Goal: Task Accomplishment & Management: Manage account settings

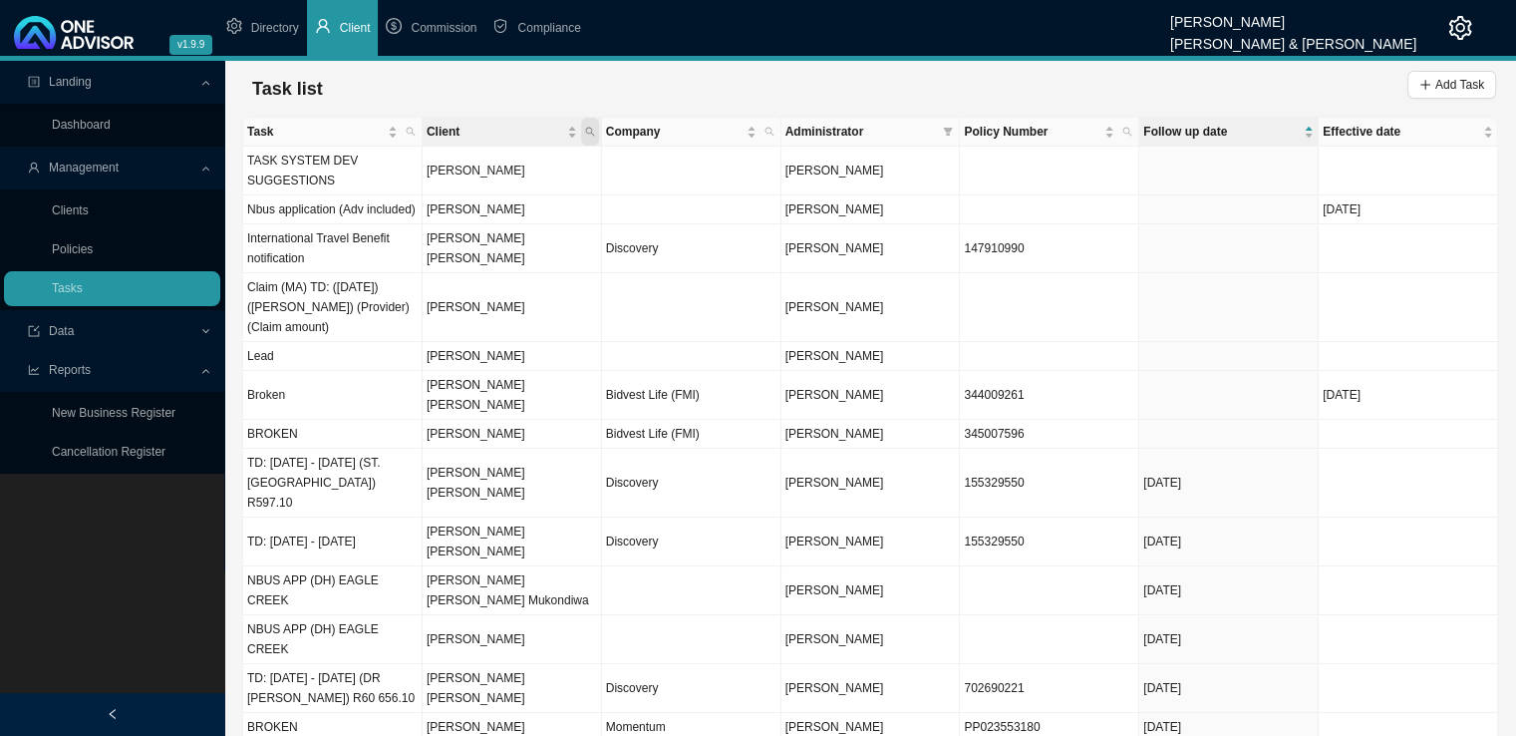
click at [595, 128] on span "Client" at bounding box center [590, 132] width 18 height 28
type input "[PERSON_NAME]"
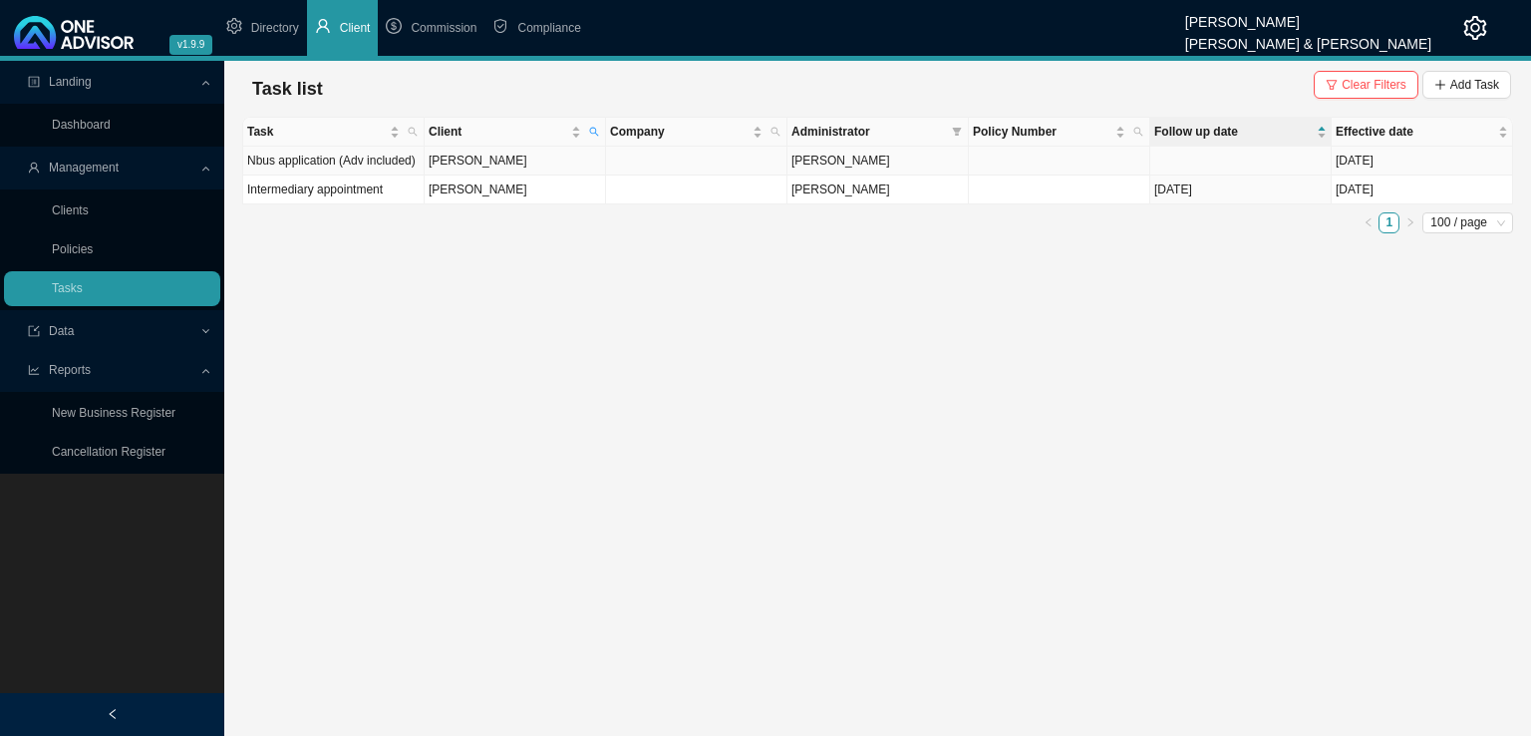
click at [494, 161] on td "[PERSON_NAME]" at bounding box center [515, 161] width 181 height 29
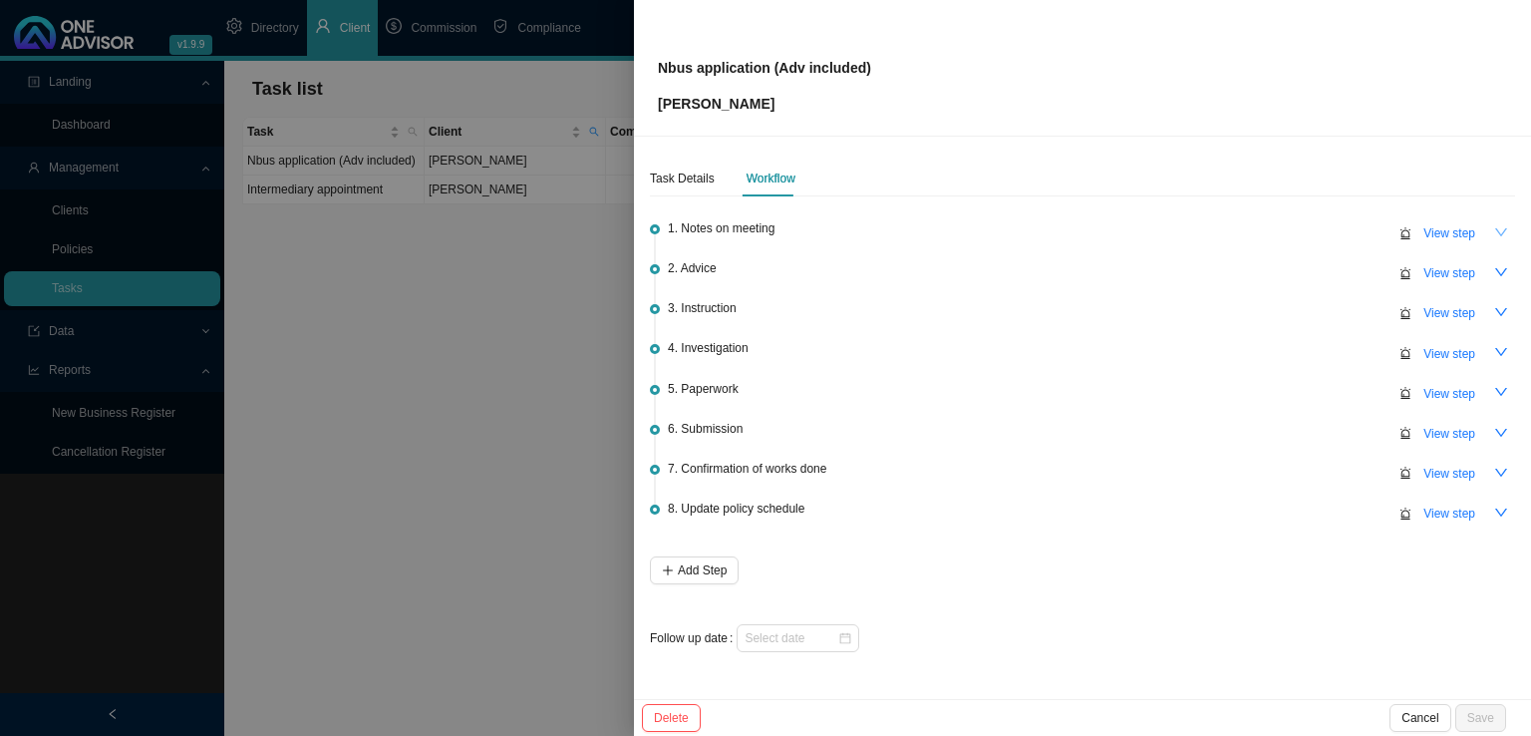
click at [1494, 234] on icon "down" at bounding box center [1501, 232] width 14 height 14
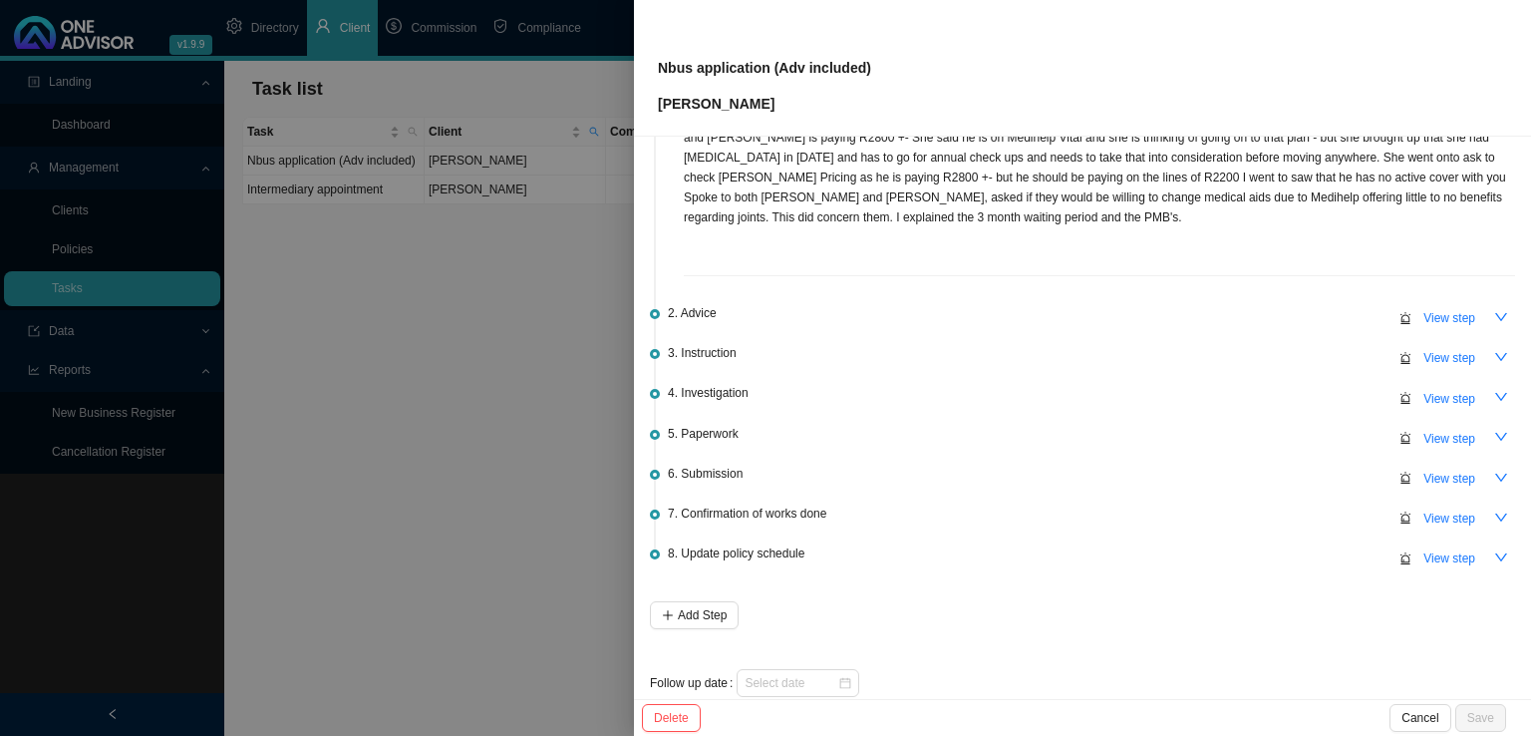
scroll to position [179, 0]
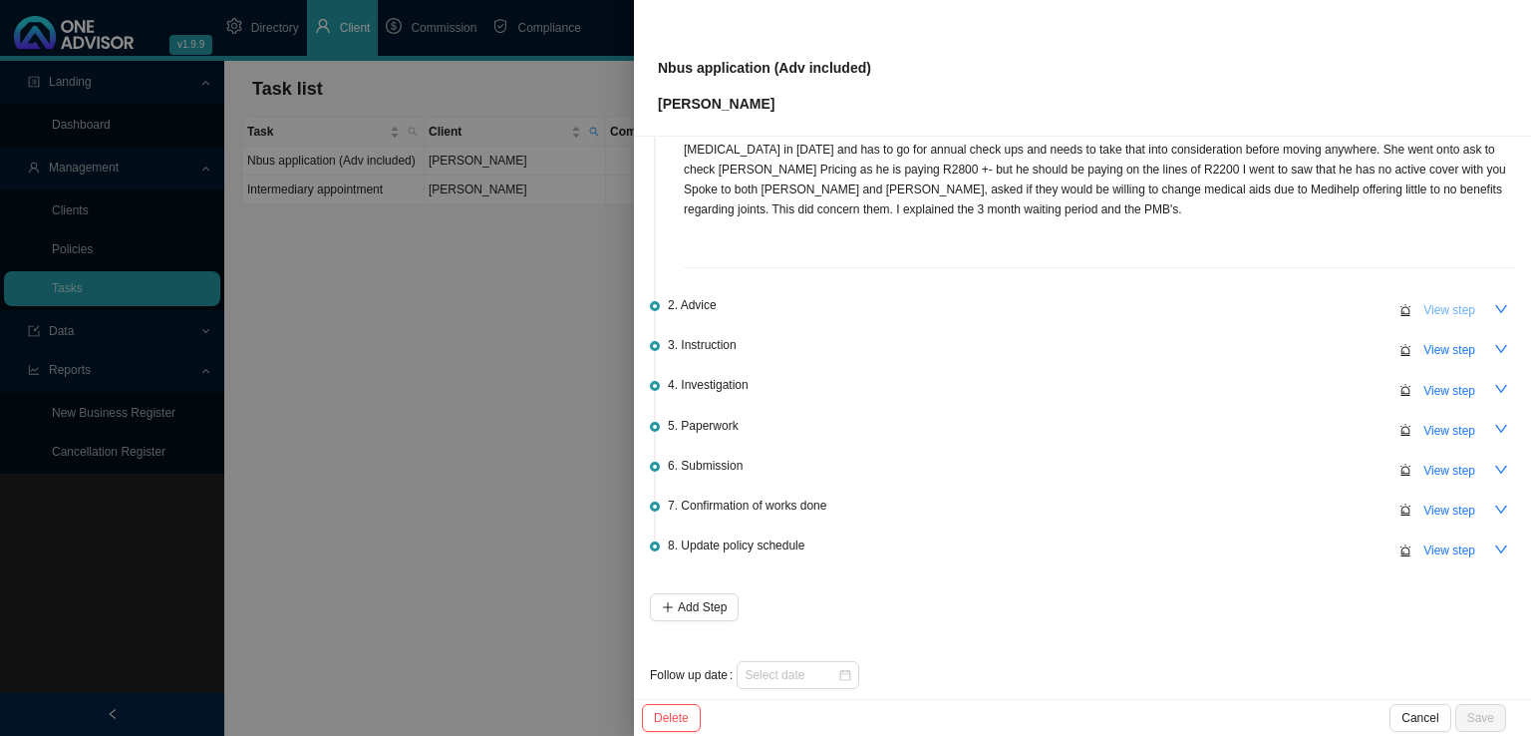
click at [1435, 300] on span "View step" at bounding box center [1450, 310] width 52 height 20
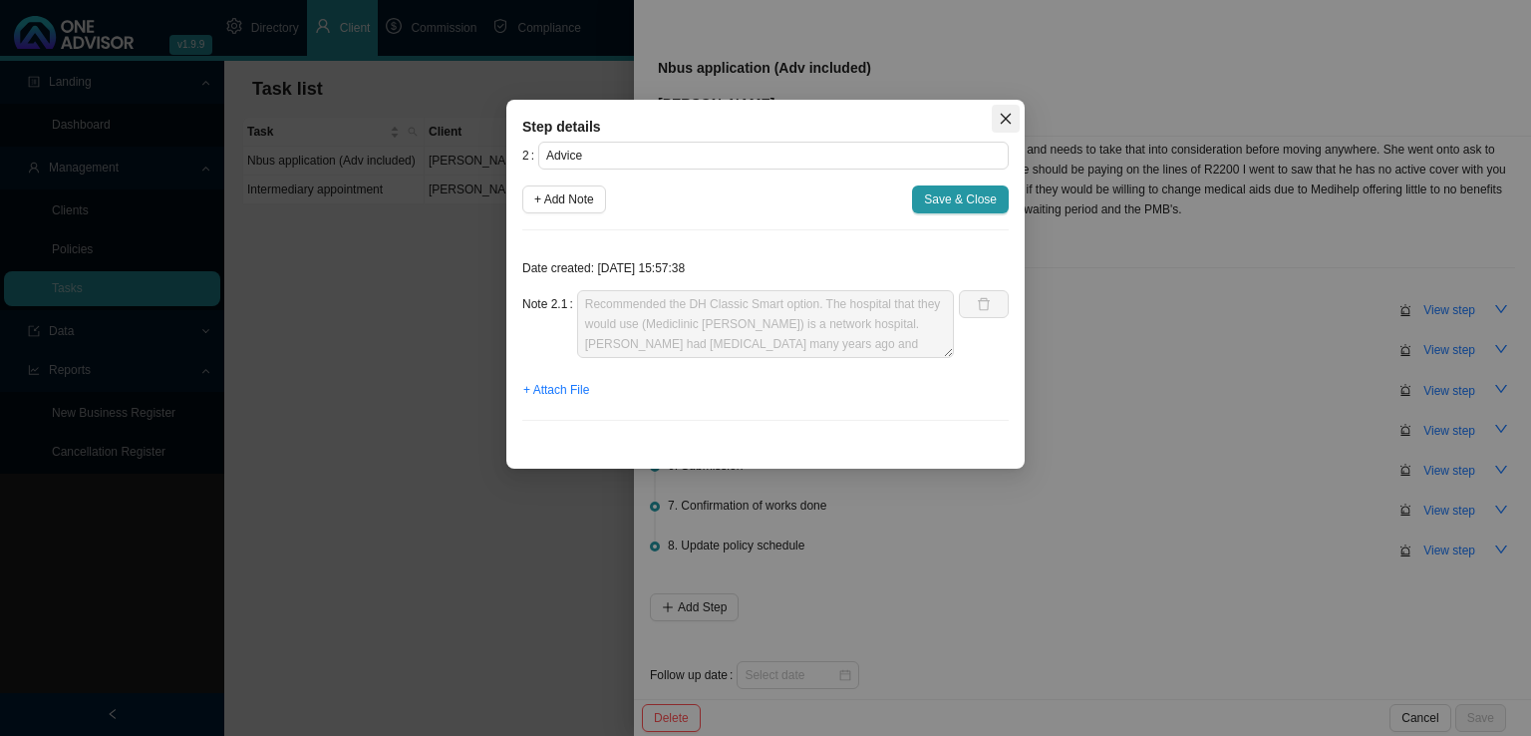
click at [1001, 121] on icon "close" at bounding box center [1006, 119] width 14 height 14
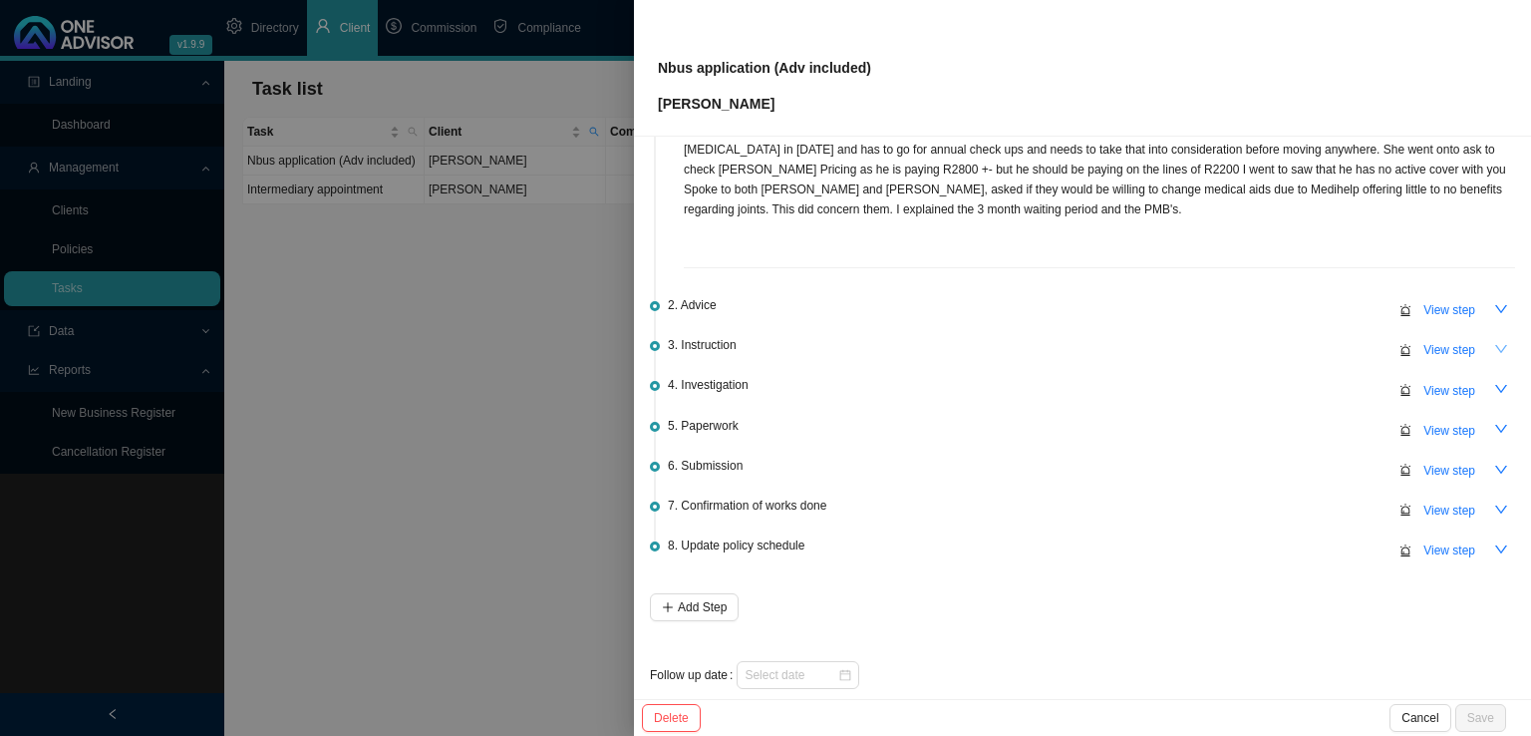
click at [1494, 342] on icon "down" at bounding box center [1501, 349] width 14 height 14
click at [1494, 302] on icon "down" at bounding box center [1501, 309] width 14 height 14
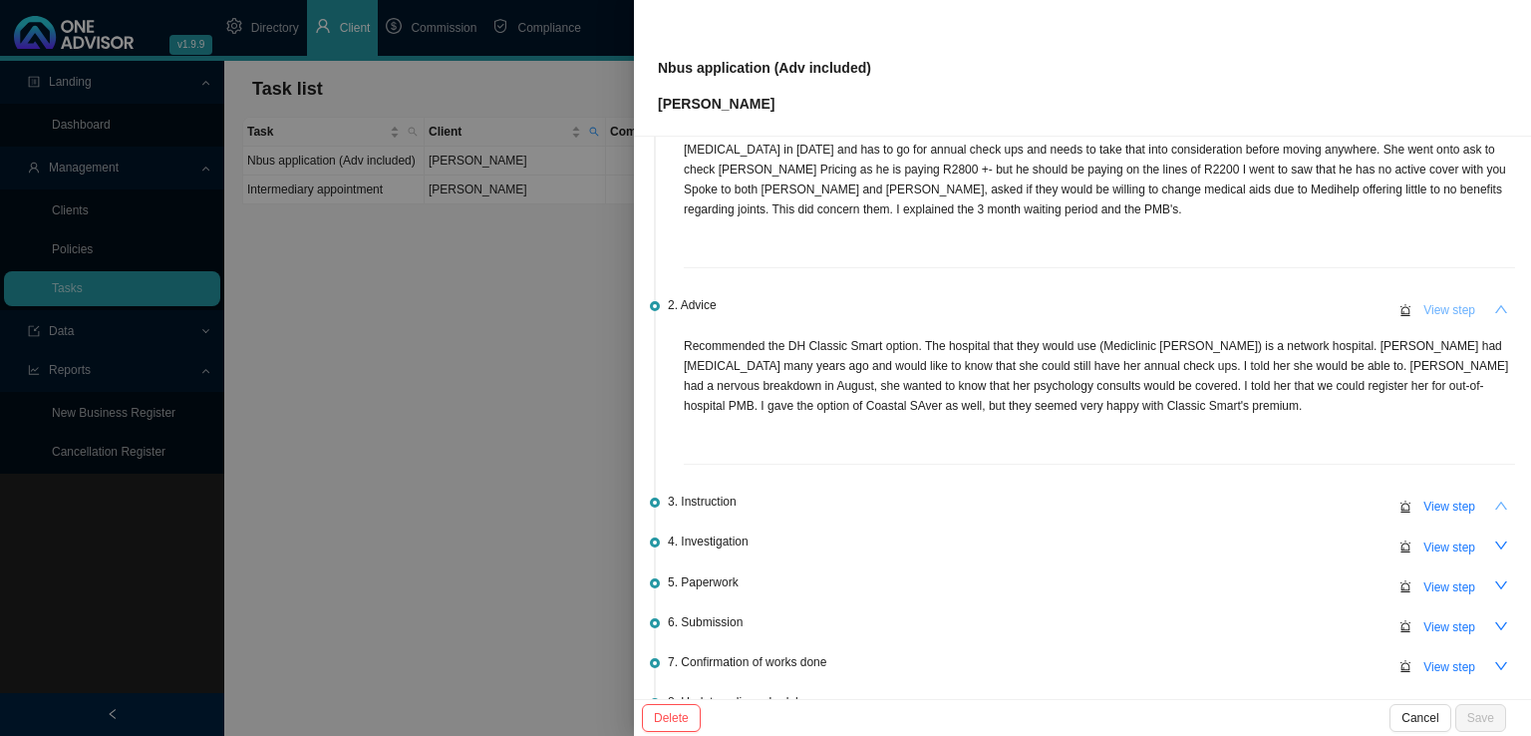
click at [1424, 300] on span "View step" at bounding box center [1450, 310] width 52 height 20
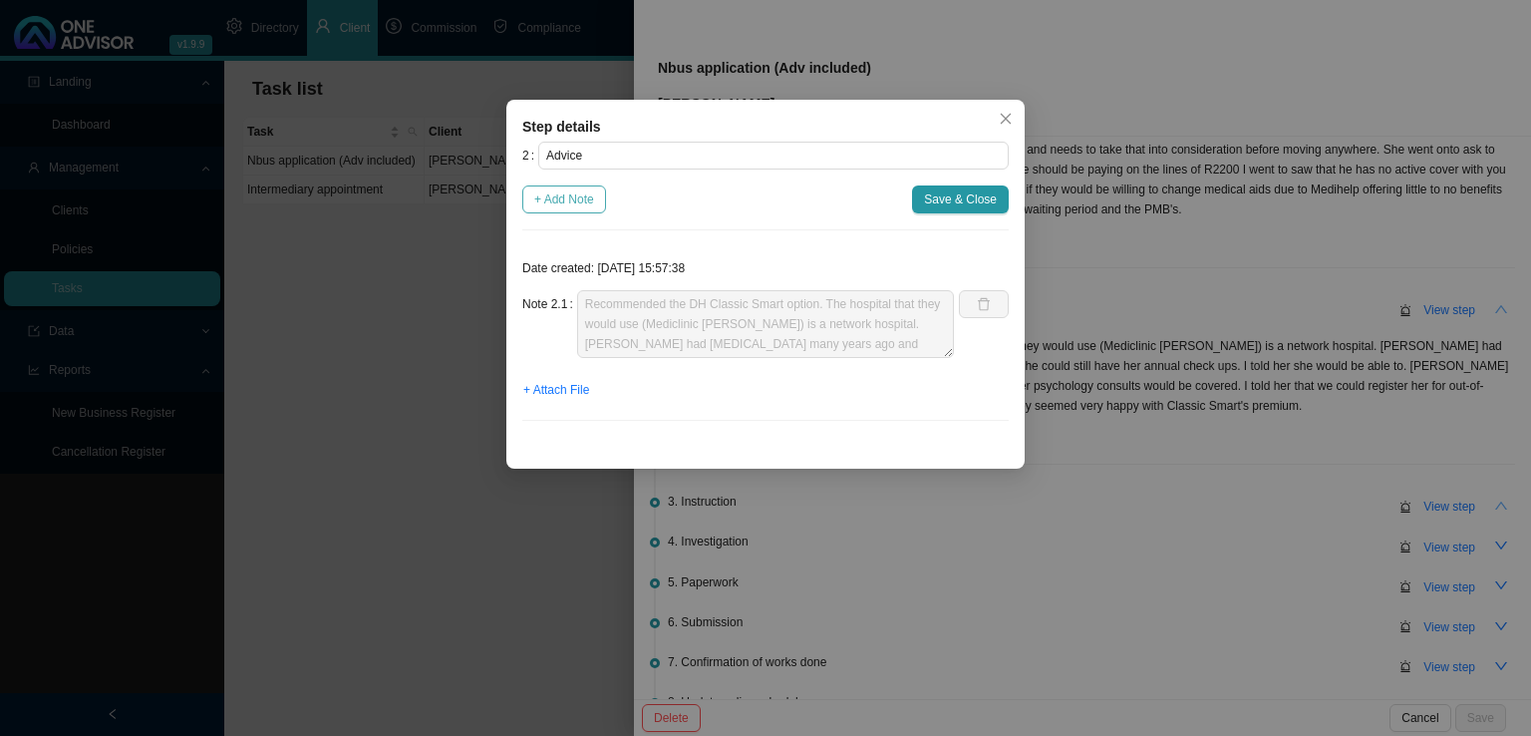
click at [586, 204] on span "+ Add Note" at bounding box center [564, 199] width 60 height 20
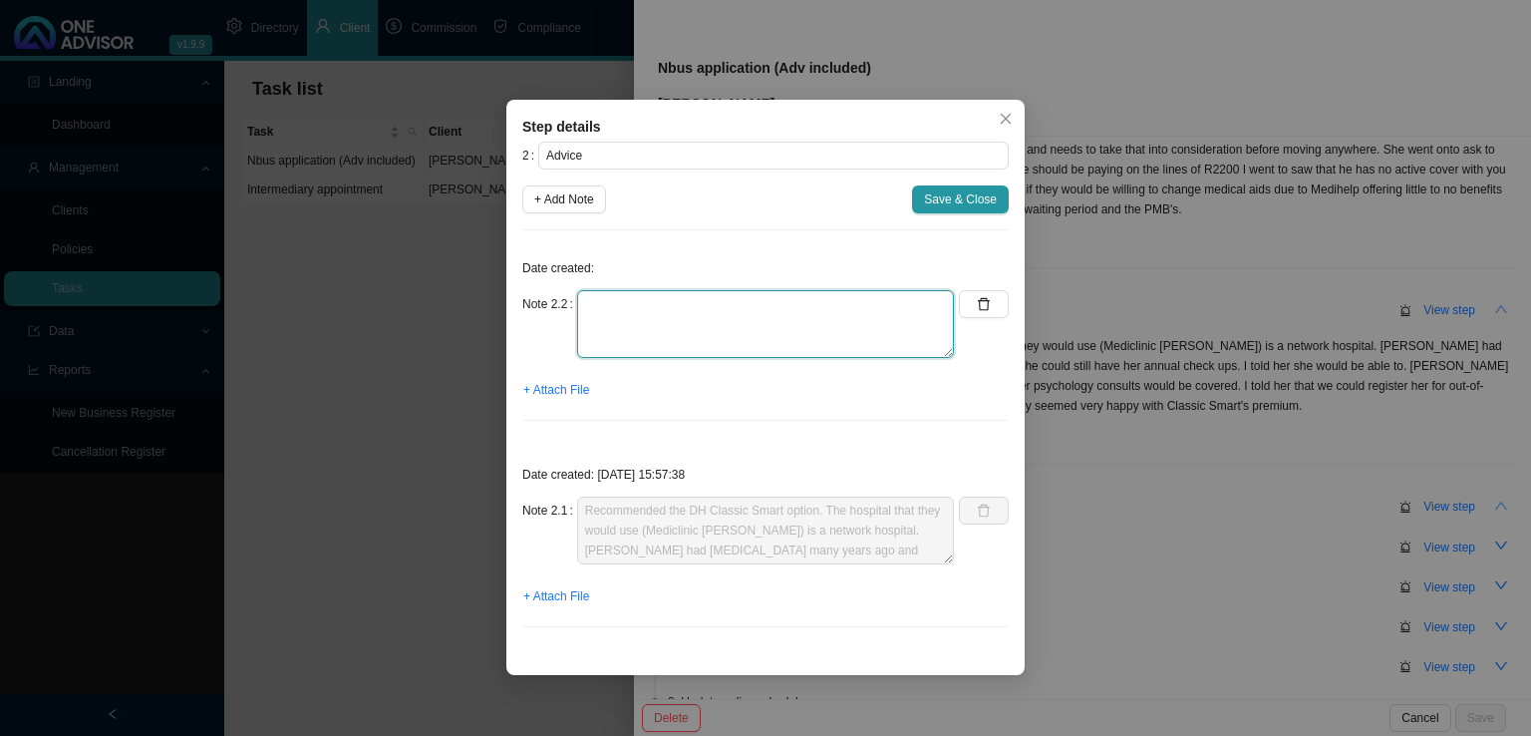
click at [618, 297] on textarea at bounding box center [765, 324] width 377 height 68
type textarea "Emailed a summary of our conversation and plan info."
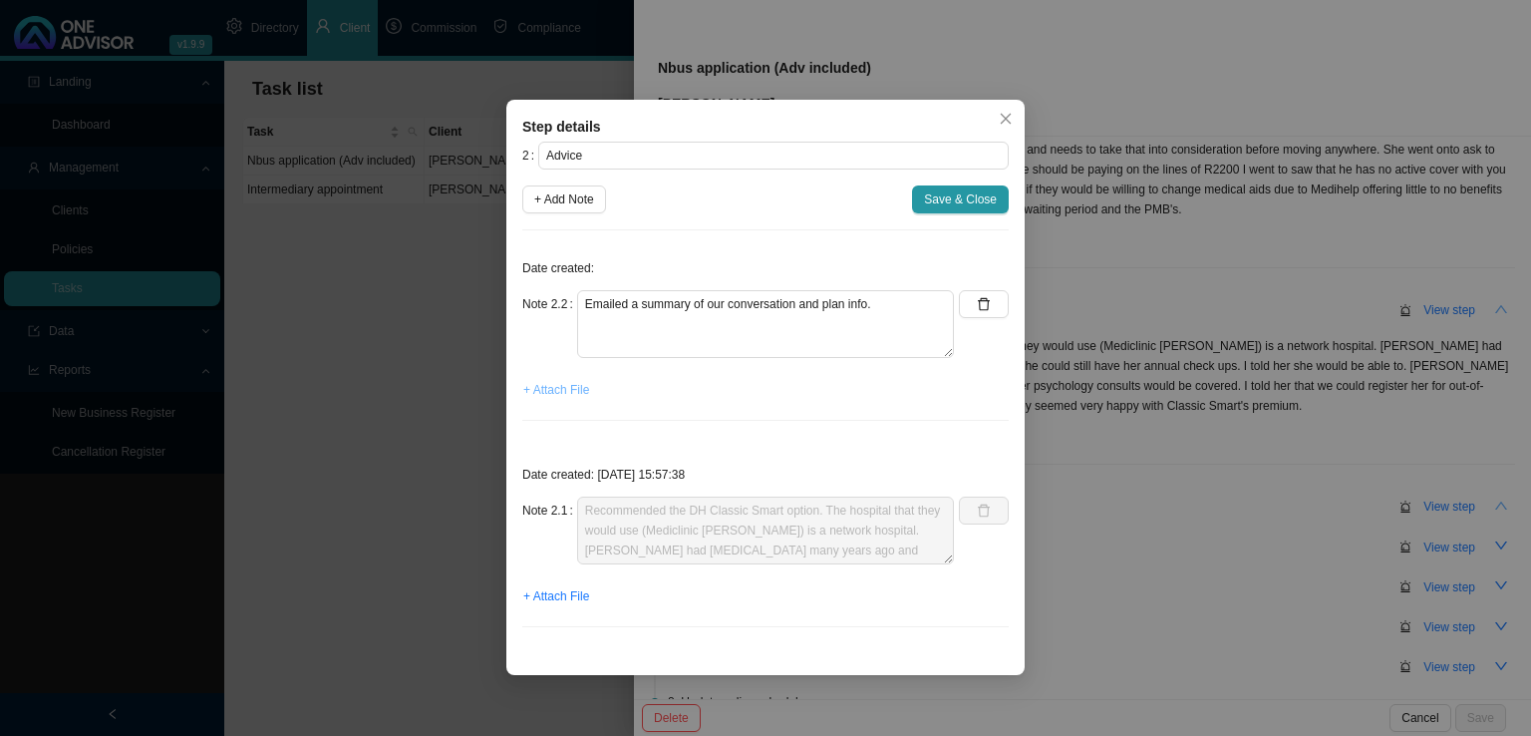
click at [538, 390] on span "+ Attach File" at bounding box center [556, 390] width 66 height 20
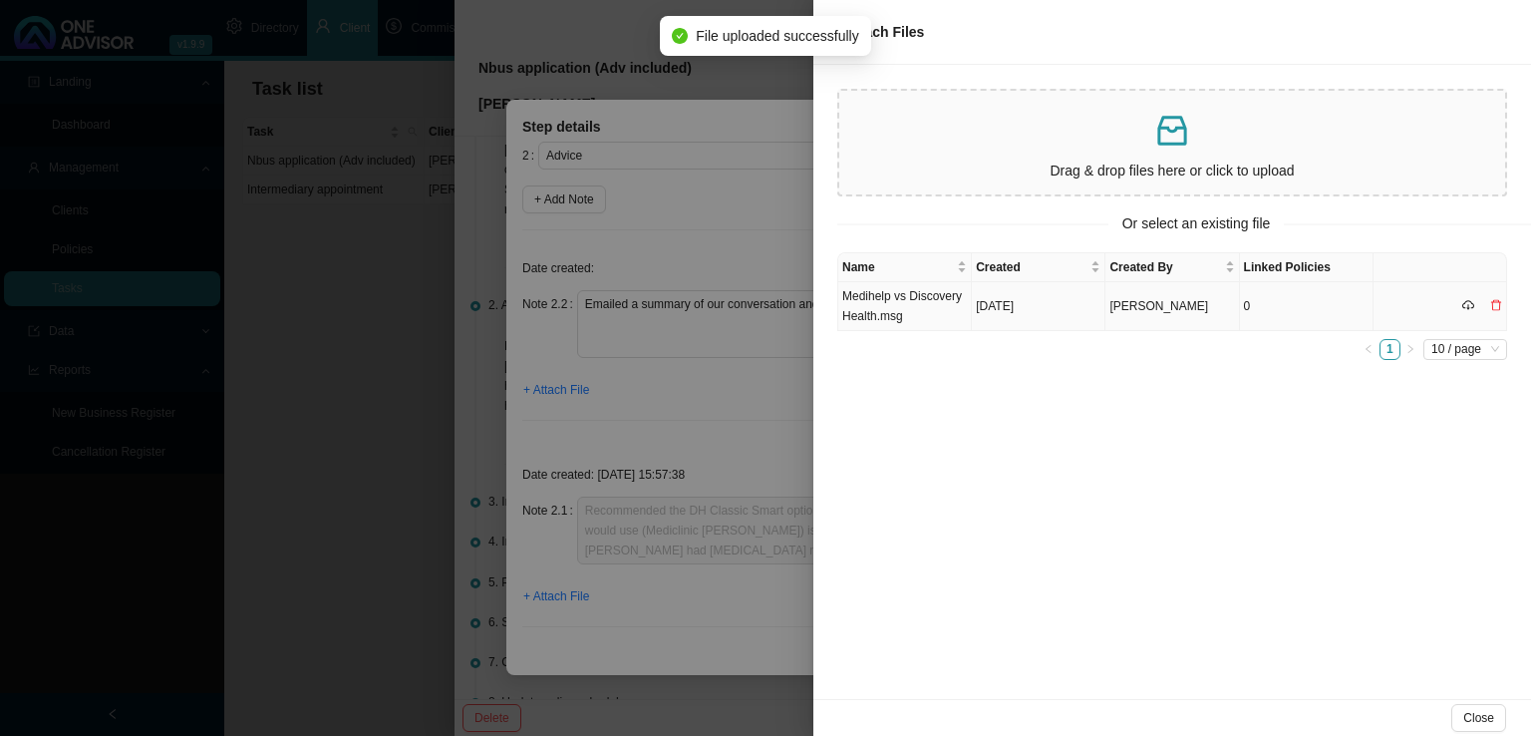
click at [921, 312] on td "Medihelp vs Discovery Health.msg" at bounding box center [905, 306] width 134 height 49
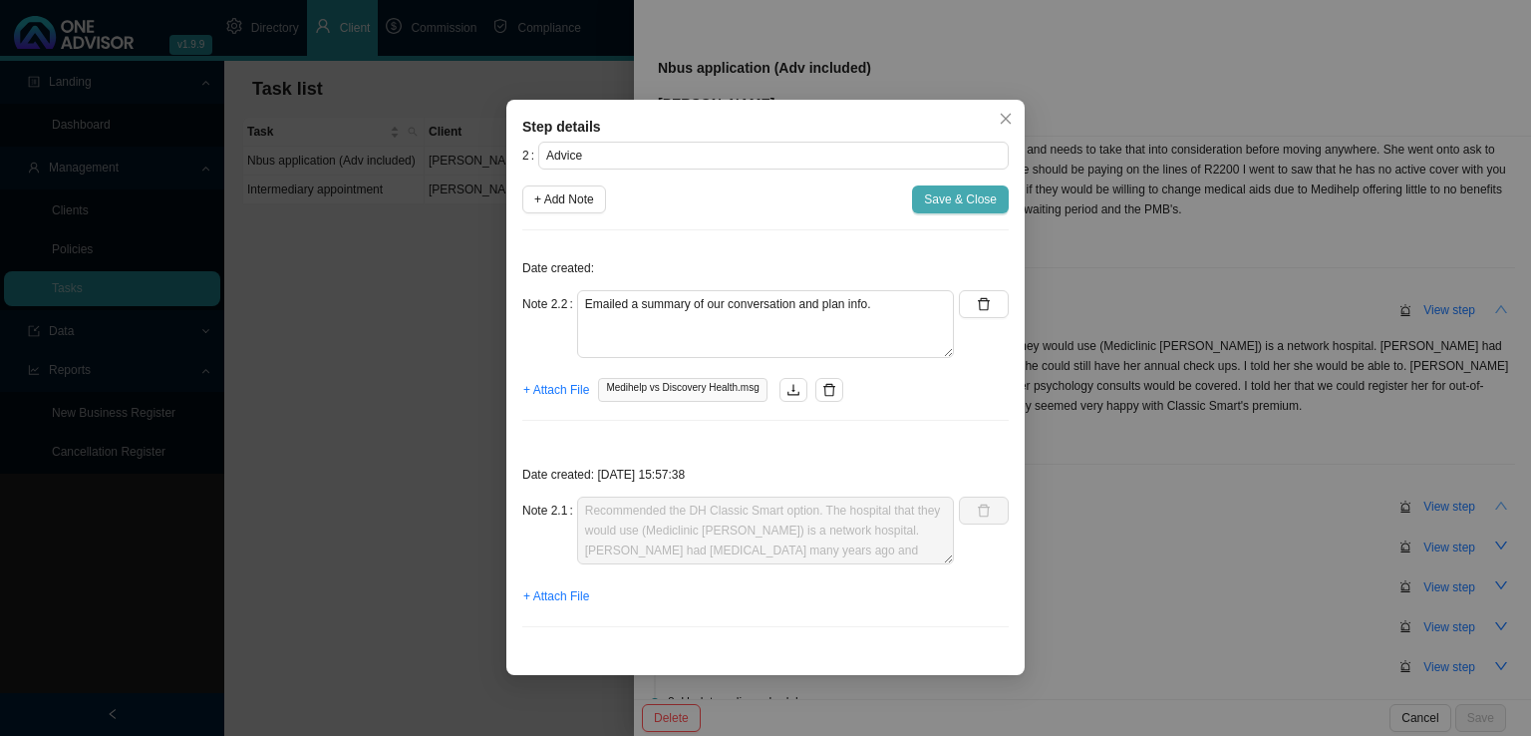
click at [962, 191] on span "Save & Close" at bounding box center [960, 199] width 73 height 20
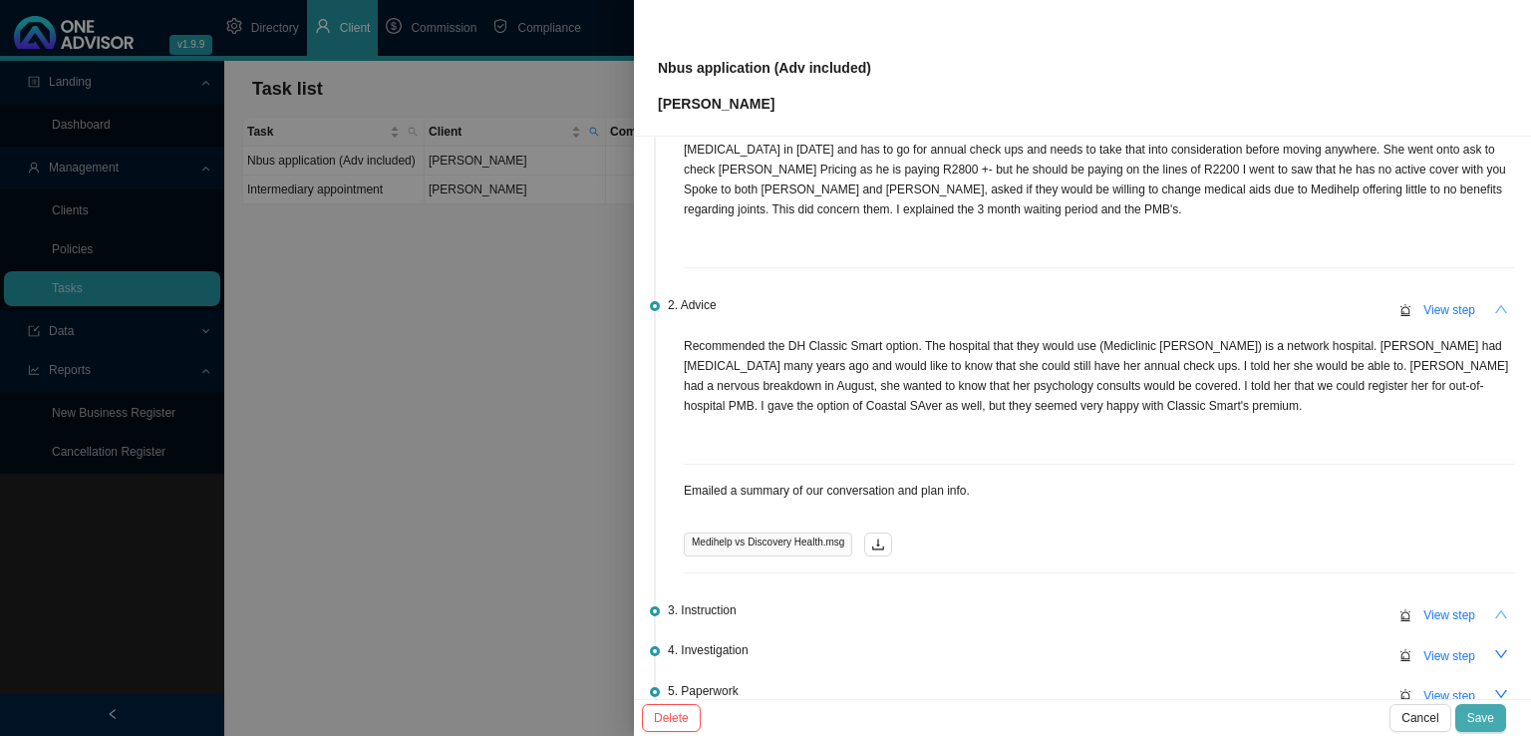
click at [1476, 708] on span "Save" at bounding box center [1480, 718] width 27 height 20
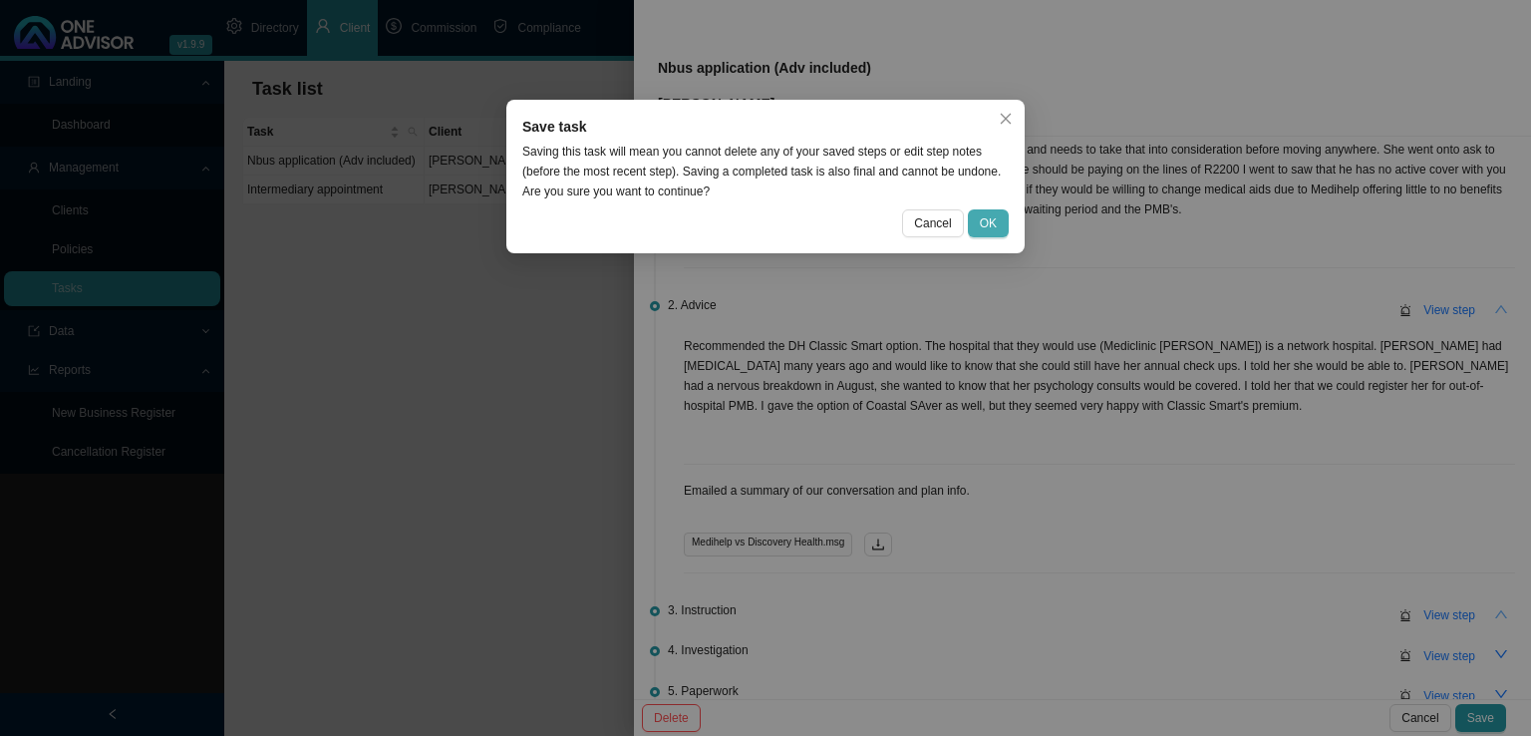
click at [1006, 224] on button "OK" at bounding box center [988, 223] width 41 height 28
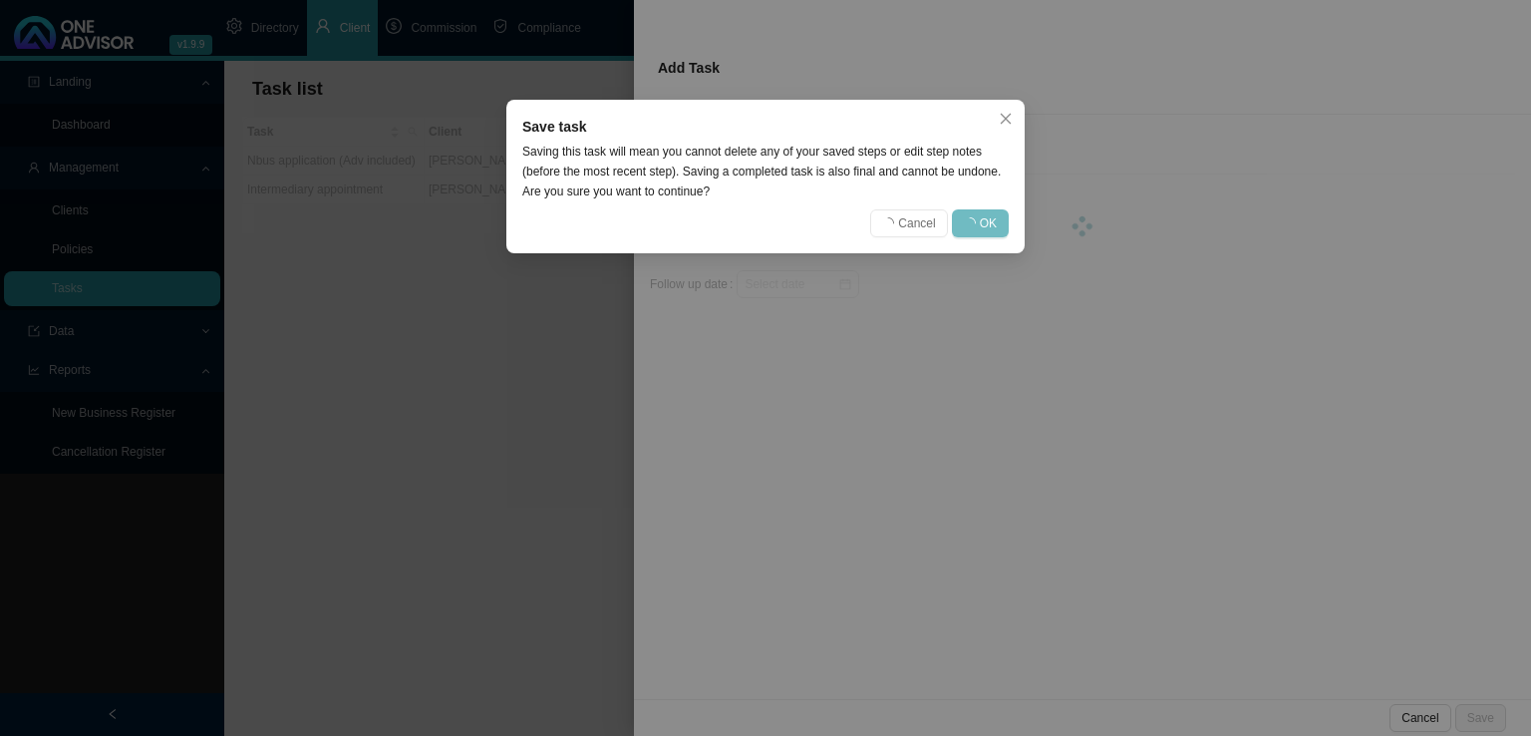
scroll to position [0, 0]
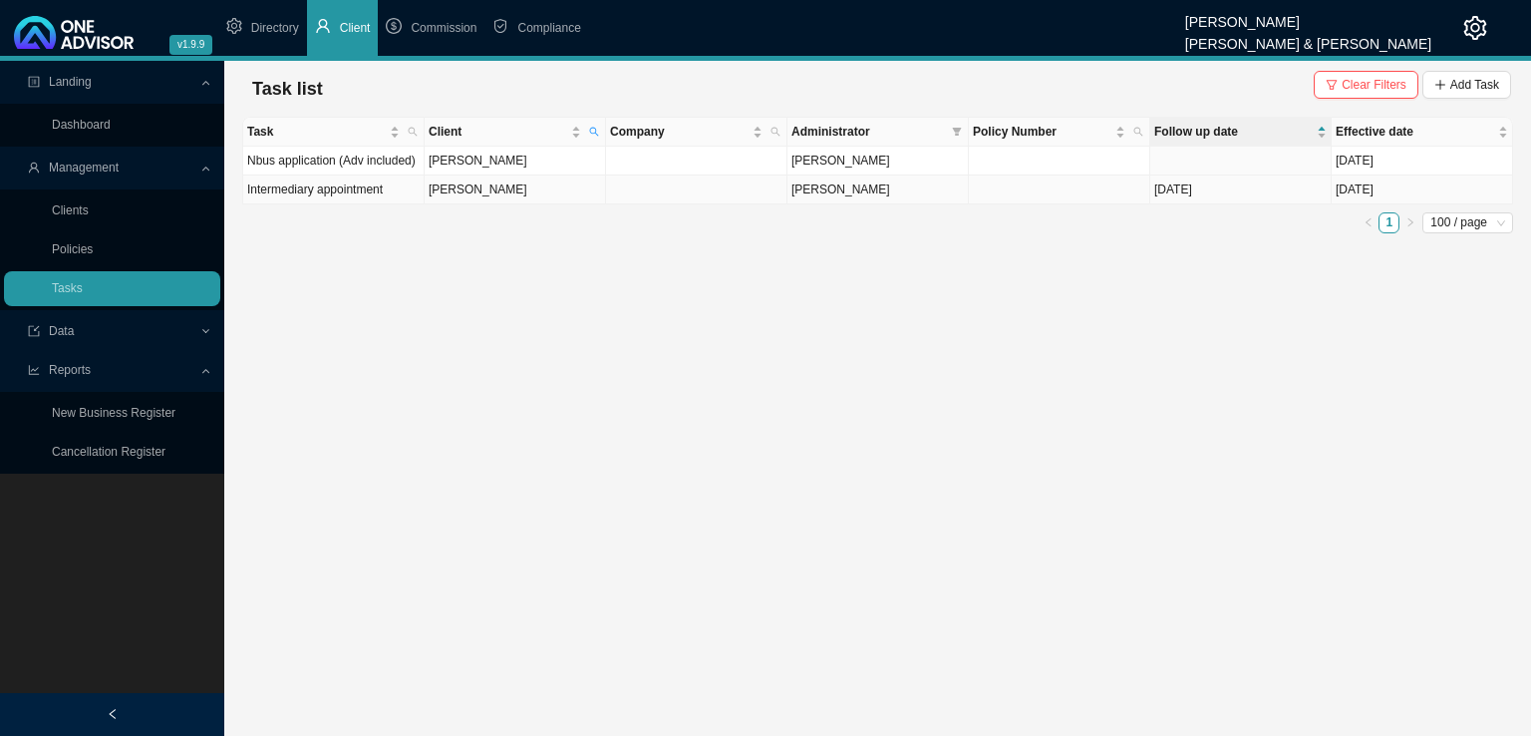
click at [656, 189] on td at bounding box center [696, 189] width 181 height 29
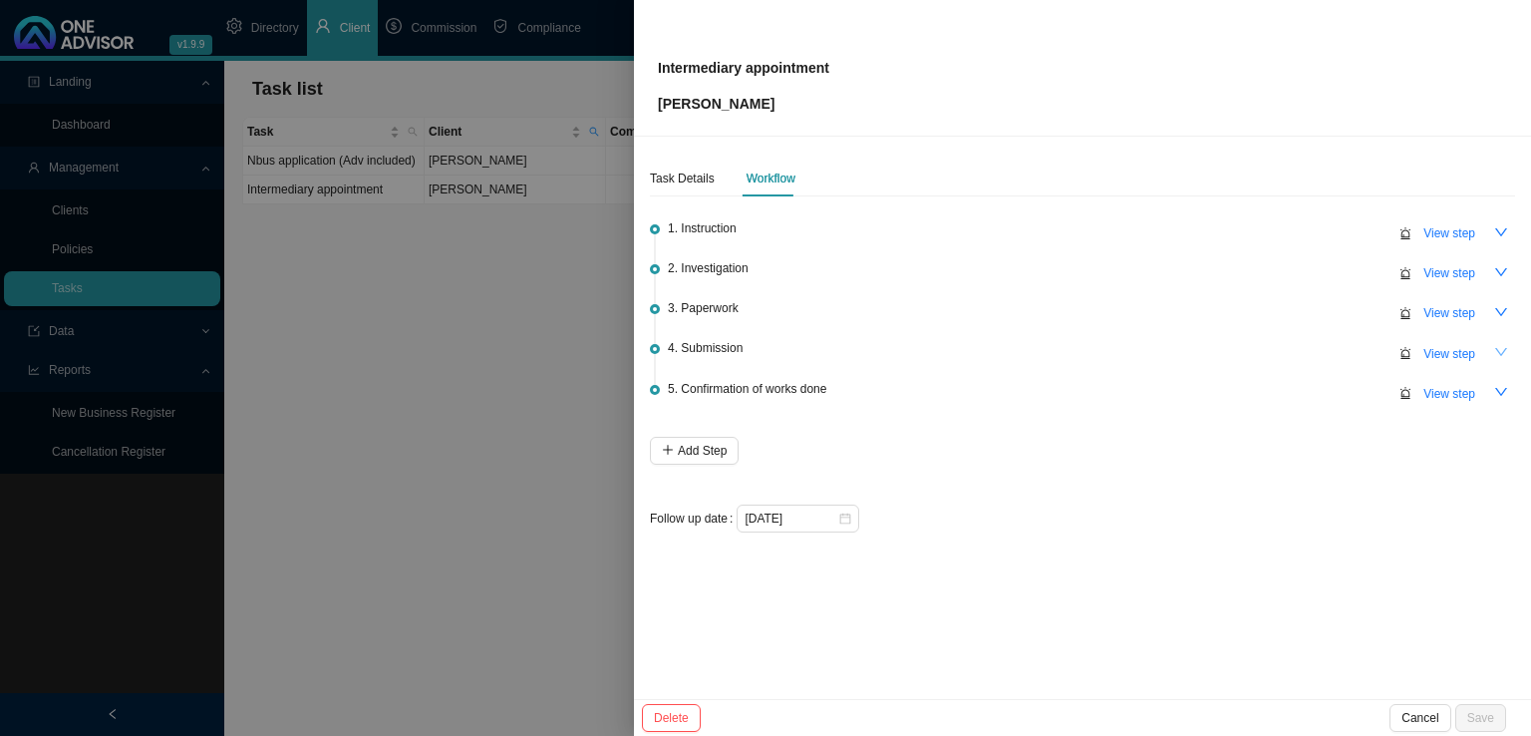
click at [1505, 345] on icon "down" at bounding box center [1501, 352] width 14 height 14
click at [1506, 307] on icon "down" at bounding box center [1501, 312] width 14 height 14
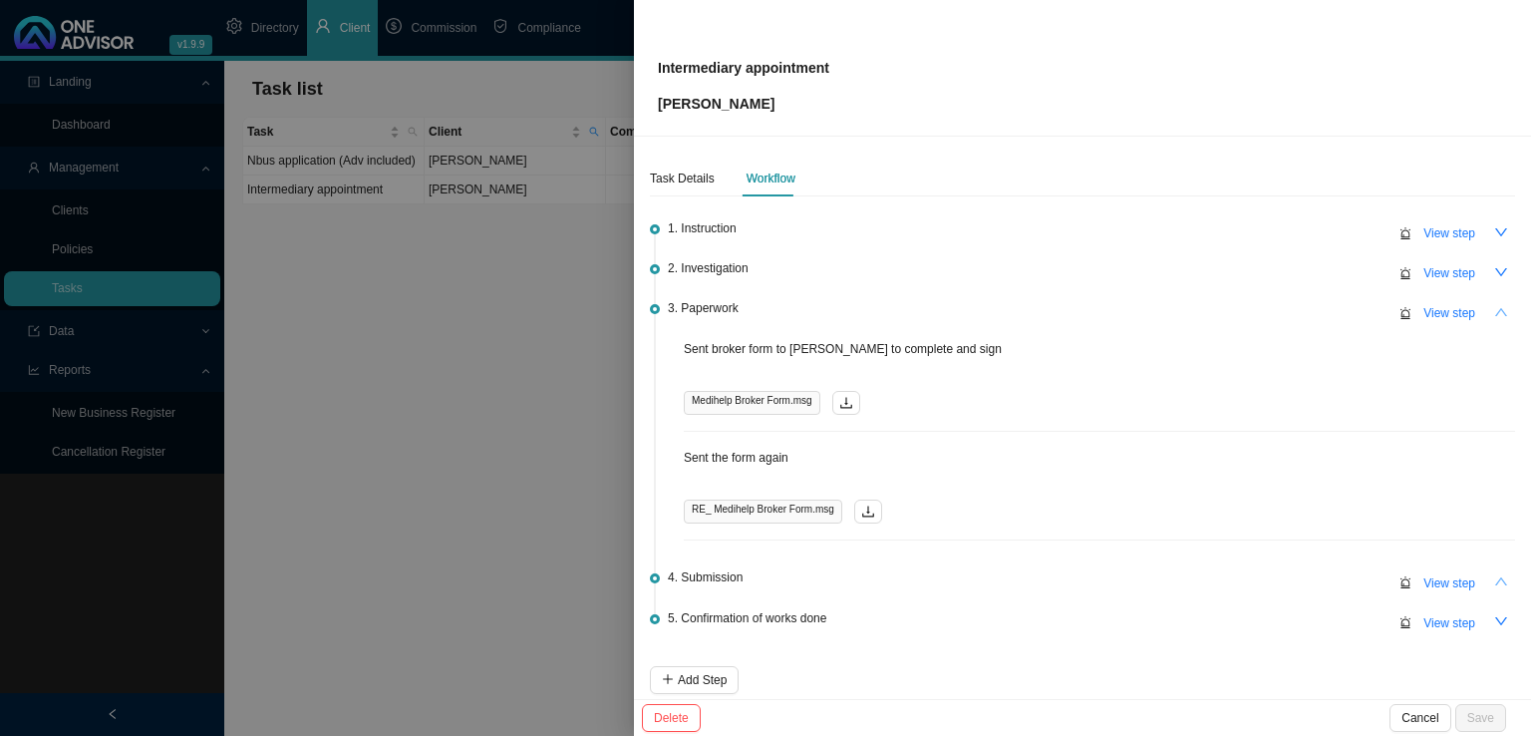
click at [1504, 308] on div "Task Details Workflow 1. Instruction View step 2. Investigation View step 3. Pa…" at bounding box center [1082, 418] width 897 height 562
click at [1495, 312] on icon "up" at bounding box center [1501, 312] width 12 height 8
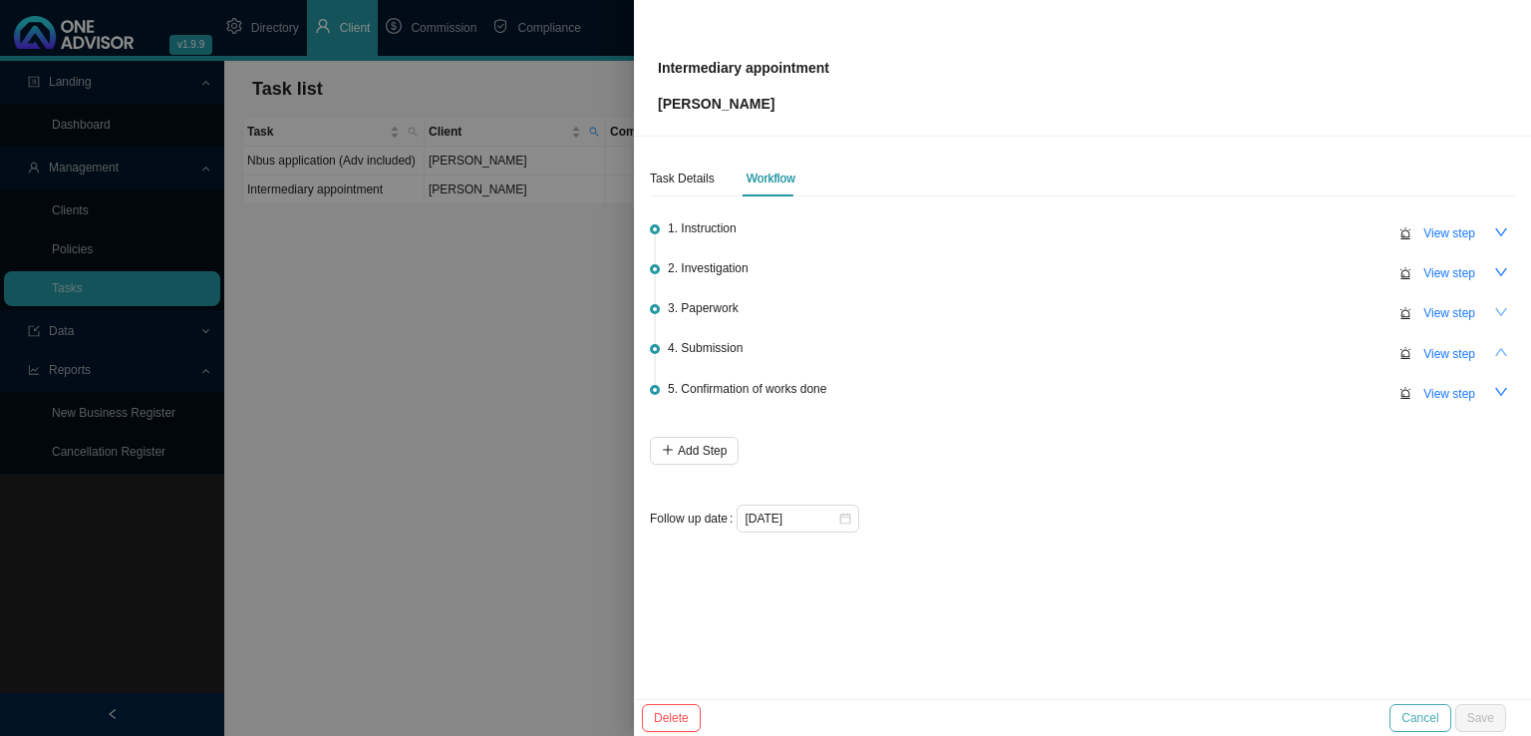
click at [1427, 708] on span "Cancel" at bounding box center [1420, 718] width 37 height 20
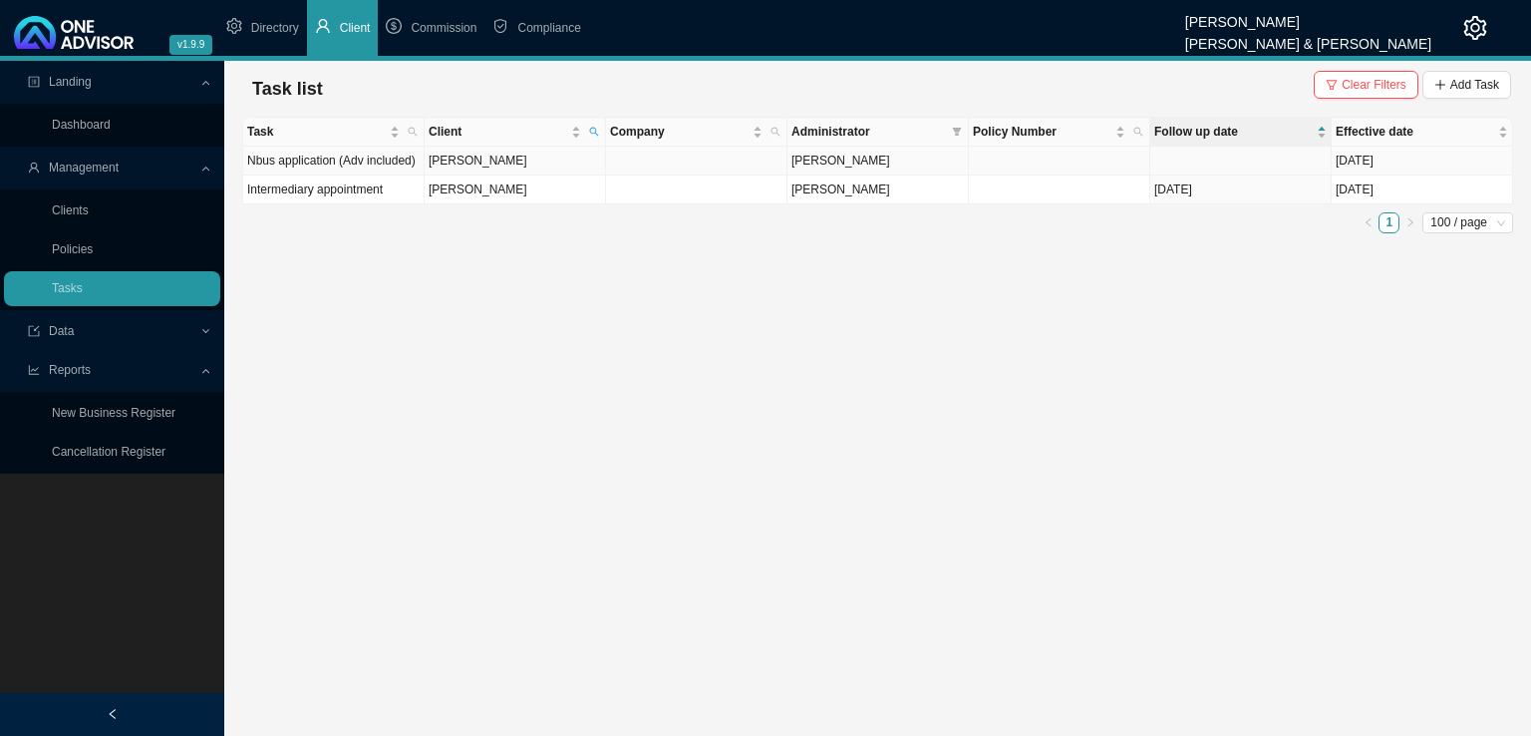
click at [468, 159] on td "[PERSON_NAME]" at bounding box center [515, 161] width 181 height 29
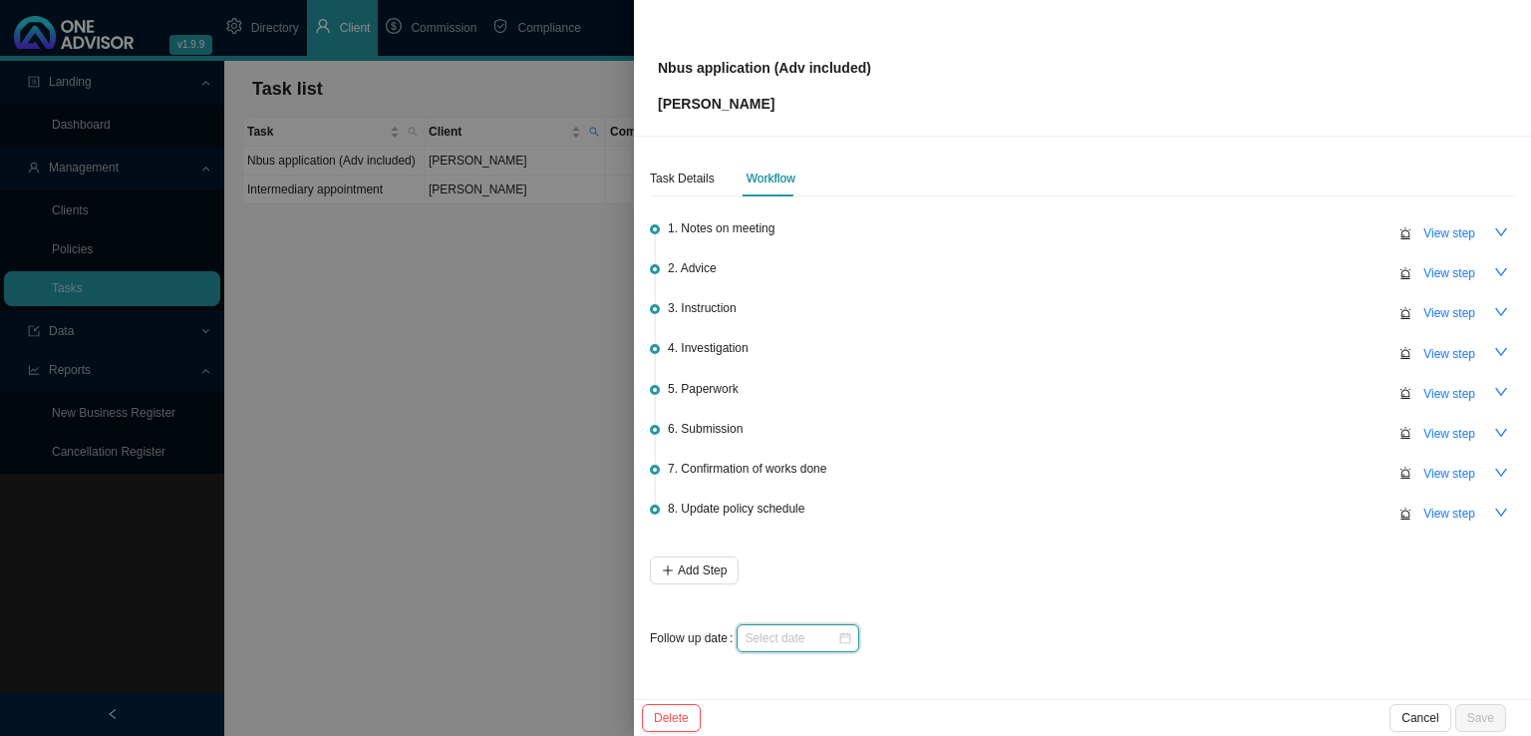
click at [787, 631] on input at bounding box center [791, 638] width 93 height 20
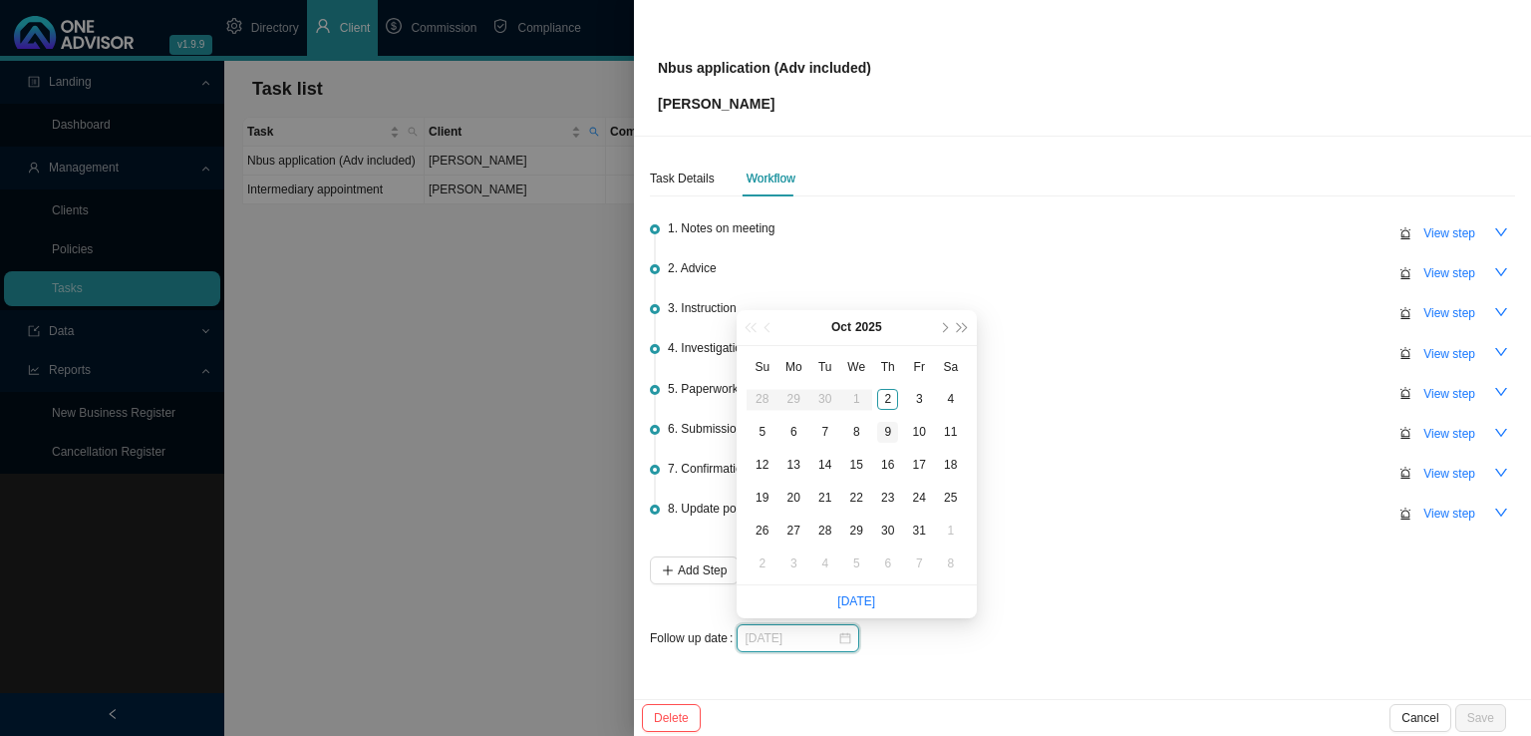
type input "[DATE]"
click at [886, 435] on div "9" at bounding box center [887, 432] width 21 height 21
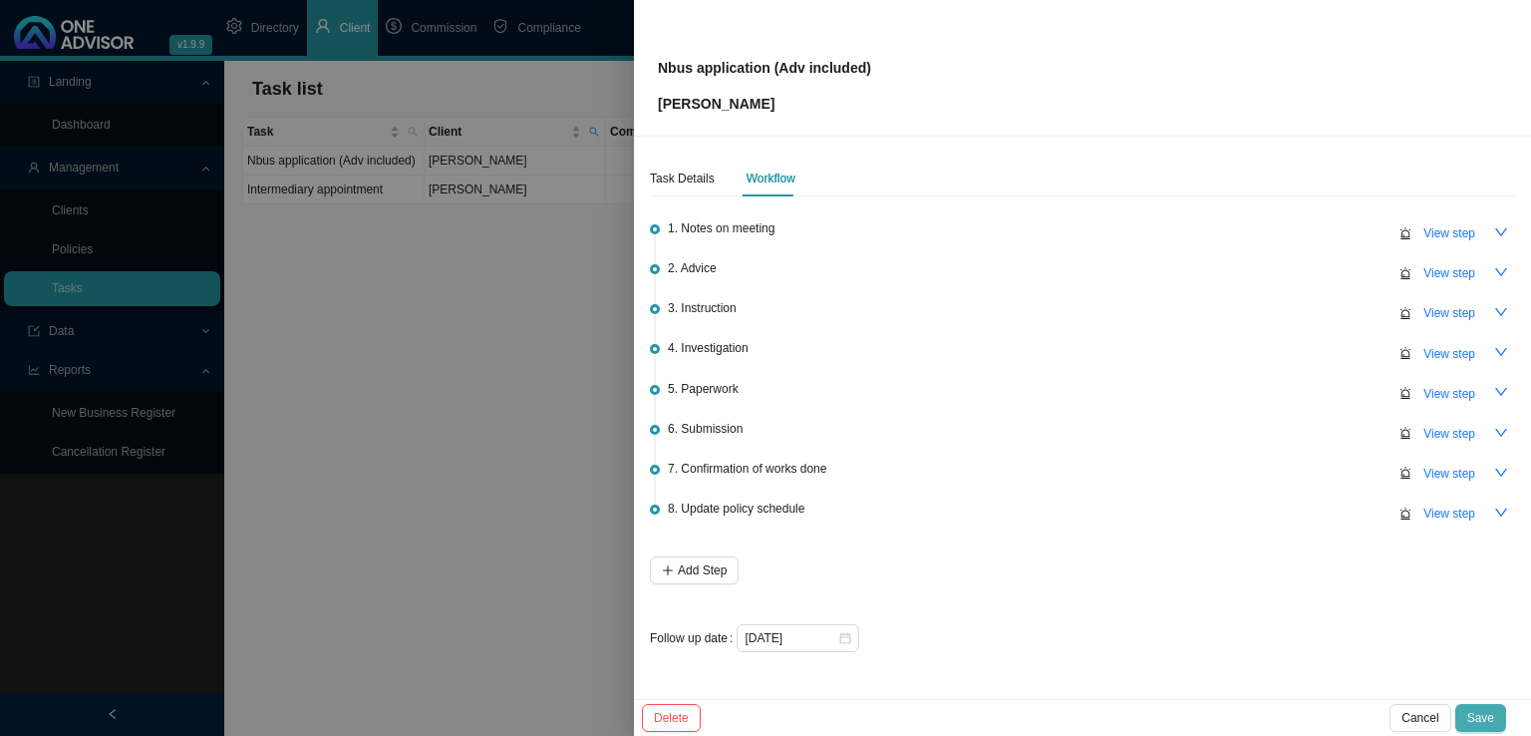
click at [1483, 719] on span "Save" at bounding box center [1480, 718] width 27 height 20
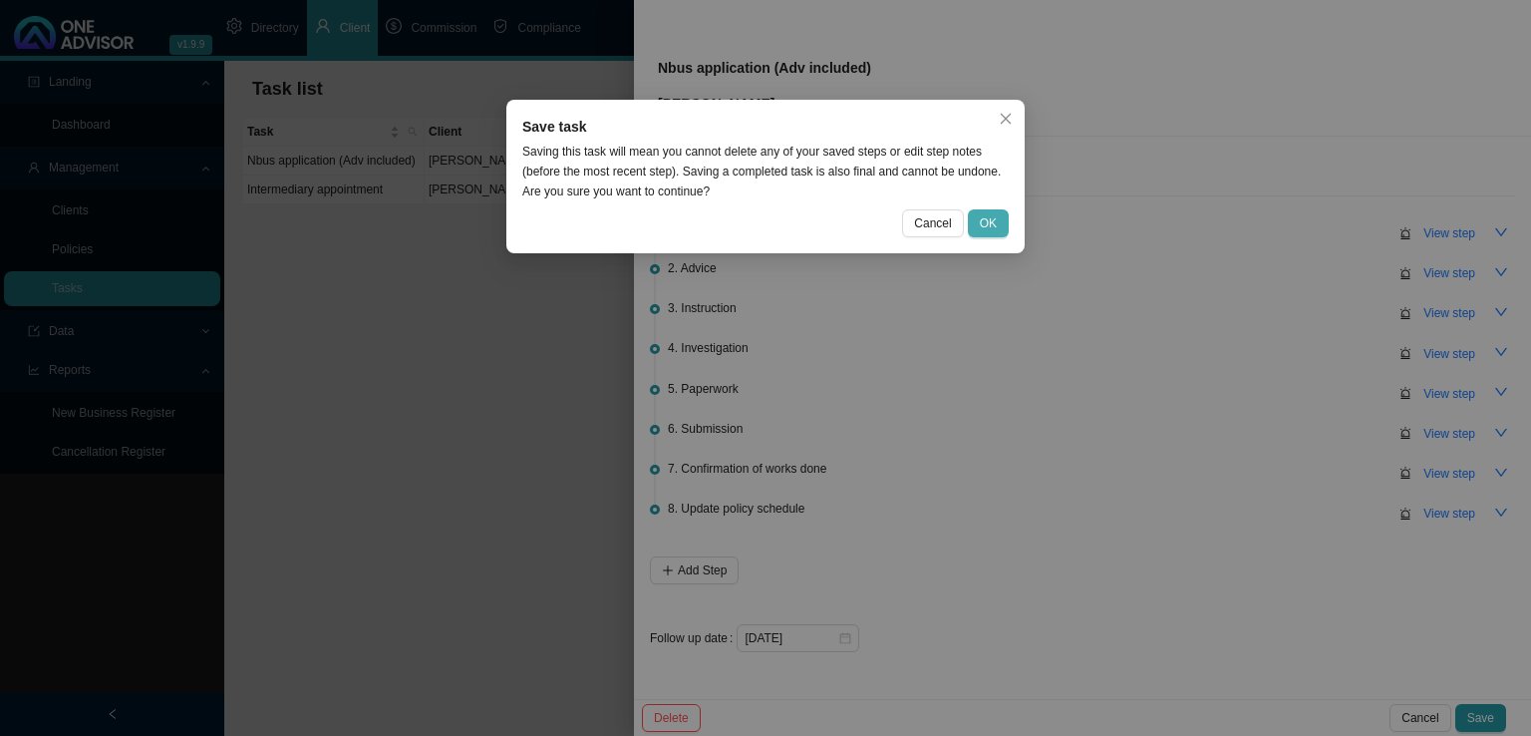
click at [999, 225] on button "OK" at bounding box center [988, 223] width 41 height 28
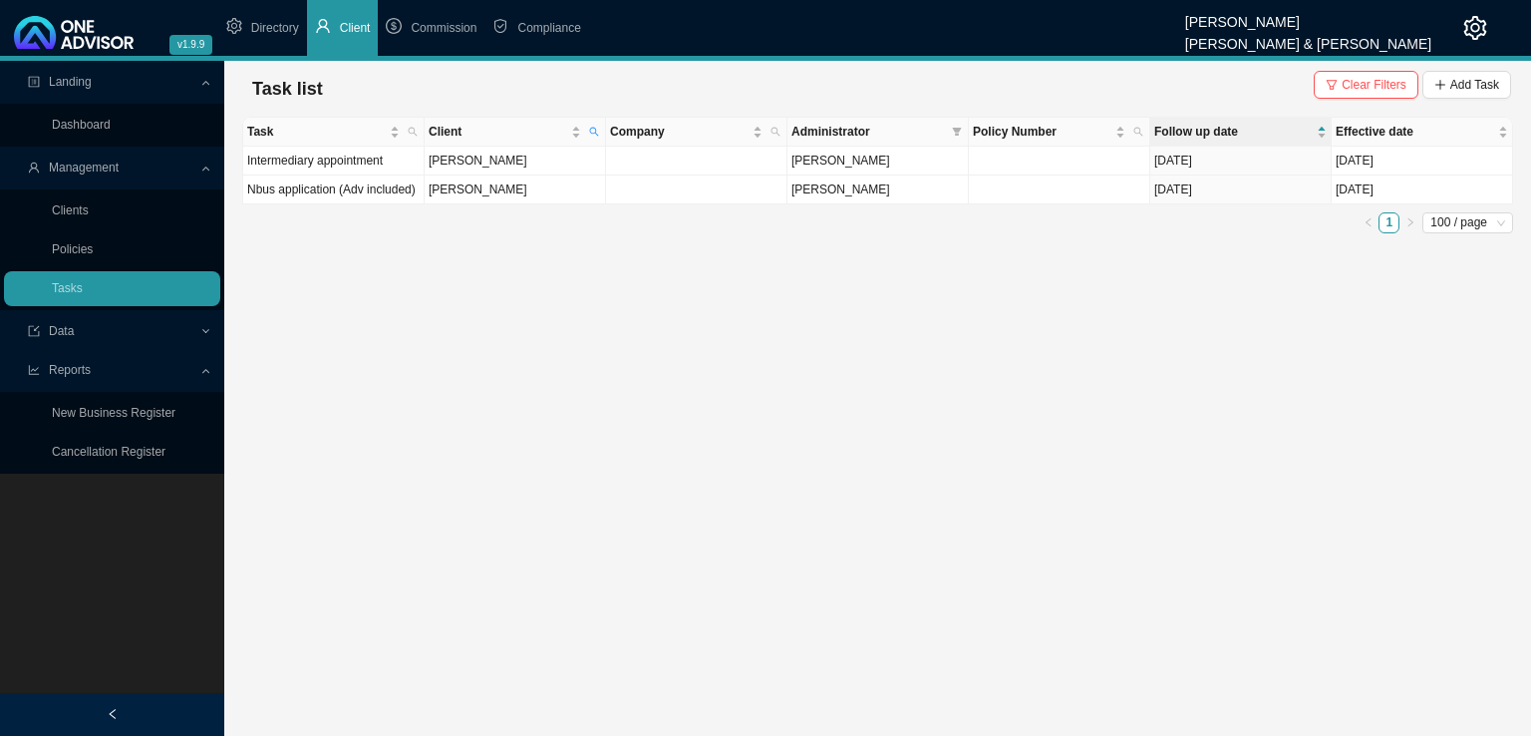
drag, startPoint x: 45, startPoint y: 208, endPoint x: 144, endPoint y: 229, distance: 100.9
click at [52, 208] on link "Clients" at bounding box center [70, 210] width 37 height 14
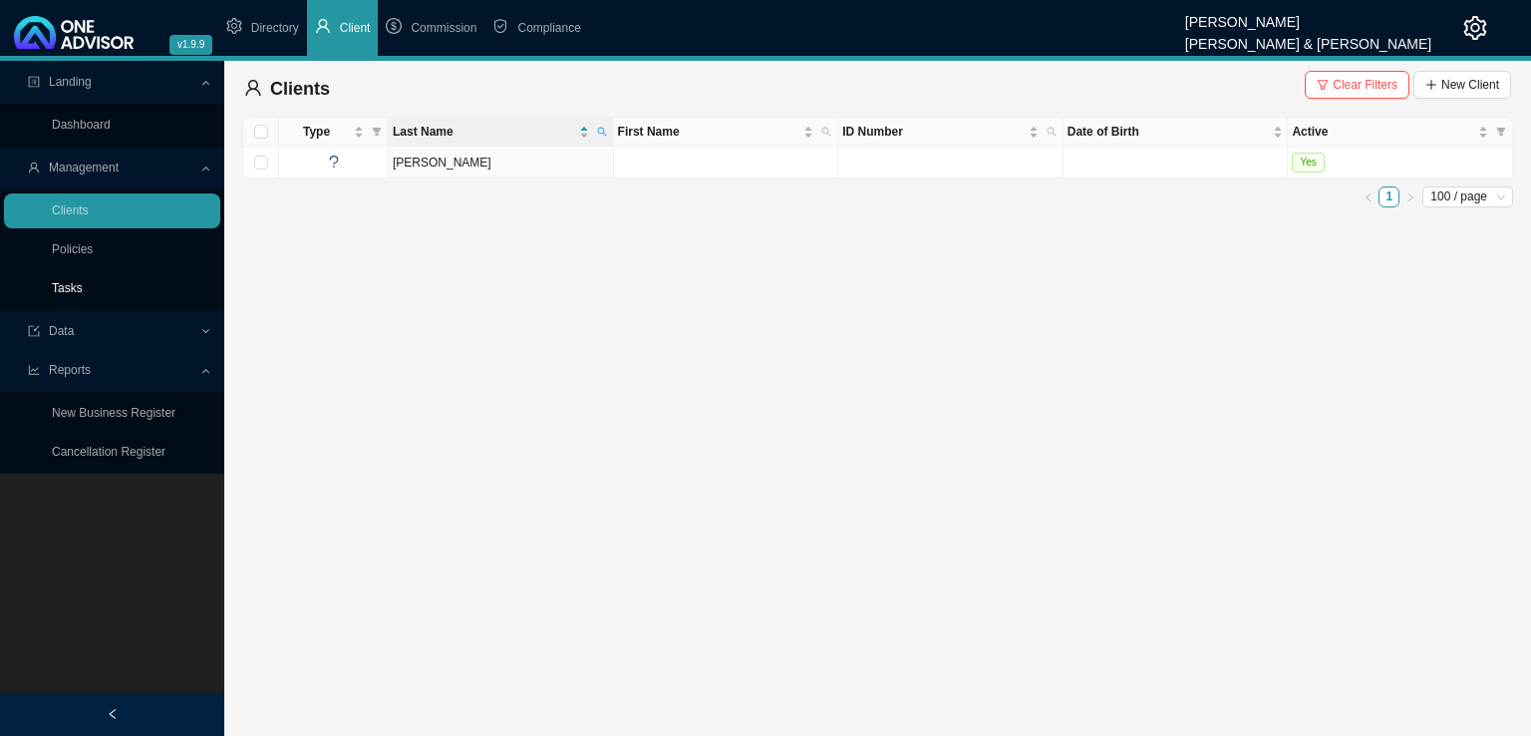
click at [74, 292] on link "Tasks" at bounding box center [67, 288] width 31 height 14
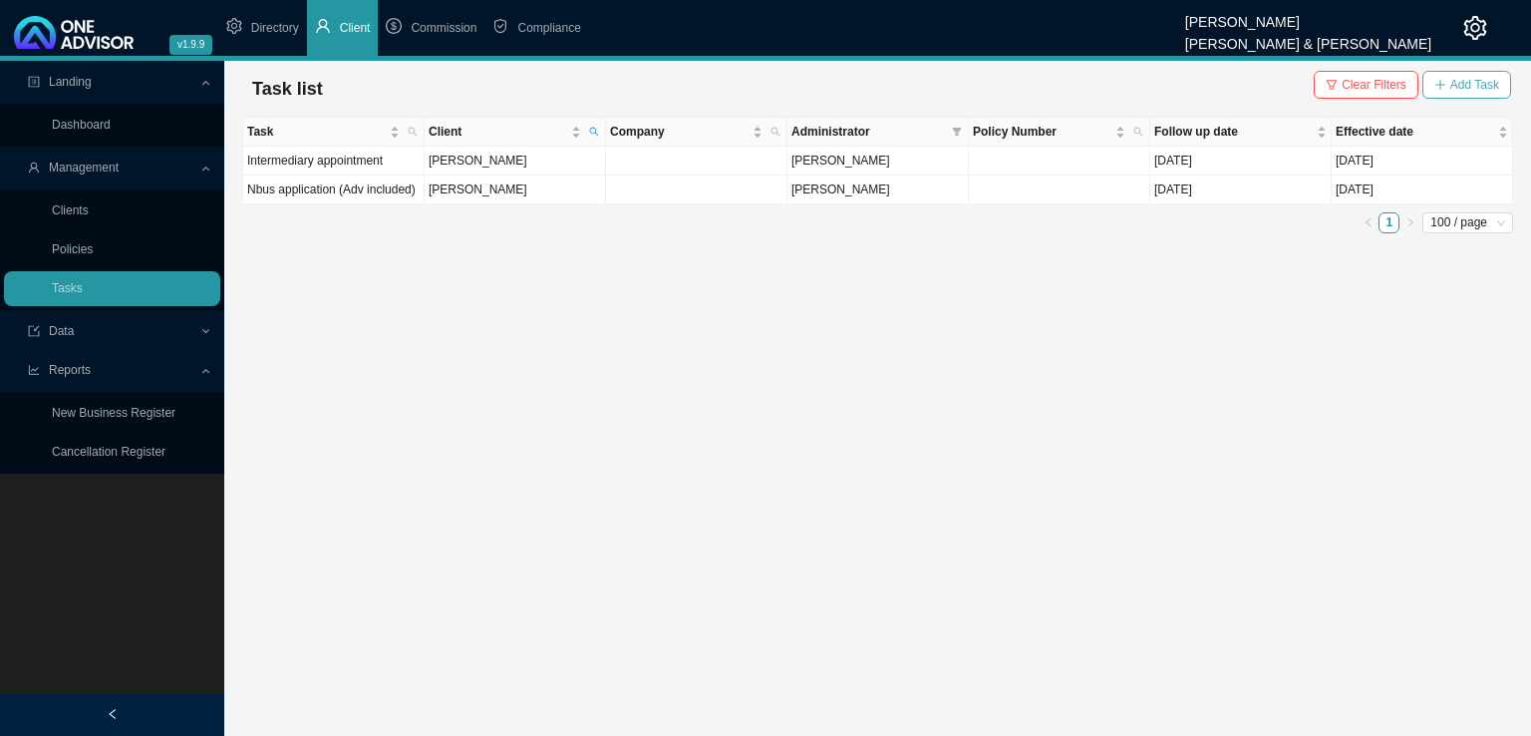
click at [1477, 79] on span "Add Task" at bounding box center [1474, 85] width 49 height 20
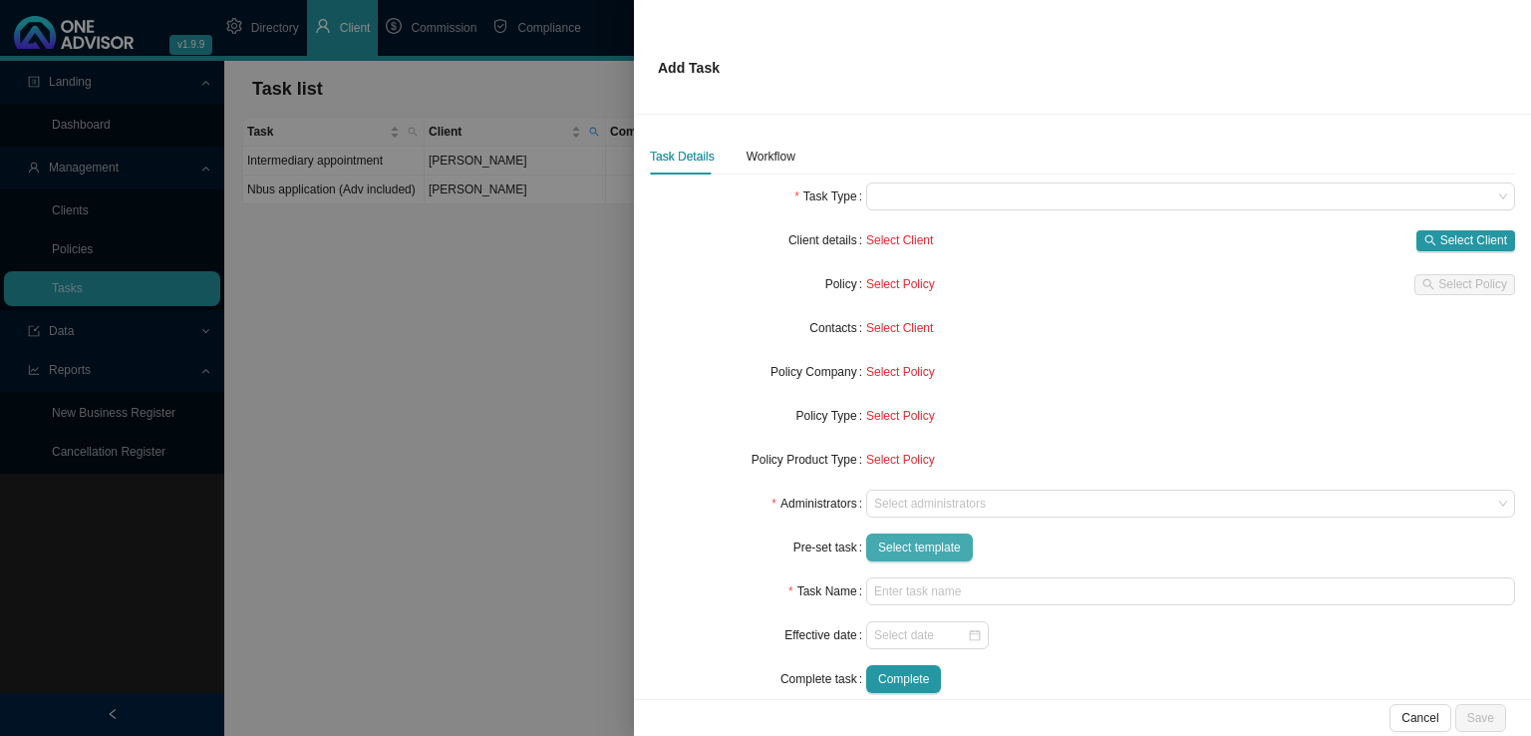
click at [914, 545] on span "Select template" at bounding box center [919, 547] width 83 height 20
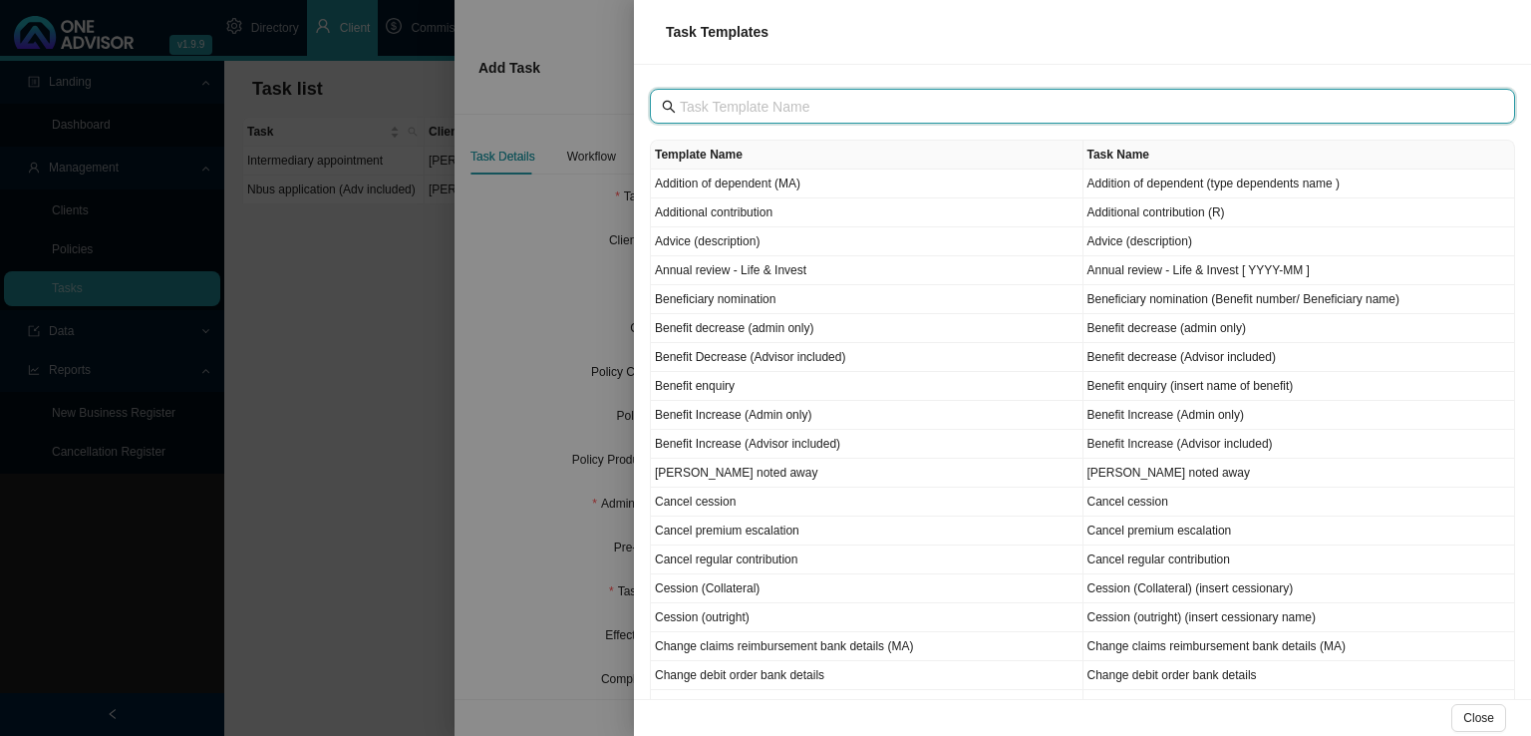
click at [770, 97] on input "text" at bounding box center [1084, 107] width 809 height 22
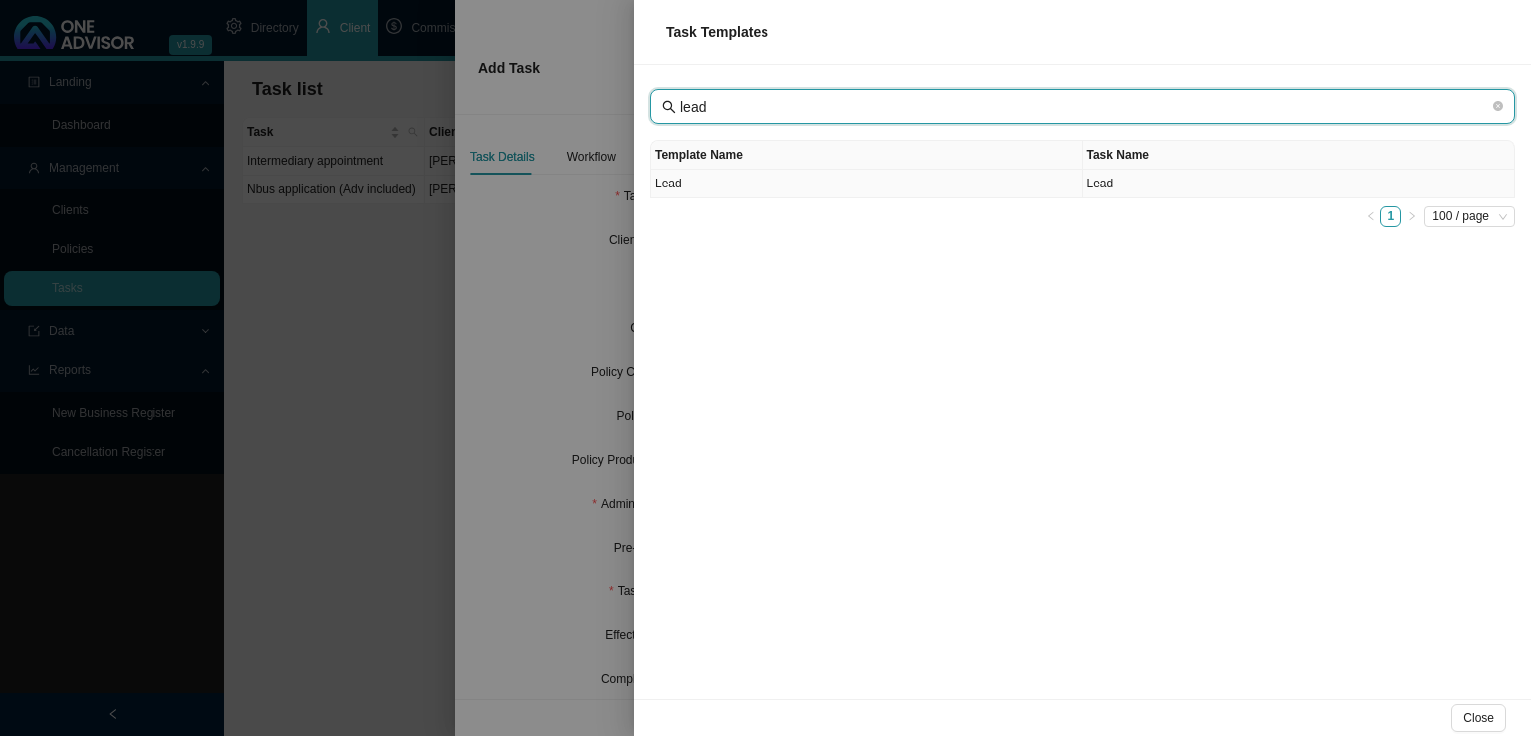
type input "lead"
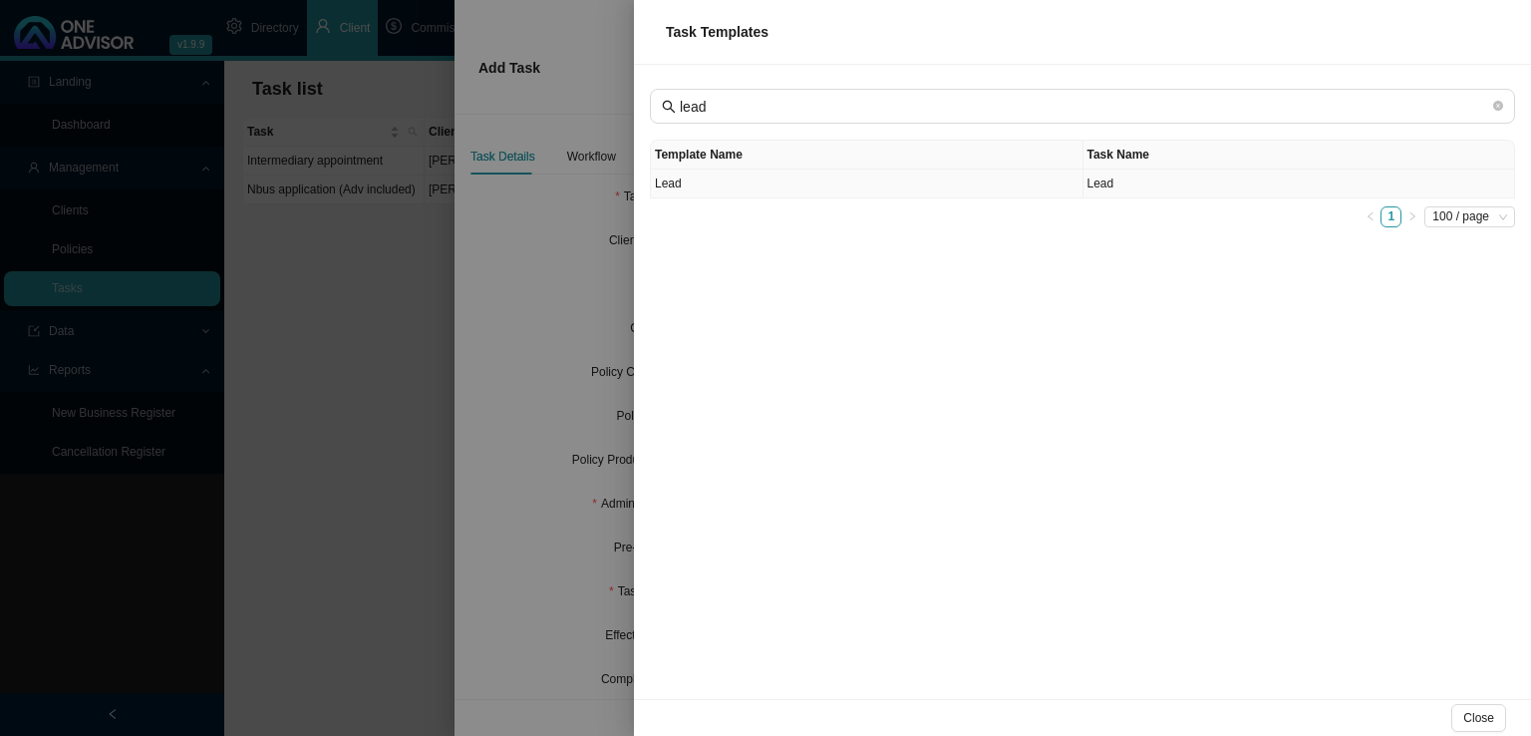
click at [885, 181] on td "Lead" at bounding box center [867, 183] width 433 height 29
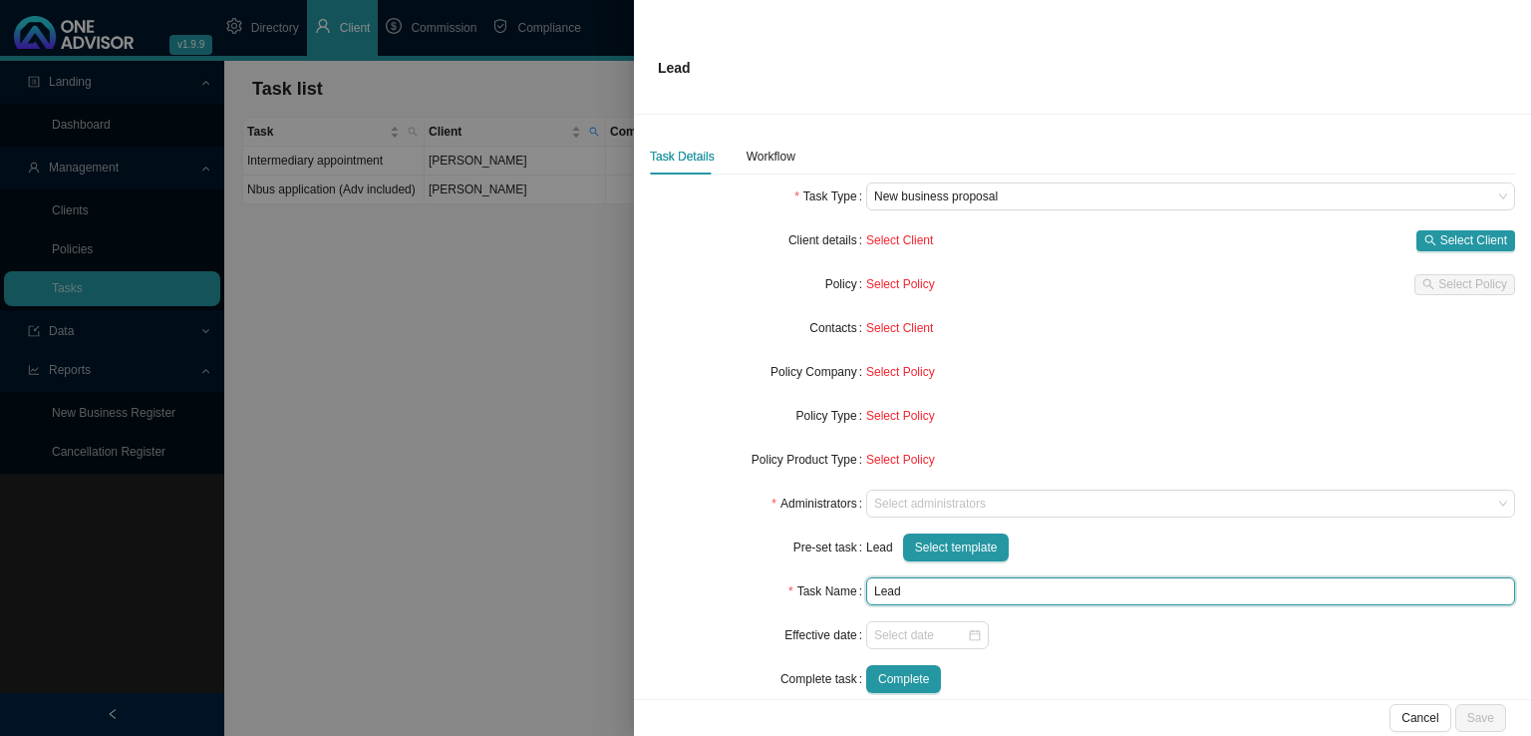
click at [936, 595] on input "Lead" at bounding box center [1190, 591] width 649 height 28
click at [1033, 191] on span "New business proposal" at bounding box center [1190, 196] width 633 height 26
type input "Lead ([PERSON_NAME])"
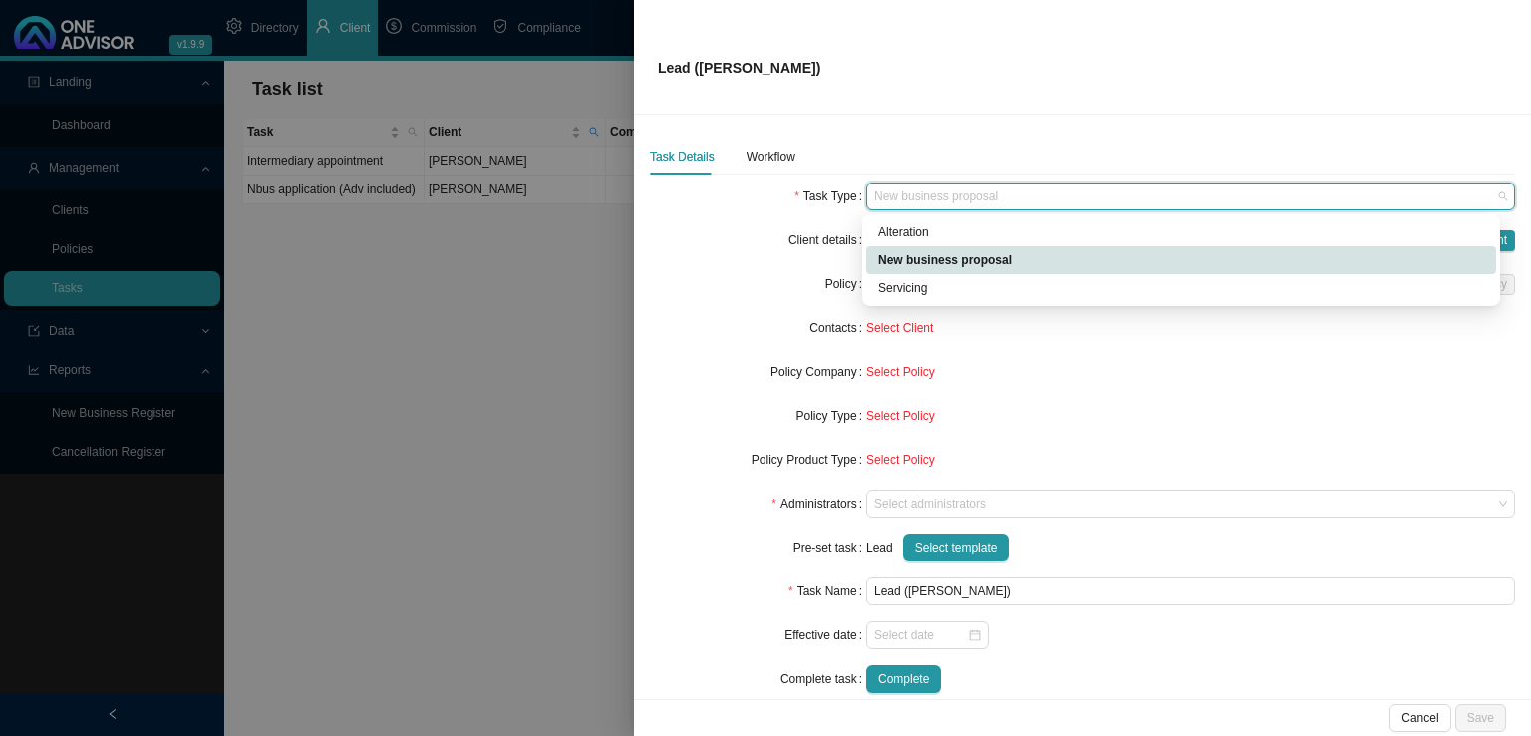
click at [1033, 191] on span "New business proposal" at bounding box center [1190, 196] width 633 height 26
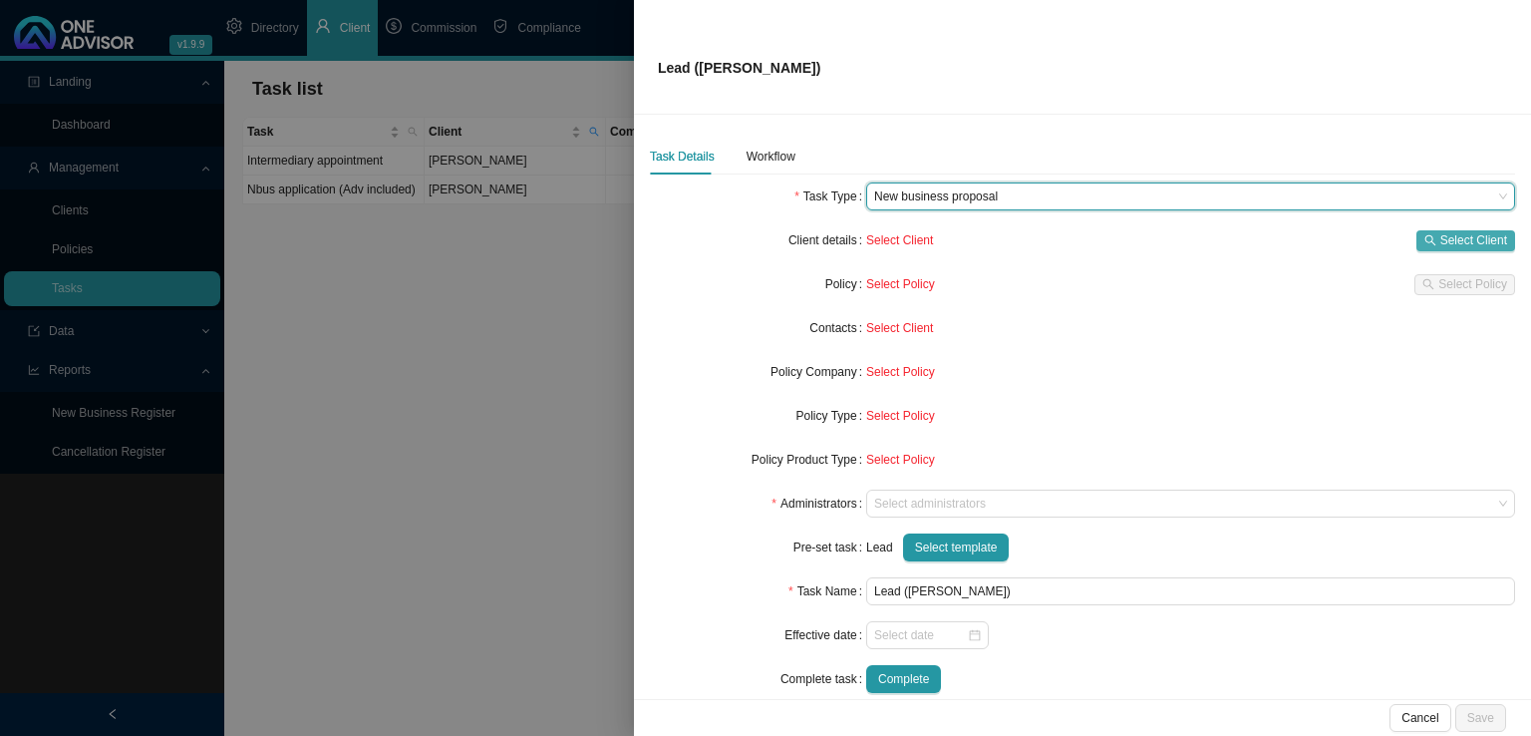
click at [1457, 240] on span "Select Client" at bounding box center [1473, 240] width 67 height 20
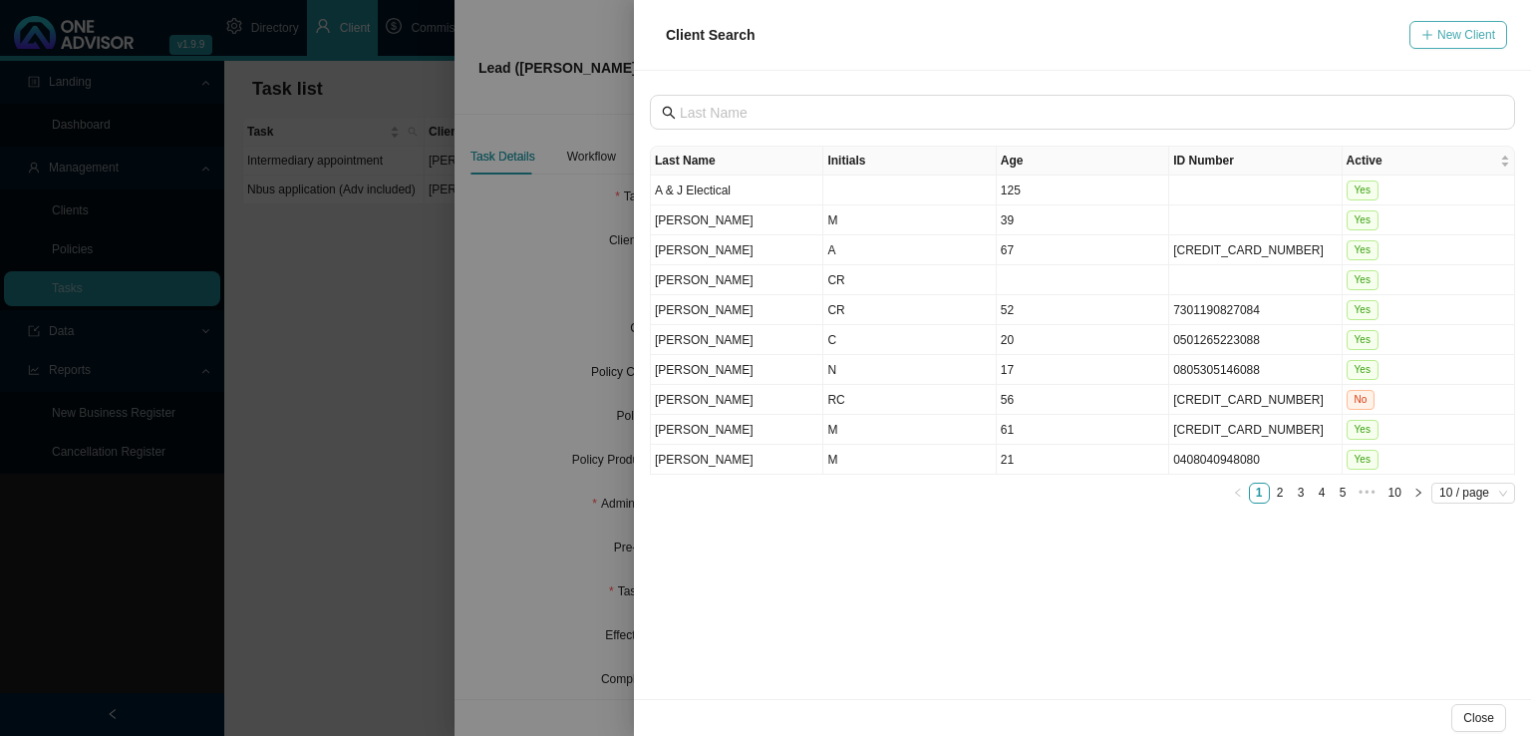
click at [1489, 25] on span "New Client" at bounding box center [1466, 35] width 58 height 20
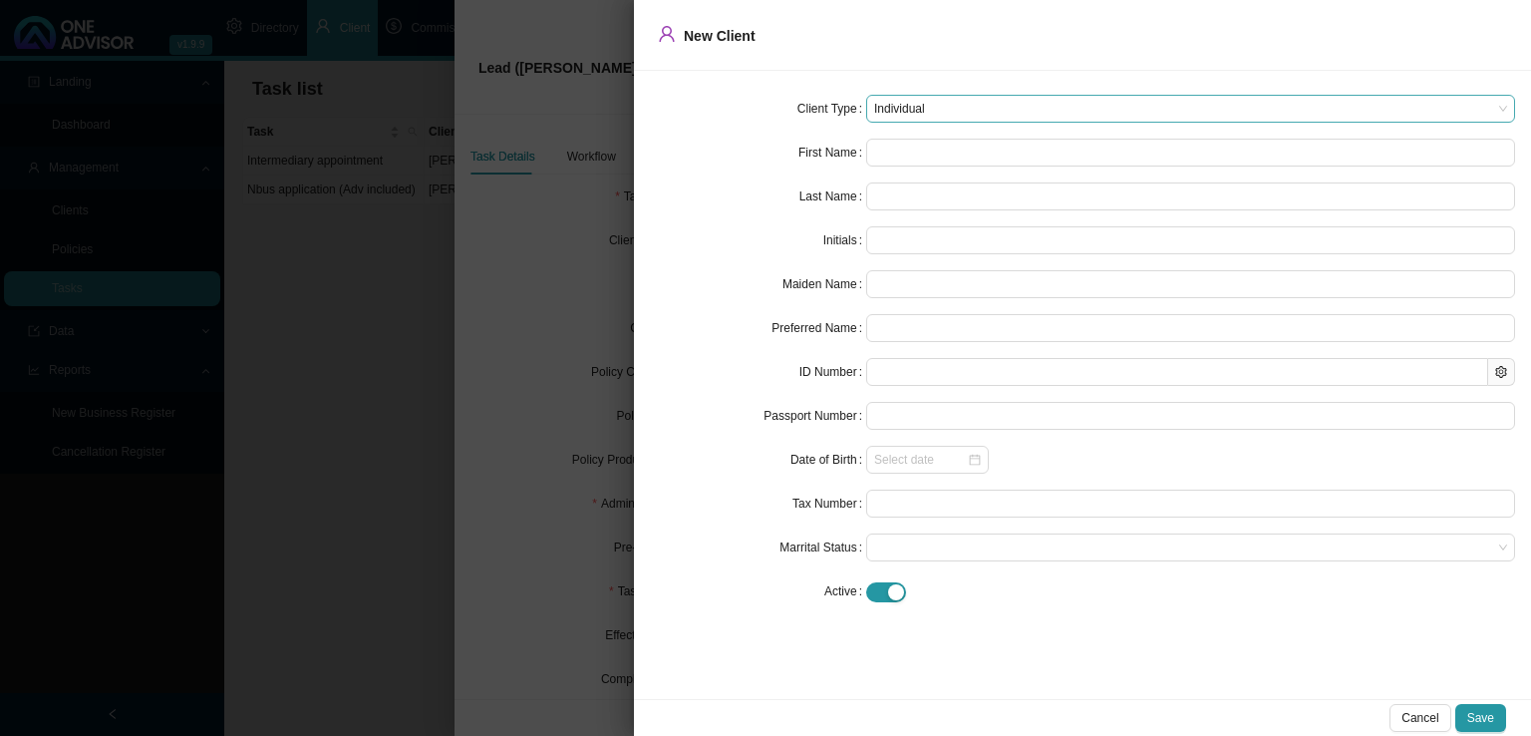
click at [941, 112] on span "Individual" at bounding box center [1190, 109] width 633 height 26
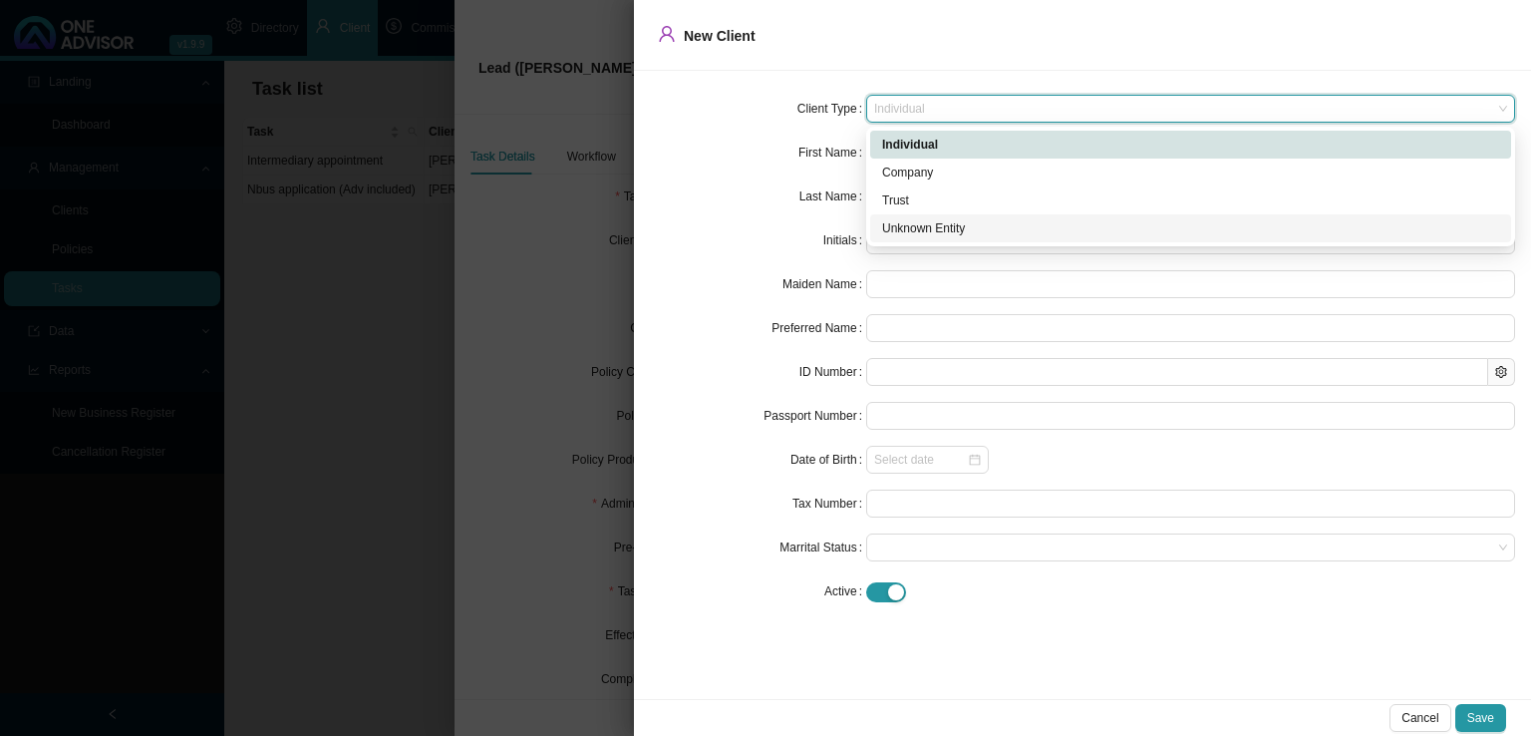
click at [915, 228] on div "Unknown Entity" at bounding box center [1190, 228] width 617 height 20
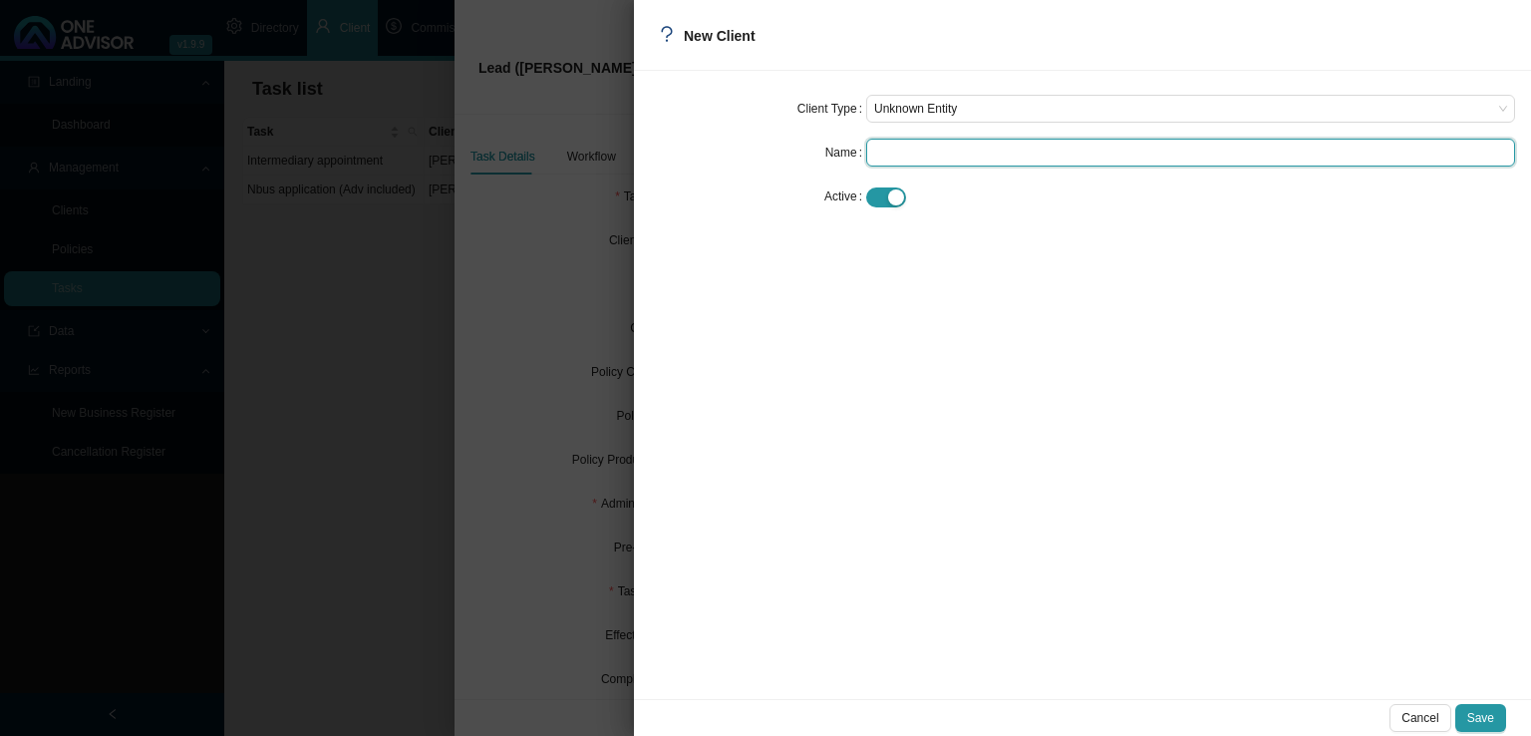
click at [888, 146] on input "text" at bounding box center [1190, 153] width 649 height 28
type input "[PERSON_NAME]"
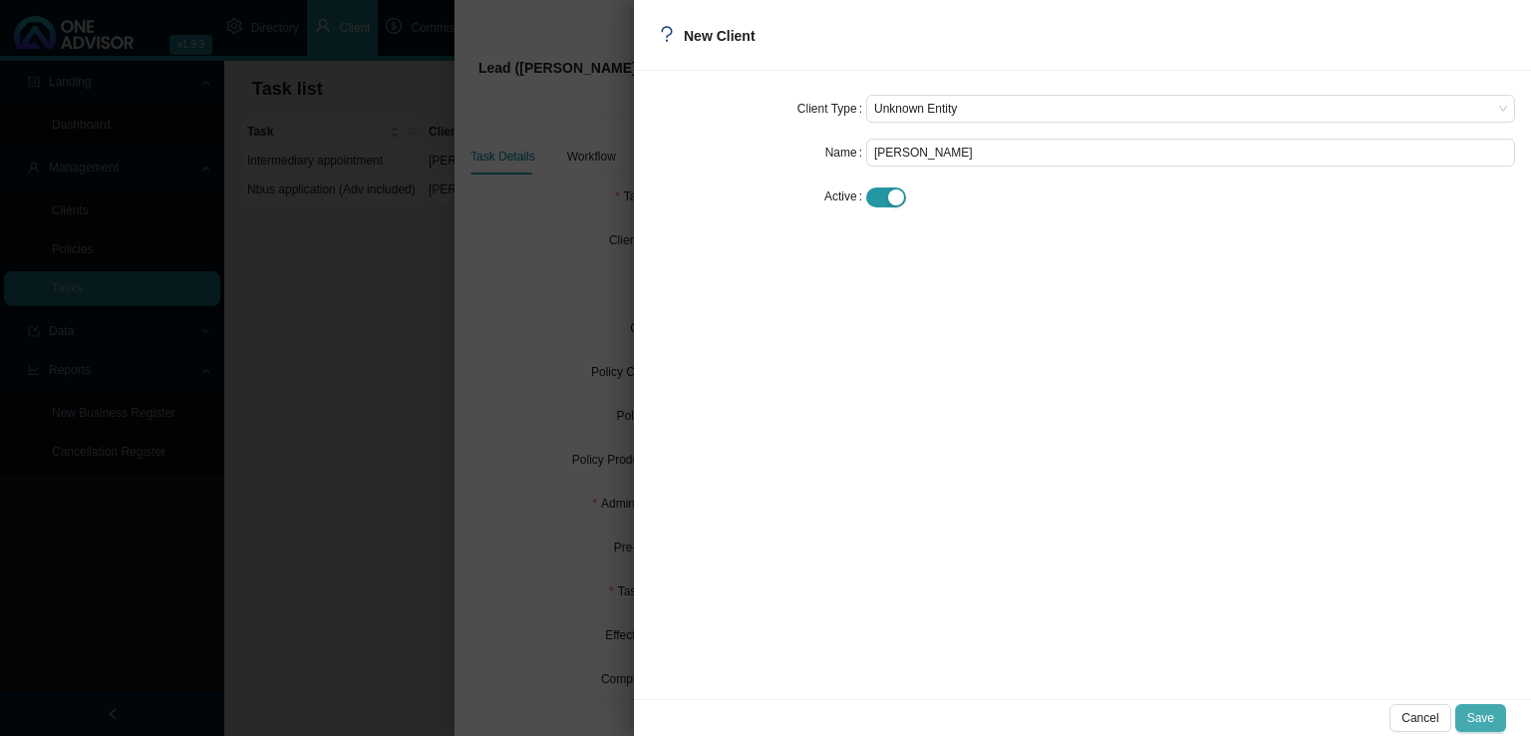
click at [1492, 717] on span "Save" at bounding box center [1480, 718] width 27 height 20
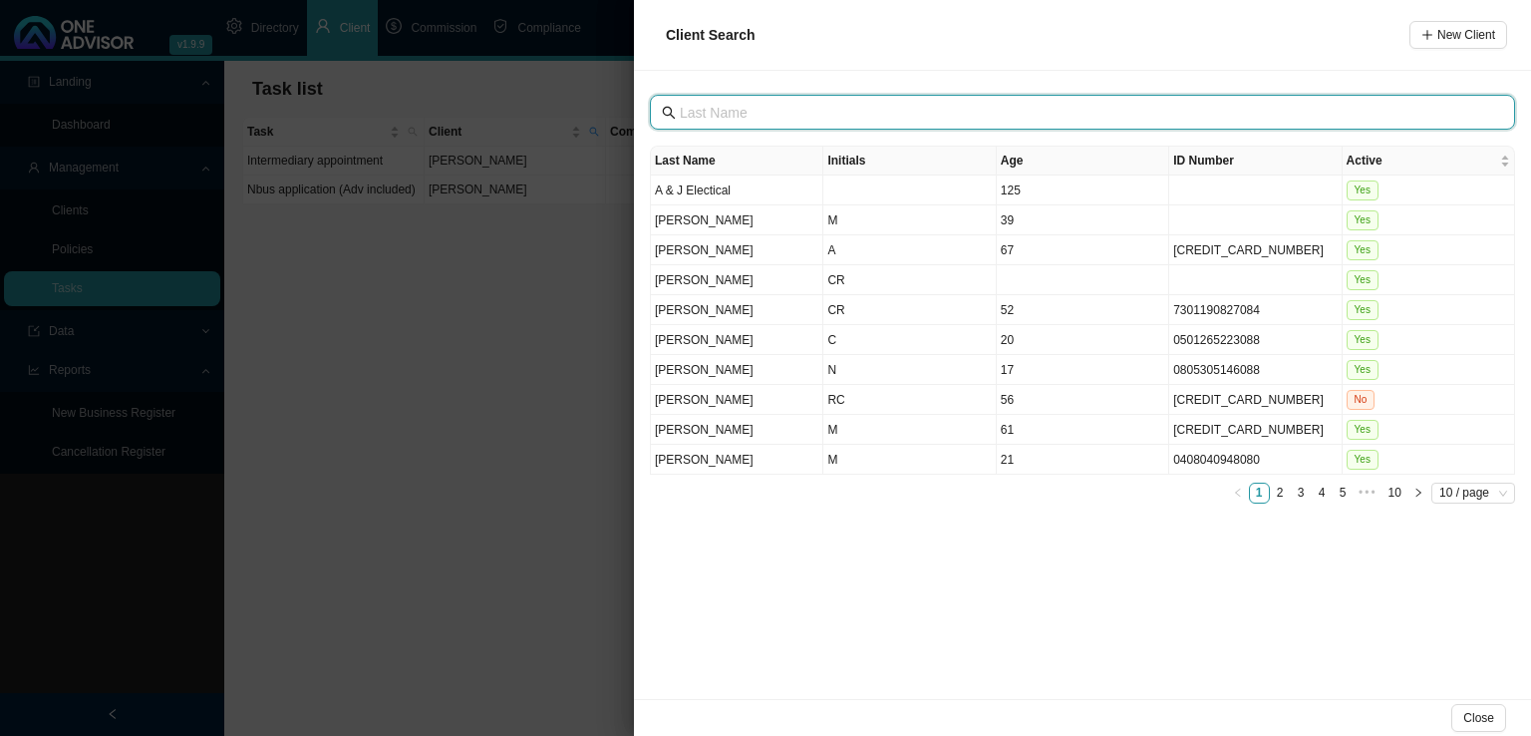
click at [753, 113] on input "text" at bounding box center [1084, 113] width 809 height 22
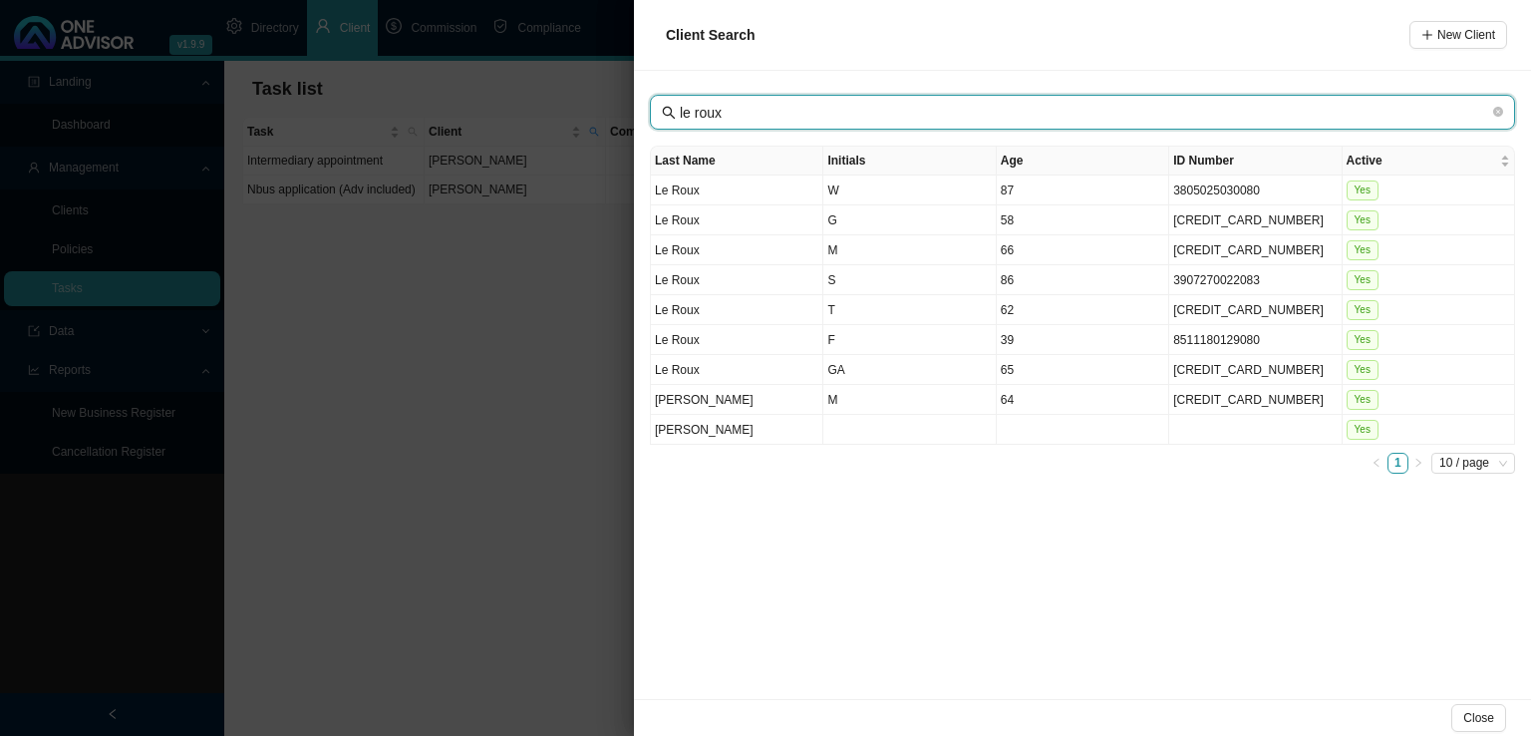
type input "le roux"
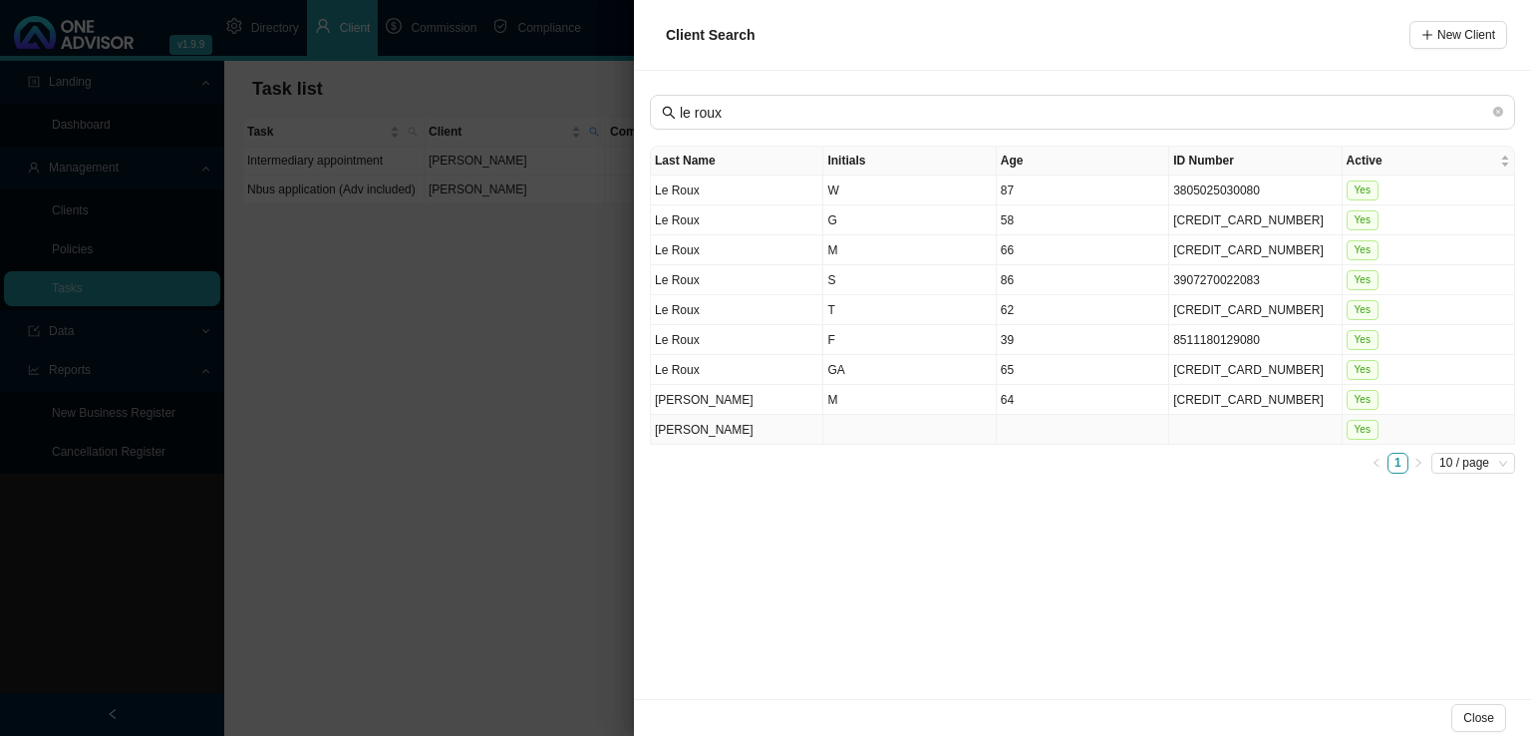
click at [766, 428] on td "[PERSON_NAME]" at bounding box center [737, 430] width 172 height 30
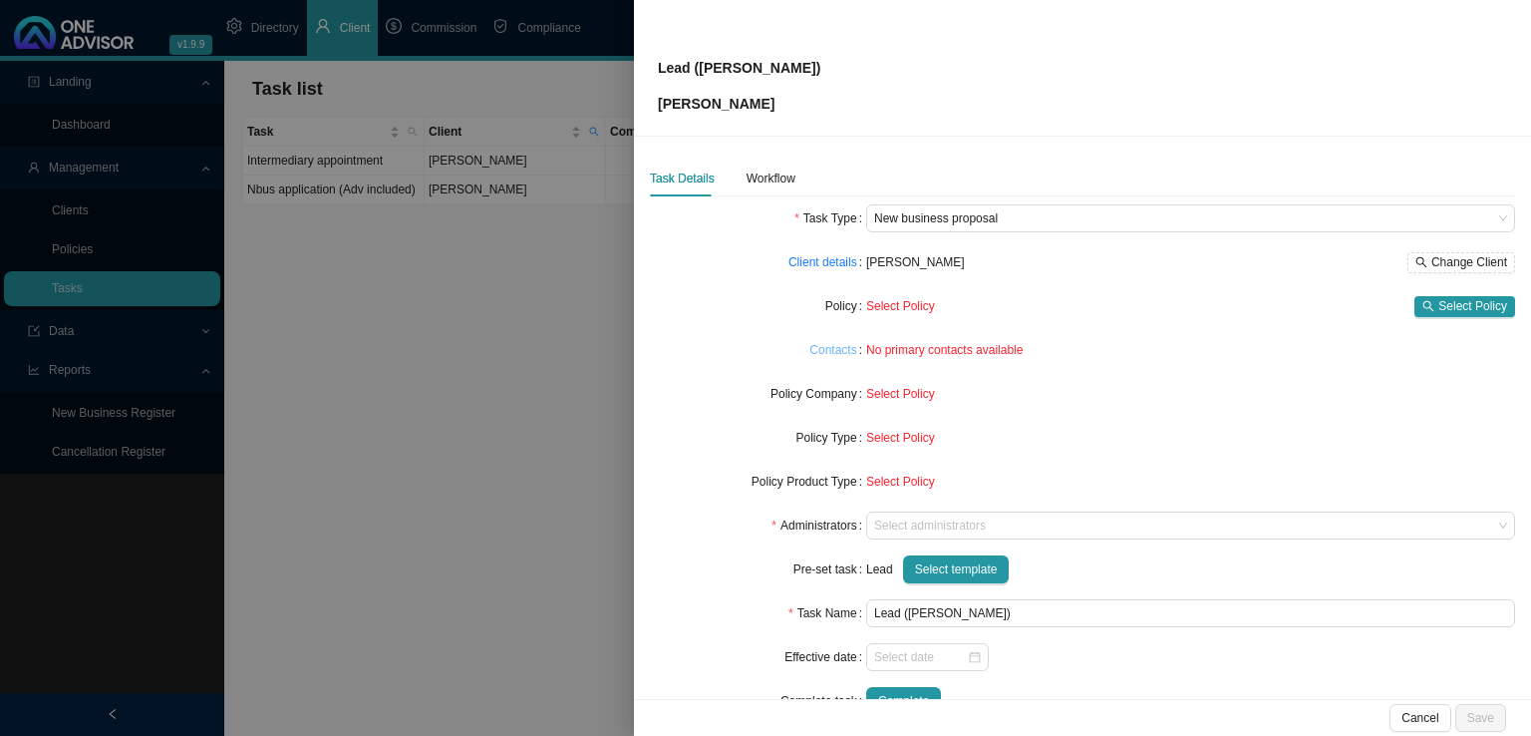
click at [833, 350] on link "Contacts" at bounding box center [832, 350] width 47 height 20
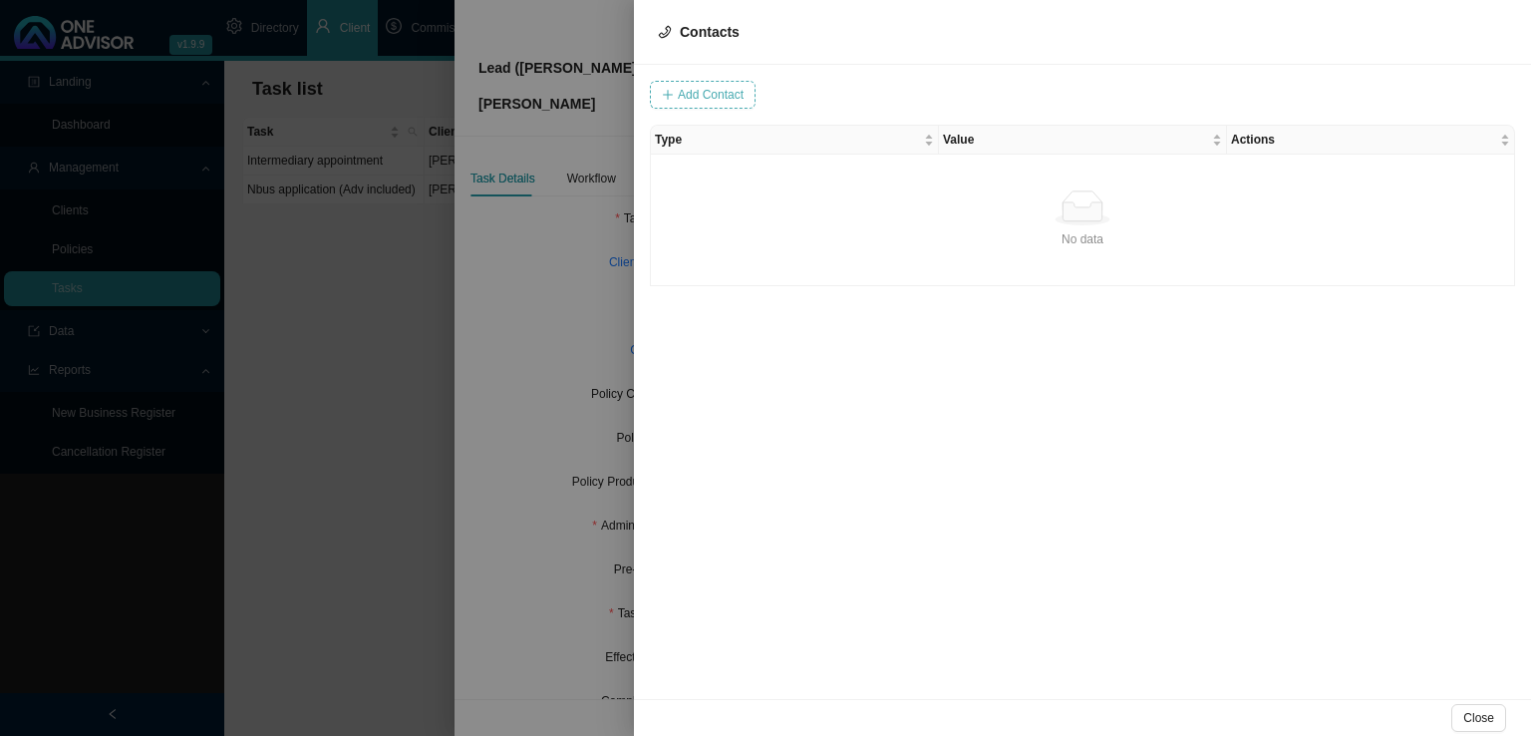
click at [696, 92] on span "Add Contact" at bounding box center [711, 95] width 66 height 20
click at [929, 93] on span at bounding box center [973, 95] width 134 height 26
type input "0735442709"
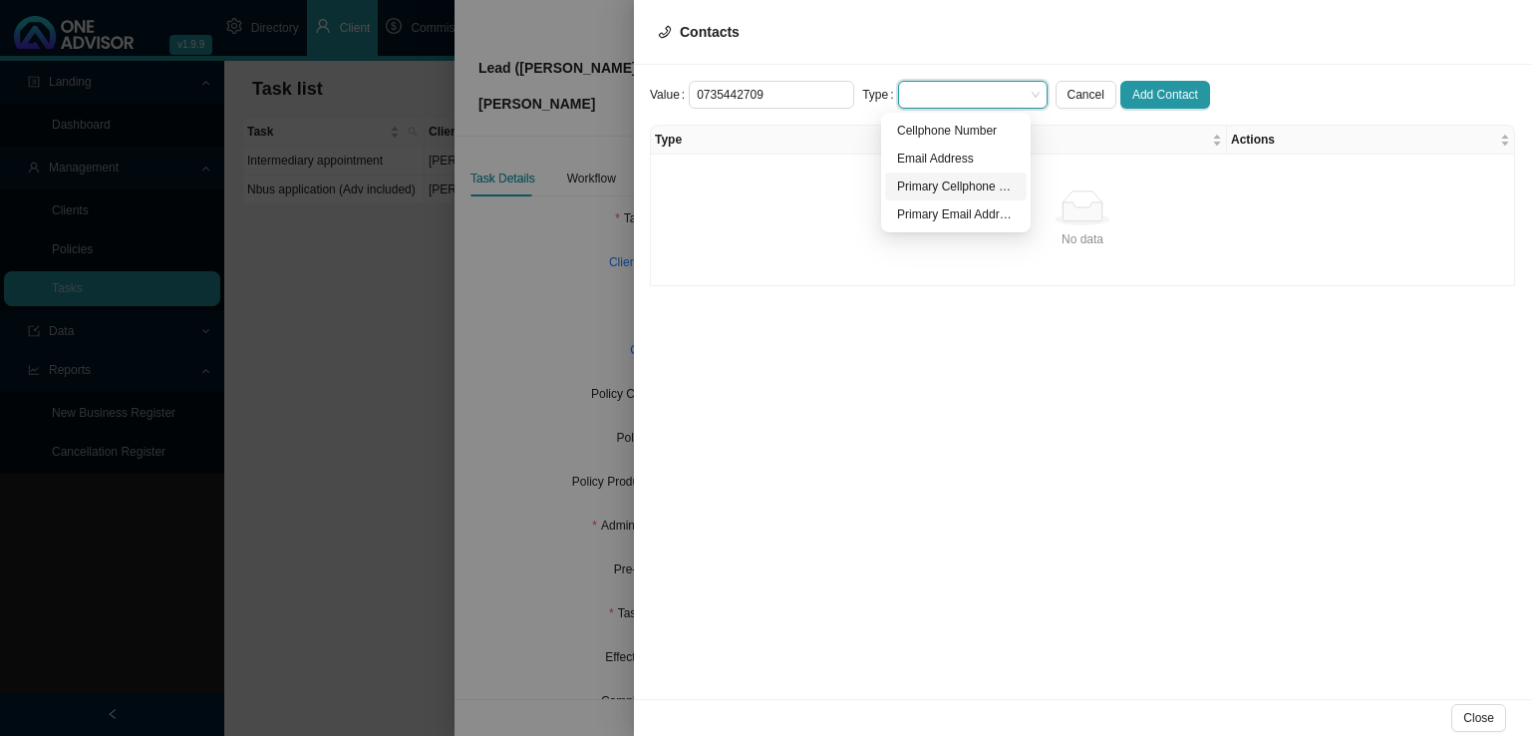
click at [930, 183] on div "Primary Cellphone Number" at bounding box center [956, 186] width 118 height 20
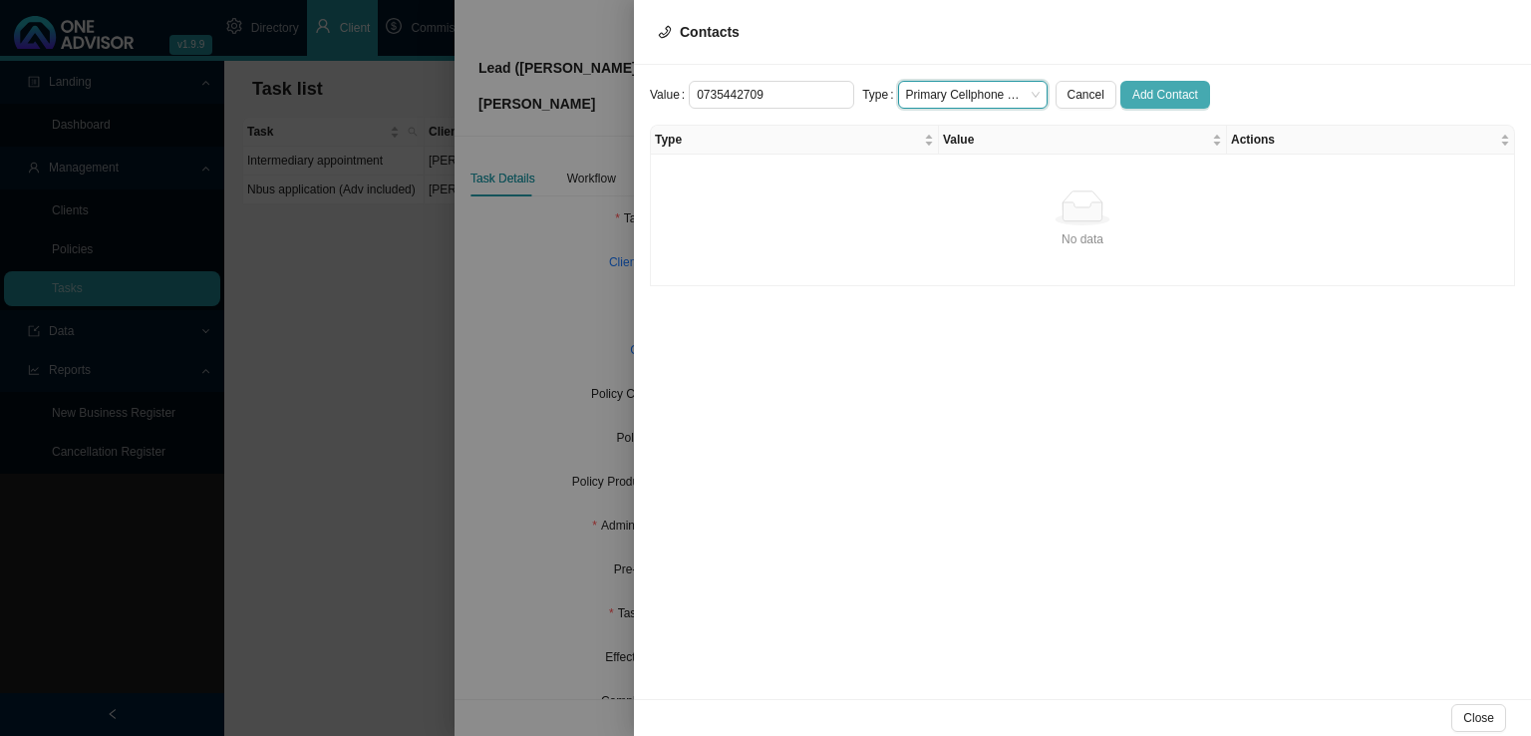
click at [1149, 93] on span "Add Contact" at bounding box center [1165, 95] width 66 height 20
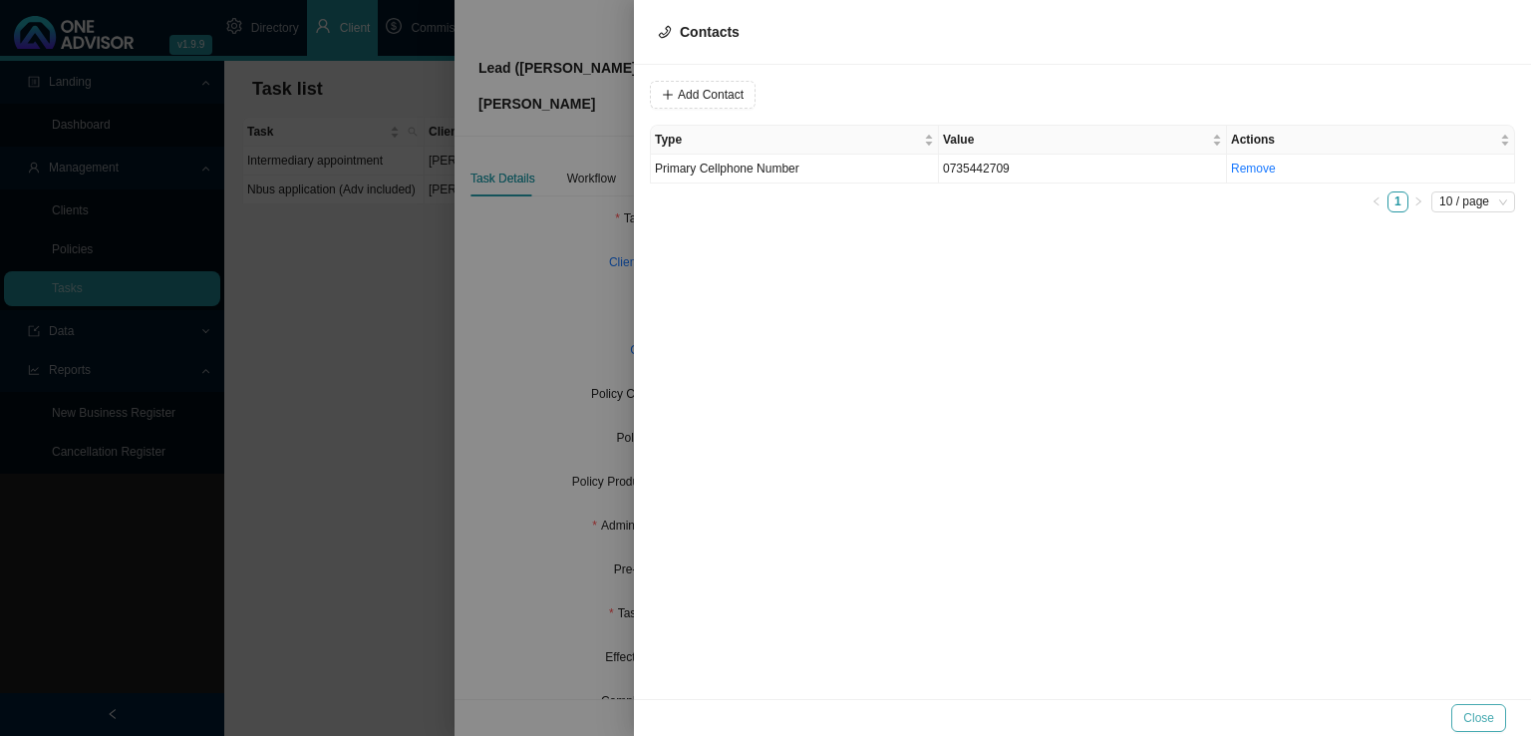
drag, startPoint x: 1479, startPoint y: 715, endPoint x: 1496, endPoint y: 707, distance: 18.7
click at [1493, 708] on span "Close" at bounding box center [1478, 718] width 31 height 20
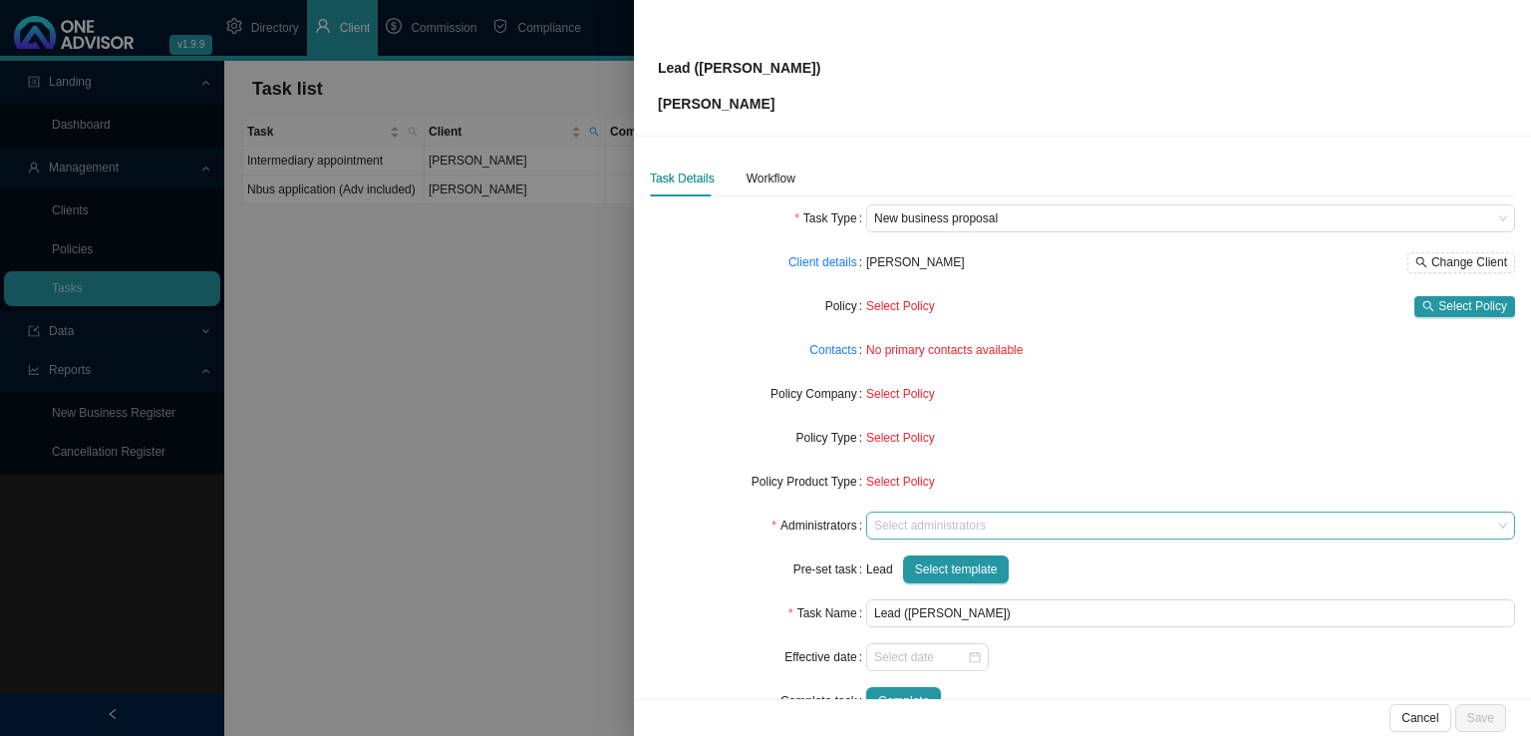
click at [902, 524] on div at bounding box center [1181, 525] width 622 height 15
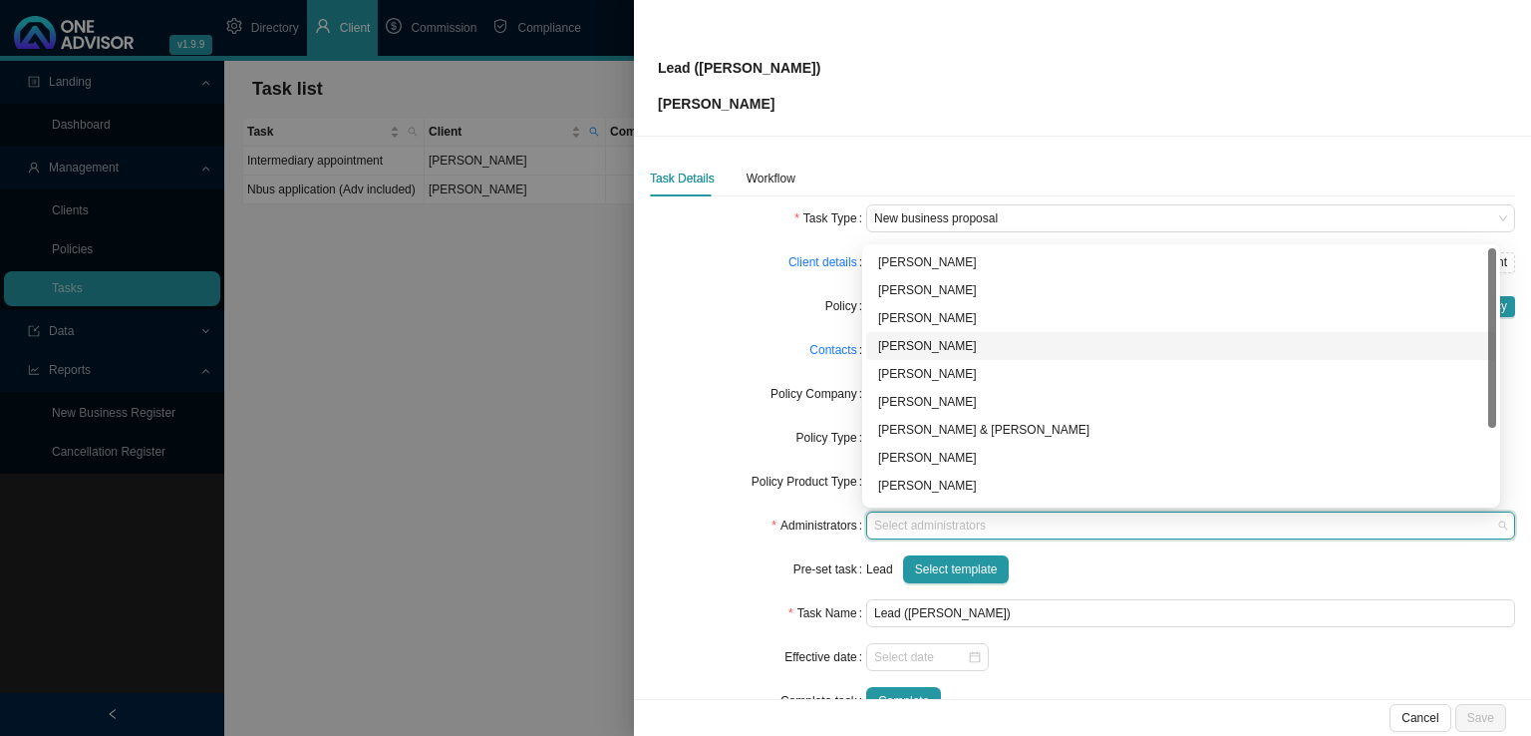
click at [919, 340] on div "[PERSON_NAME]" at bounding box center [1181, 346] width 606 height 20
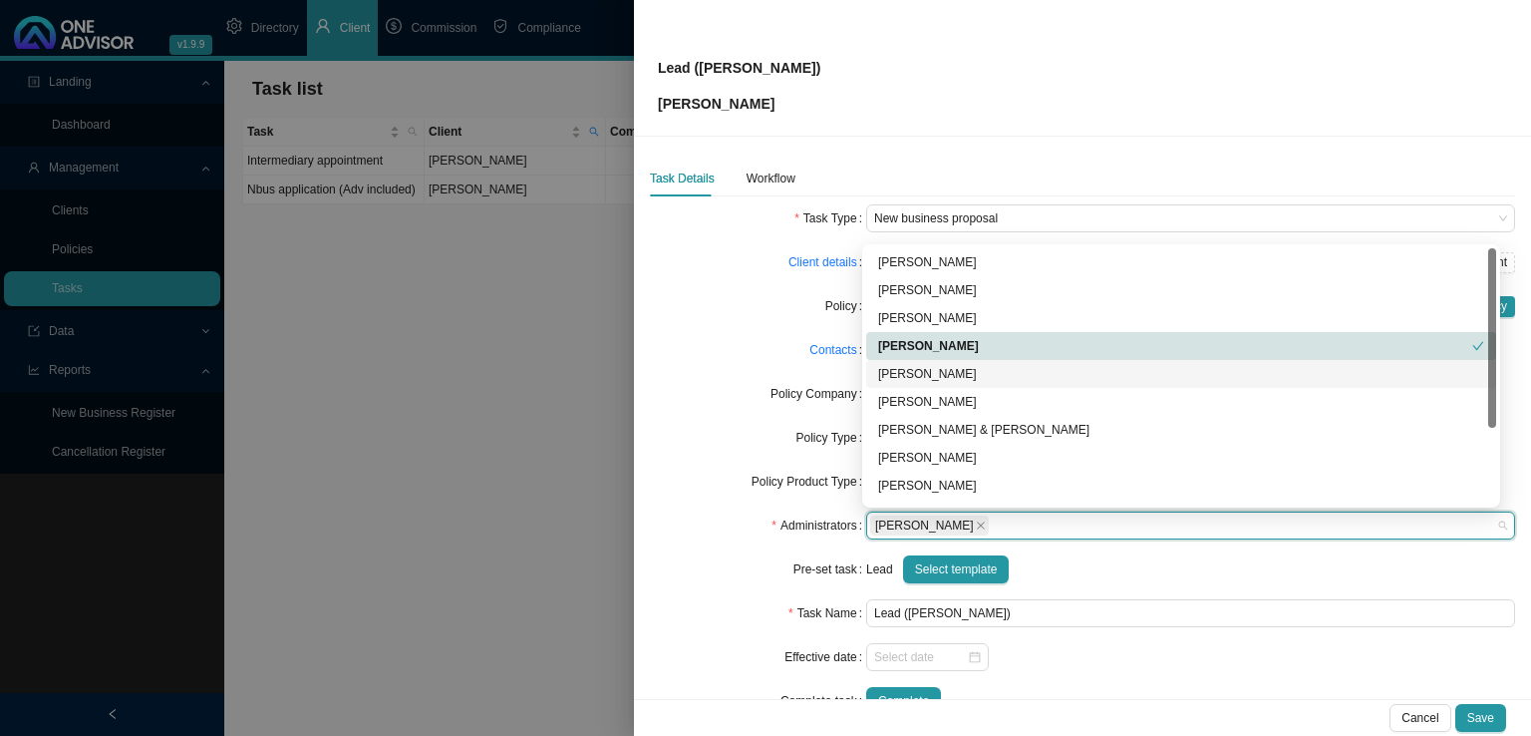
drag, startPoint x: 1081, startPoint y: 567, endPoint x: 1091, endPoint y: 565, distance: 10.2
click at [1084, 565] on div "Lead Select template" at bounding box center [1190, 569] width 649 height 28
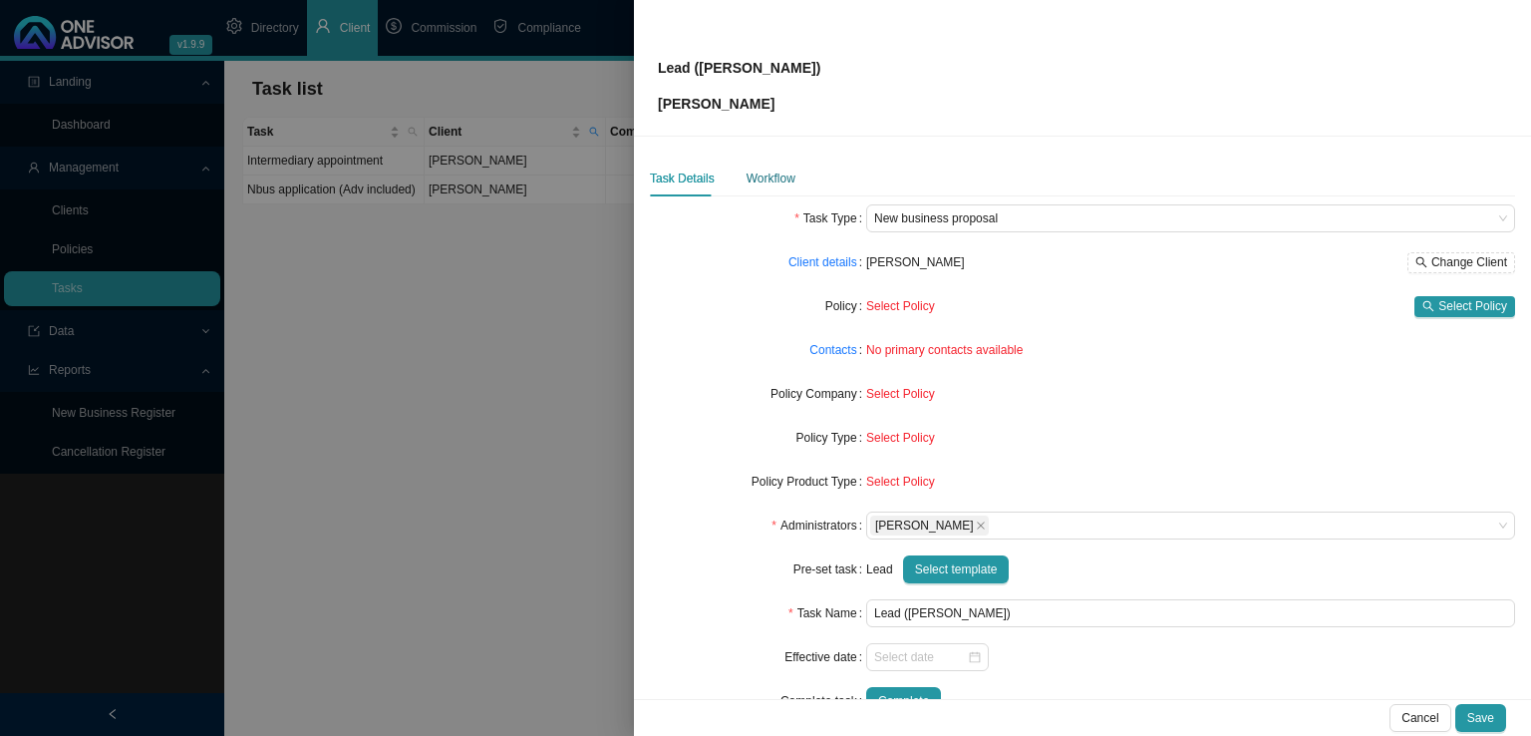
click at [764, 185] on div "Workflow" at bounding box center [771, 178] width 49 height 20
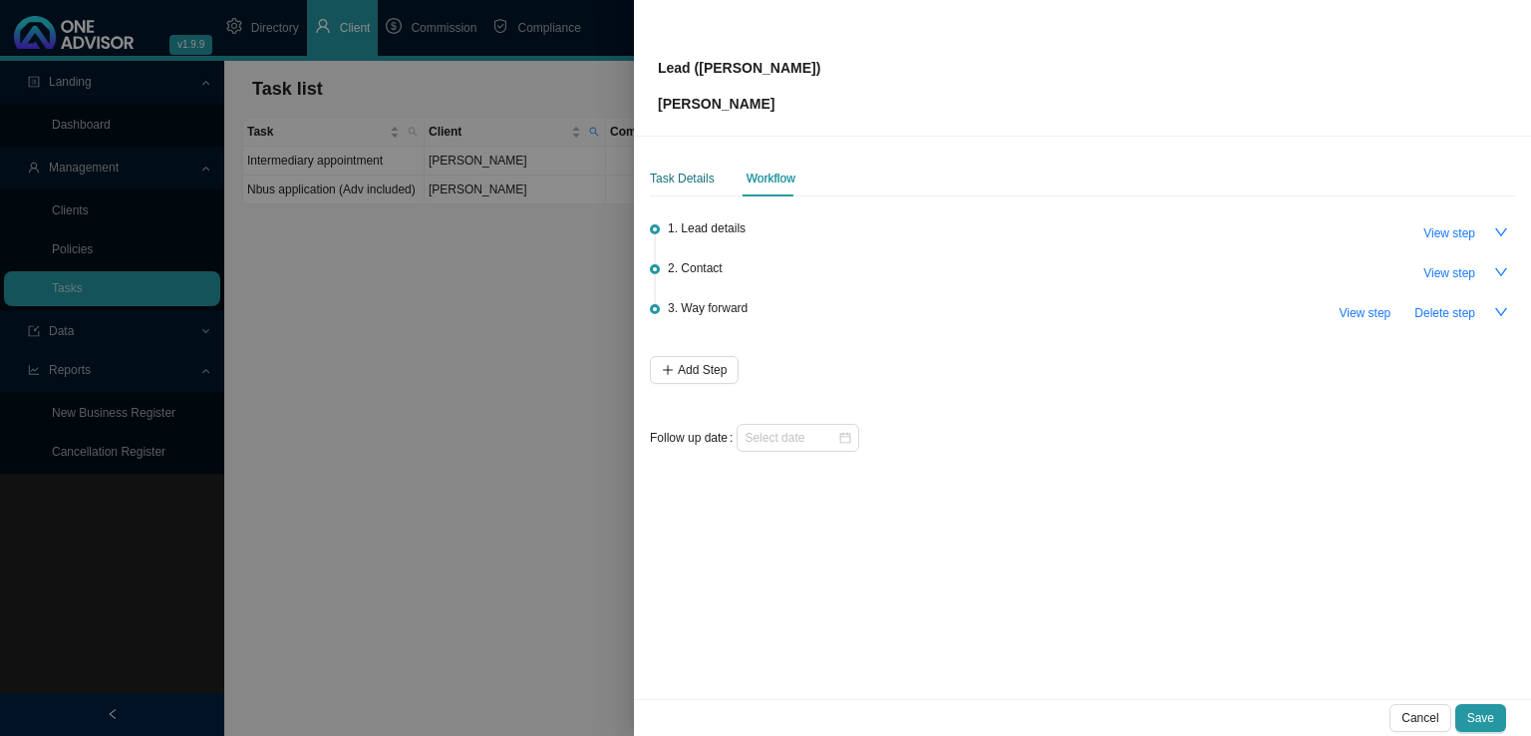
click at [664, 176] on div "Task Details" at bounding box center [682, 178] width 65 height 20
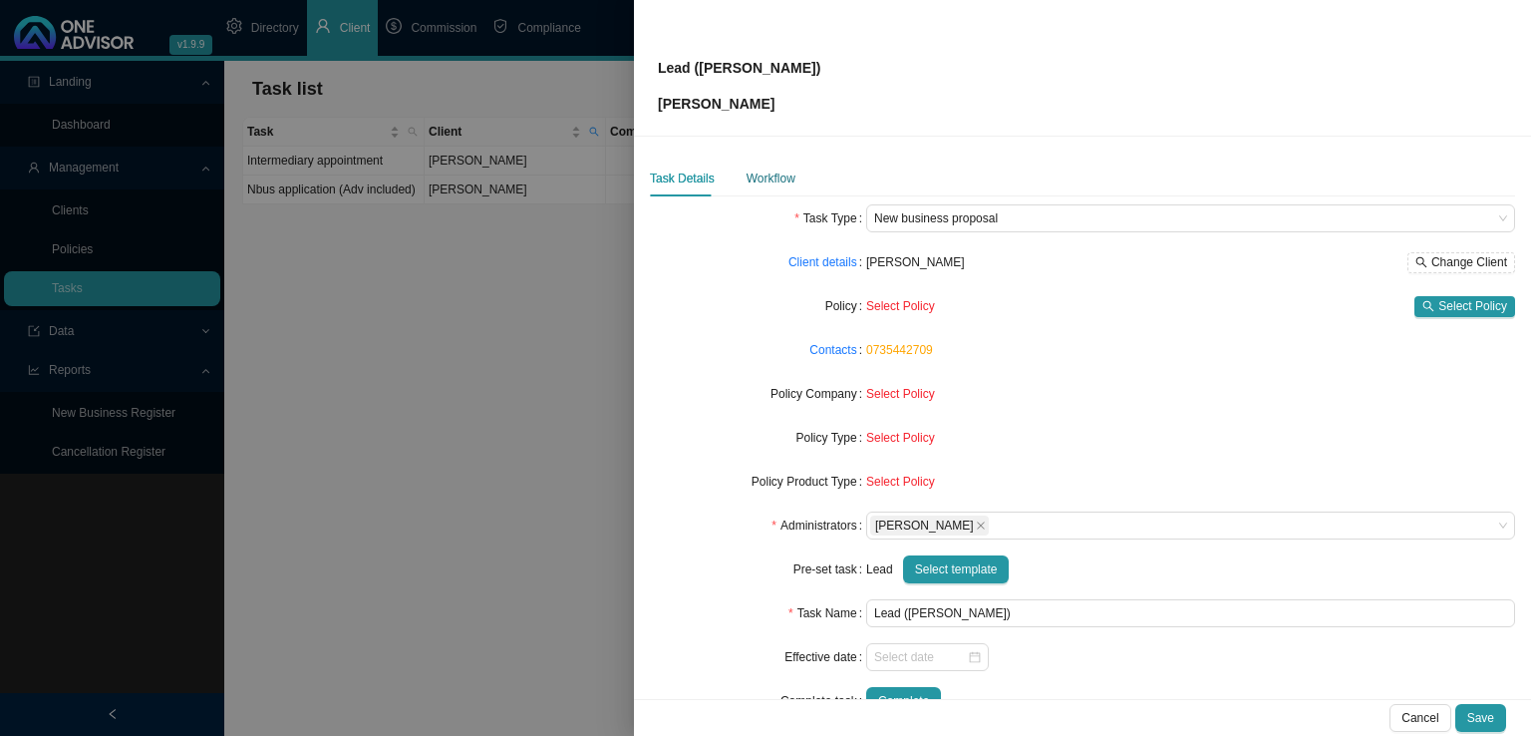
click at [784, 179] on div "Workflow" at bounding box center [771, 178] width 49 height 20
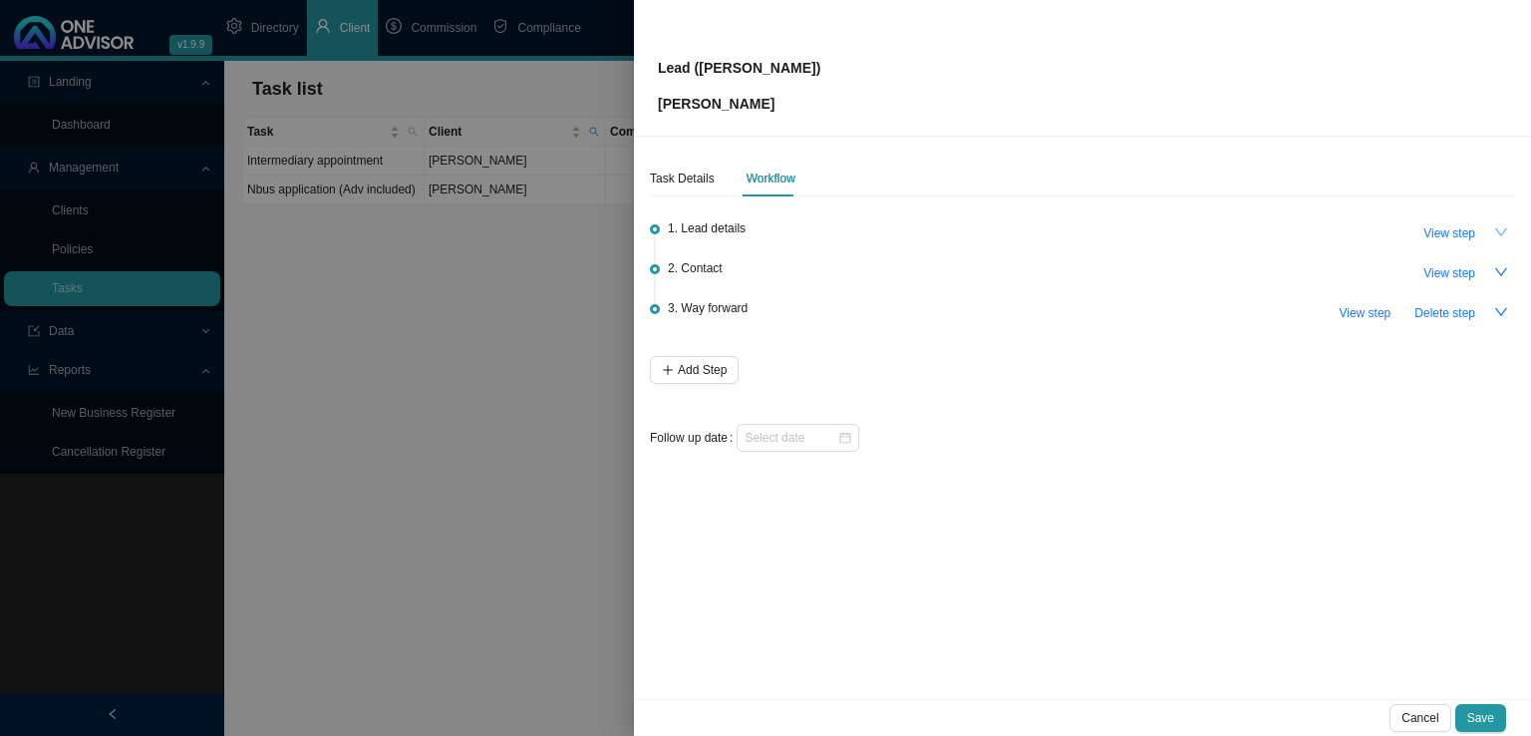
click at [1494, 227] on icon "down" at bounding box center [1501, 232] width 14 height 14
click at [1453, 228] on span "View step" at bounding box center [1450, 233] width 52 height 20
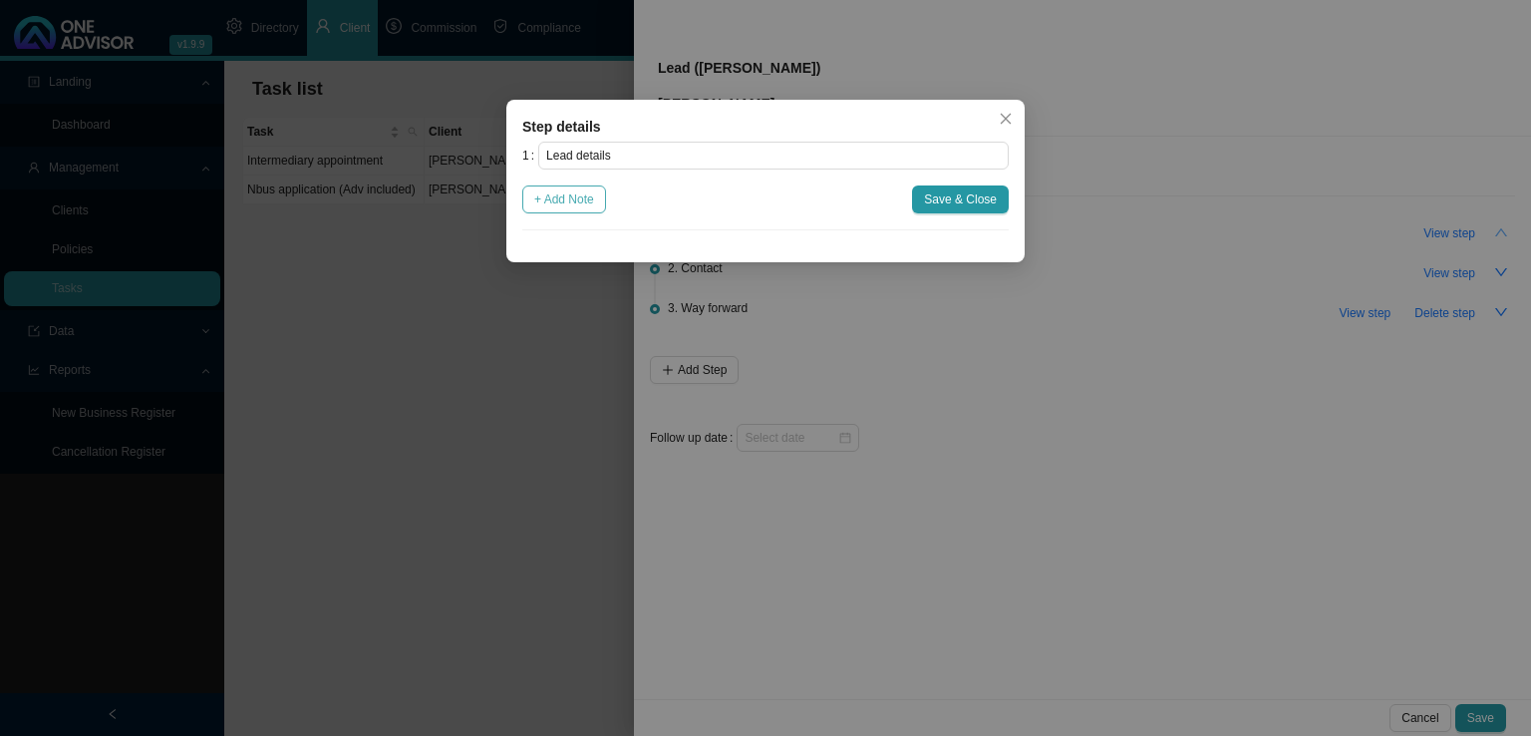
click at [550, 191] on span "+ Add Note" at bounding box center [564, 199] width 60 height 20
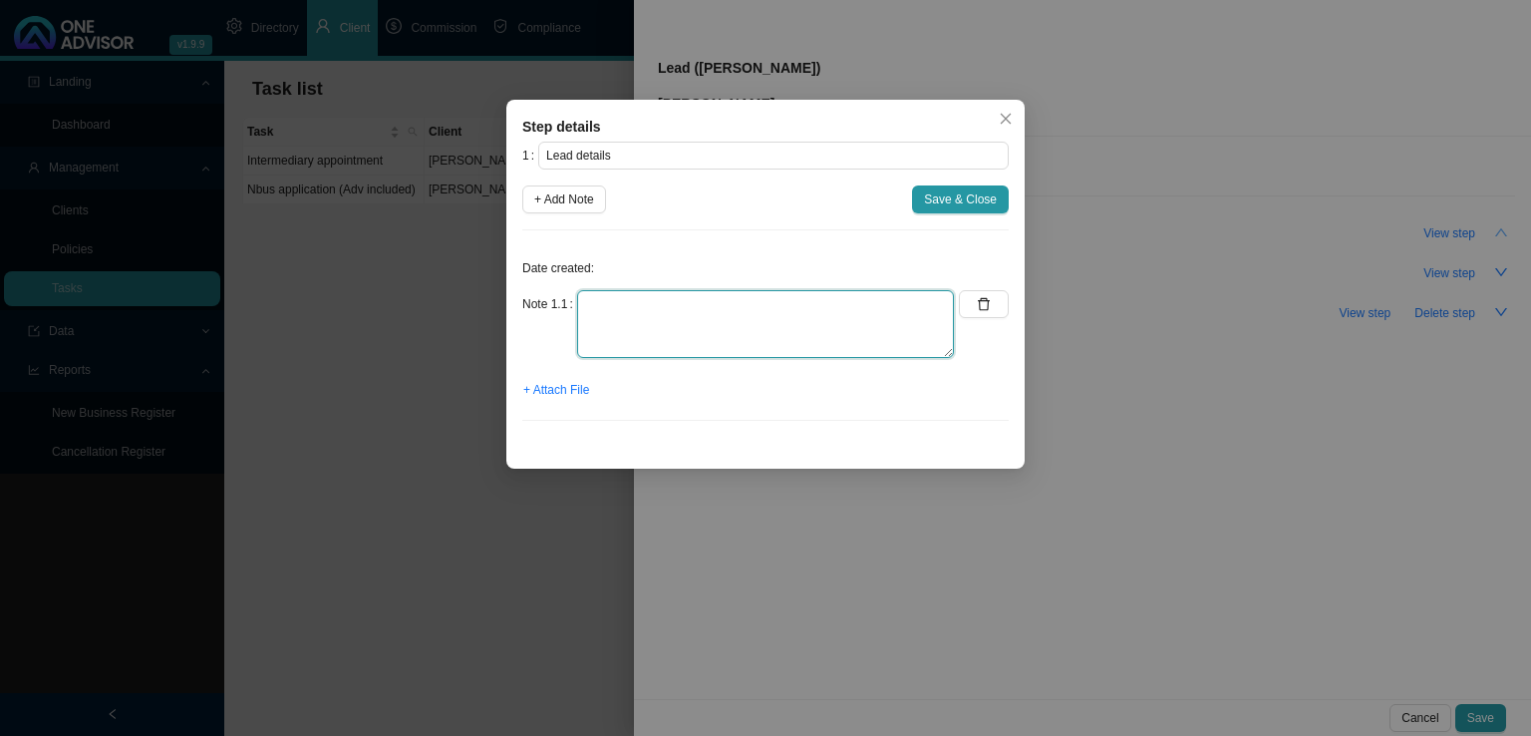
click at [594, 296] on textarea at bounding box center [765, 324] width 377 height 68
paste textarea "Please can you phone both these clients. Looking for advice on there medical ai…"
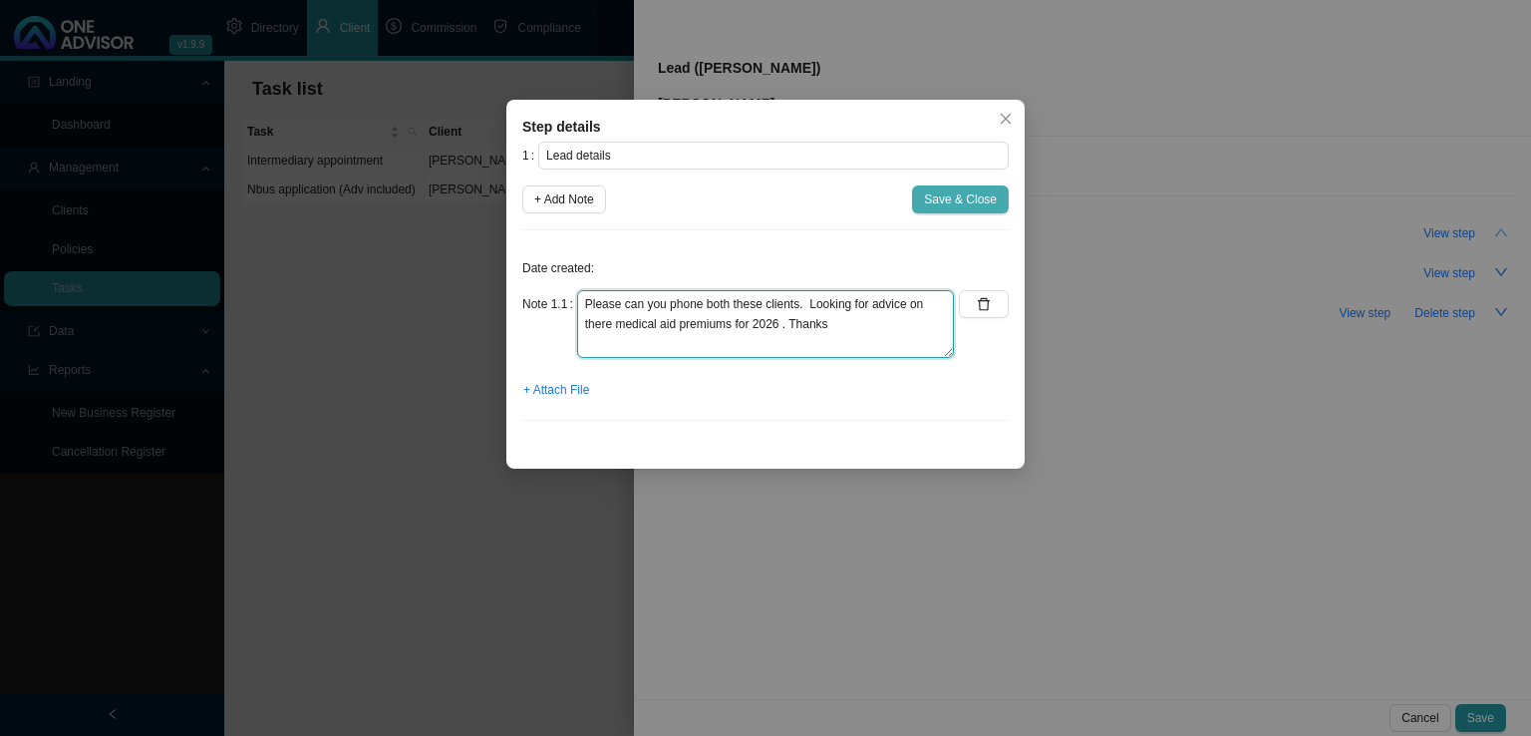
type textarea "Please can you phone both these clients. Looking for advice on there medical ai…"
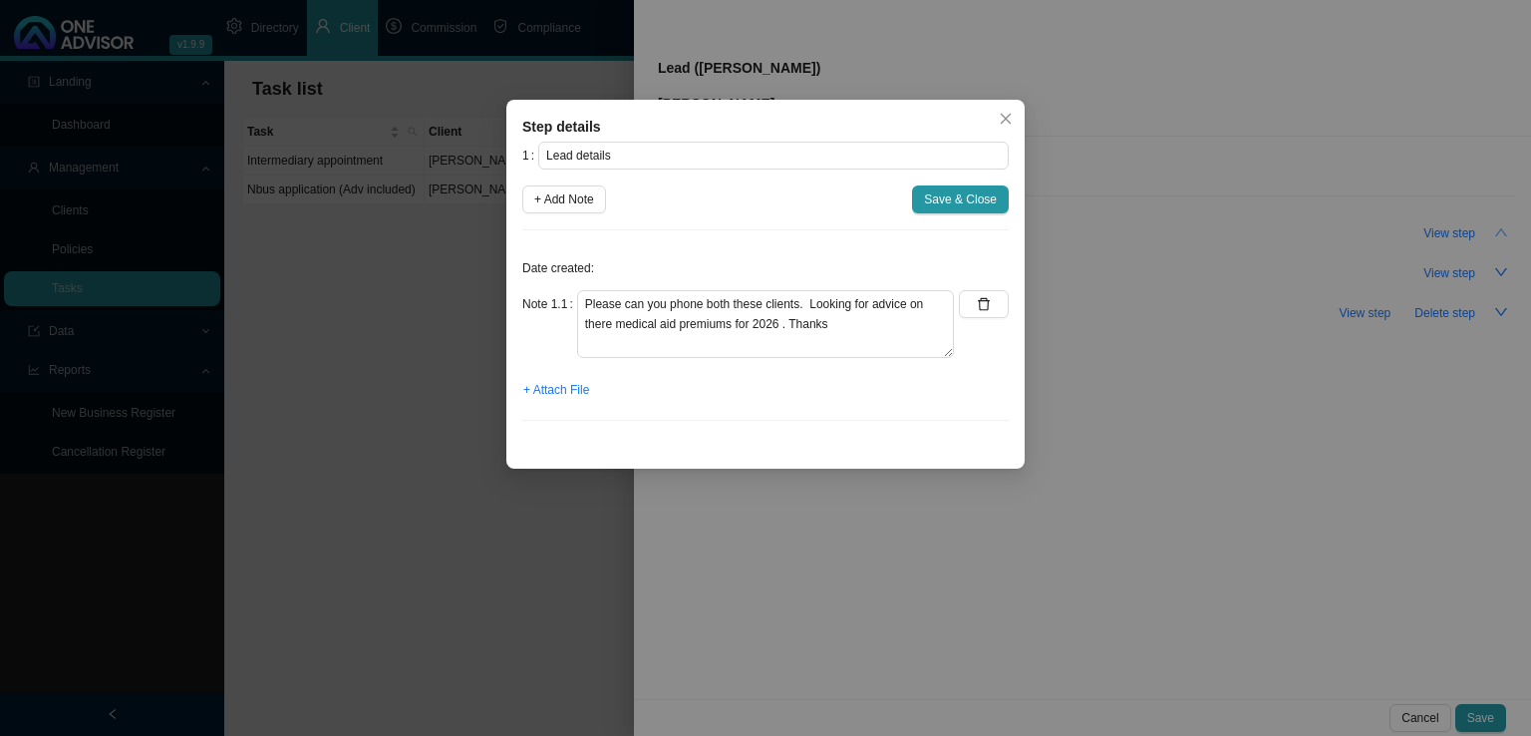
click at [940, 190] on span "Save & Close" at bounding box center [960, 199] width 73 height 20
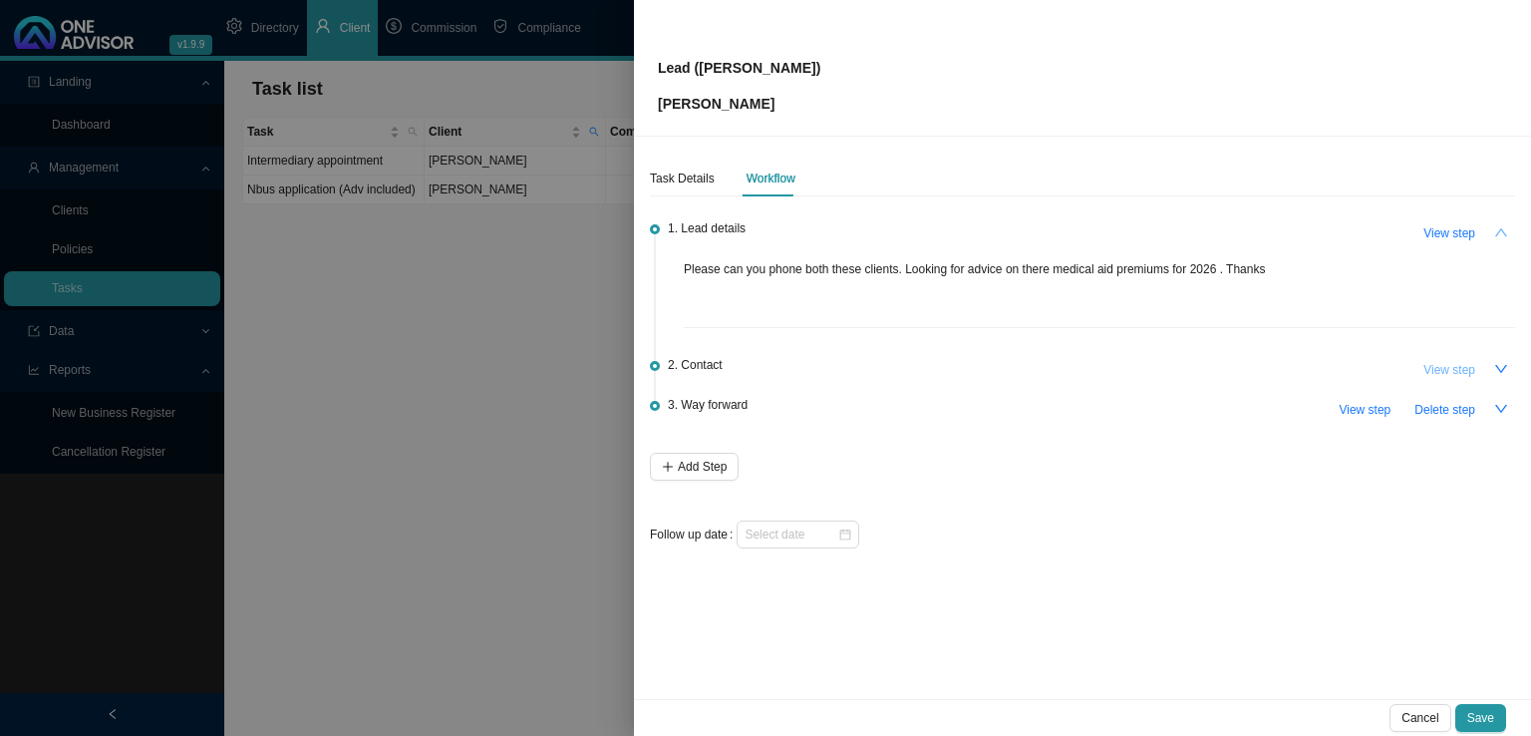
click at [1450, 372] on span "View step" at bounding box center [1450, 370] width 52 height 20
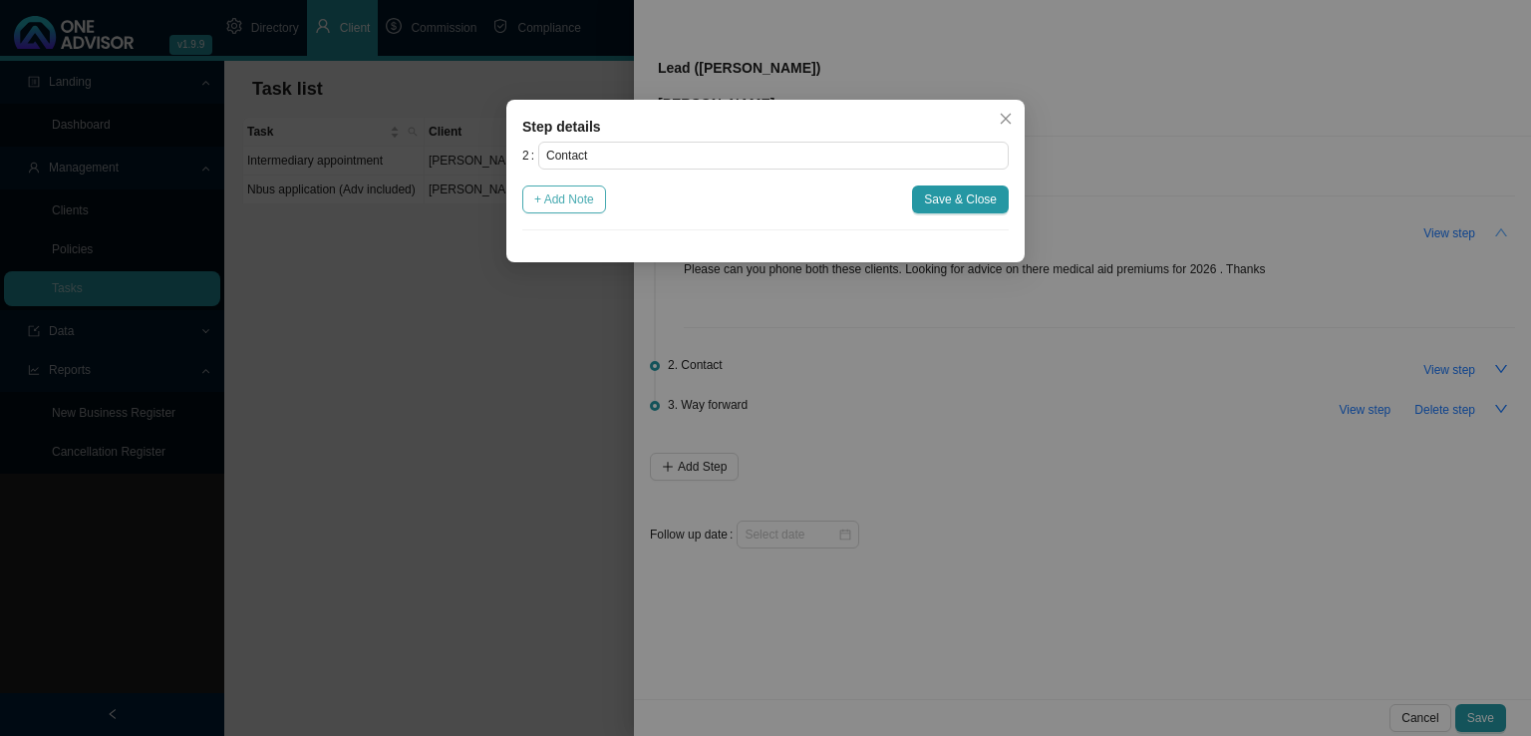
click at [530, 196] on button "+ Add Note" at bounding box center [564, 199] width 84 height 28
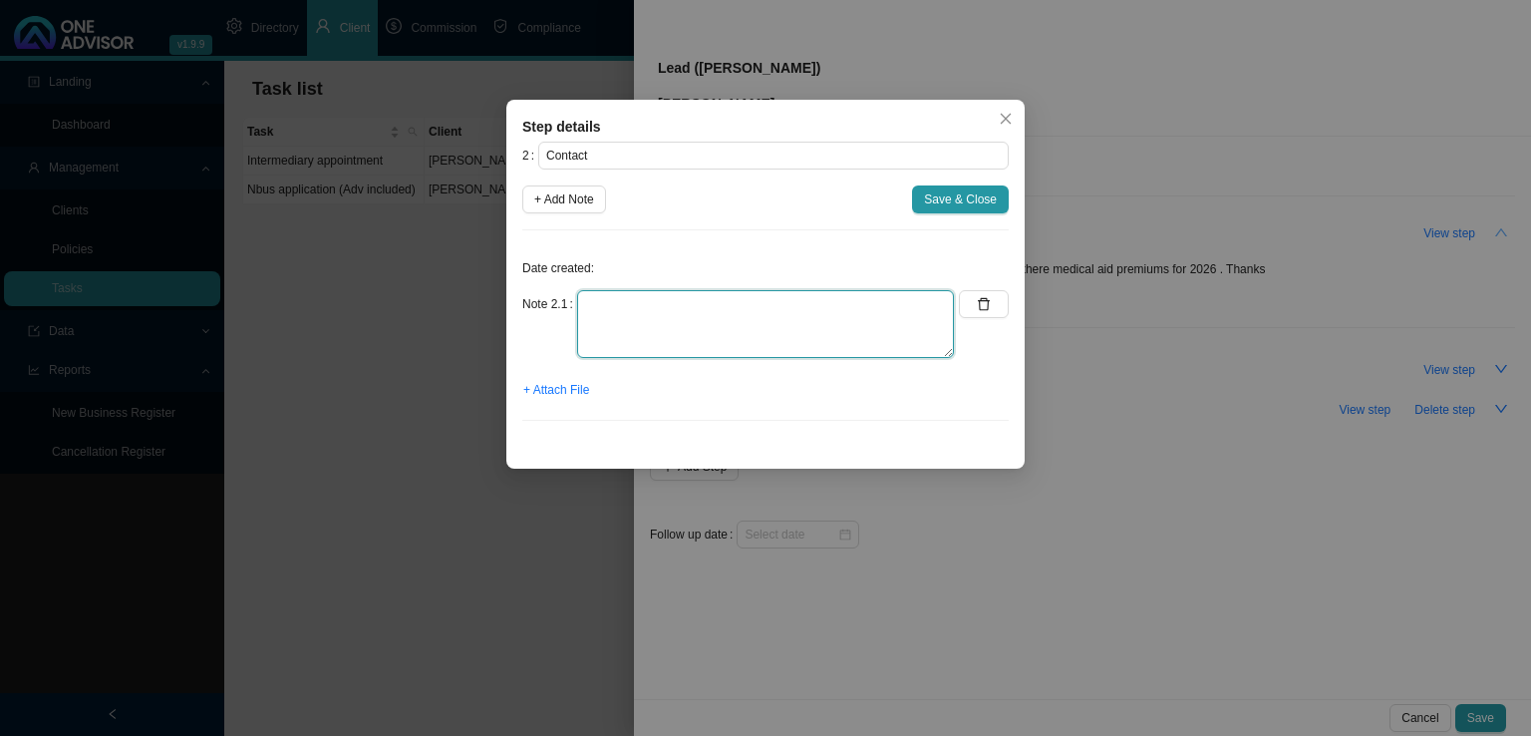
click at [640, 350] on textarea at bounding box center [765, 324] width 377 height 68
type textarea "[PERSON_NAME] called to make contact with client. No answer"
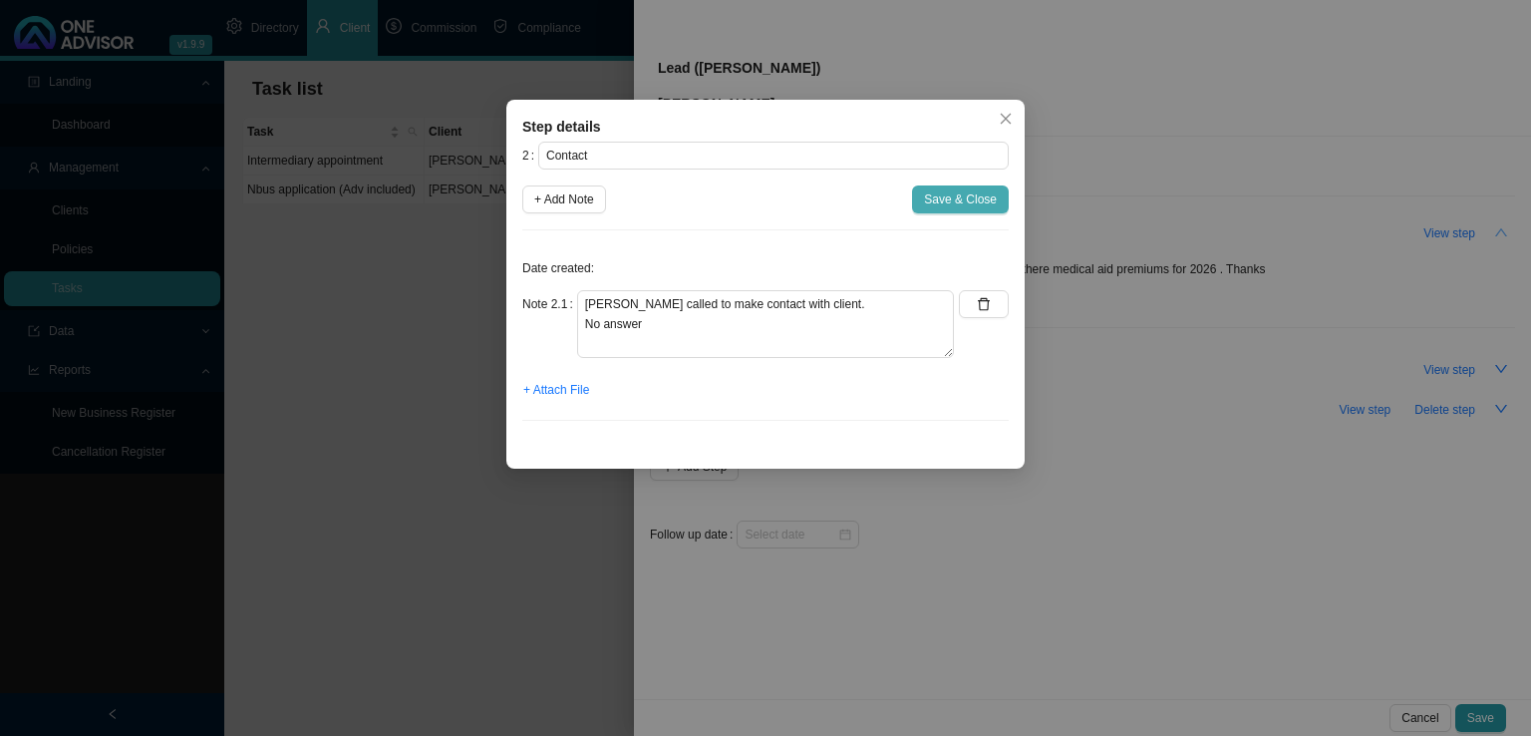
click at [973, 196] on span "Save & Close" at bounding box center [960, 199] width 73 height 20
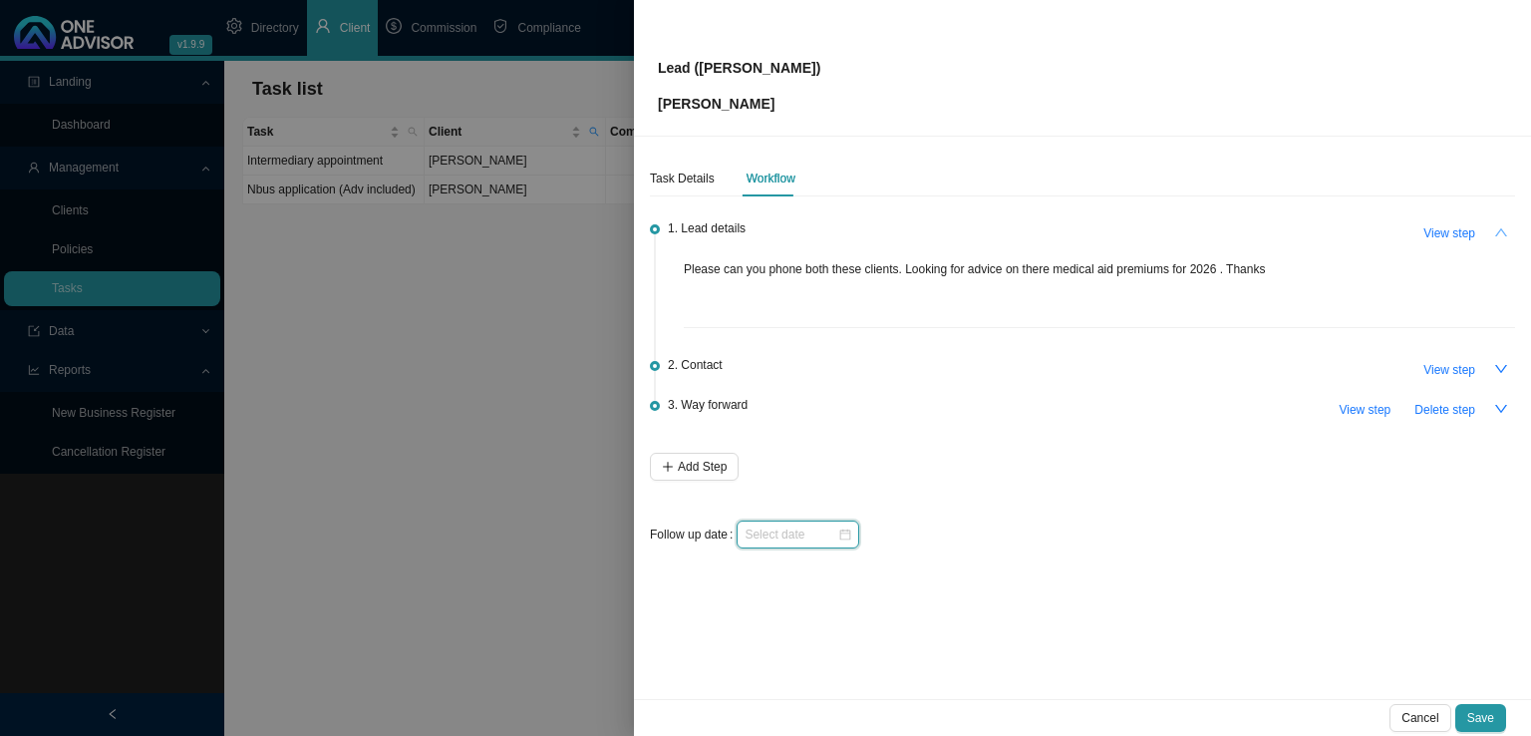
click at [770, 534] on input at bounding box center [791, 534] width 93 height 20
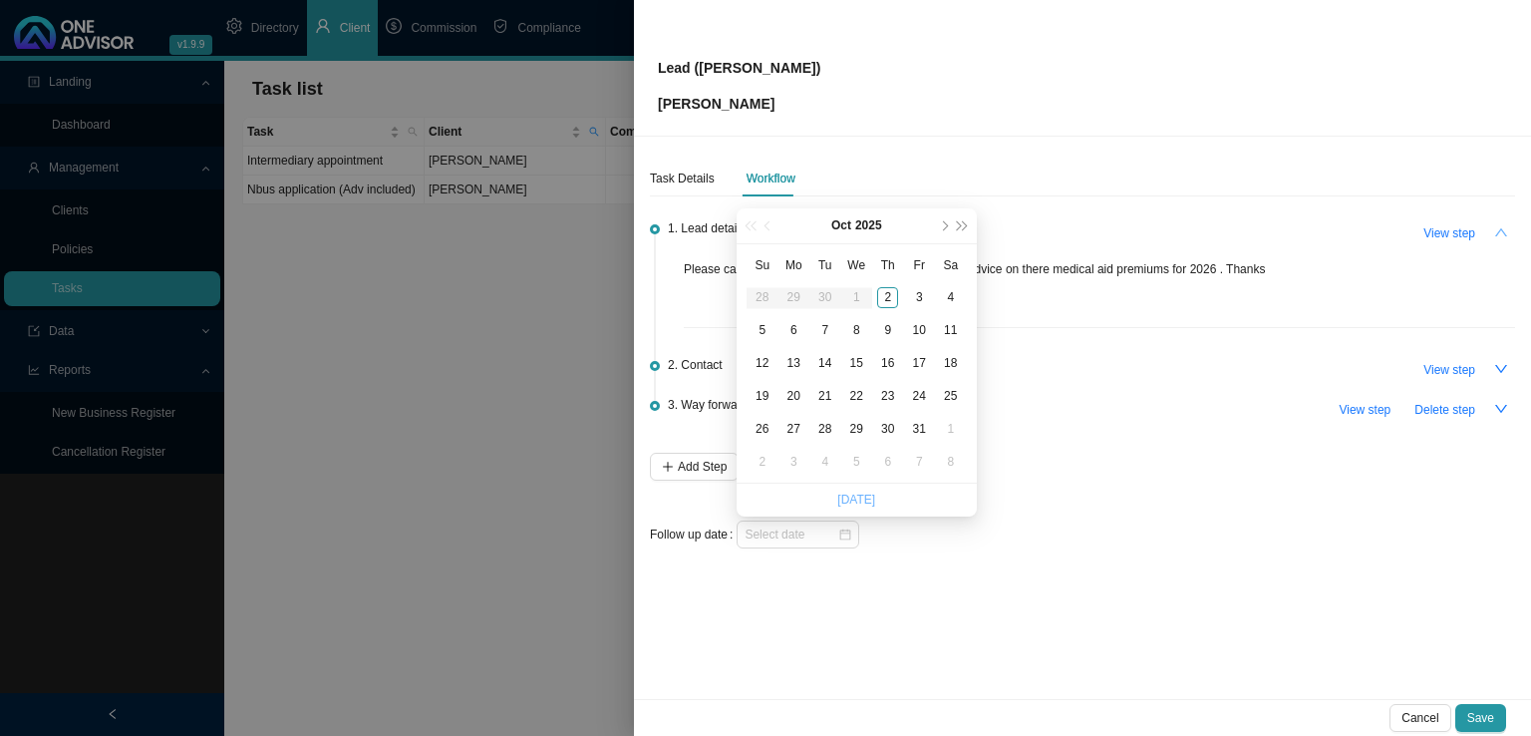
click at [853, 492] on link "[DATE]" at bounding box center [856, 499] width 38 height 14
type input "[DATE]"
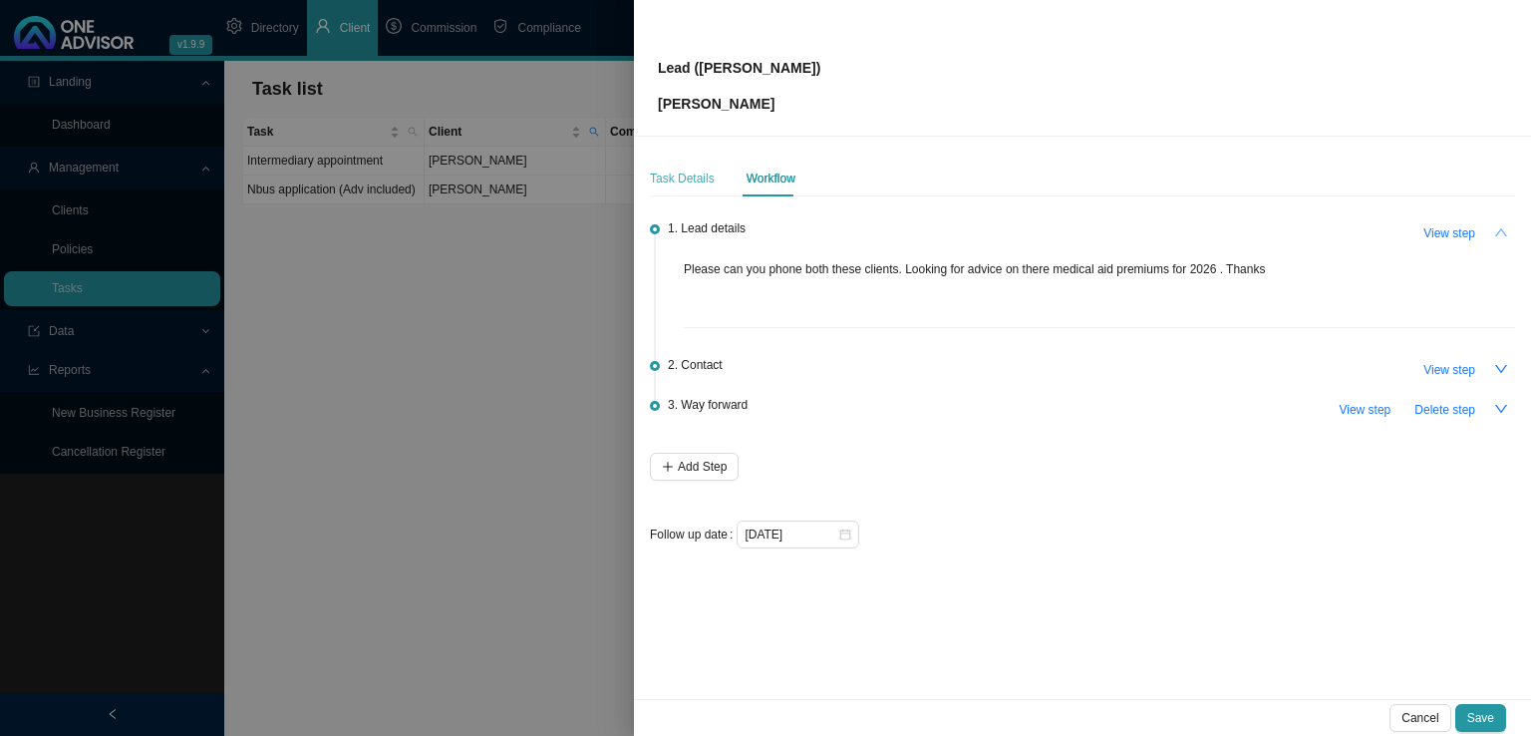
click at [678, 166] on div "Task Details" at bounding box center [682, 178] width 65 height 36
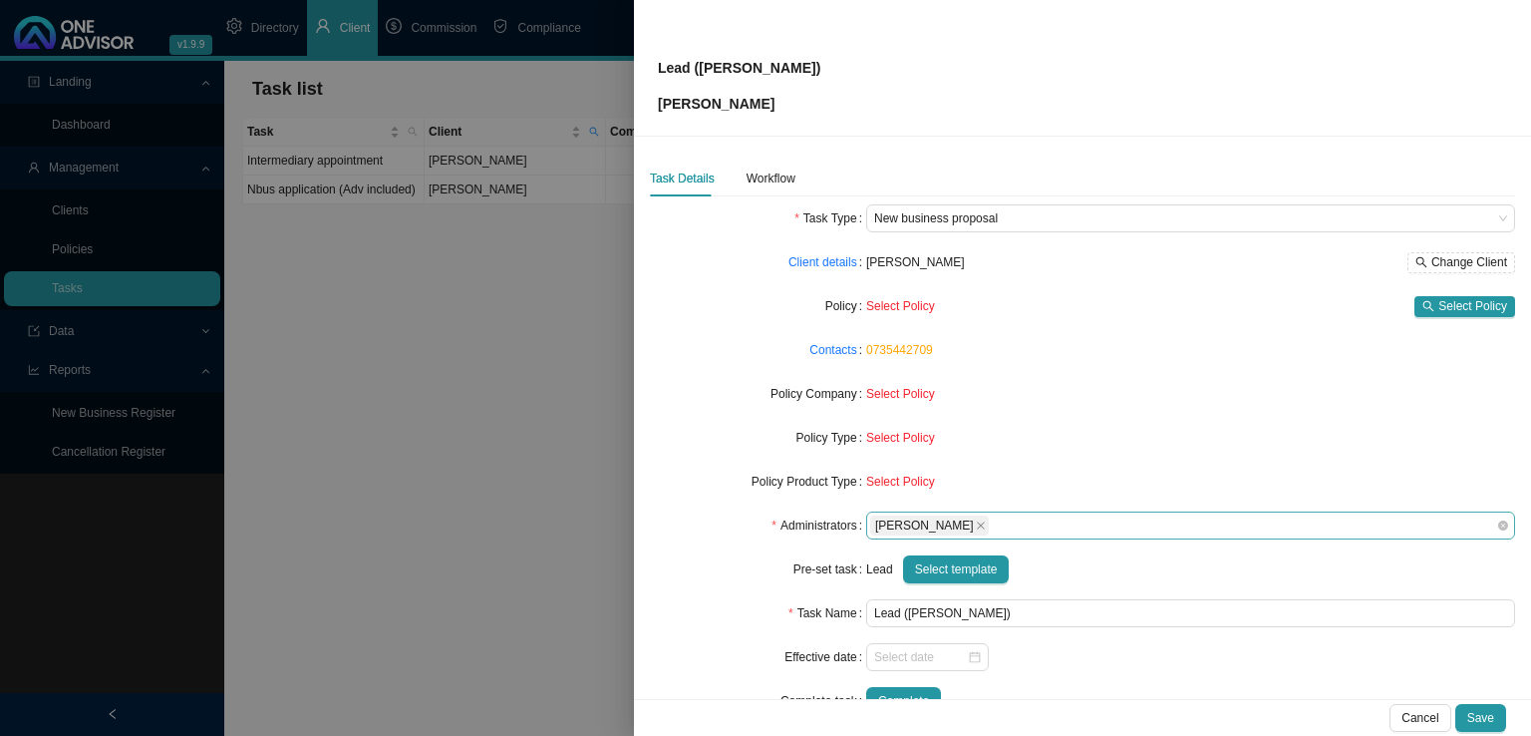
scroll to position [48, 0]
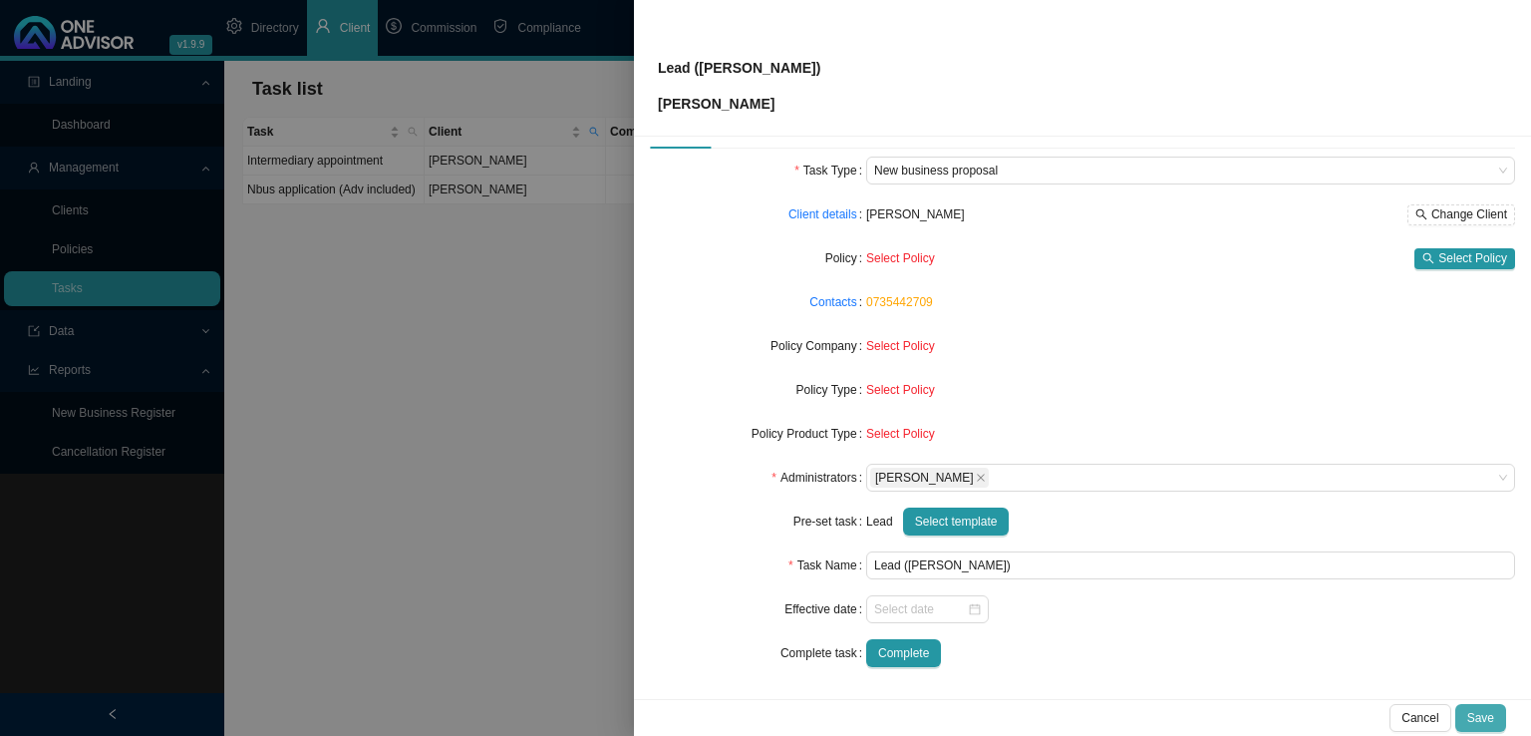
click at [1483, 719] on span "Save" at bounding box center [1480, 718] width 27 height 20
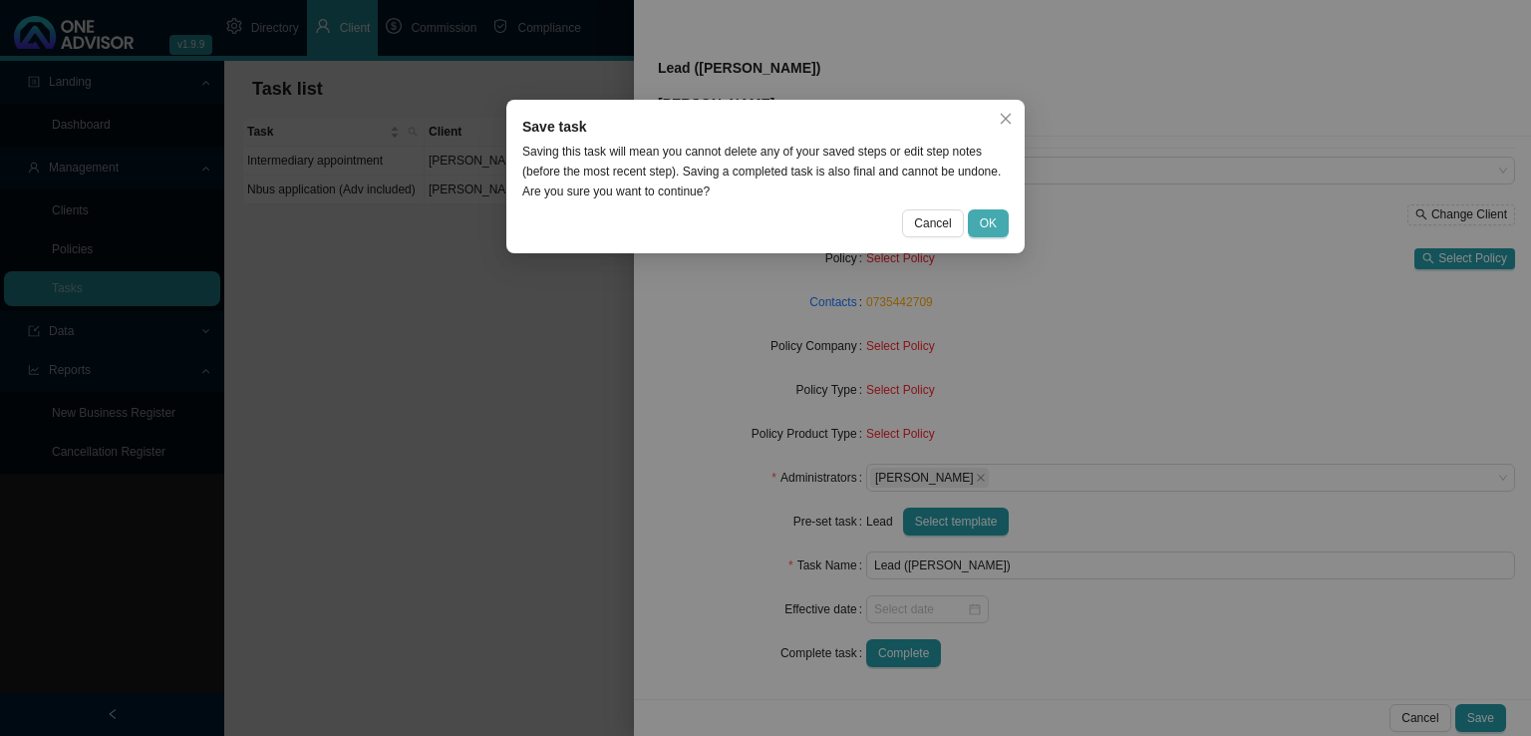
click at [993, 225] on span "OK" at bounding box center [988, 223] width 17 height 20
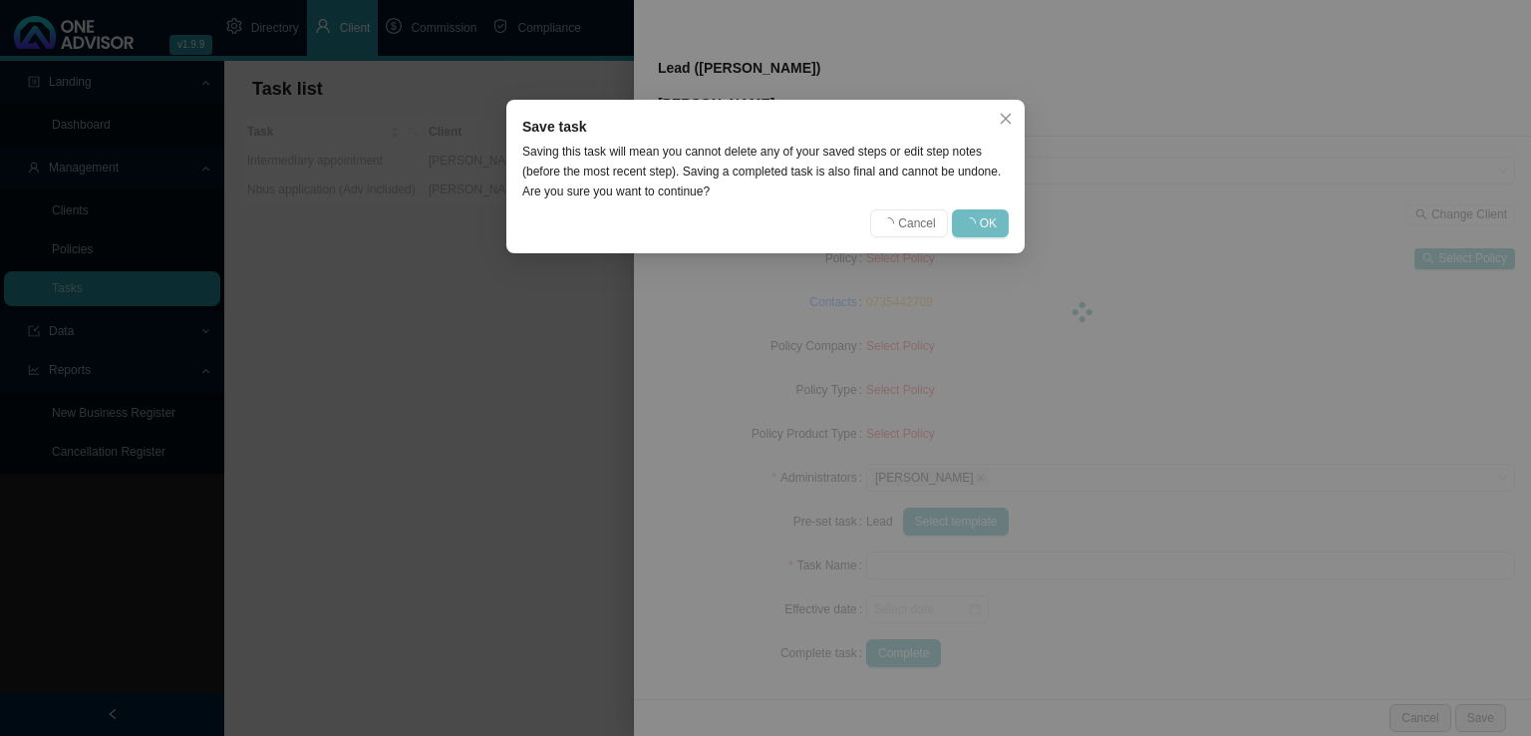
scroll to position [25, 0]
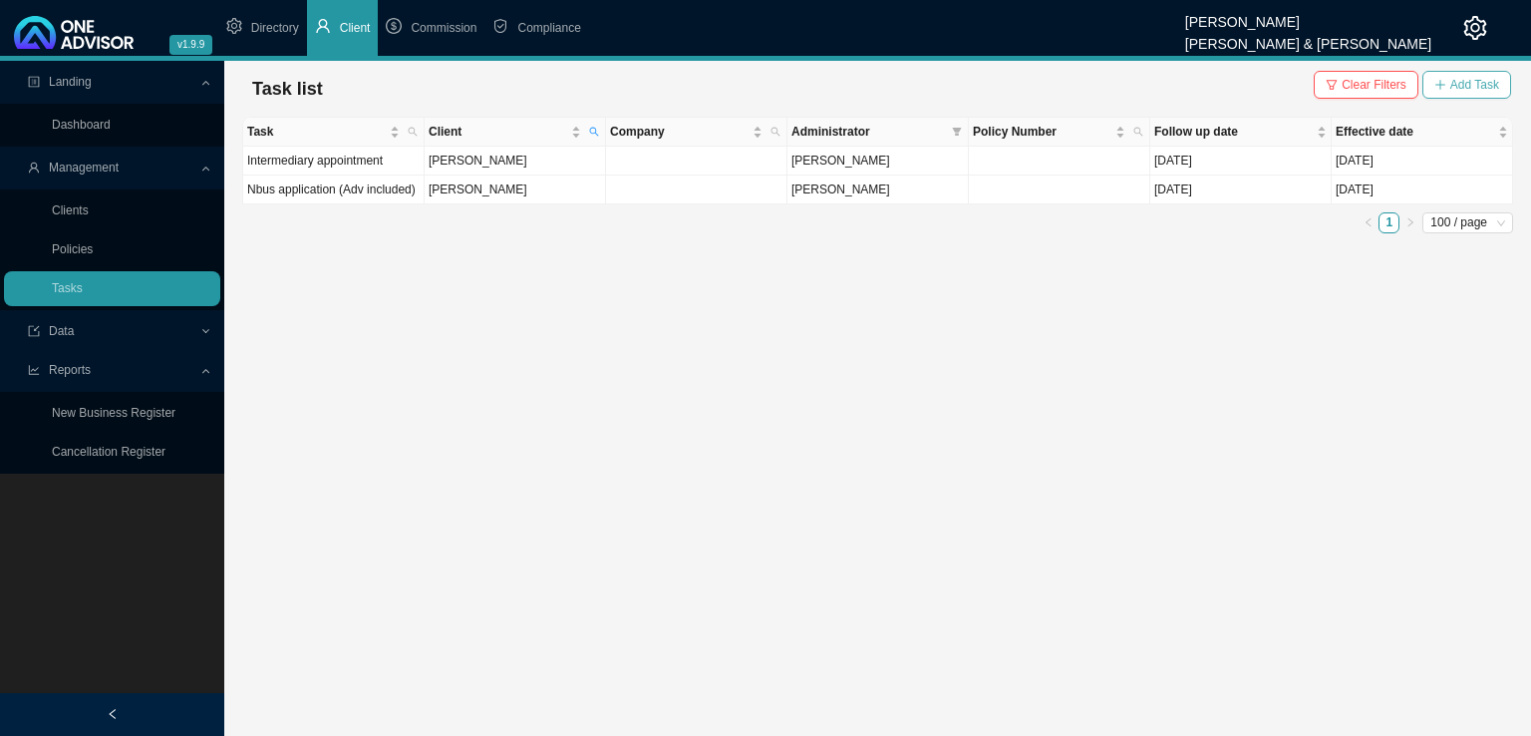
click at [1493, 85] on span "Add Task" at bounding box center [1474, 85] width 49 height 20
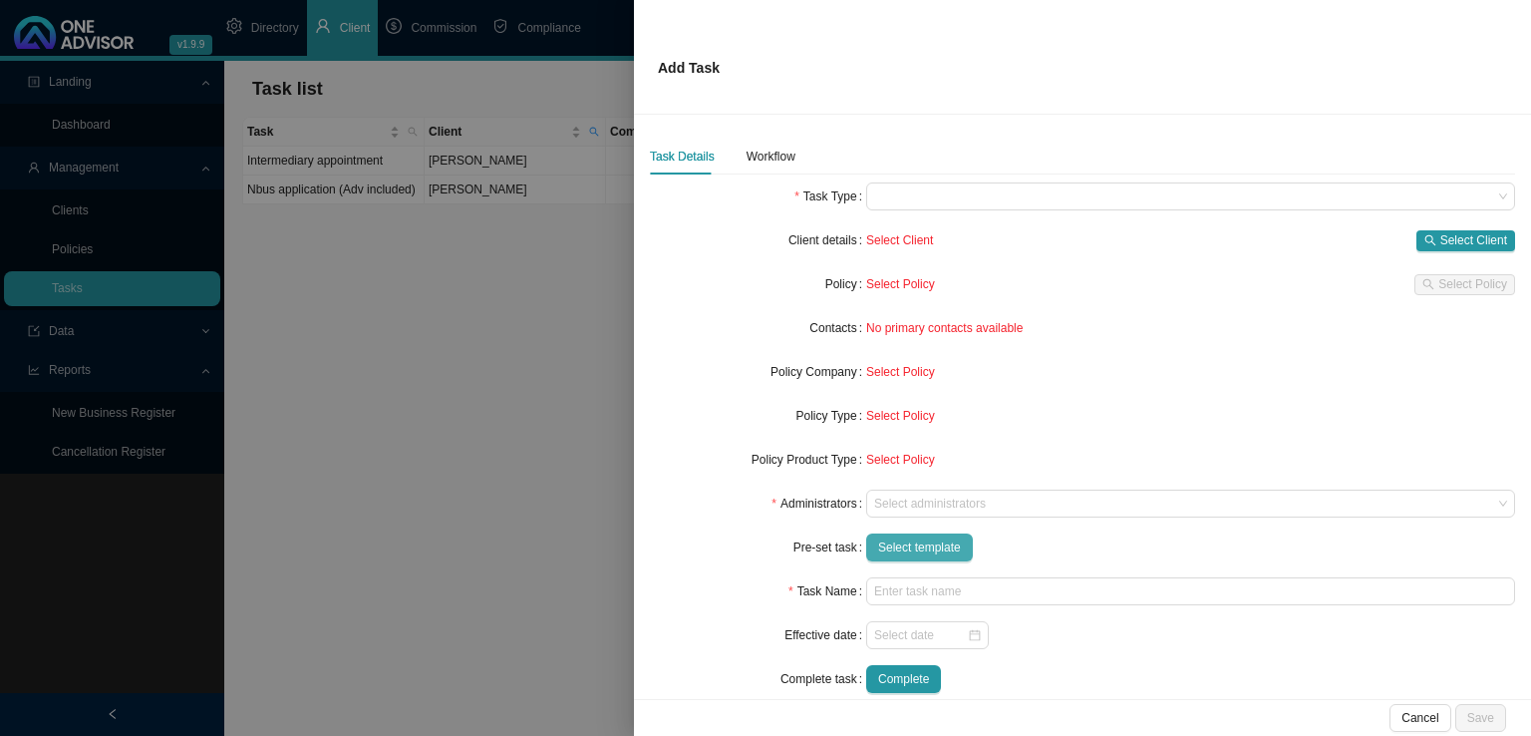
click at [925, 549] on span "Select template" at bounding box center [919, 547] width 83 height 20
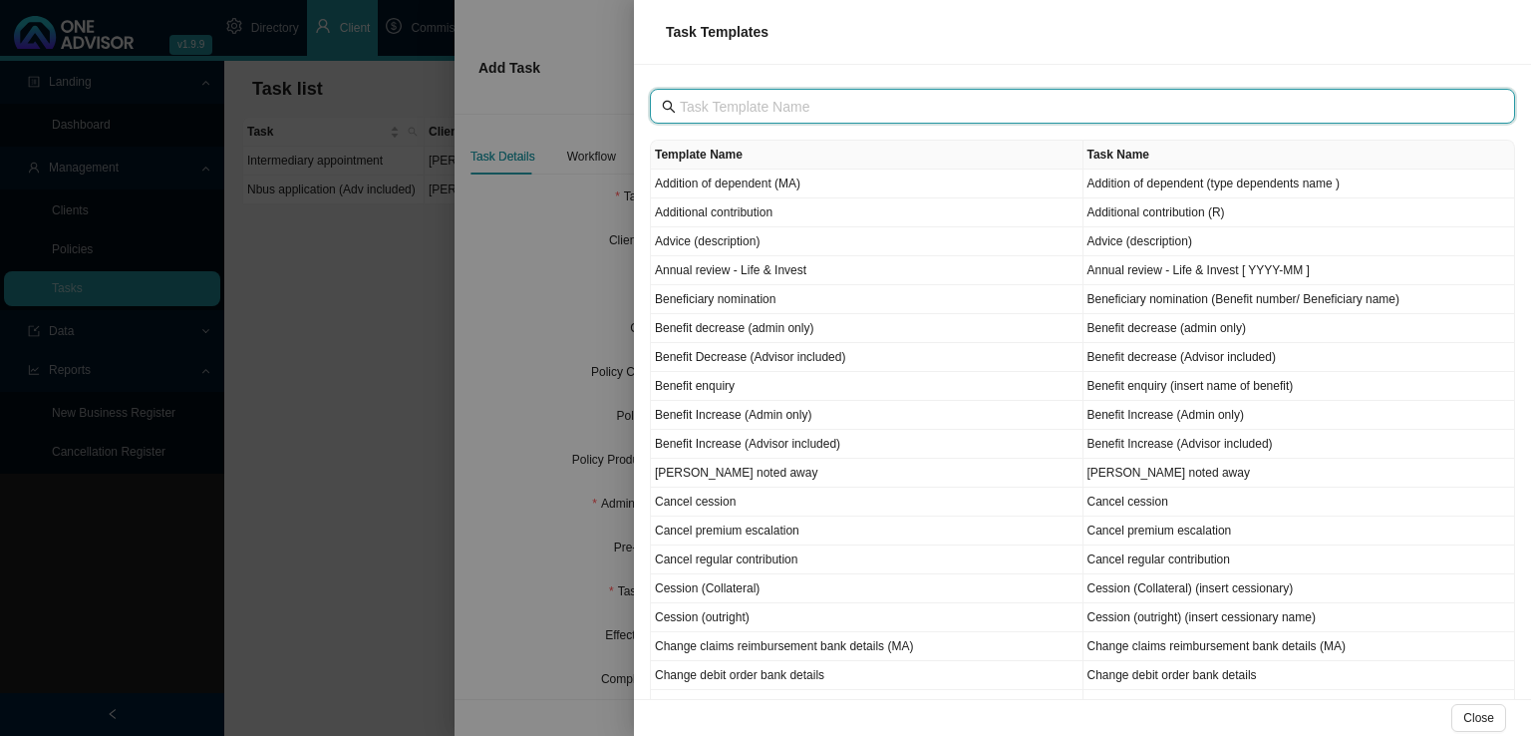
click at [811, 110] on input "text" at bounding box center [1084, 107] width 809 height 22
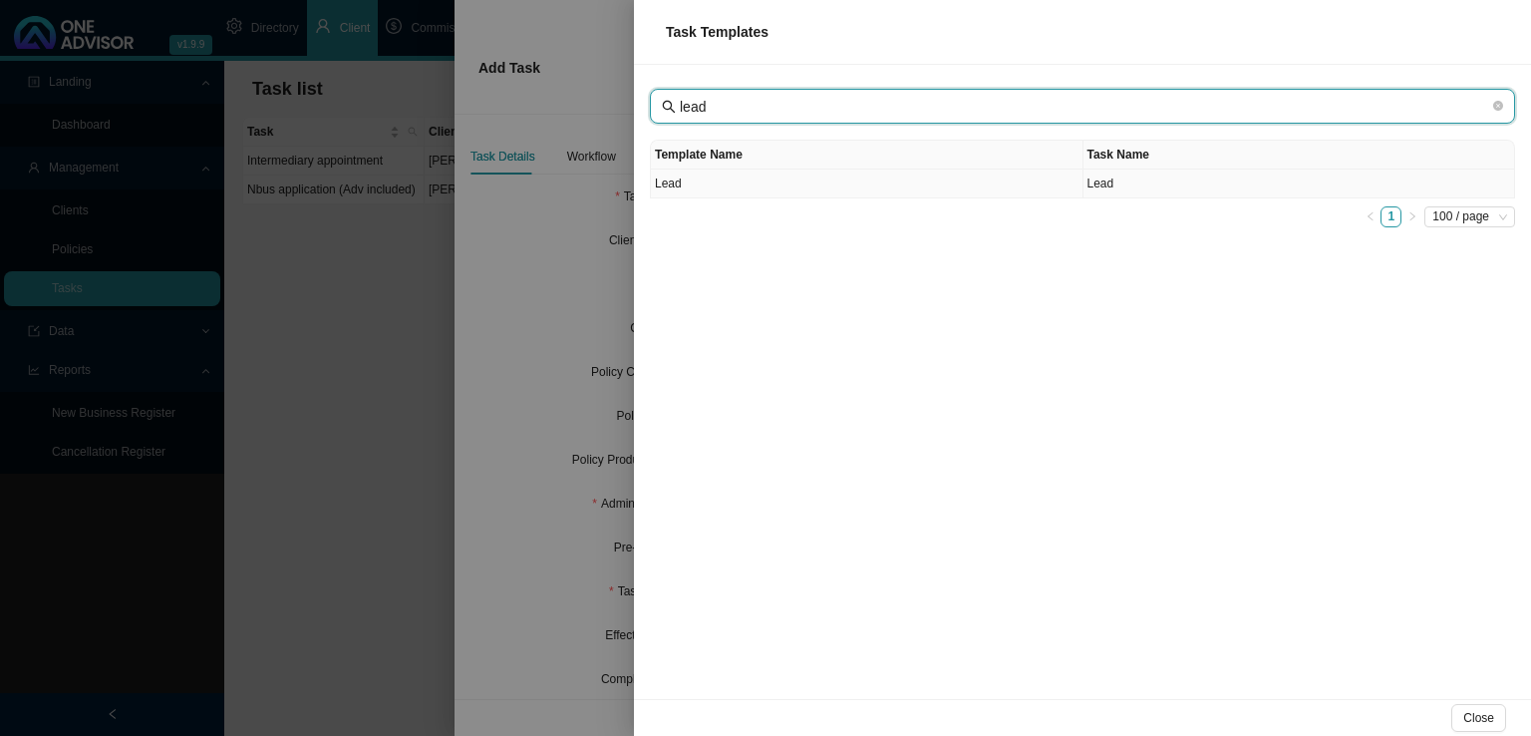
type input "lead"
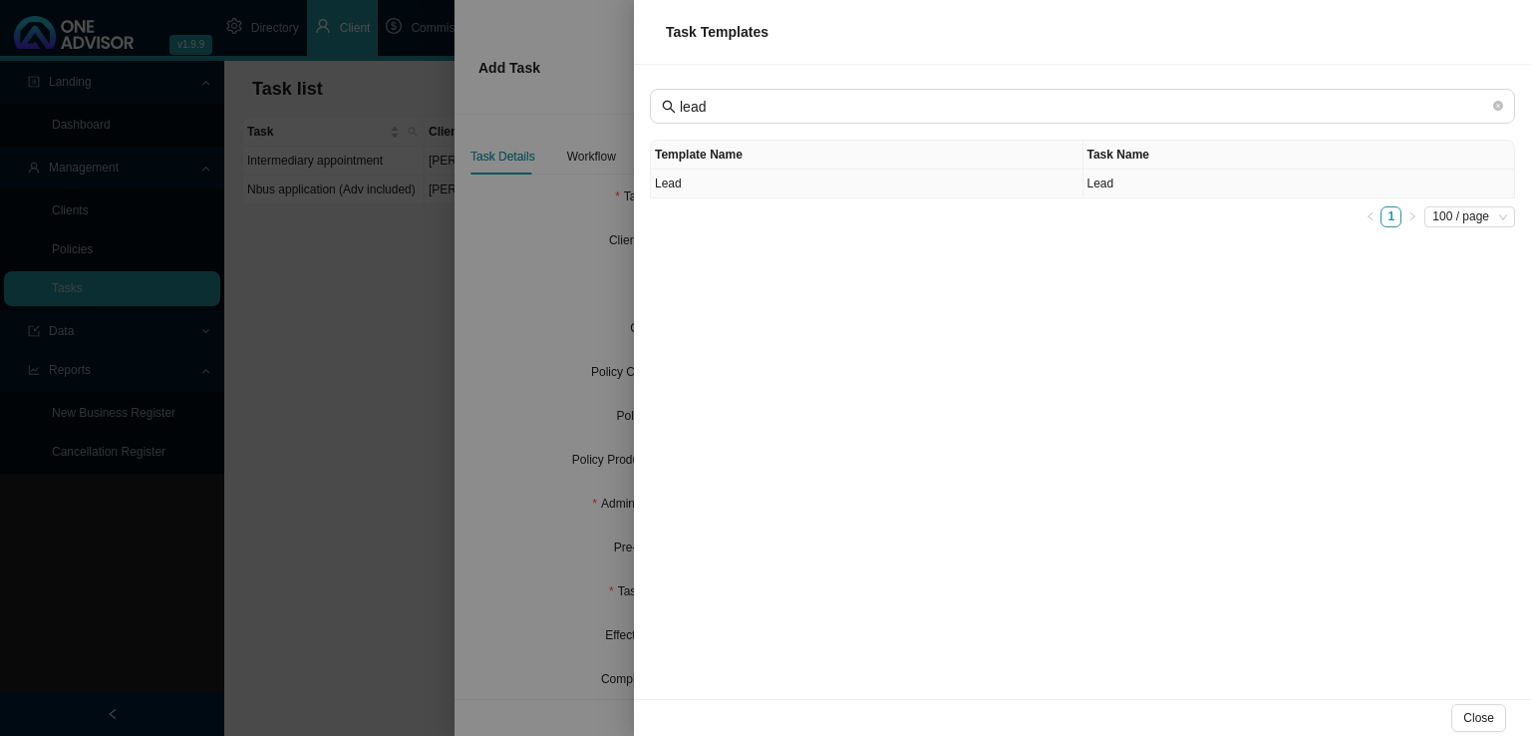
click at [844, 181] on td "Lead" at bounding box center [867, 183] width 433 height 29
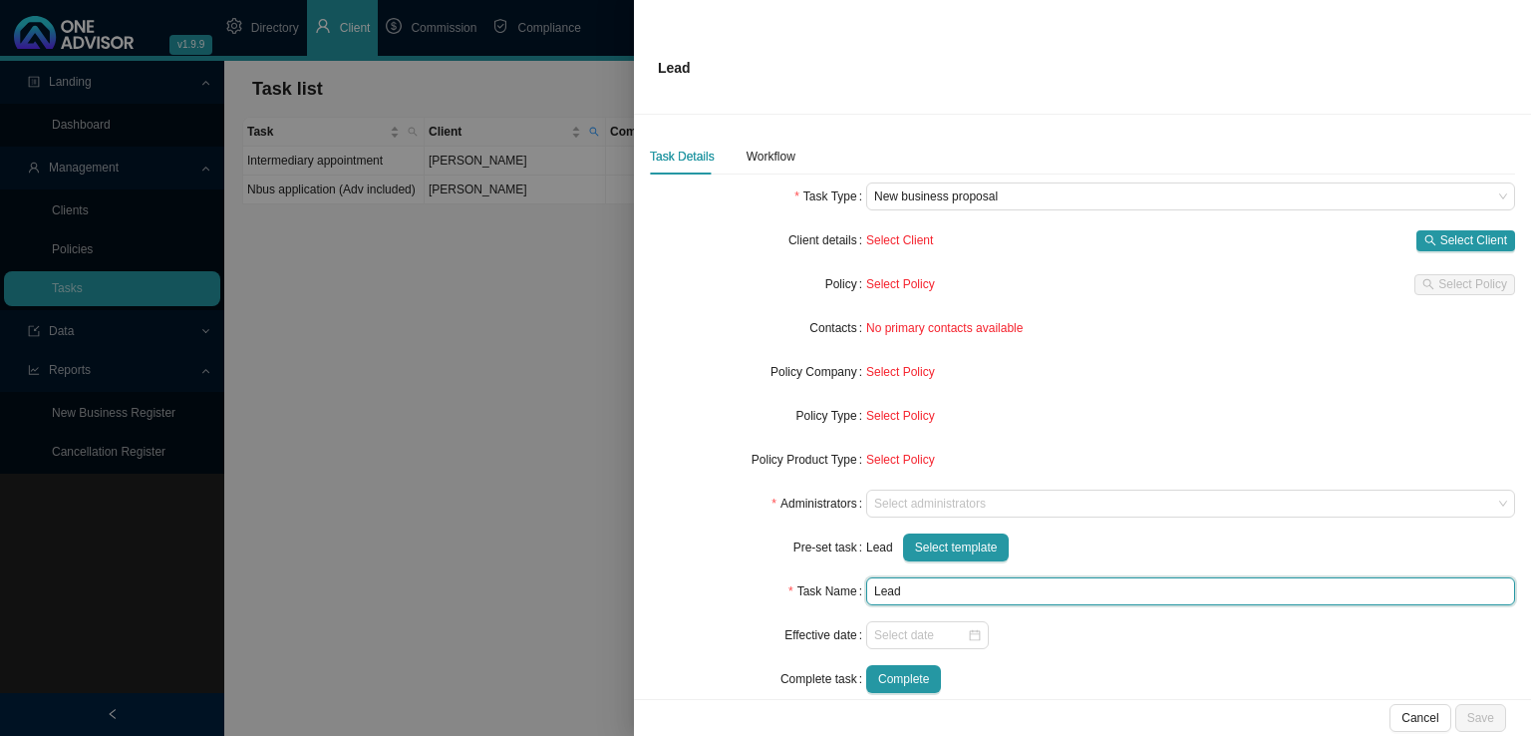
click at [946, 599] on input "Lead" at bounding box center [1190, 591] width 649 height 28
type input "Lead ([PERSON_NAME])"
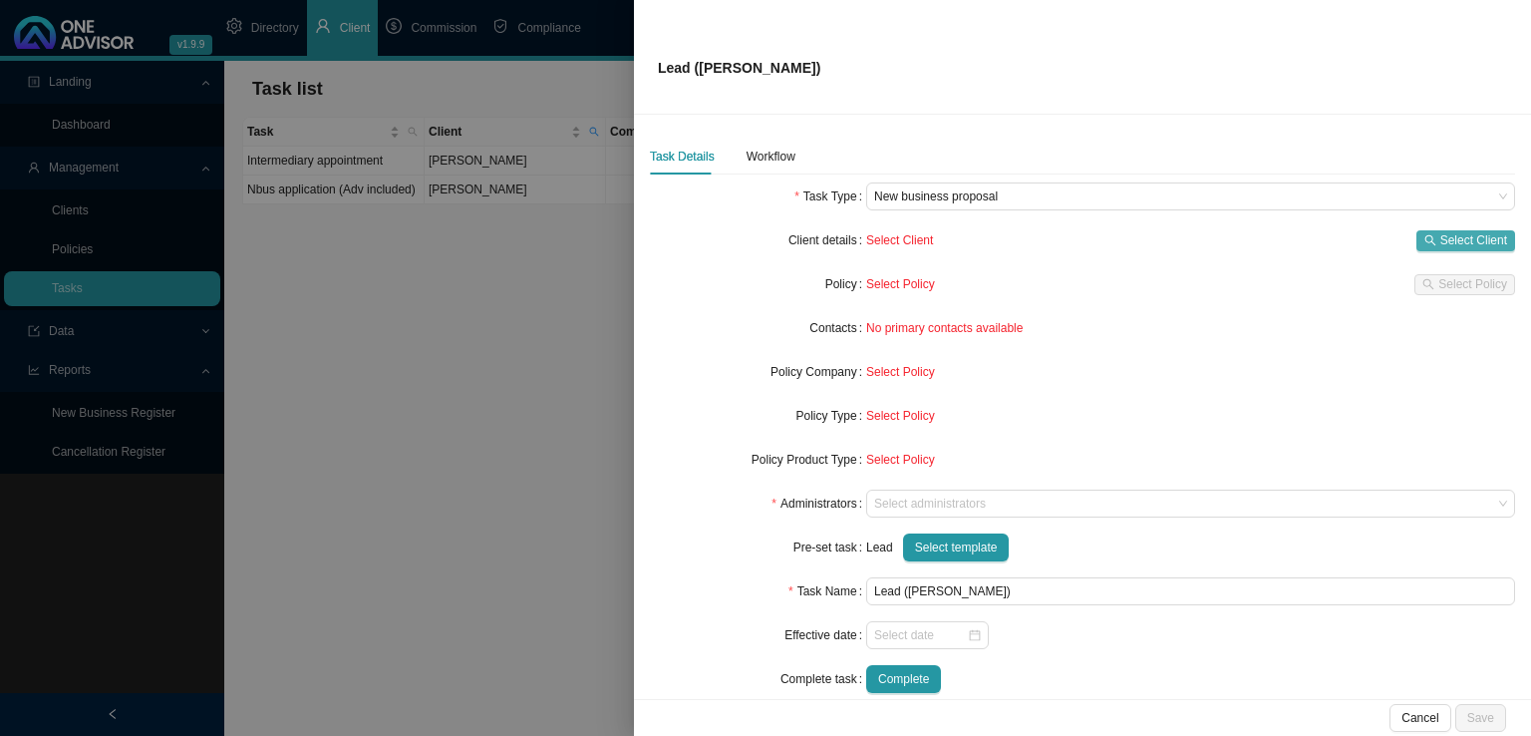
click at [1457, 244] on span "Select Client" at bounding box center [1473, 240] width 67 height 20
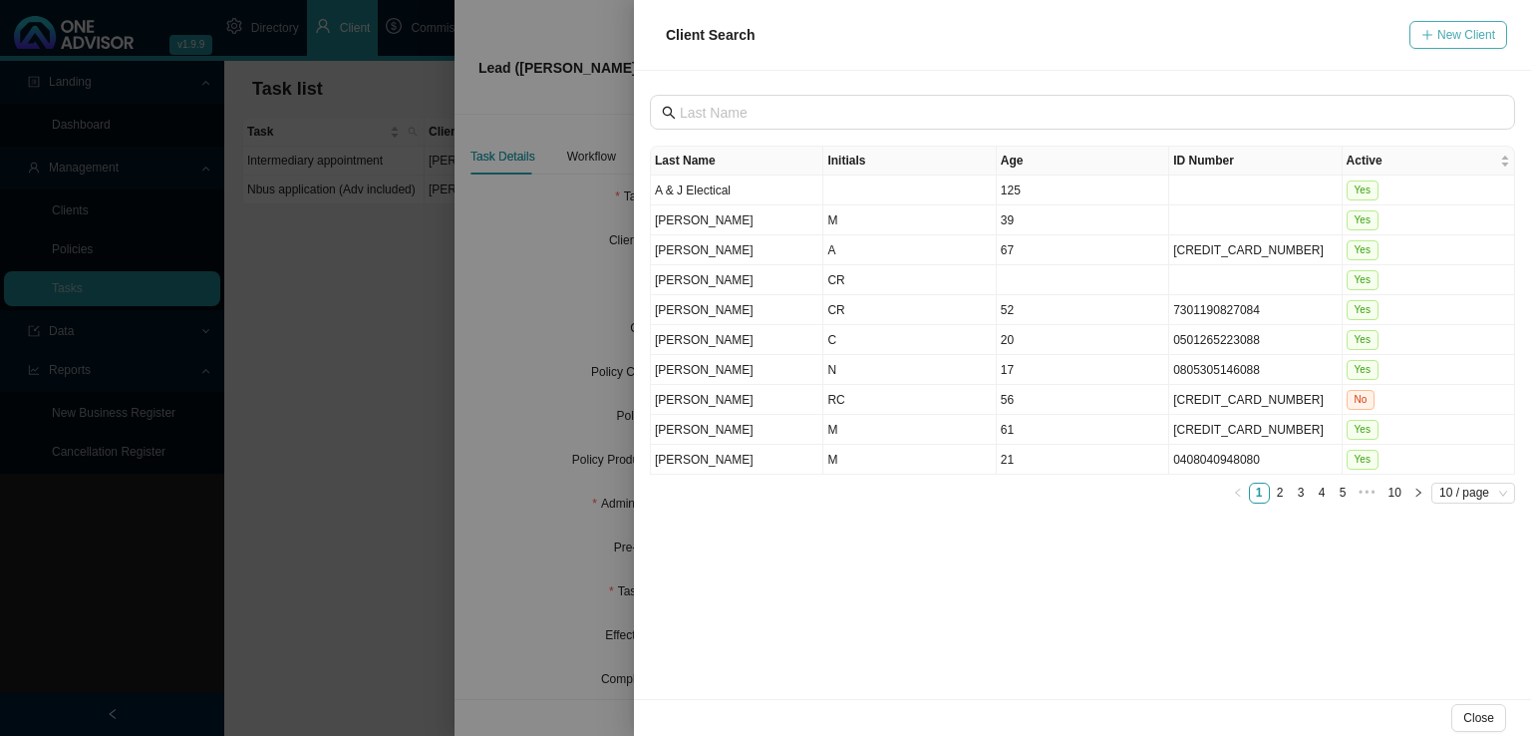
click at [1461, 28] on span "New Client" at bounding box center [1466, 35] width 58 height 20
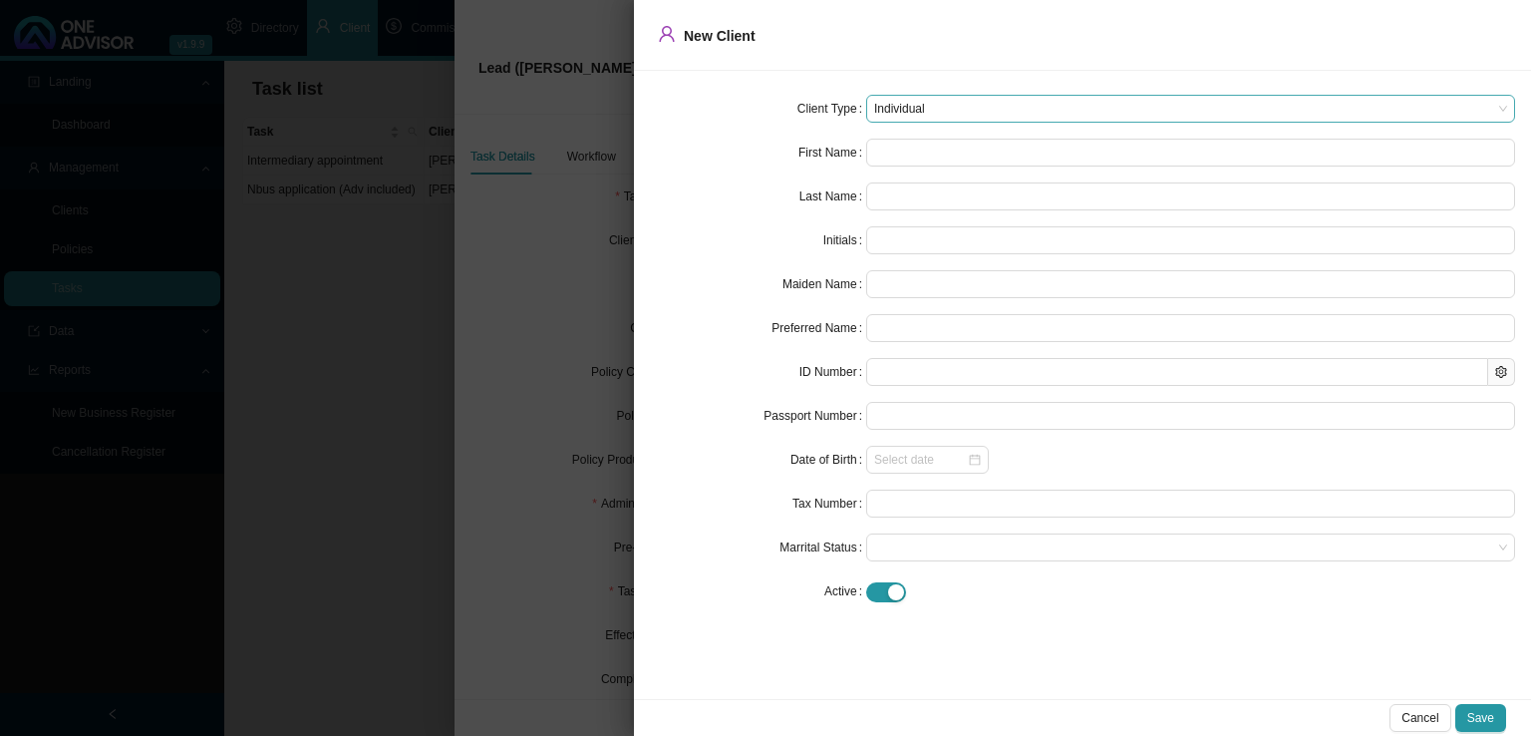
click at [933, 106] on span "Individual" at bounding box center [1190, 109] width 633 height 26
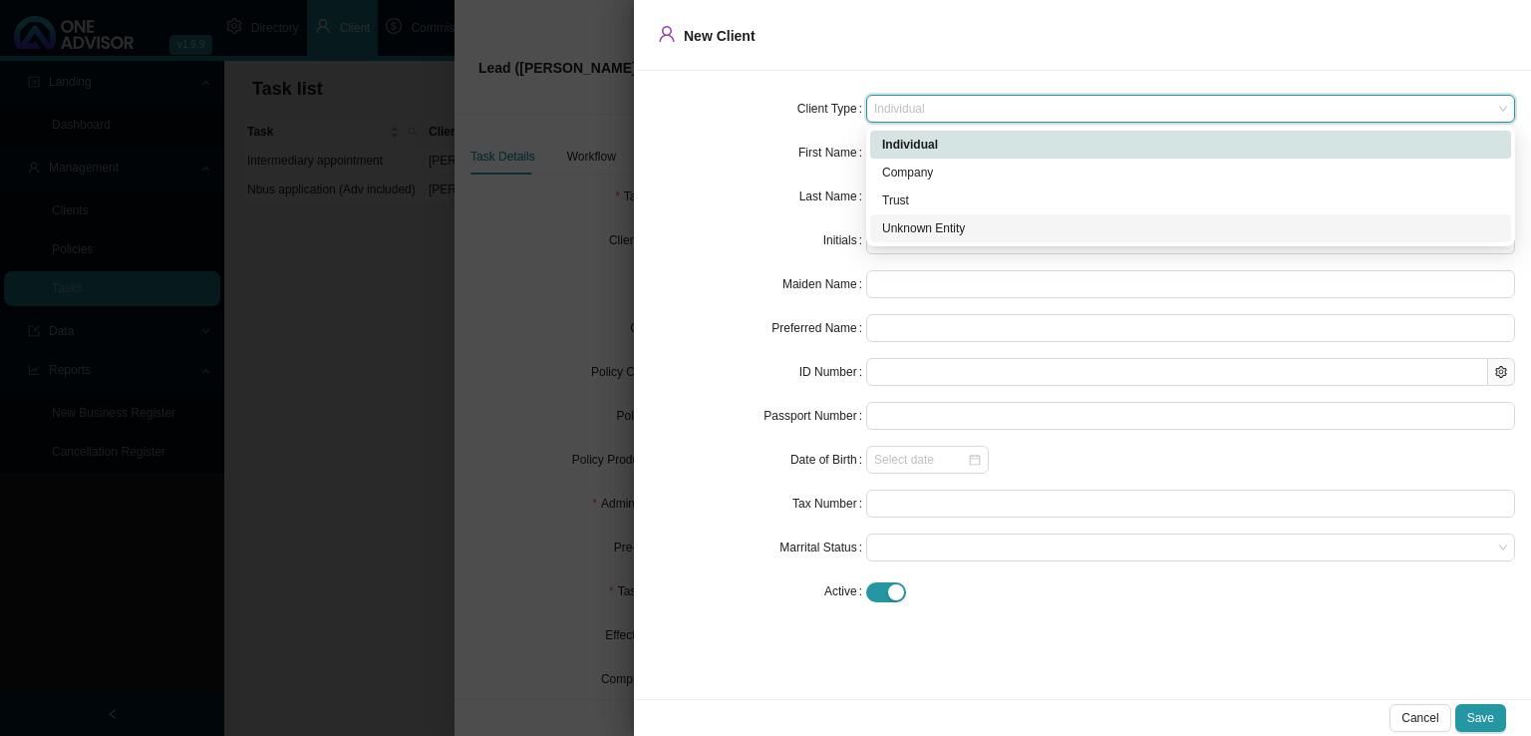
click at [943, 226] on div "Unknown Entity" at bounding box center [1190, 228] width 617 height 20
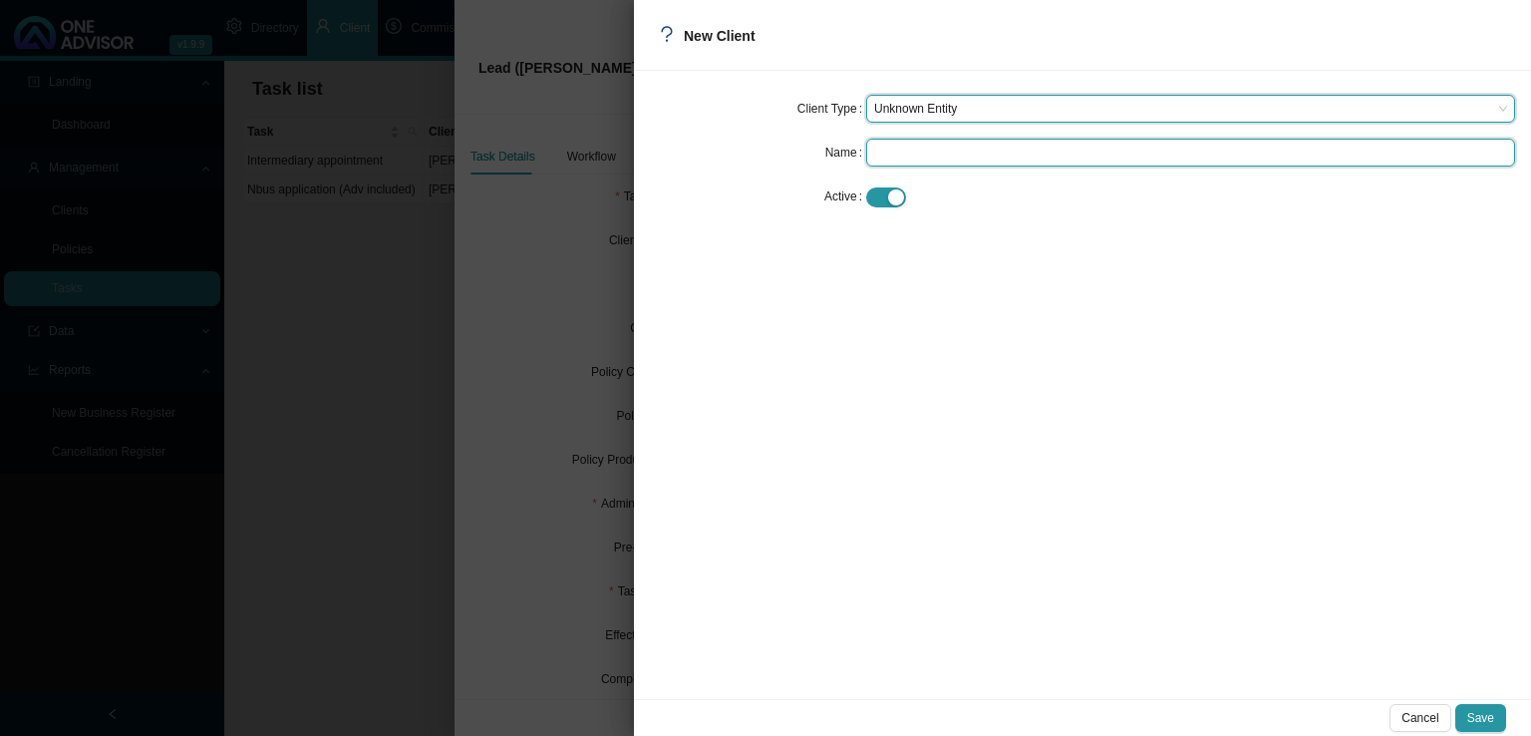
click at [915, 153] on input "text" at bounding box center [1190, 153] width 649 height 28
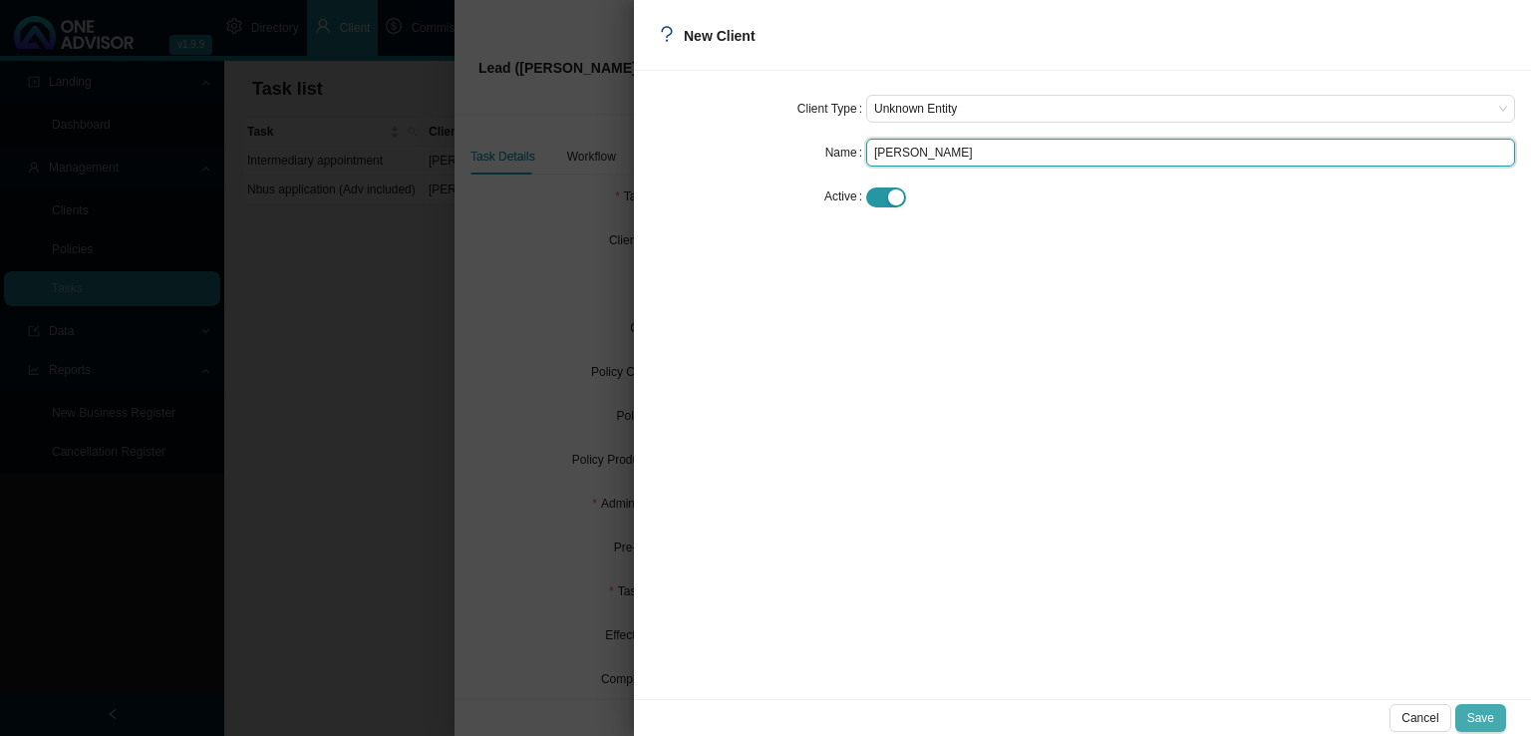
type input "[PERSON_NAME]"
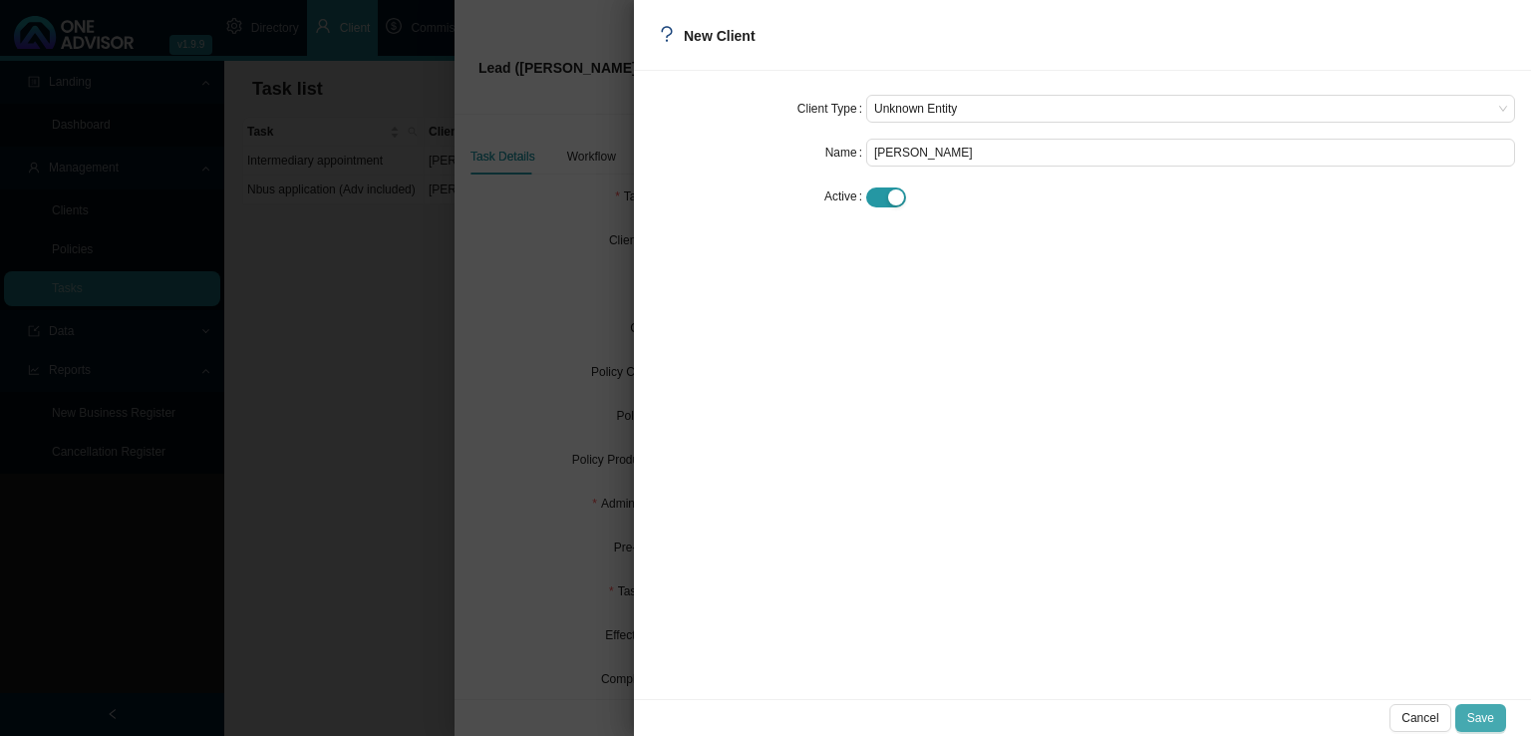
click at [1475, 714] on span "Save" at bounding box center [1480, 718] width 27 height 20
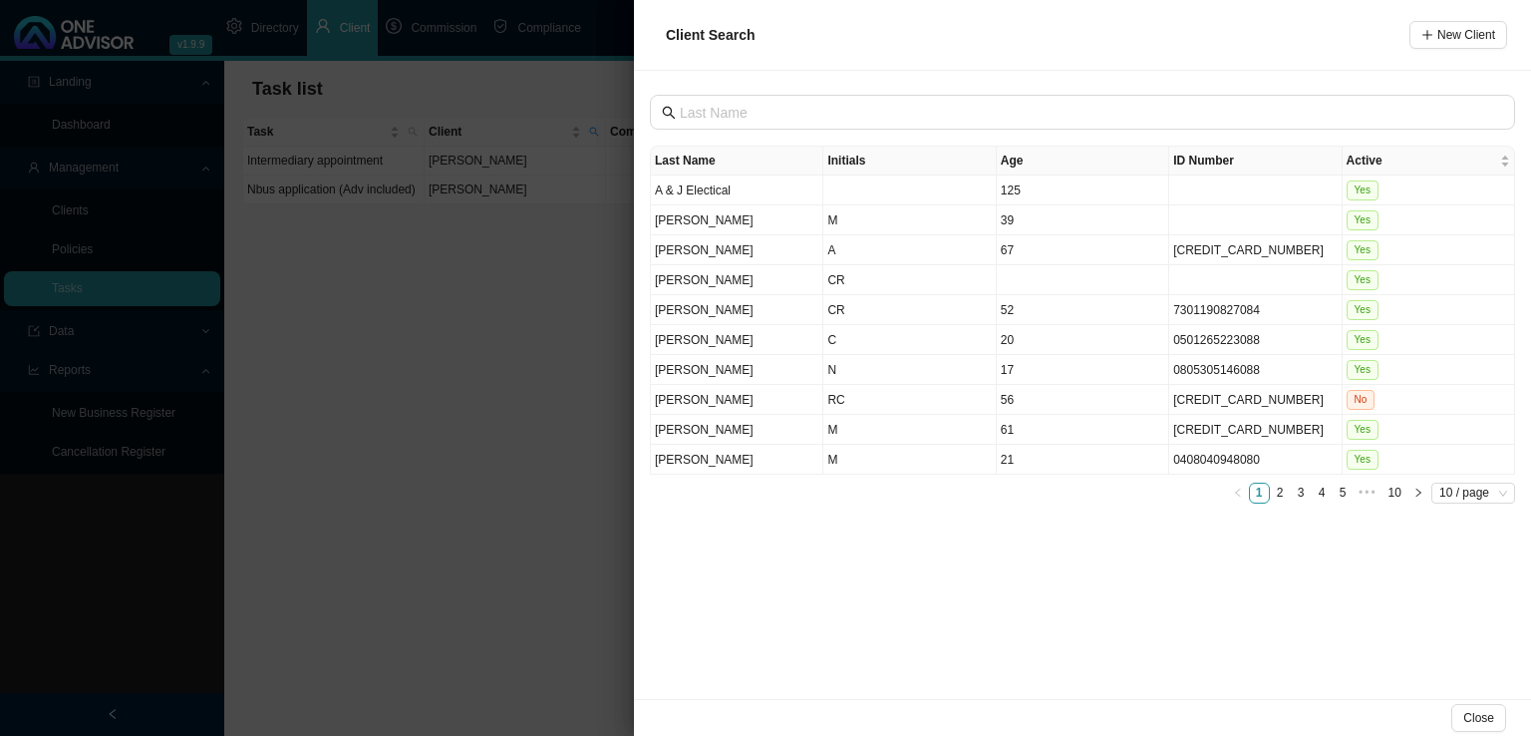
click at [806, 90] on div "Last Name Initials Age ID Number Active A & J Electical 125 Yes [PERSON_NAME] M…" at bounding box center [1082, 385] width 897 height 628
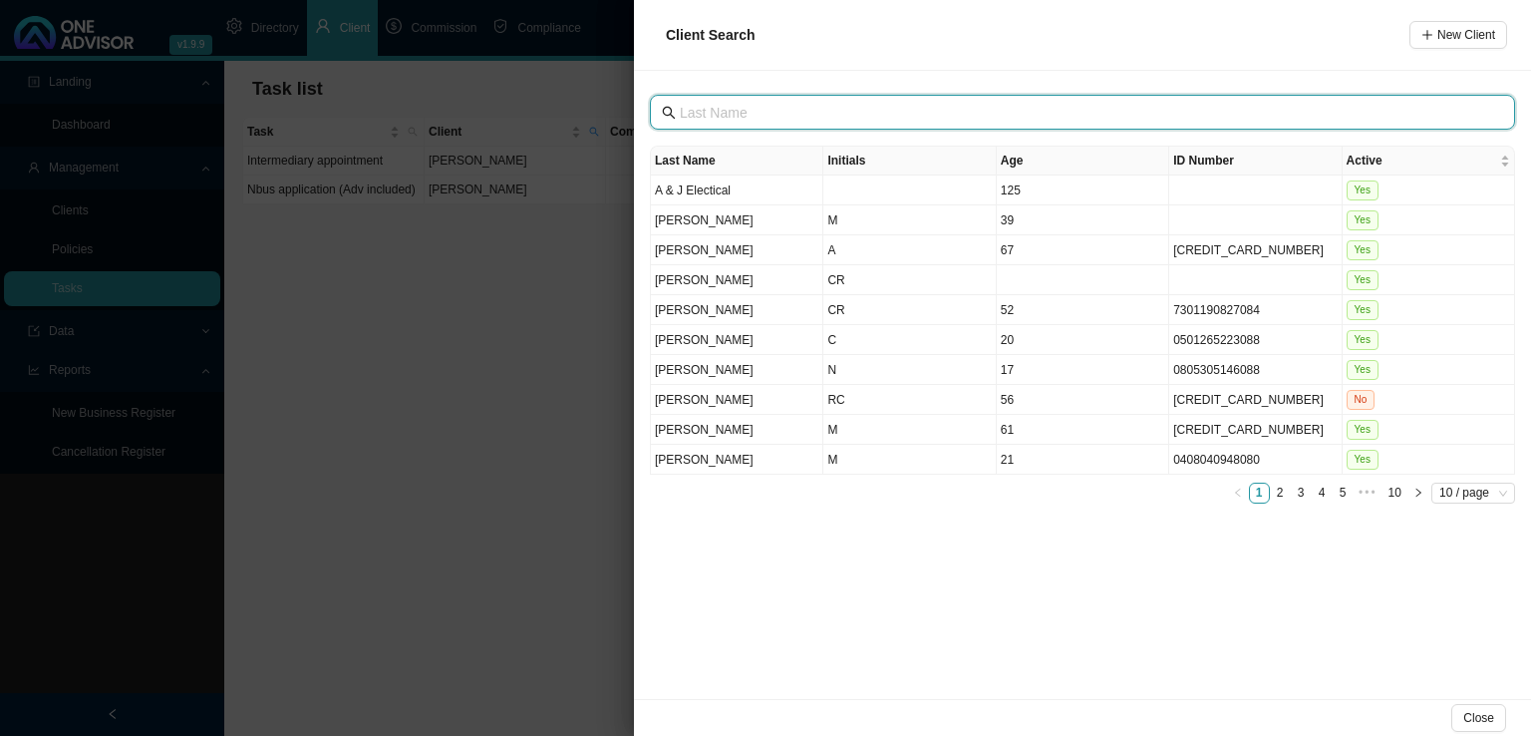
click at [793, 108] on input "text" at bounding box center [1084, 113] width 809 height 22
type input "nel"
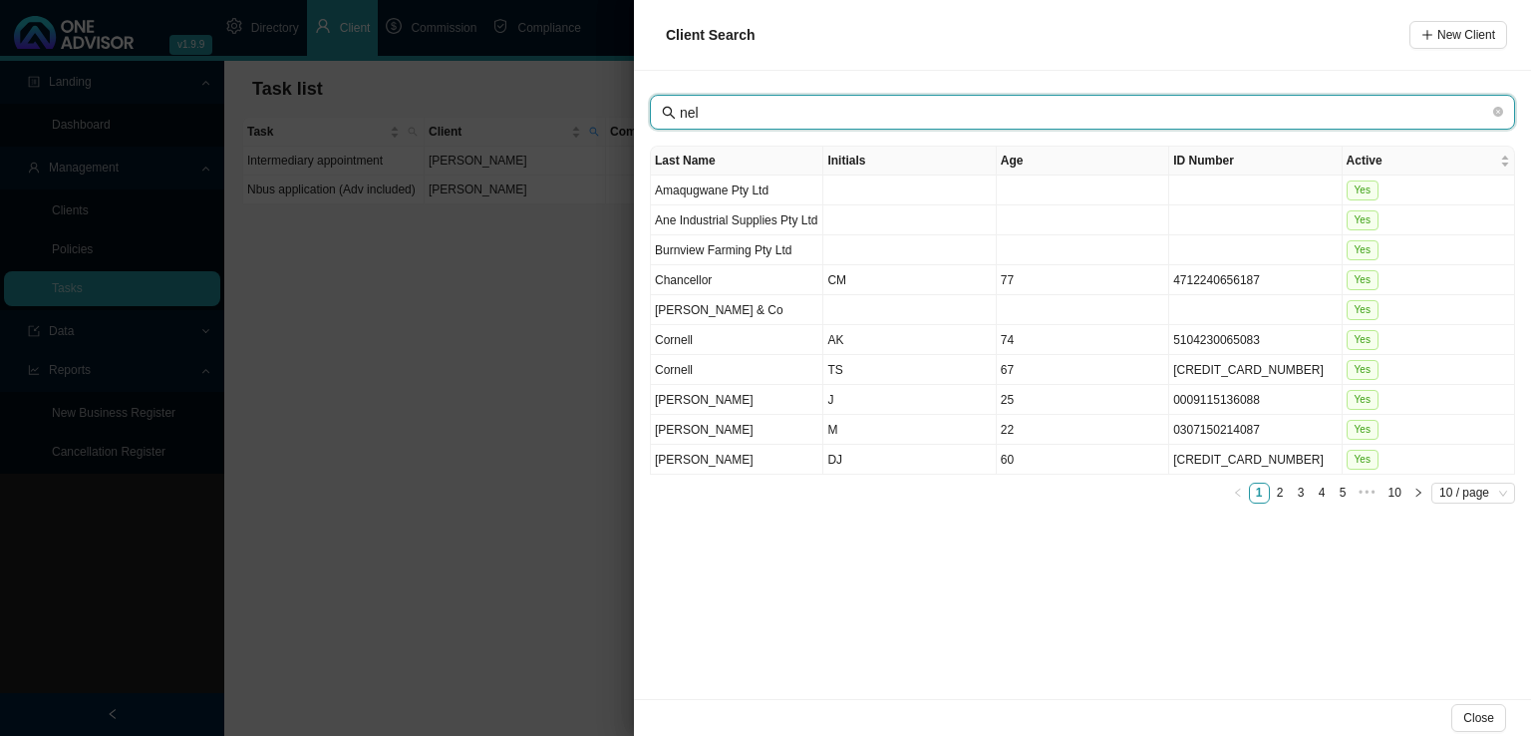
drag, startPoint x: 736, startPoint y: 106, endPoint x: 603, endPoint y: 114, distance: 132.8
click at [603, 114] on div "Client Search New Client nel Last Name Initials Age ID Number Active Amaqugwane…" at bounding box center [765, 368] width 1531 height 736
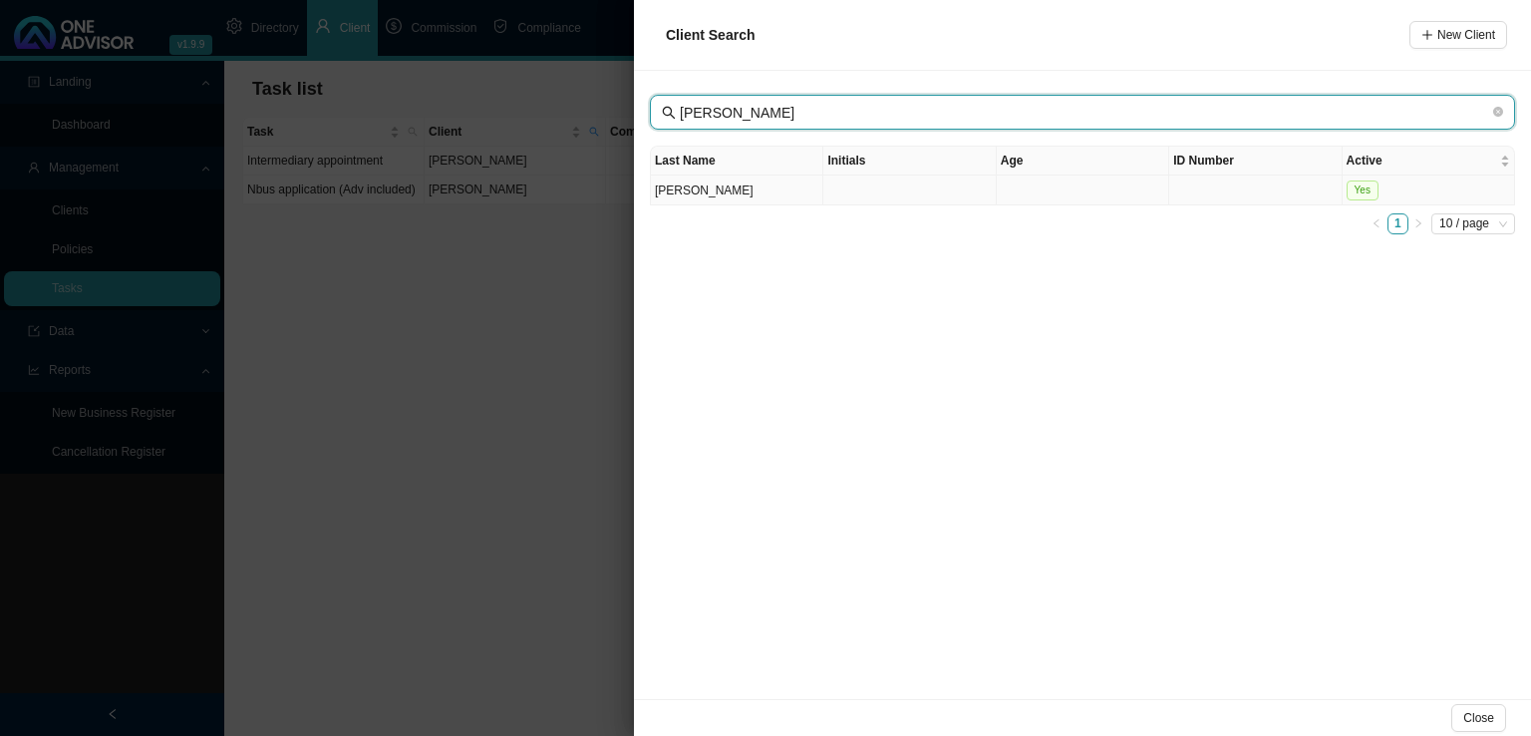
type input "[PERSON_NAME]"
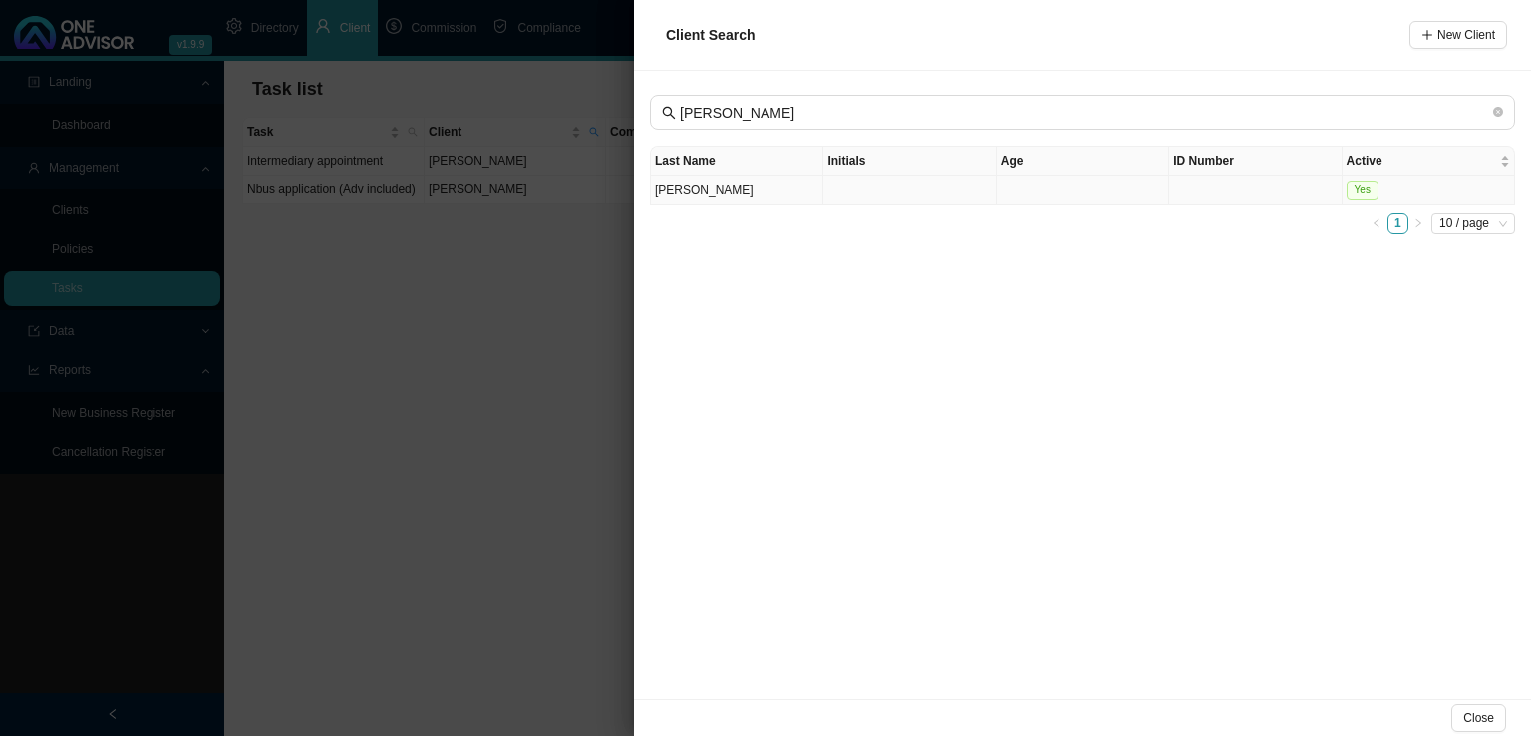
click at [782, 187] on td "[PERSON_NAME]" at bounding box center [737, 190] width 172 height 30
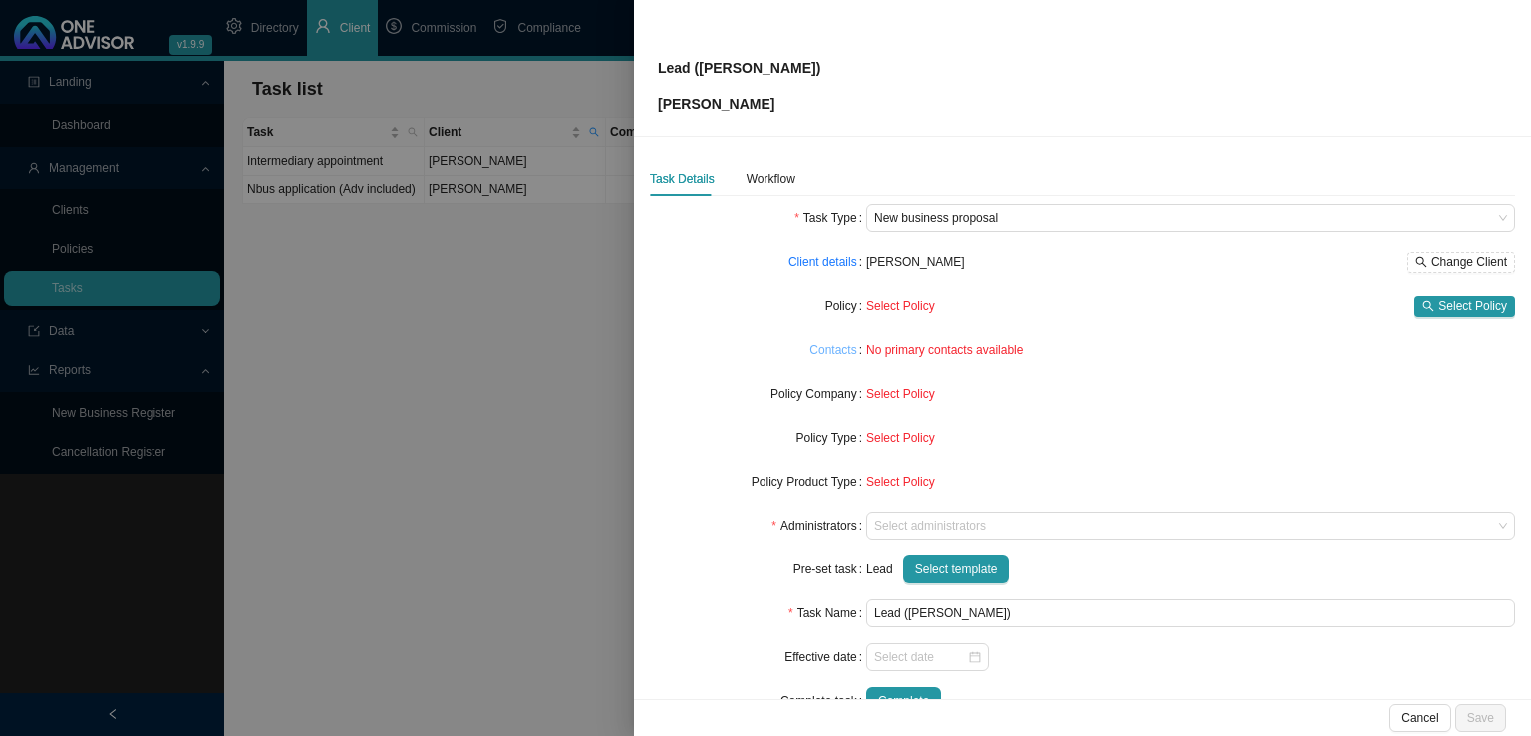
click at [833, 355] on link "Contacts" at bounding box center [832, 350] width 47 height 20
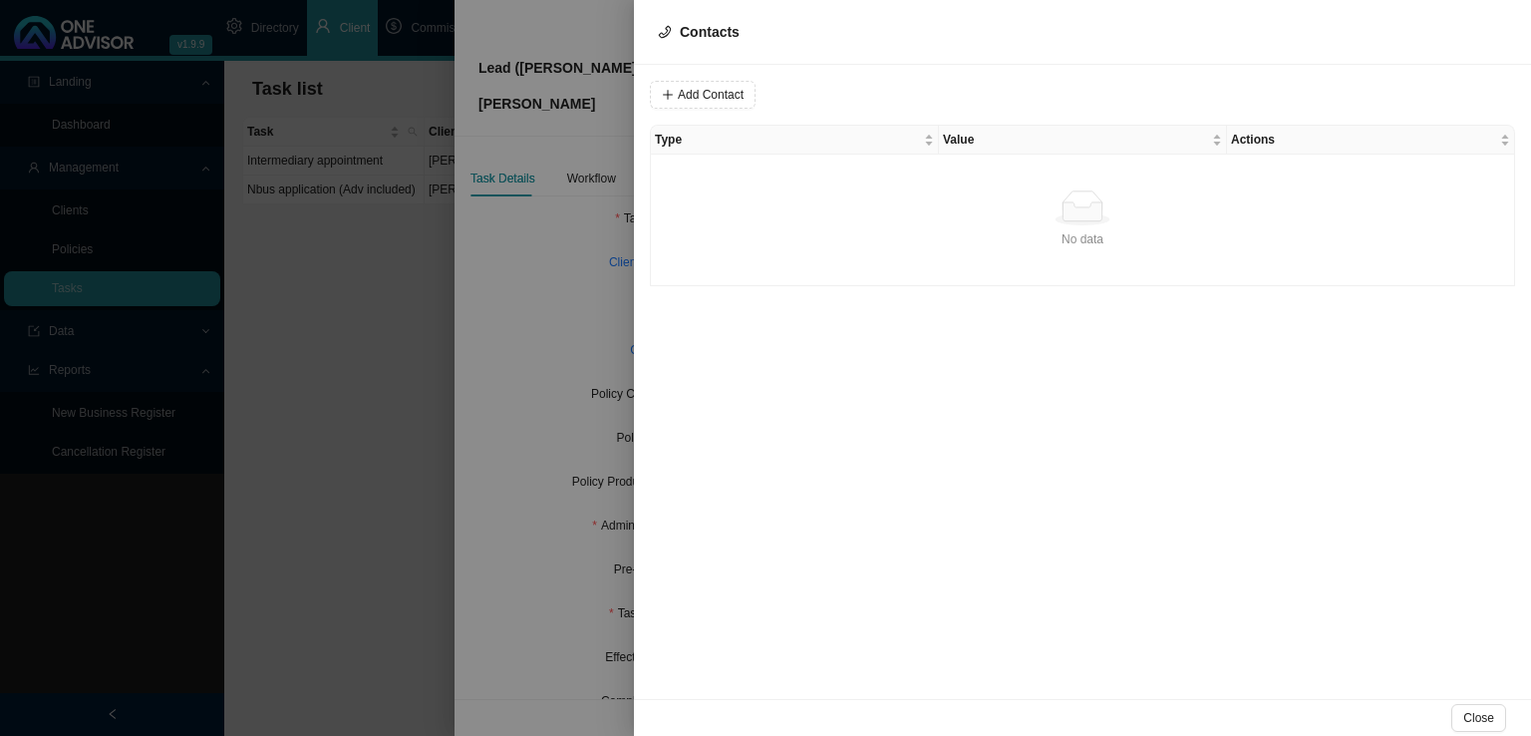
click at [721, 77] on div "Add Contact Type Value Actions No data No data" at bounding box center [1082, 382] width 897 height 634
click at [715, 89] on span "Add Contact" at bounding box center [711, 95] width 66 height 20
click at [755, 99] on input "text" at bounding box center [771, 95] width 165 height 28
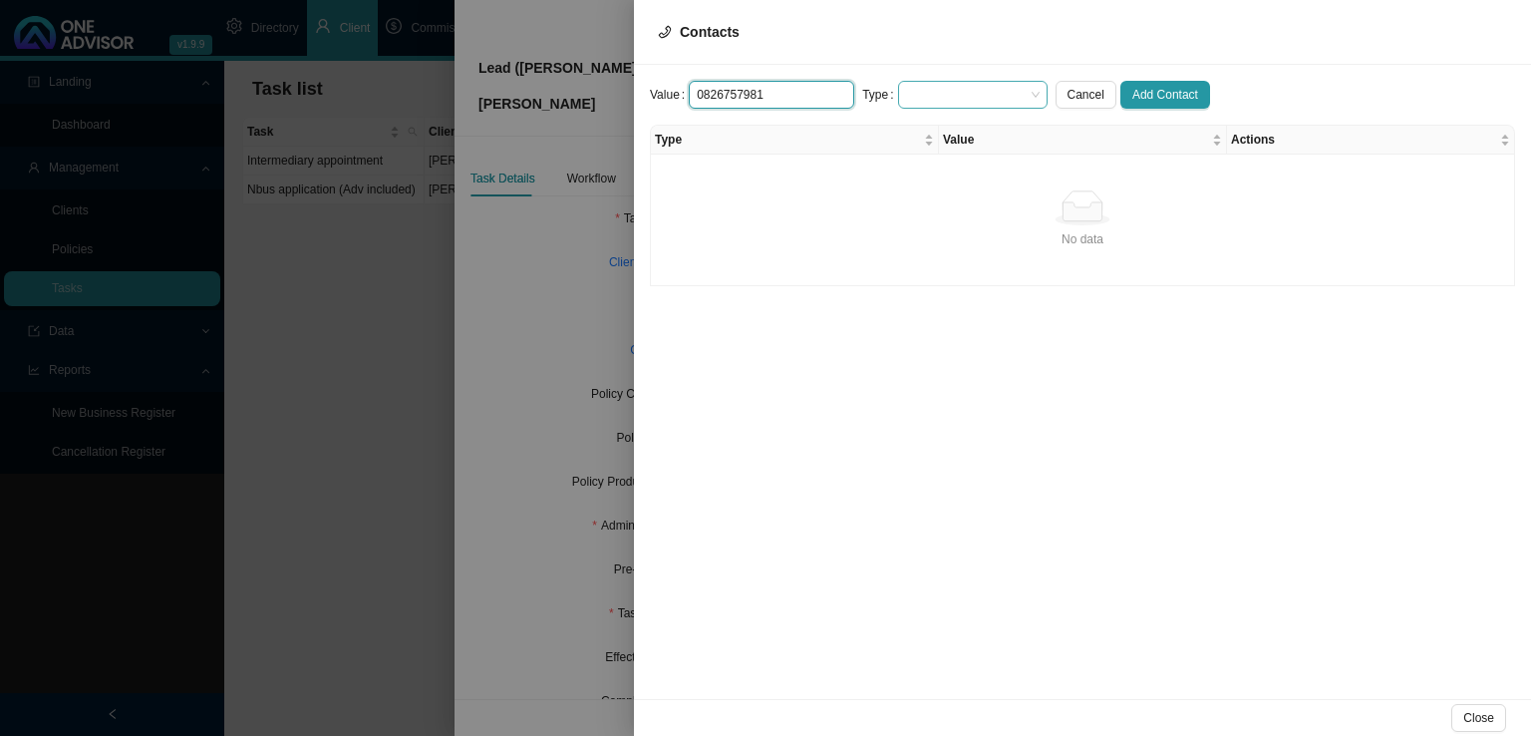
click at [919, 93] on span at bounding box center [973, 95] width 134 height 26
type input "0826757981"
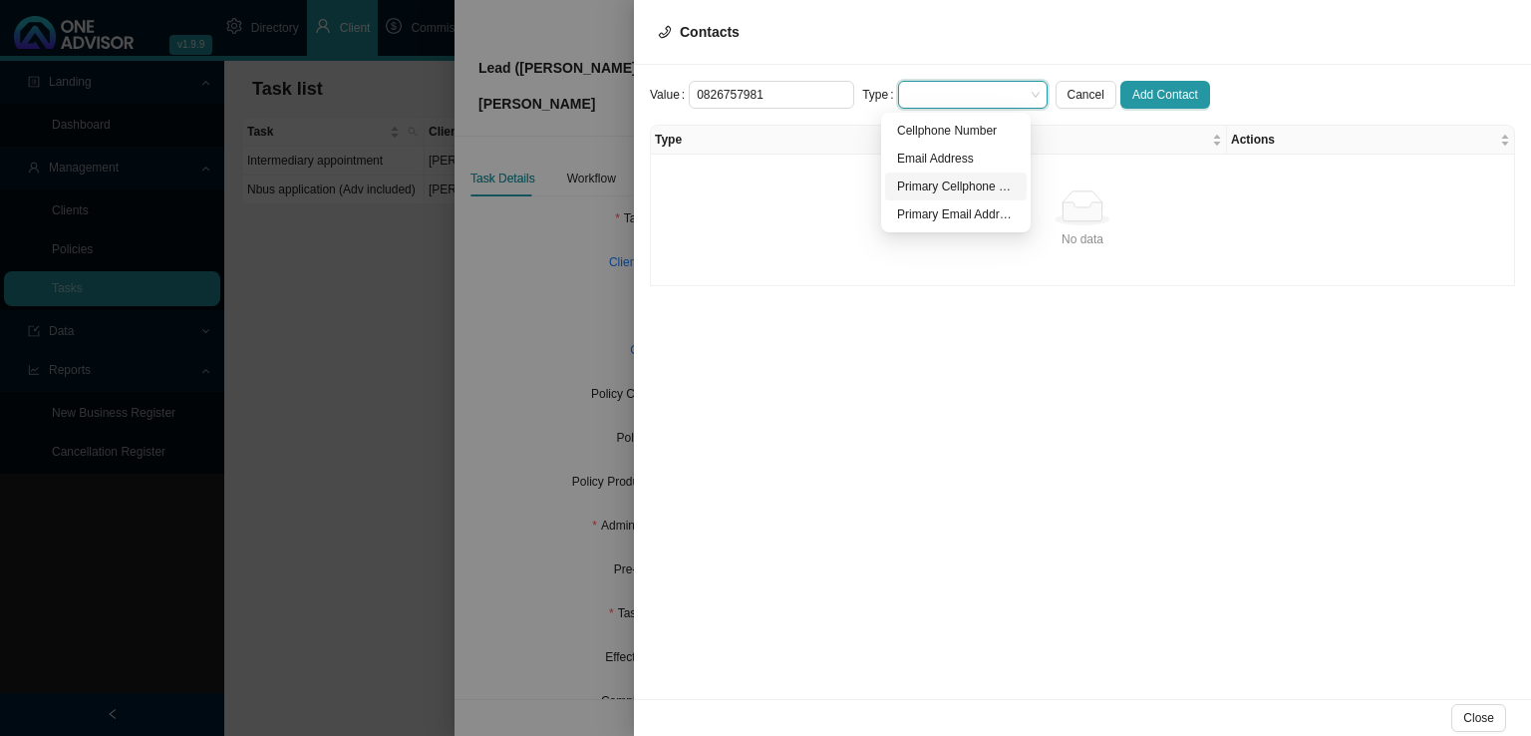
click at [964, 193] on div "Primary Cellphone Number" at bounding box center [956, 186] width 118 height 20
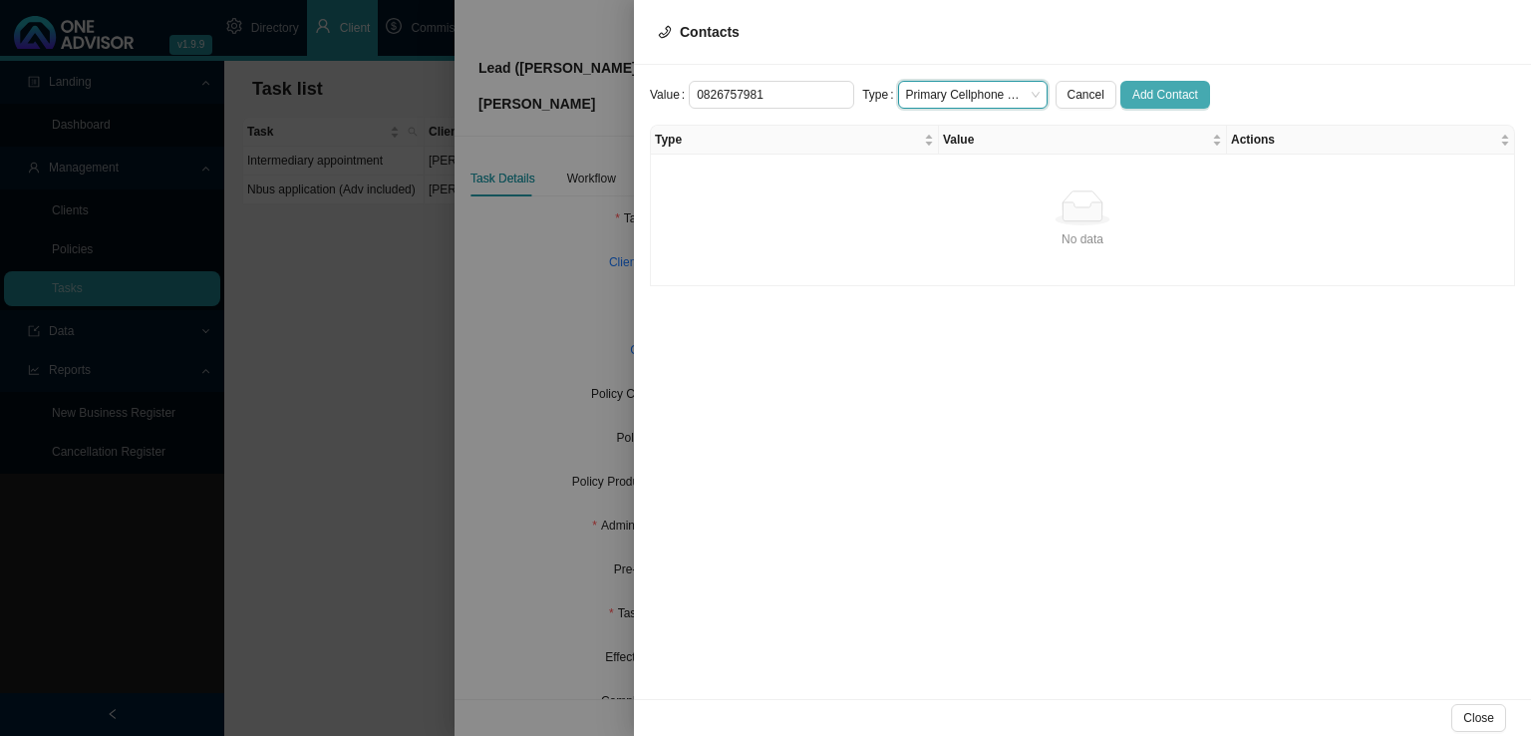
click at [1134, 92] on span "Add Contact" at bounding box center [1165, 95] width 66 height 20
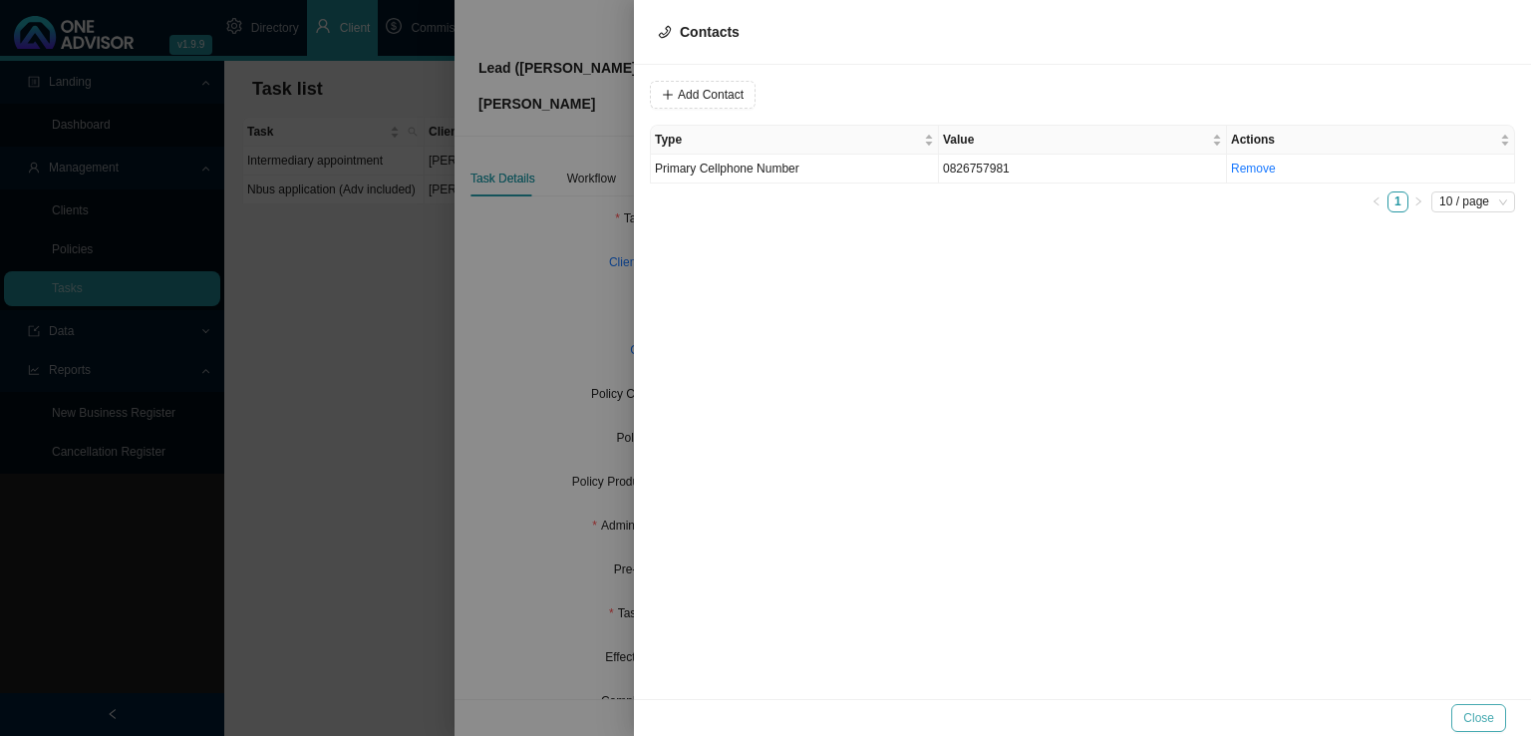
click at [1505, 711] on button "Close" at bounding box center [1478, 718] width 55 height 28
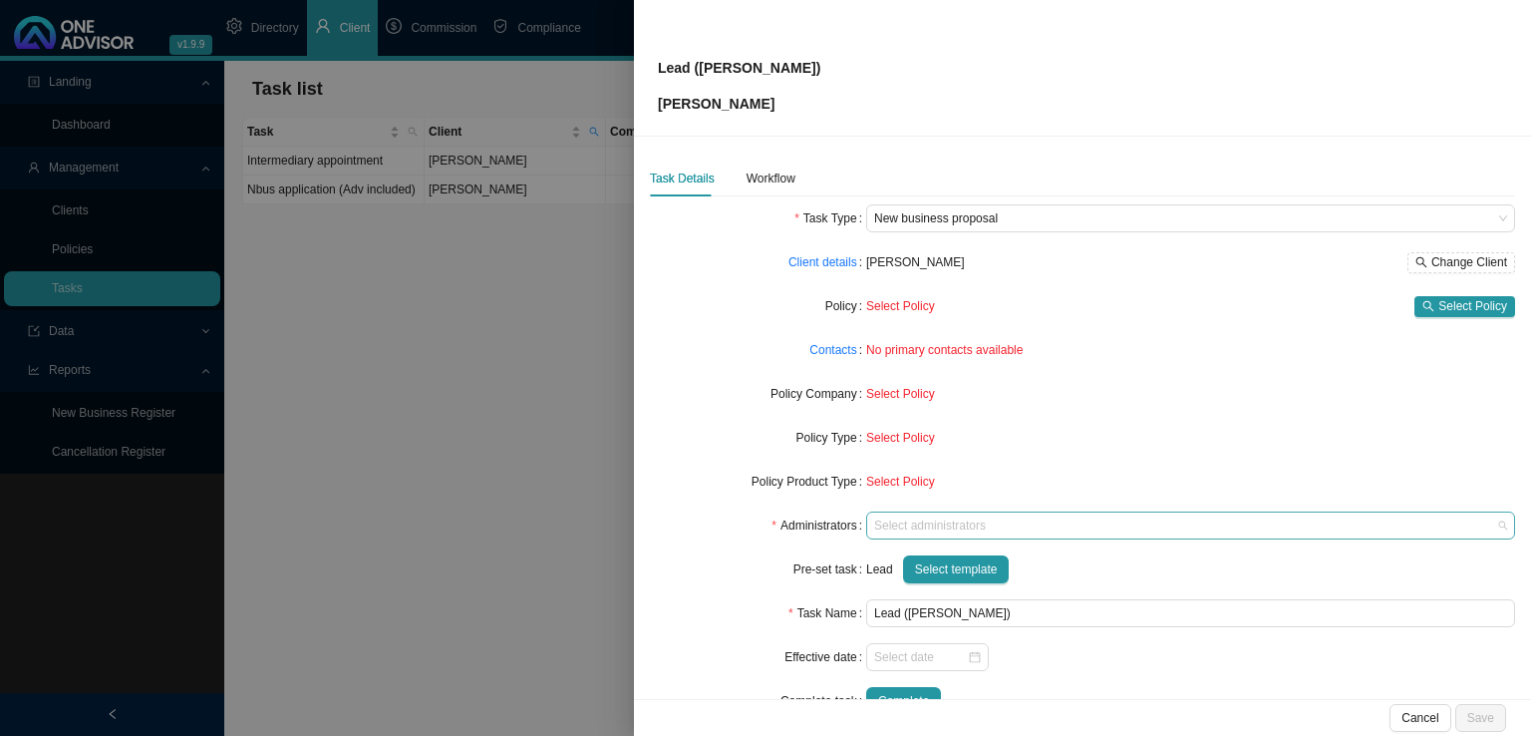
click at [917, 526] on div at bounding box center [1181, 525] width 622 height 15
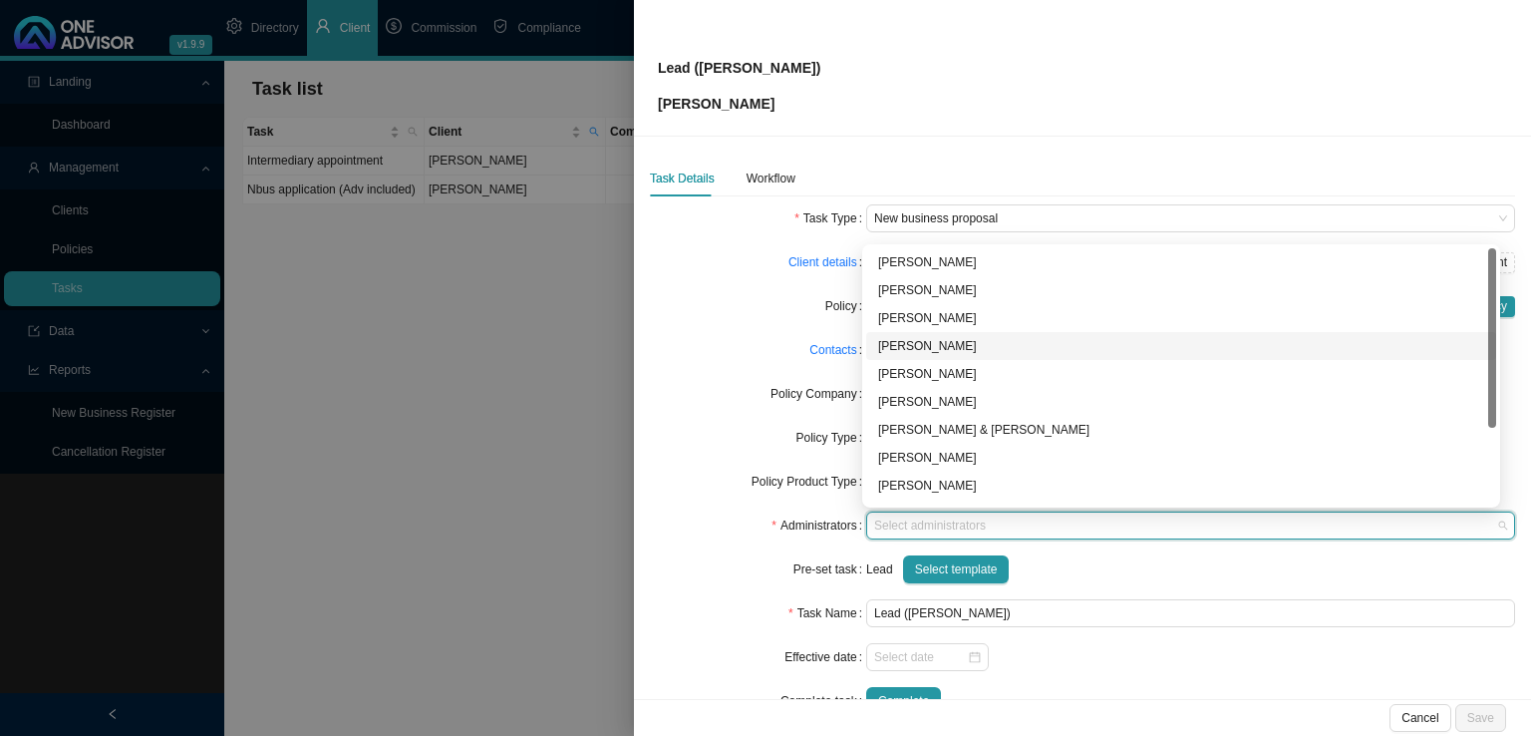
click at [930, 344] on div "[PERSON_NAME]" at bounding box center [1181, 346] width 606 height 20
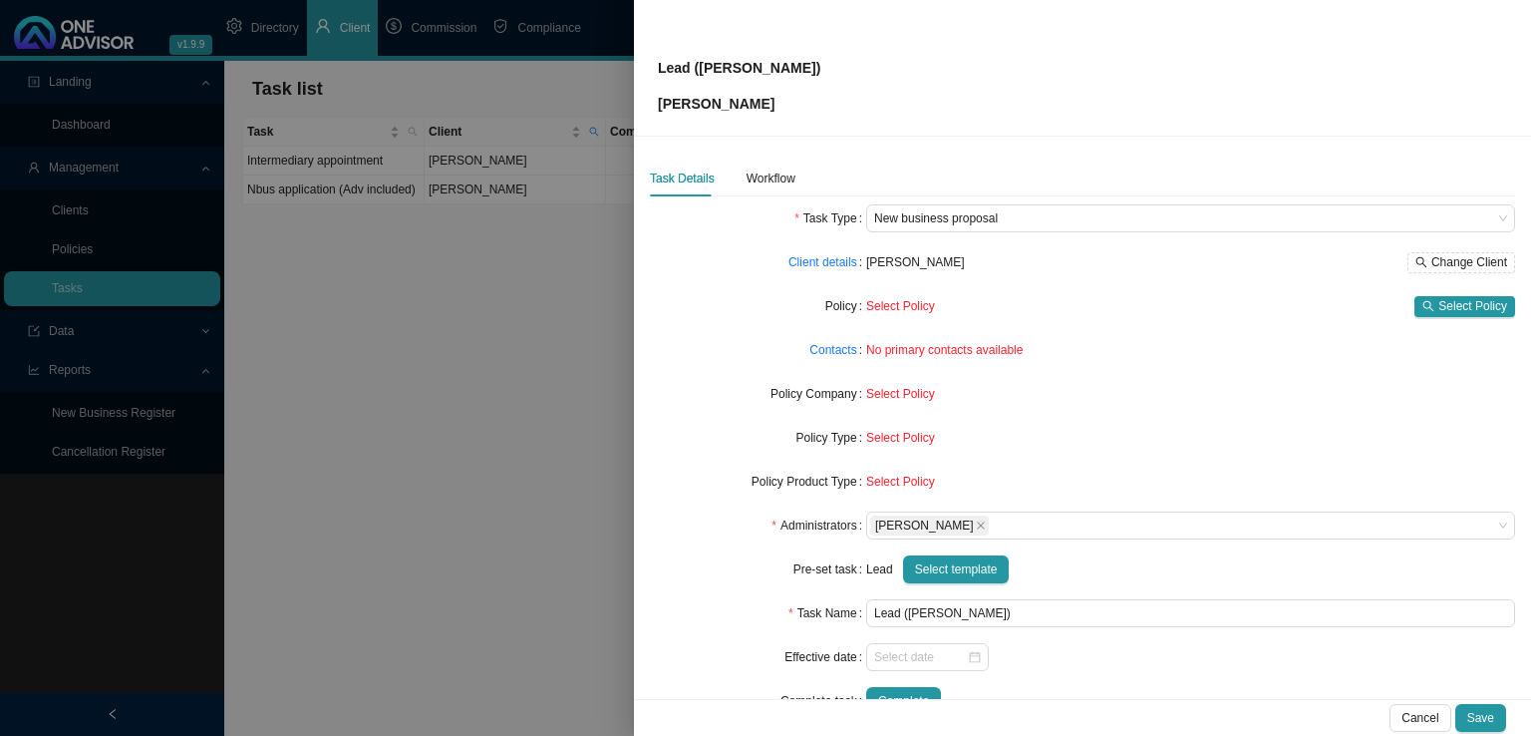
click at [655, 393] on div "Policy Company" at bounding box center [758, 394] width 216 height 28
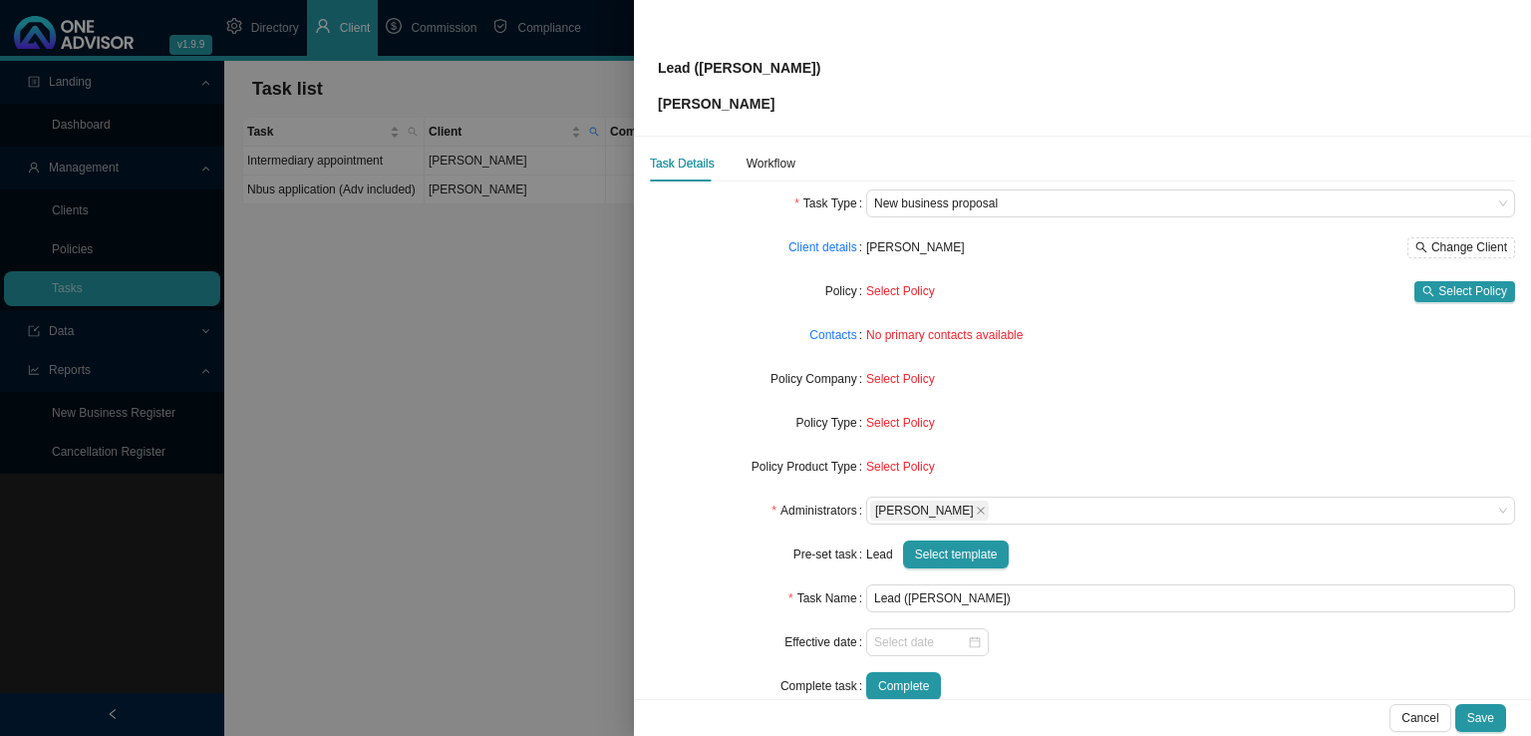
scroll to position [0, 0]
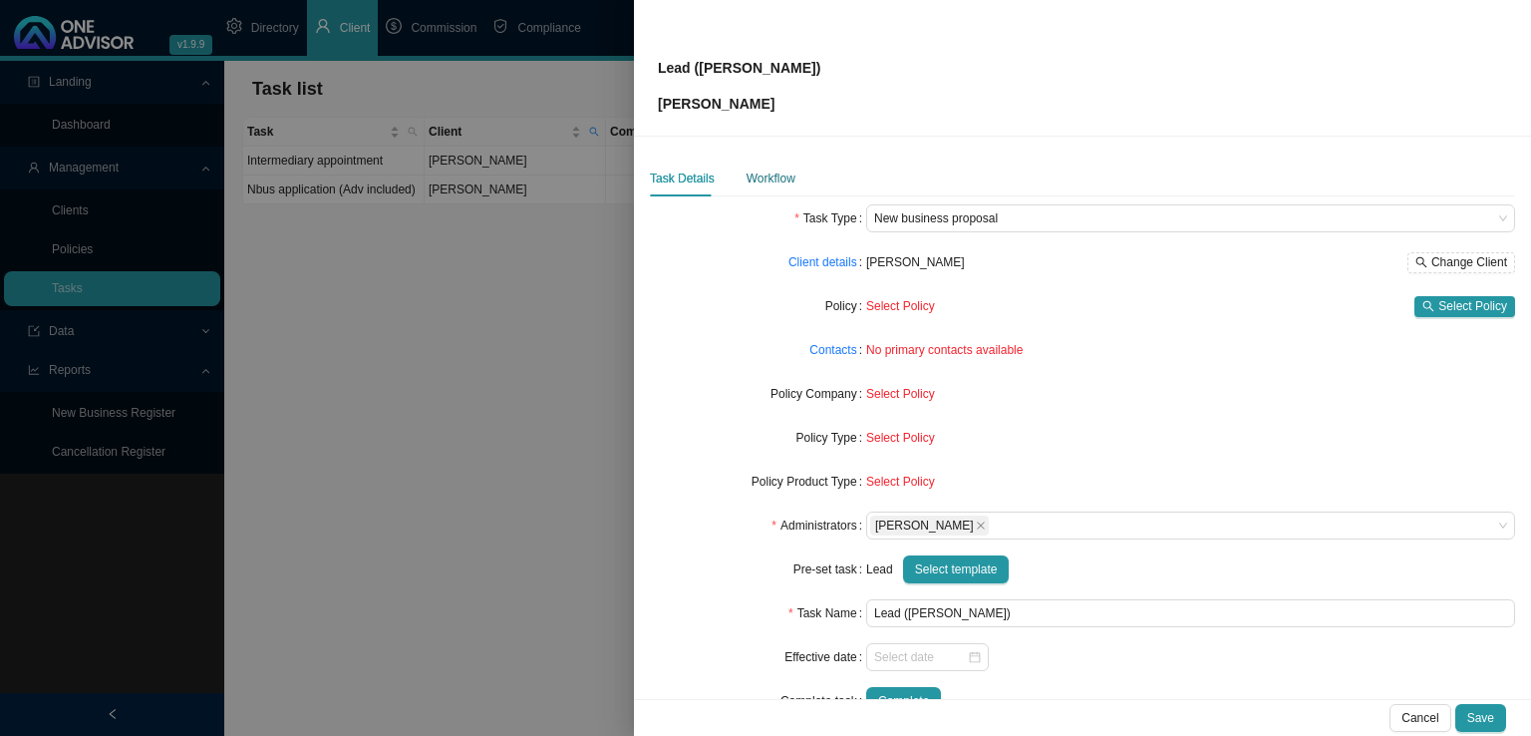
click at [779, 176] on div "Workflow" at bounding box center [771, 178] width 49 height 20
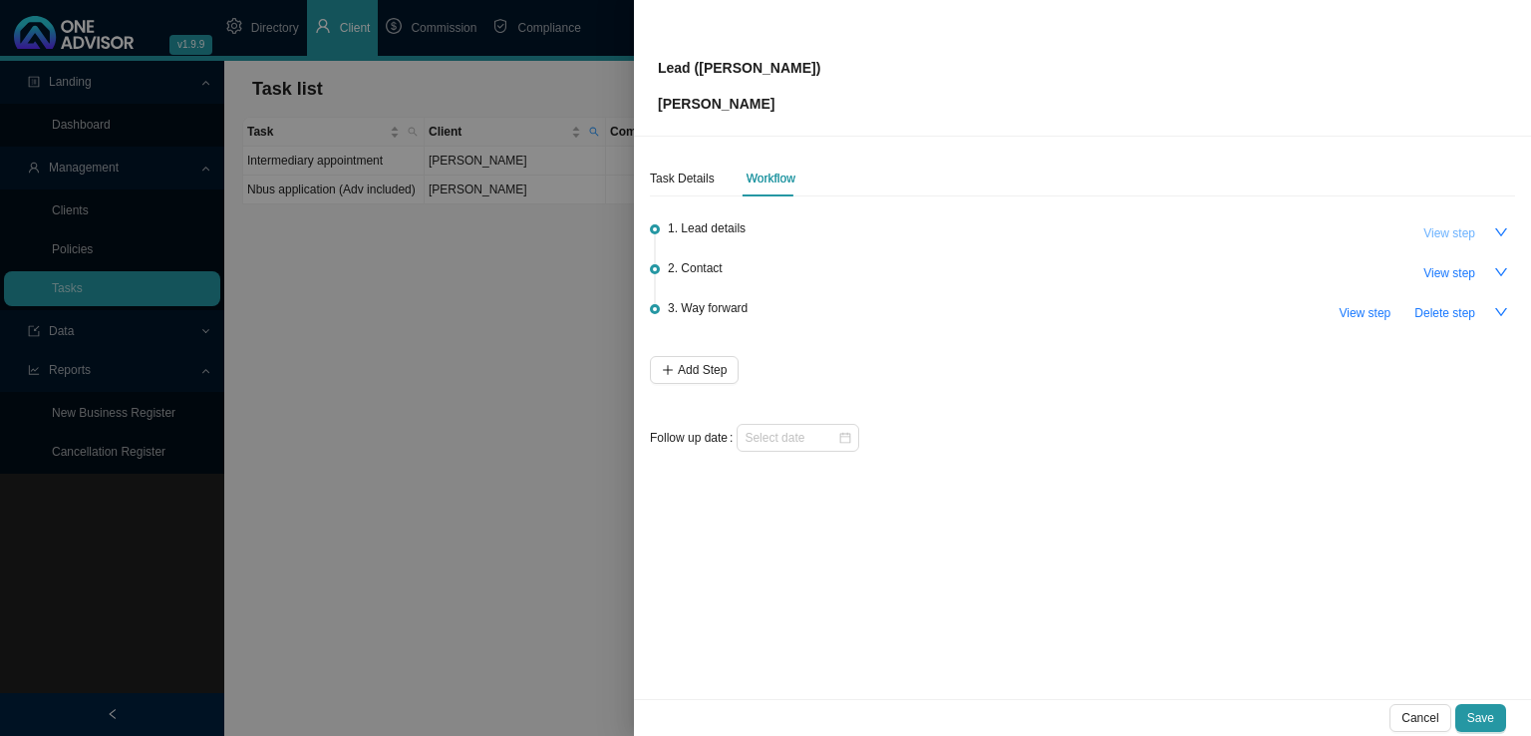
click at [1461, 236] on span "View step" at bounding box center [1450, 233] width 52 height 20
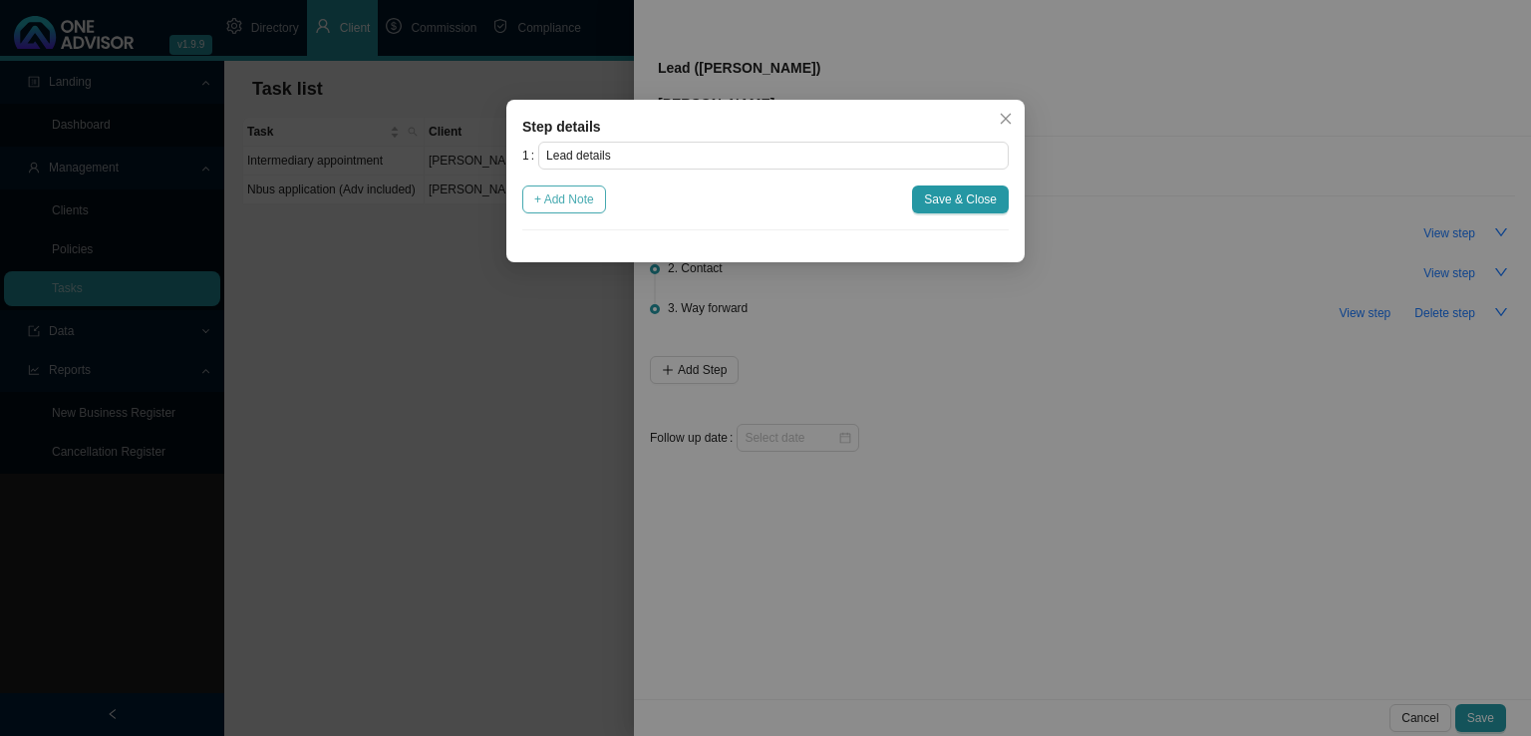
click at [580, 200] on span "+ Add Note" at bounding box center [564, 199] width 60 height 20
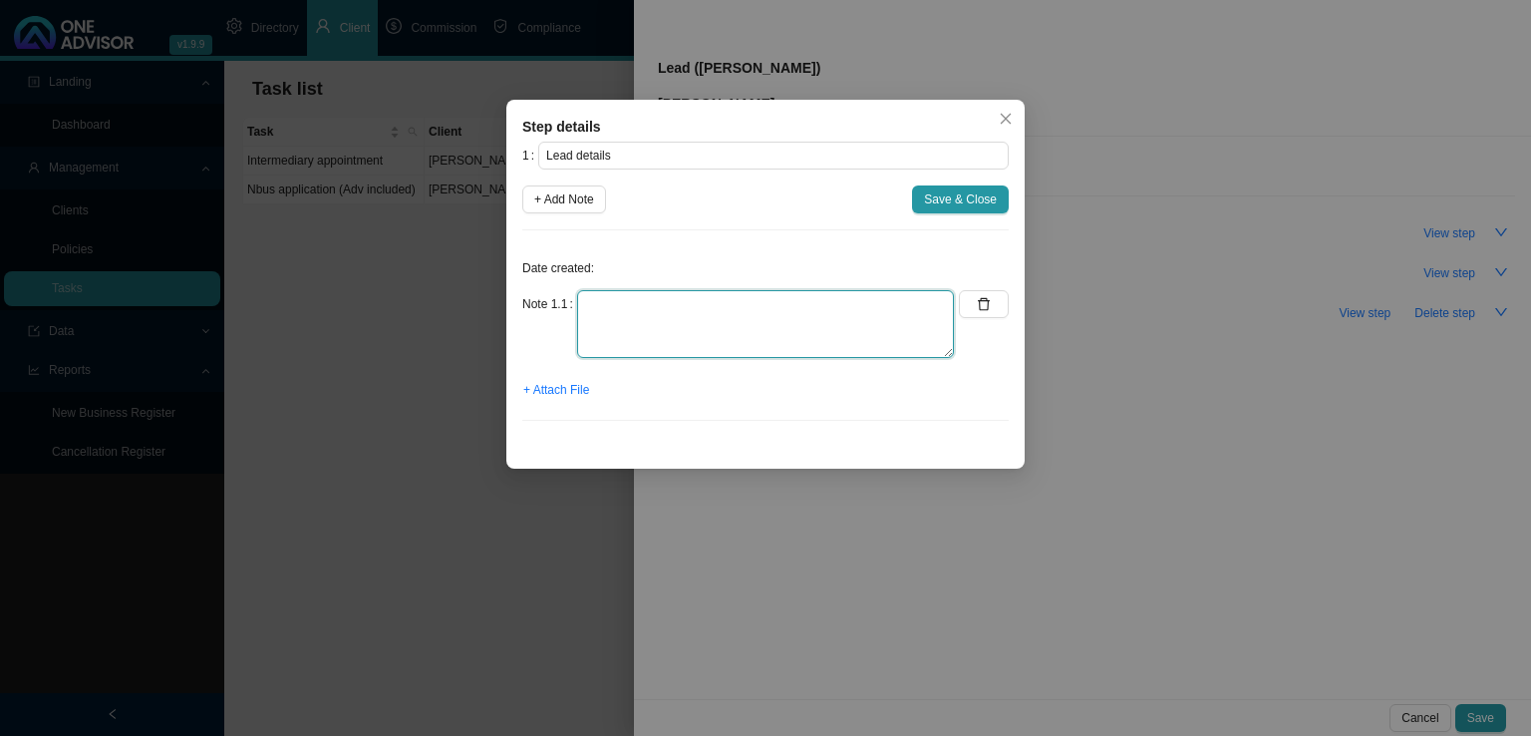
click at [609, 322] on textarea at bounding box center [765, 324] width 377 height 68
paste textarea "Please can you phone both these clients. Looking for advice on there medical ai…"
type textarea "Please can you phone both these clients. Looking for advice on there medical ai…"
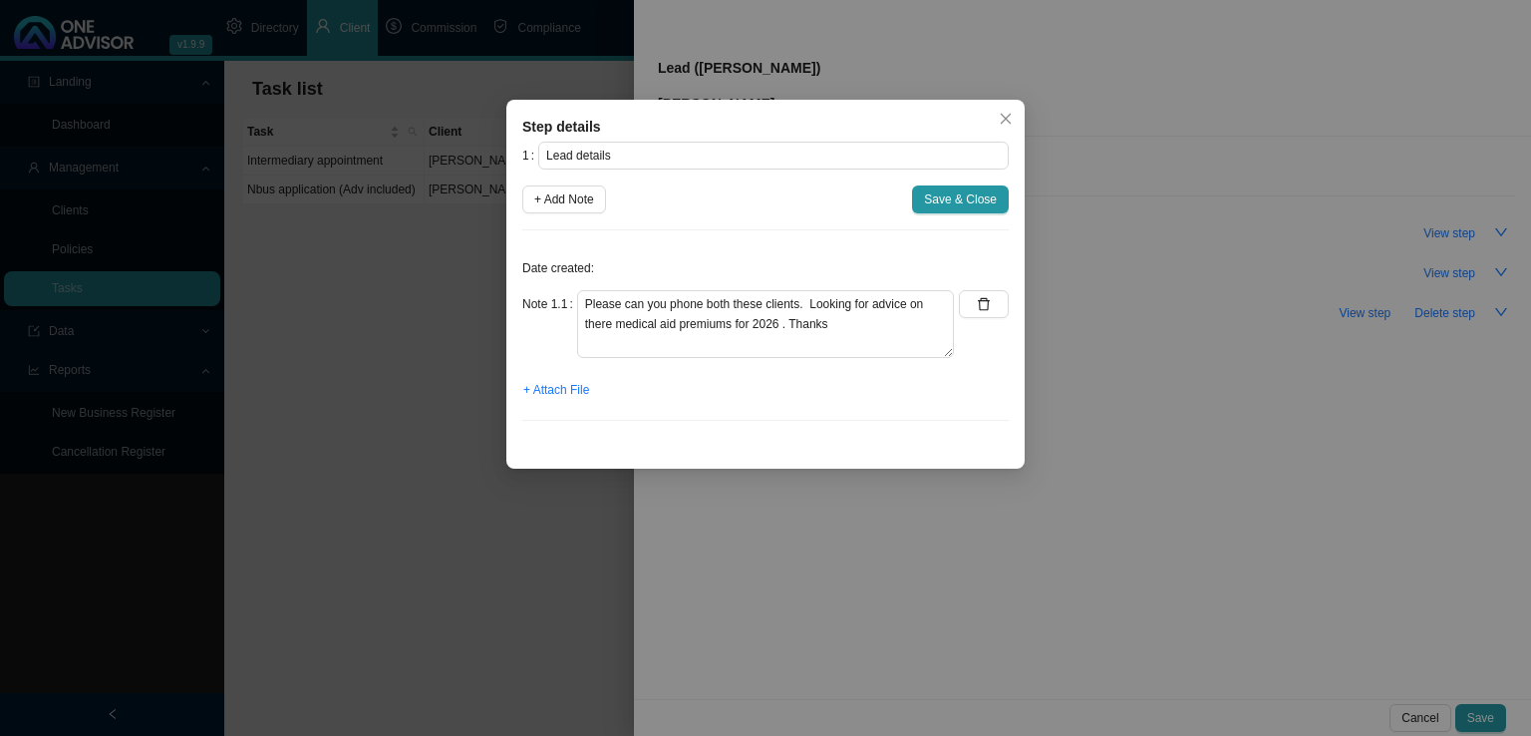
click at [926, 214] on div "1 Lead details + Add Note Save & Close Date created: Note 1.1 Please can you ph…" at bounding box center [765, 289] width 486 height 295
click at [957, 200] on span "Save & Close" at bounding box center [960, 199] width 73 height 20
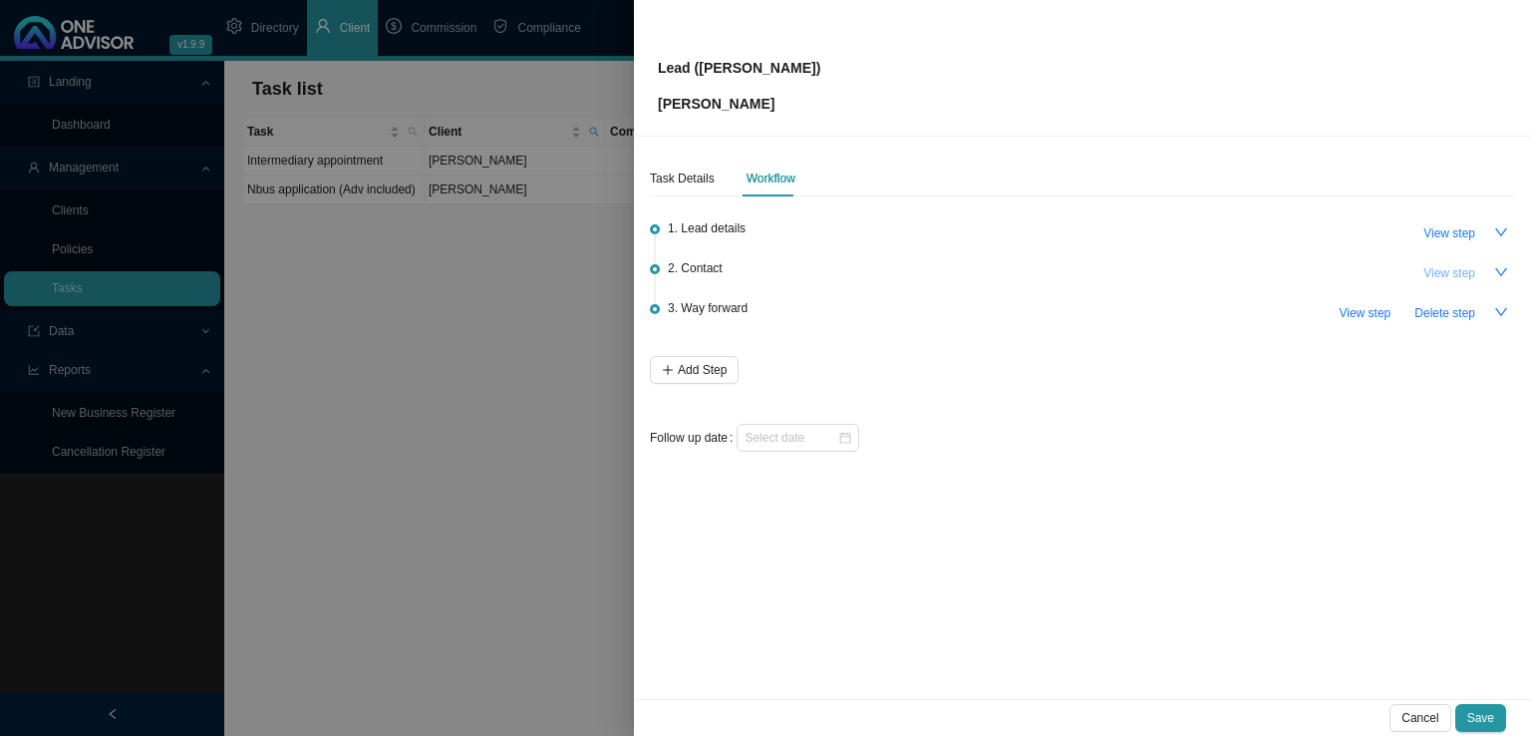
click at [1457, 276] on span "View step" at bounding box center [1450, 273] width 52 height 20
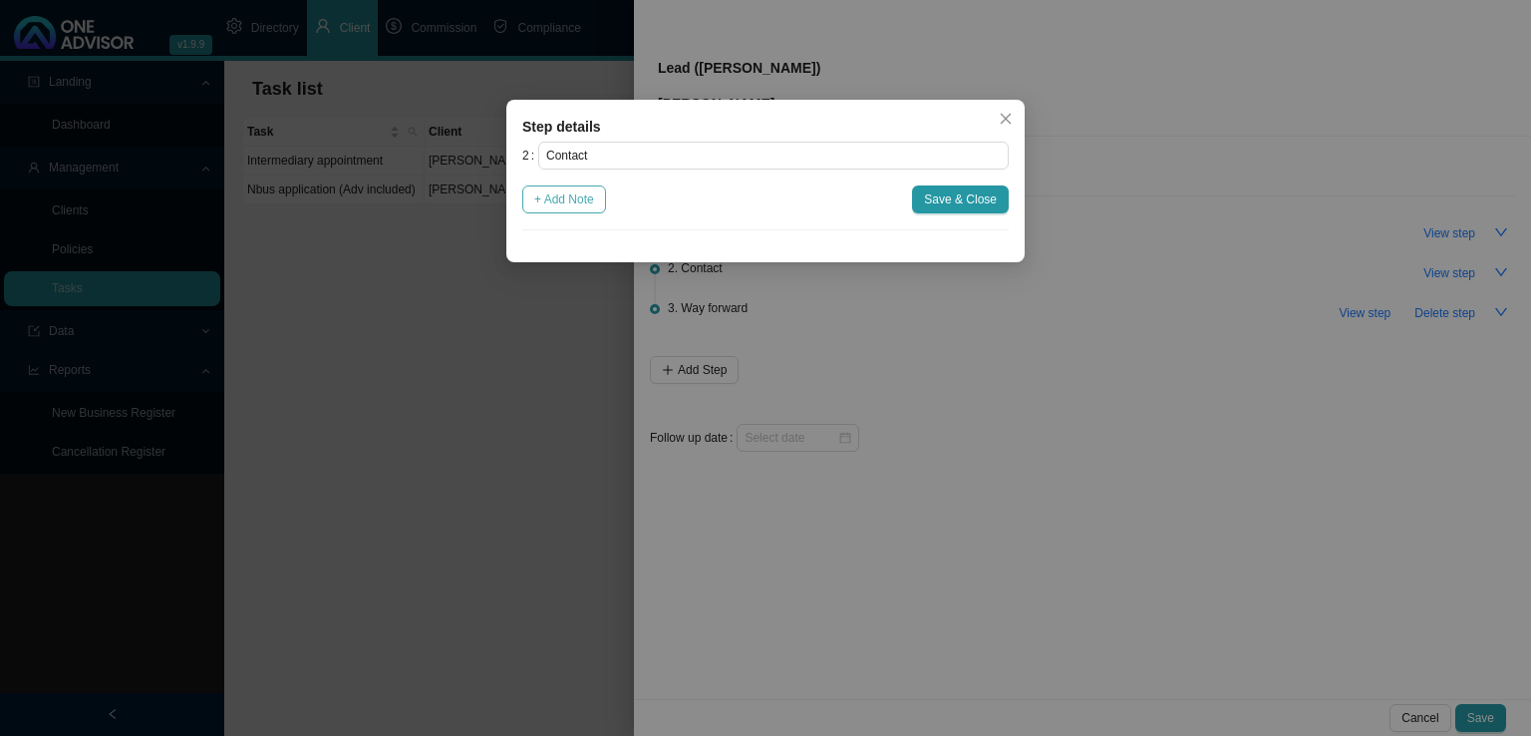
click at [570, 204] on span "+ Add Note" at bounding box center [564, 199] width 60 height 20
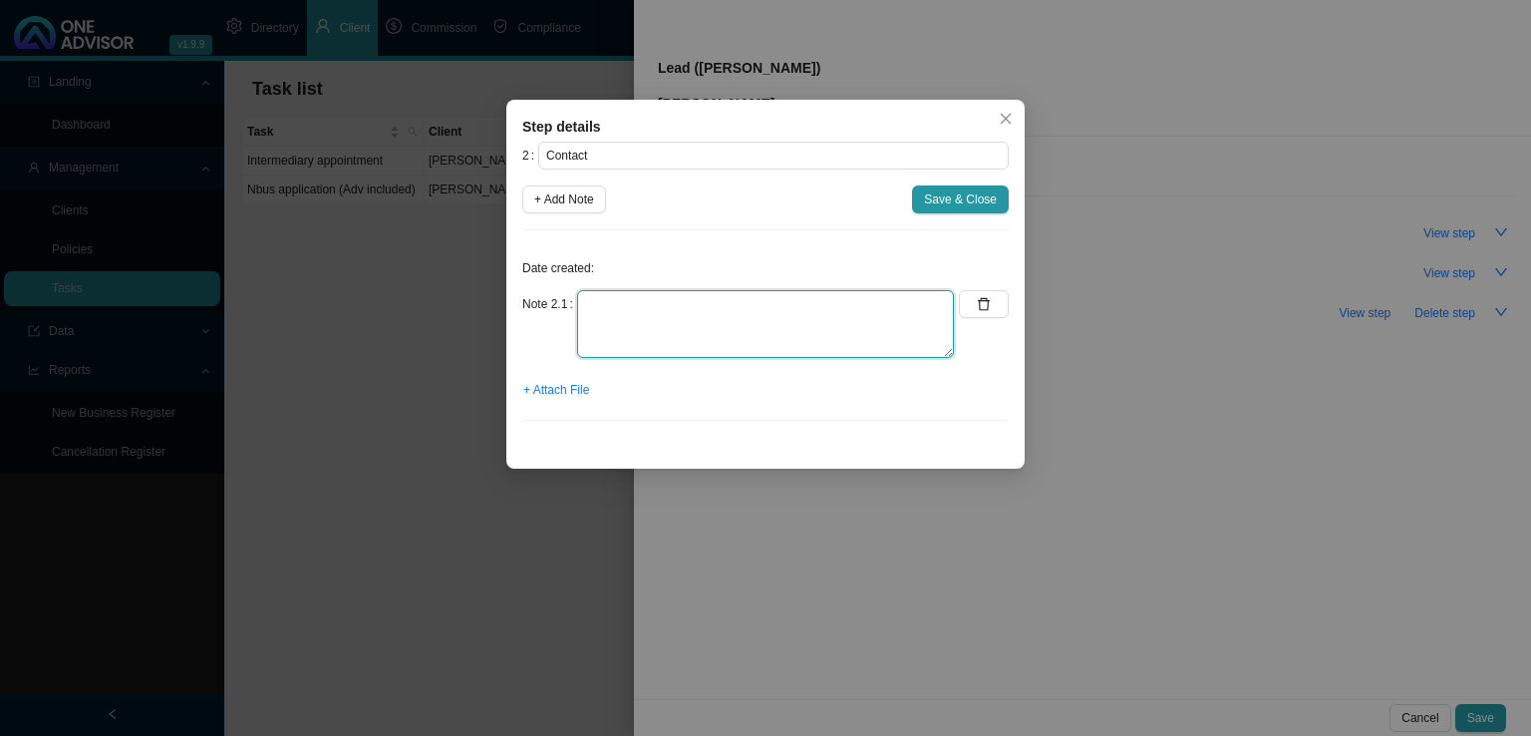
click at [622, 323] on textarea at bounding box center [765, 324] width 377 height 68
click at [601, 306] on textarea at bounding box center [765, 324] width 377 height 68
type textarea "[PERSON_NAME] called to make contact."
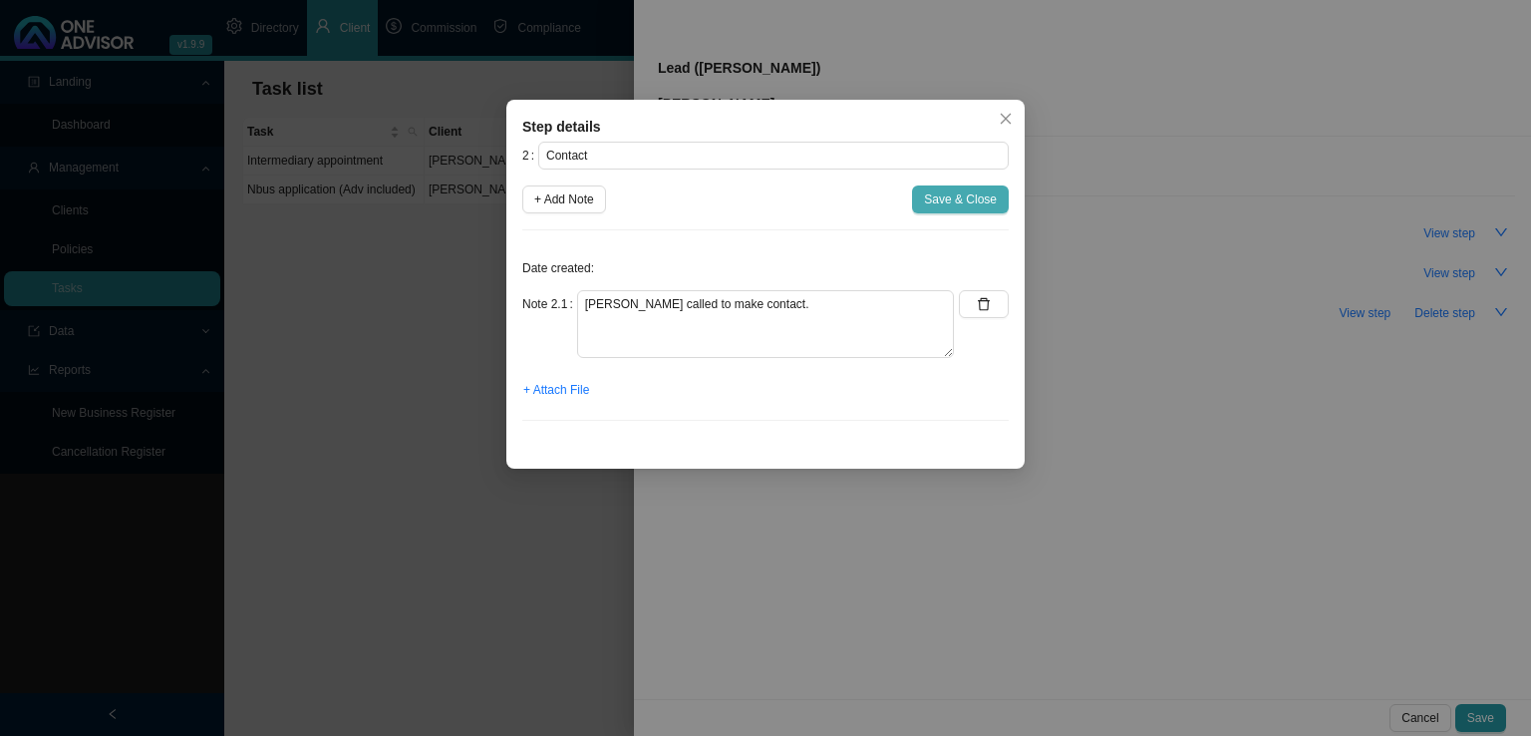
click at [957, 208] on span "Save & Close" at bounding box center [960, 199] width 73 height 20
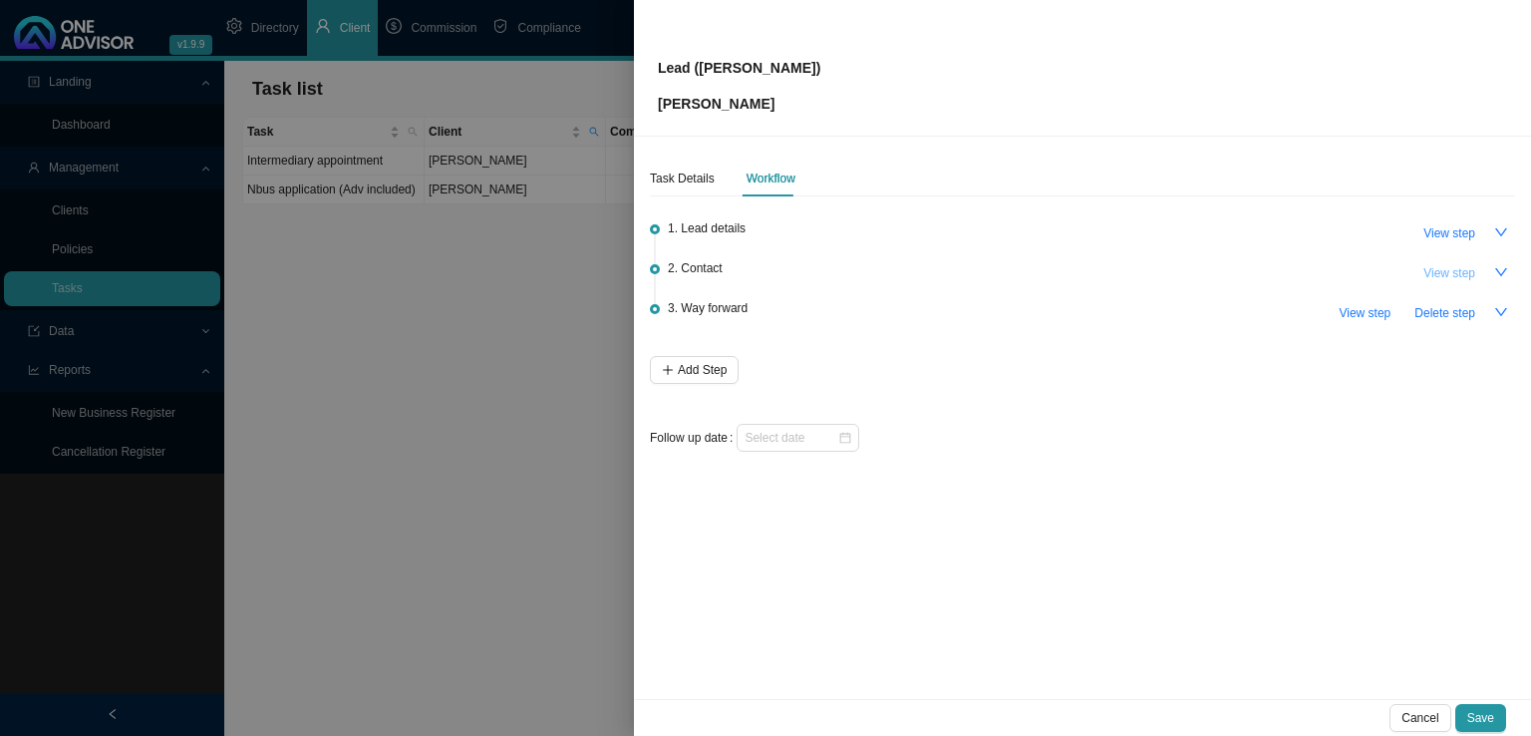
click at [1451, 273] on span "View step" at bounding box center [1450, 273] width 52 height 20
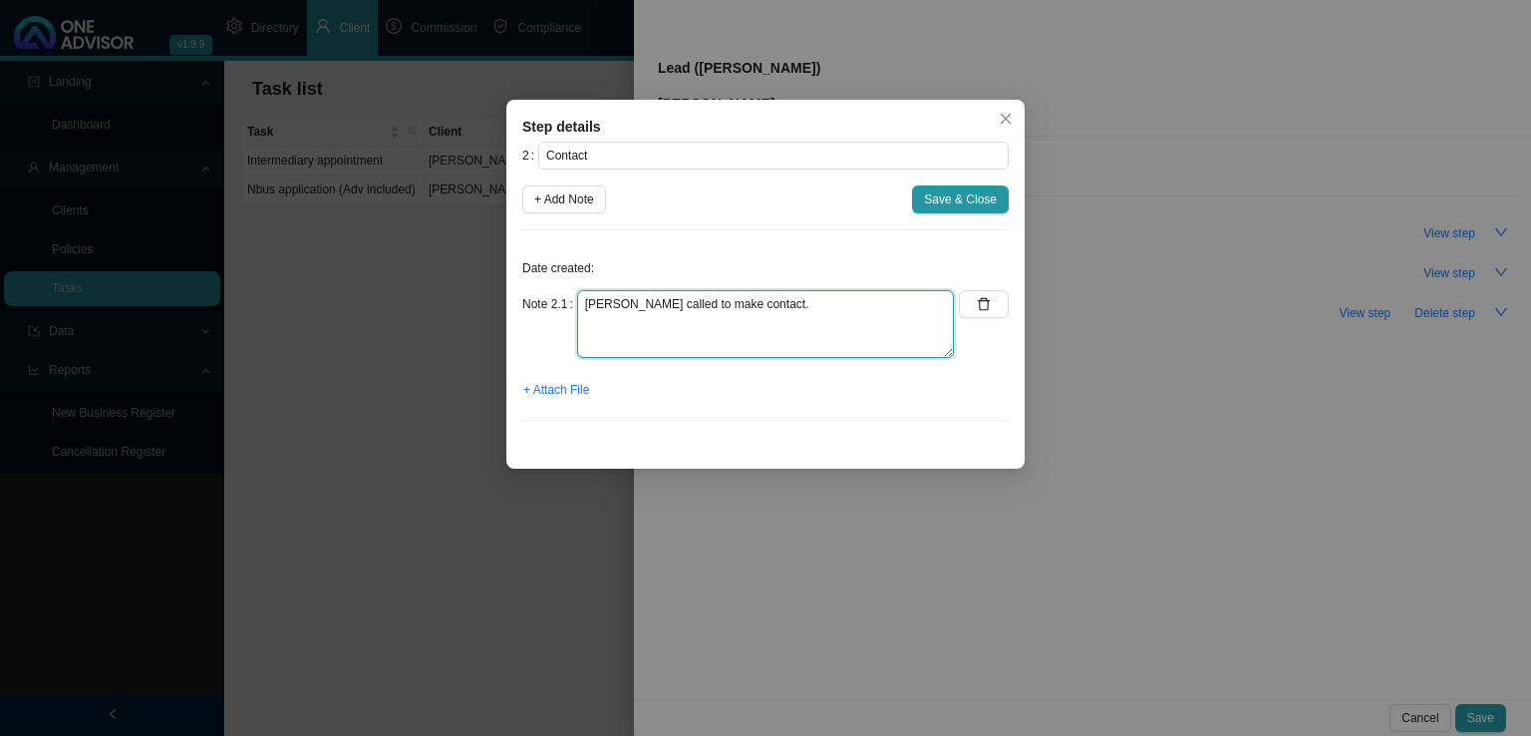
click at [751, 307] on textarea "[PERSON_NAME] called to make contact." at bounding box center [765, 324] width 377 height 68
click at [633, 305] on textarea "[PERSON_NAME] called to make contact. On DH Coastal Saver M + S Feel like they …" at bounding box center [765, 324] width 377 height 68
click at [623, 345] on textarea "[PERSON_NAME] called to make contact. On DH Coastal Saver M + S Feel like they …" at bounding box center [765, 324] width 377 height 68
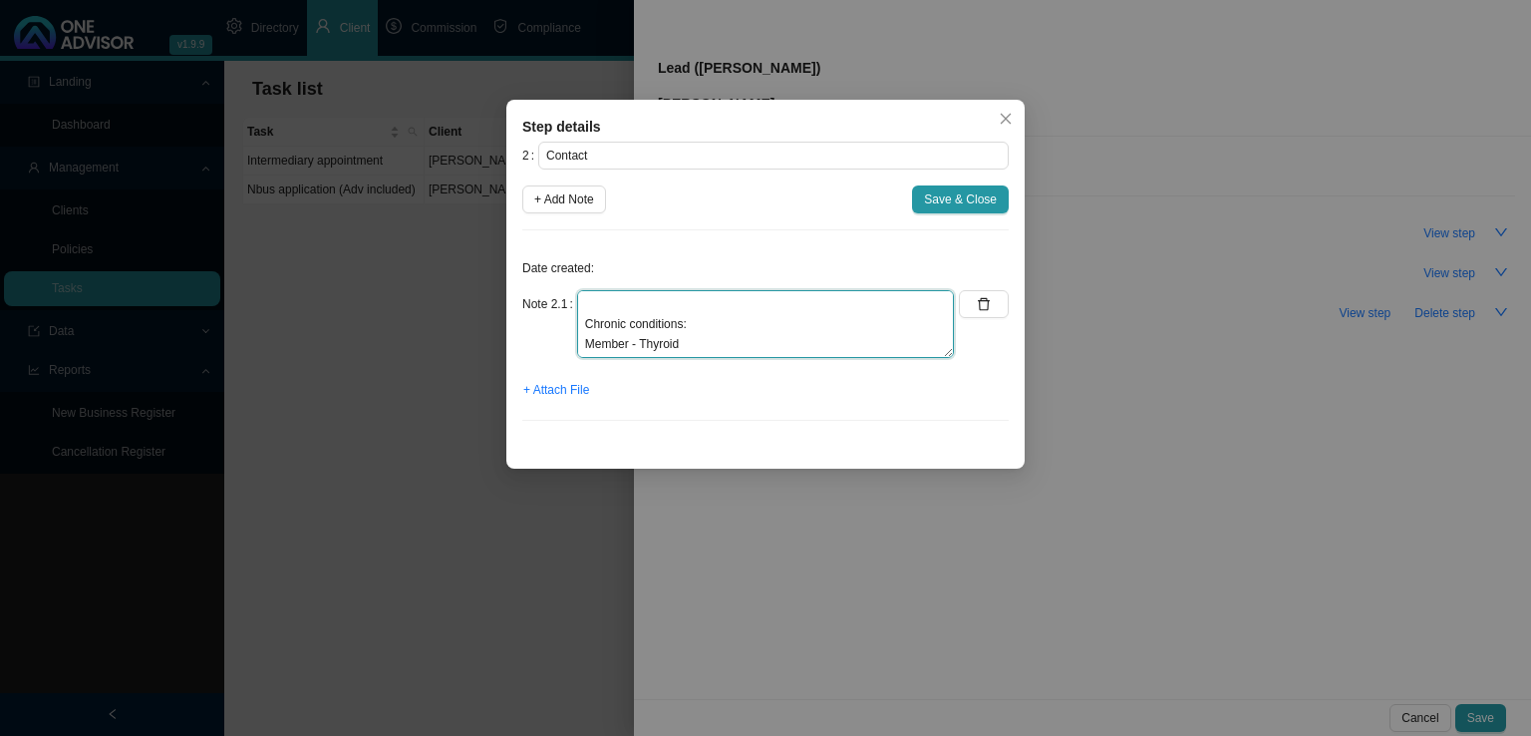
type textarea "[PERSON_NAME] called to make contact. On DH Coastal Saver M + S Feel like they …"
click at [714, 328] on textarea "[PERSON_NAME] called to make contact. On DH Coastal Saver M + S Feel like they …" at bounding box center [765, 324] width 377 height 68
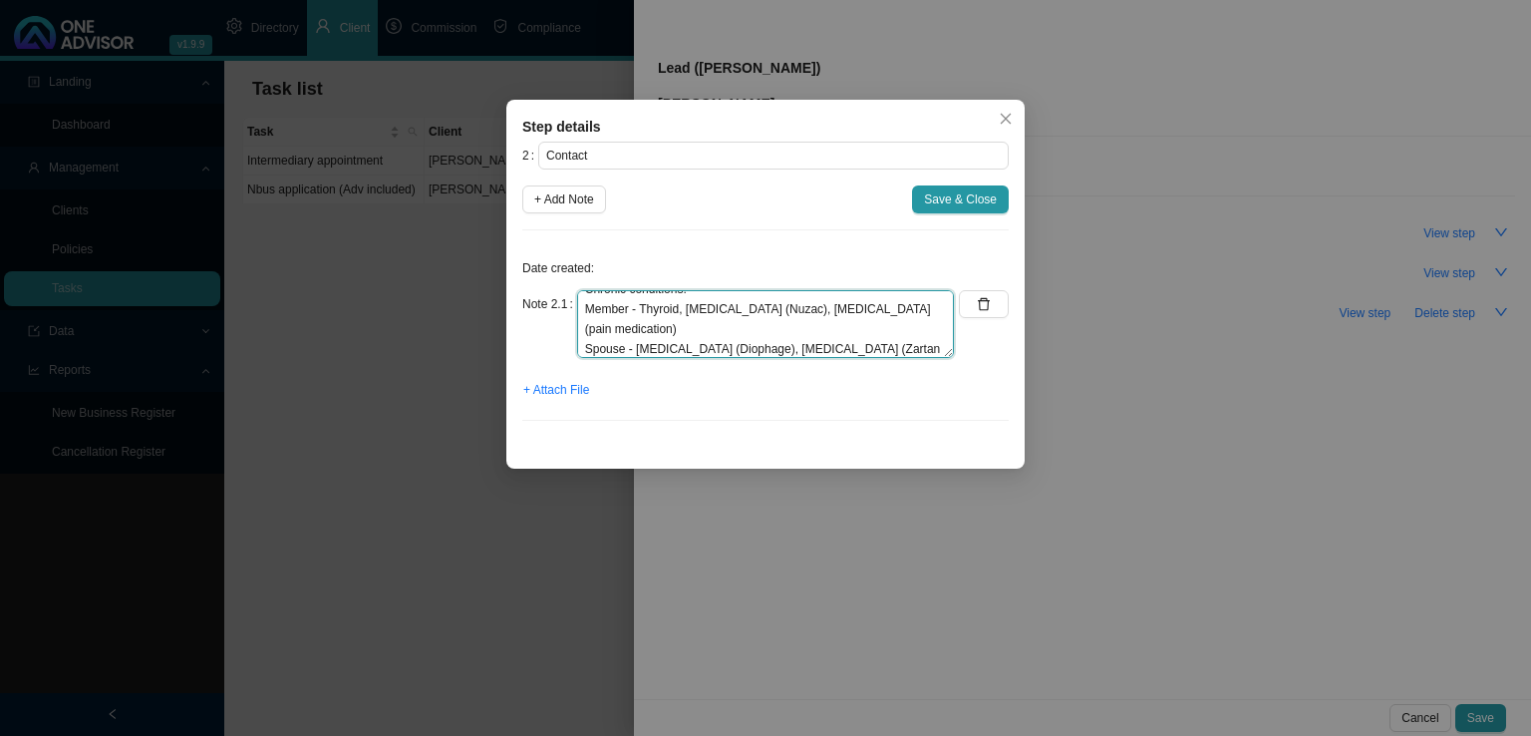
scroll to position [194, 0]
click at [680, 326] on textarea "[PERSON_NAME] called to make contact. On DH Coastal Saver M + S Feel like they …" at bounding box center [765, 324] width 377 height 68
click at [618, 330] on textarea "[PERSON_NAME] called to make contact. On DH Coastal Saver M + S Feel like they …" at bounding box center [765, 324] width 377 height 68
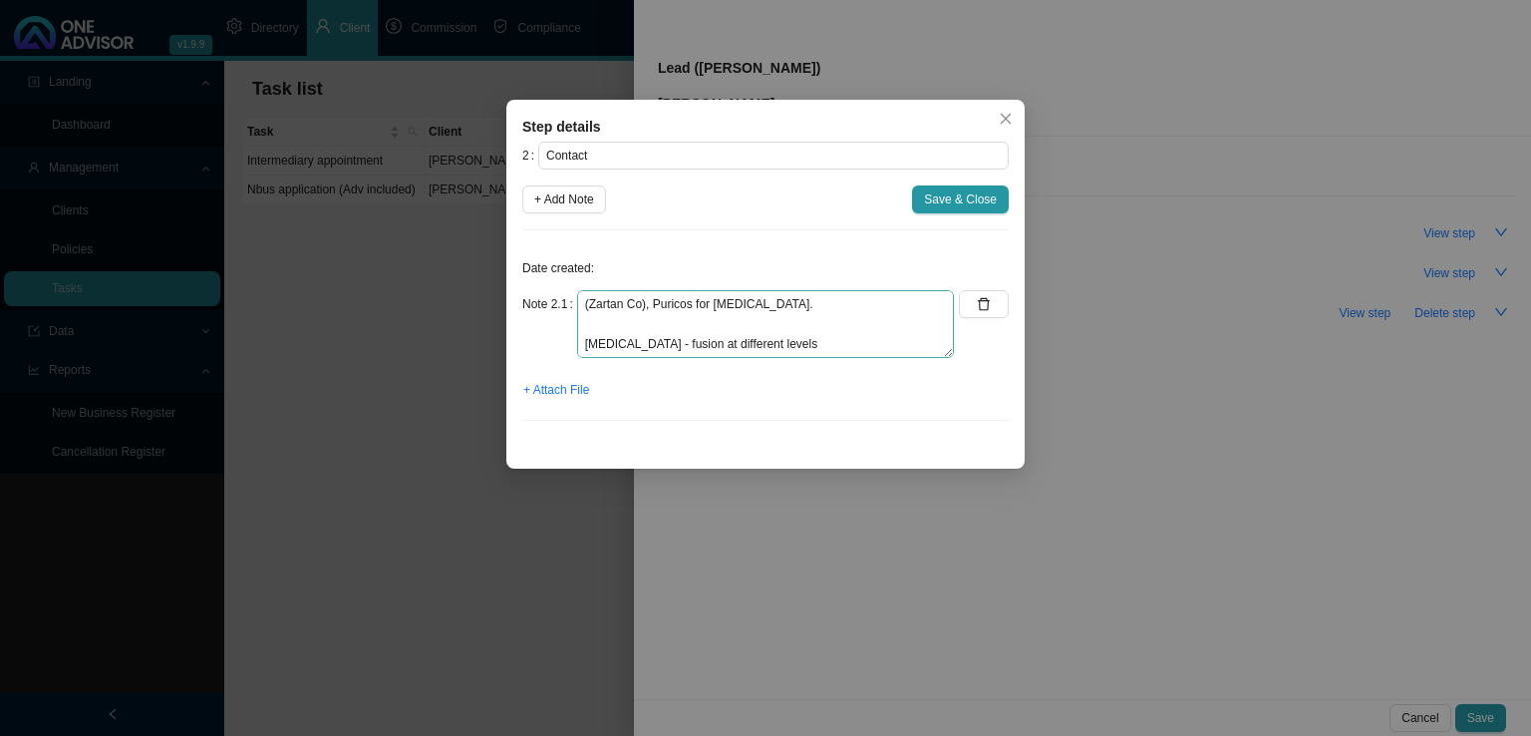
scroll to position [259, 0]
click at [594, 345] on textarea "[PERSON_NAME] called to make contact. On DH Coastal Saver M + S Feel like they …" at bounding box center [765, 324] width 377 height 68
click at [664, 325] on textarea "[PERSON_NAME] called to make contact. On DH Coastal Saver M + S Feel like they …" at bounding box center [765, 324] width 377 height 68
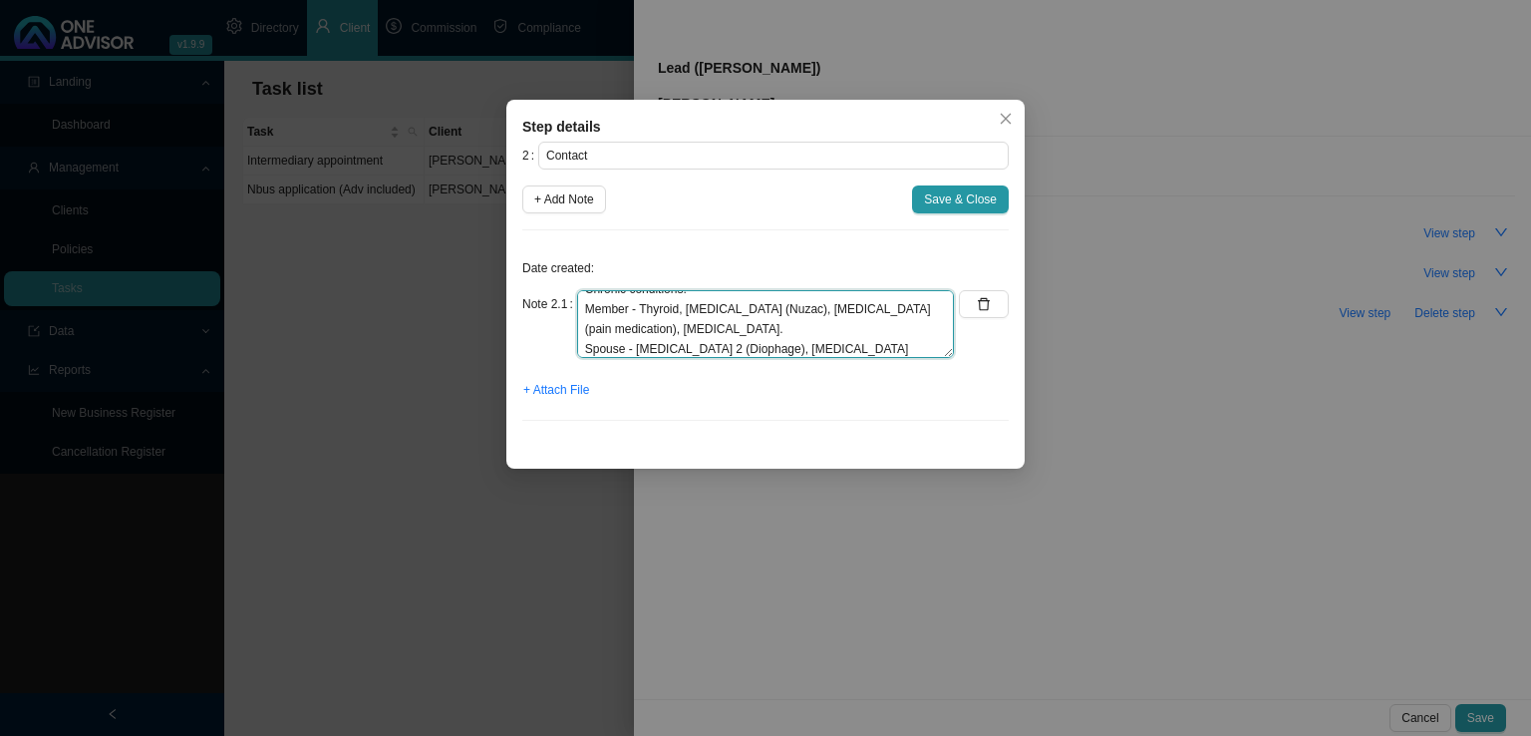
click at [695, 320] on textarea "[PERSON_NAME] called to make contact. On DH Coastal Saver M + S Feel like they …" at bounding box center [765, 324] width 377 height 68
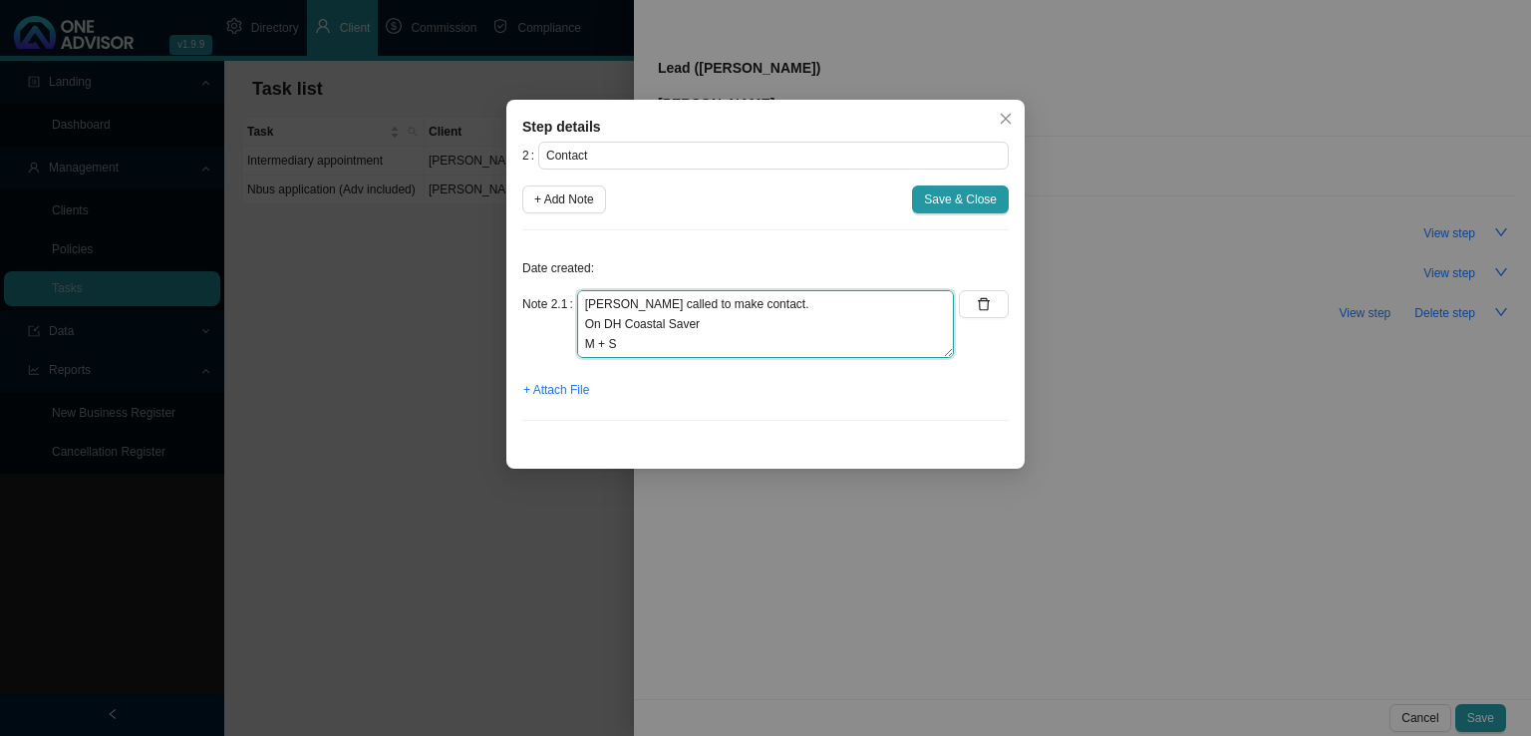
scroll to position [100, 0]
click at [697, 328] on textarea "[PERSON_NAME] called to make contact. On DH Coastal Saver M + S Feel like they …" at bounding box center [765, 324] width 377 height 68
click at [612, 324] on textarea "[PERSON_NAME] called to make contact. On DH Coastal Saver M + S Feel like they …" at bounding box center [765, 324] width 377 height 68
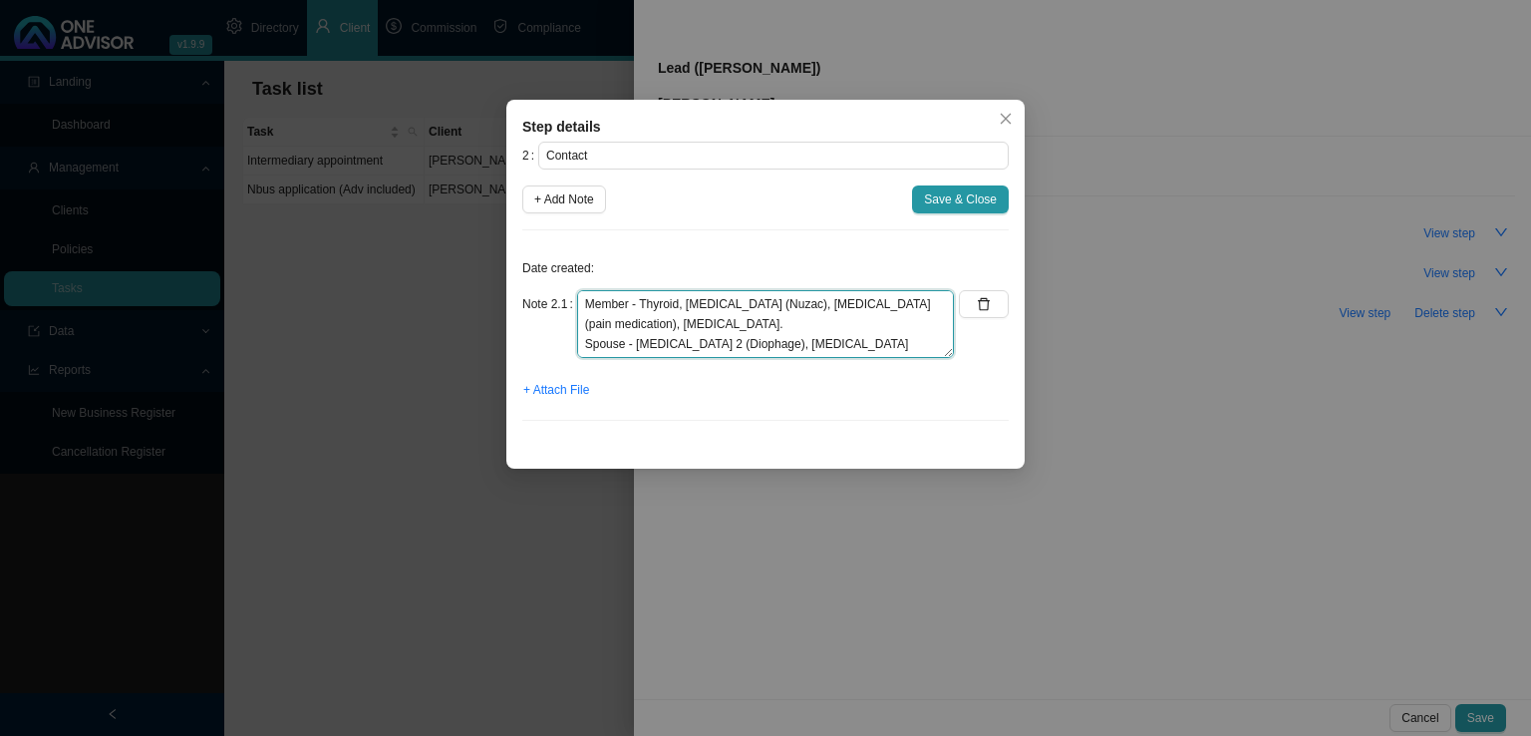
click at [767, 323] on textarea "[PERSON_NAME] called to make contact. On DH Coastal Saver M + S Feel like they …" at bounding box center [765, 324] width 377 height 68
click at [675, 321] on textarea "[PERSON_NAME] called to make contact. On DH Coastal Saver M + S Feel like they …" at bounding box center [765, 324] width 377 height 68
type textarea "[PERSON_NAME] called to make contact. On DH Coastal Saver M + S Feel like they …"
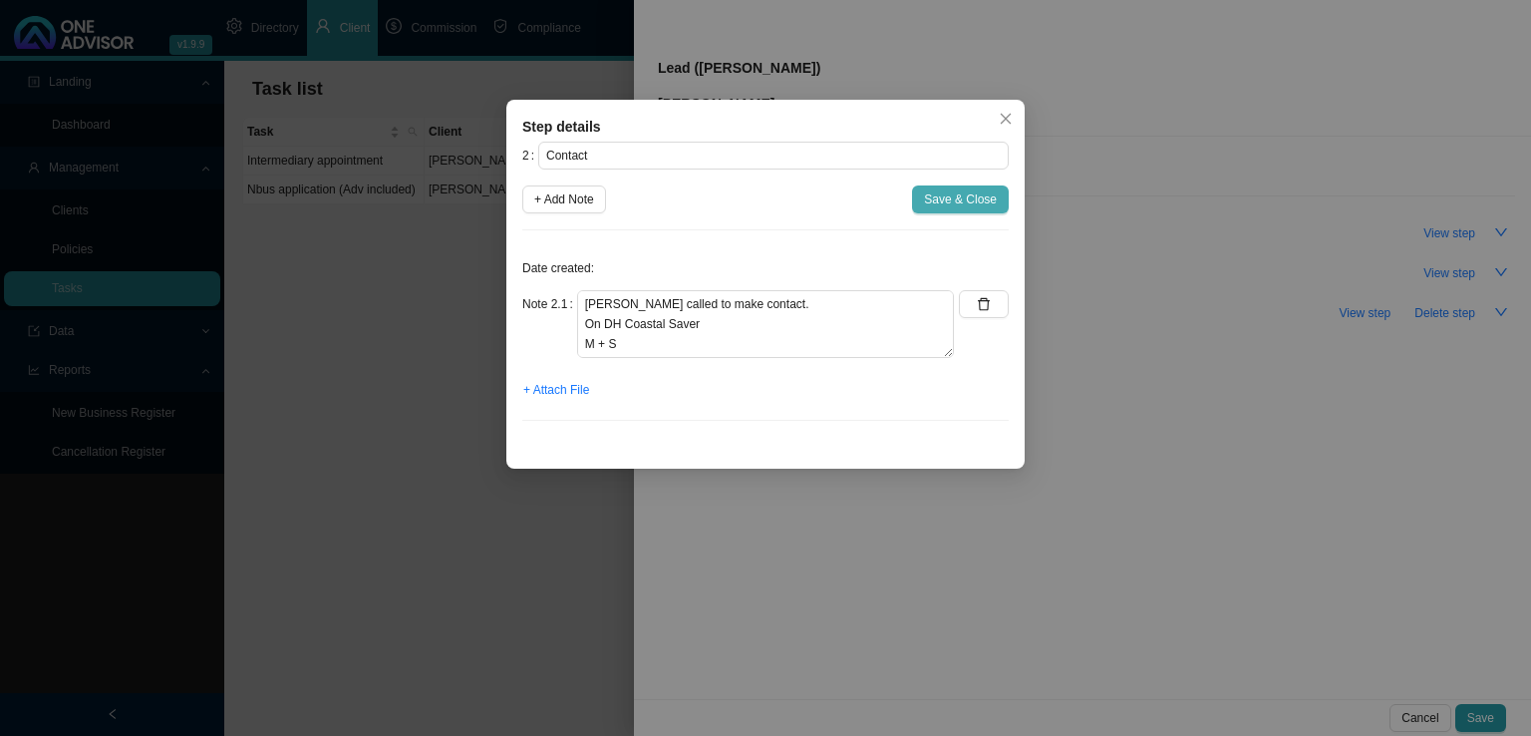
click at [965, 196] on span "Save & Close" at bounding box center [960, 199] width 73 height 20
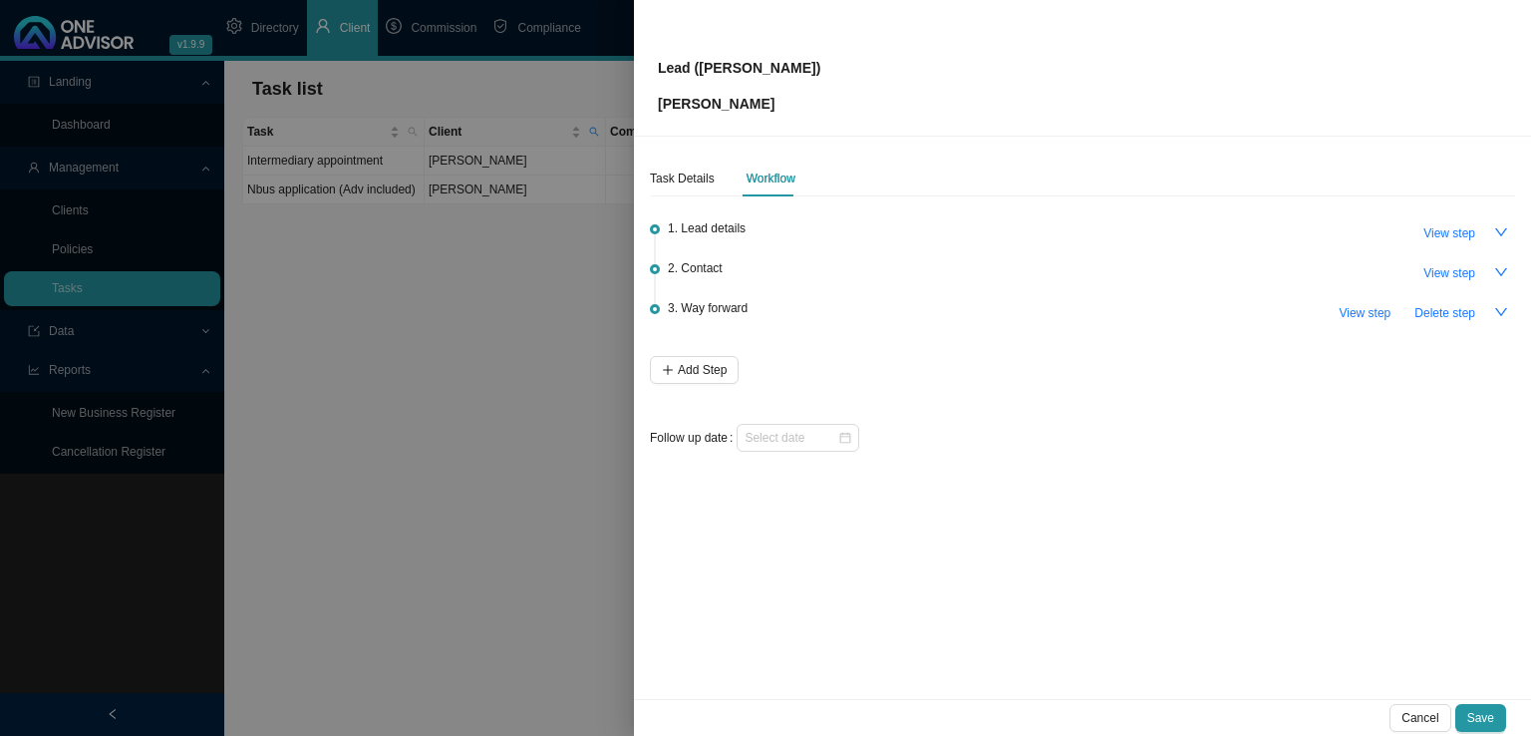
click at [714, 179] on div "Task Details Workflow" at bounding box center [723, 178] width 146 height 36
click at [696, 179] on div "Task Details" at bounding box center [682, 178] width 65 height 20
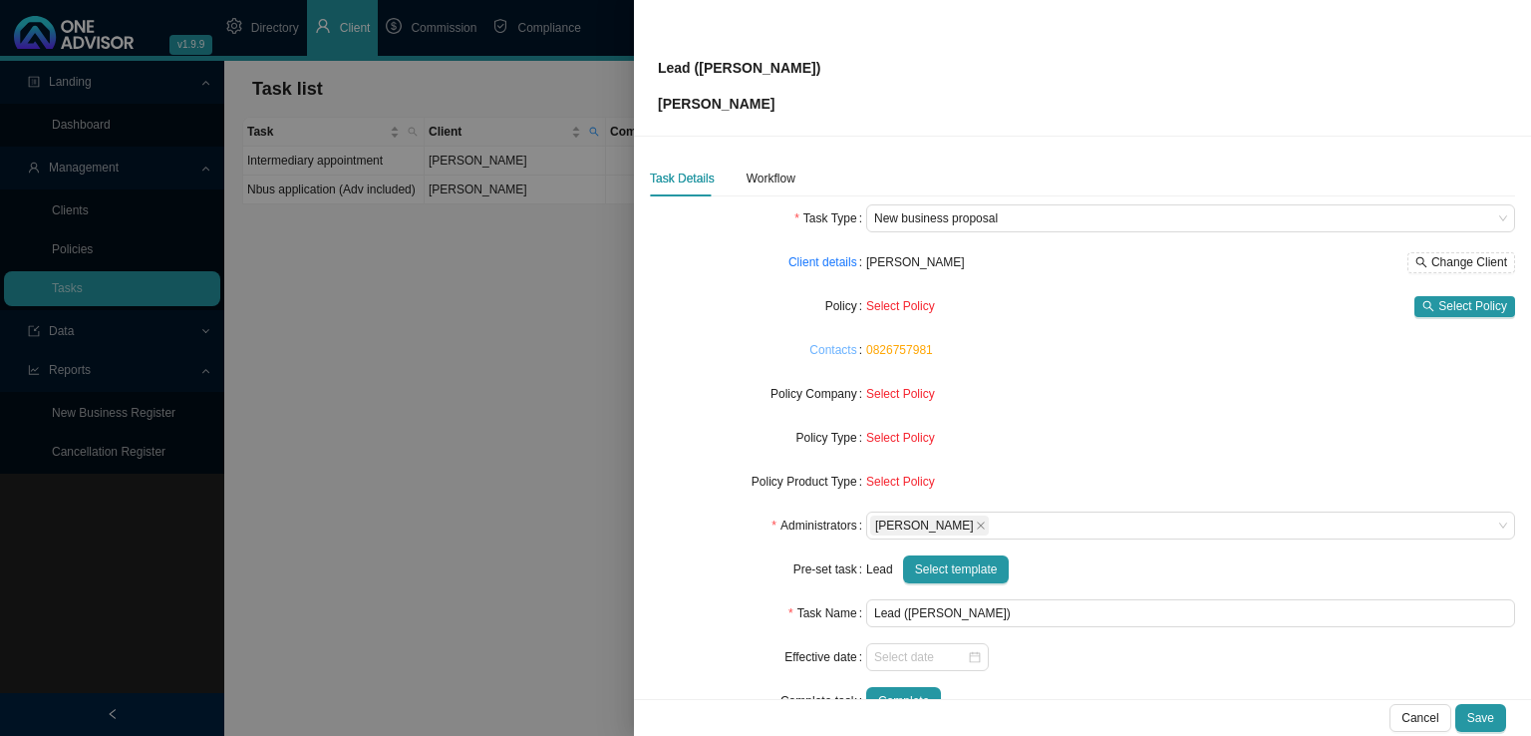
click at [833, 355] on link "Contacts" at bounding box center [832, 350] width 47 height 20
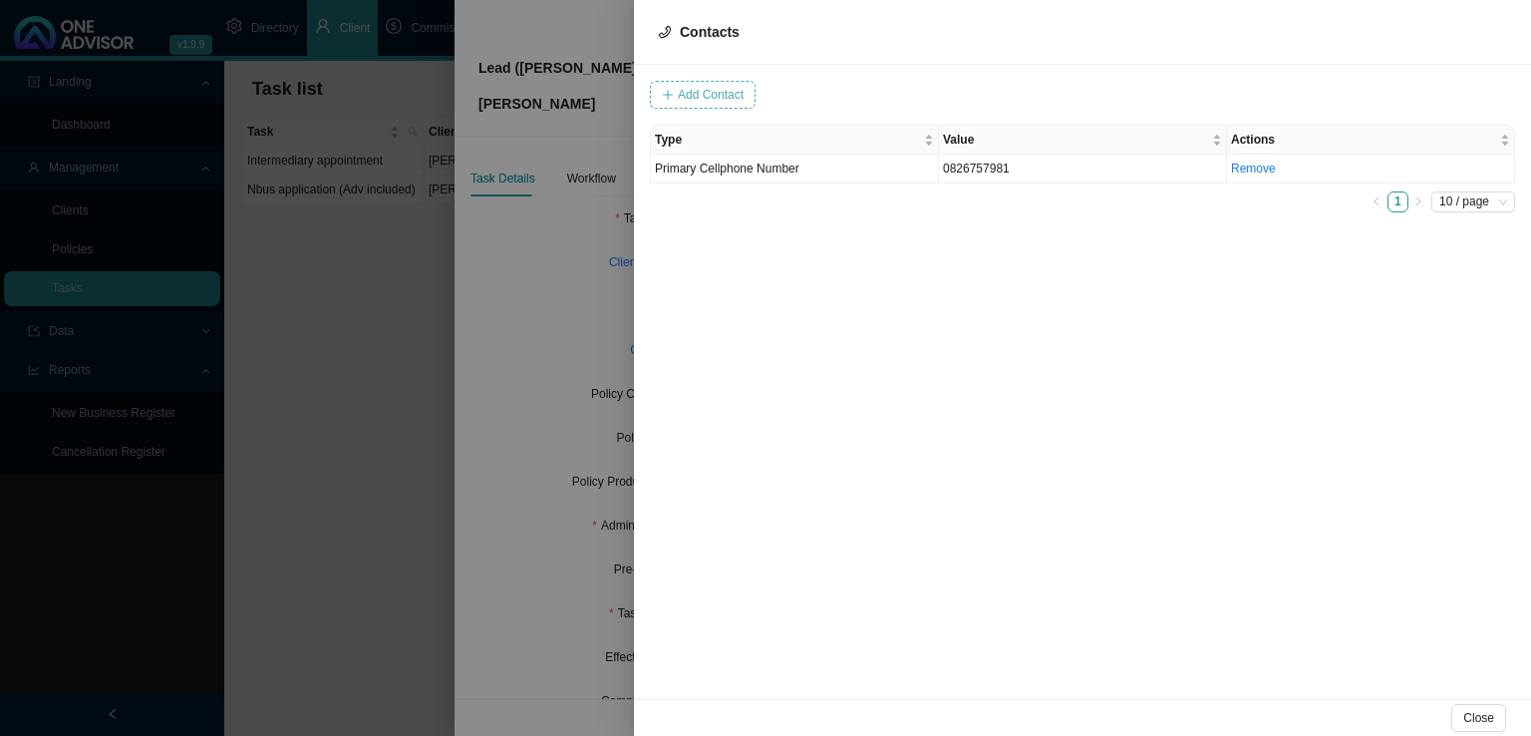
click at [722, 97] on span "Add Contact" at bounding box center [711, 95] width 66 height 20
click at [743, 94] on input "[PERSON_NAME][EMAIL_ADDRESS][DOMAIN_NAME]" at bounding box center [771, 95] width 165 height 28
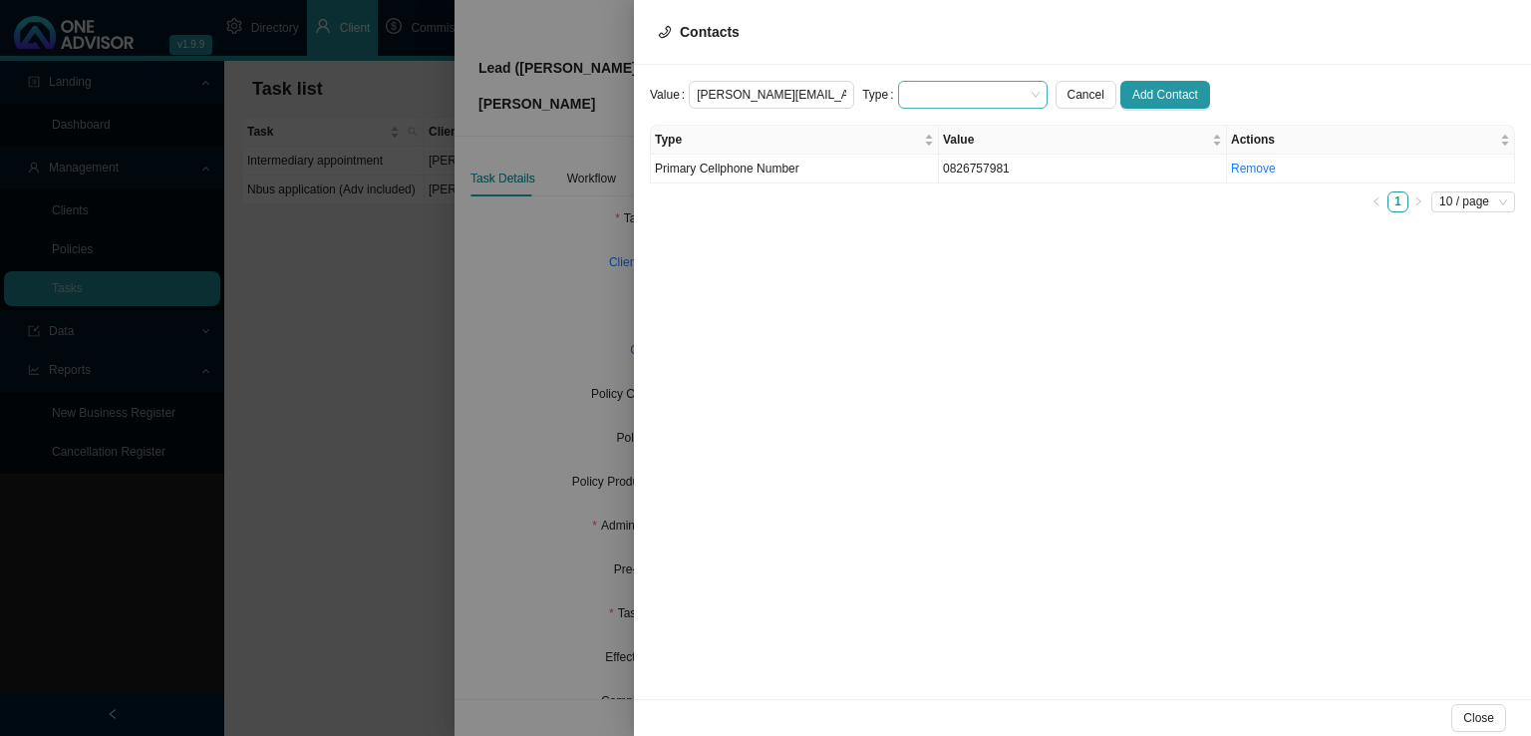
click at [943, 105] on span at bounding box center [973, 95] width 134 height 26
type input "[PERSON_NAME][EMAIL_ADDRESS][DOMAIN_NAME]"
click at [980, 215] on div "Primary Email Address" at bounding box center [956, 214] width 118 height 20
click at [1147, 95] on span "Add Contact" at bounding box center [1165, 95] width 66 height 20
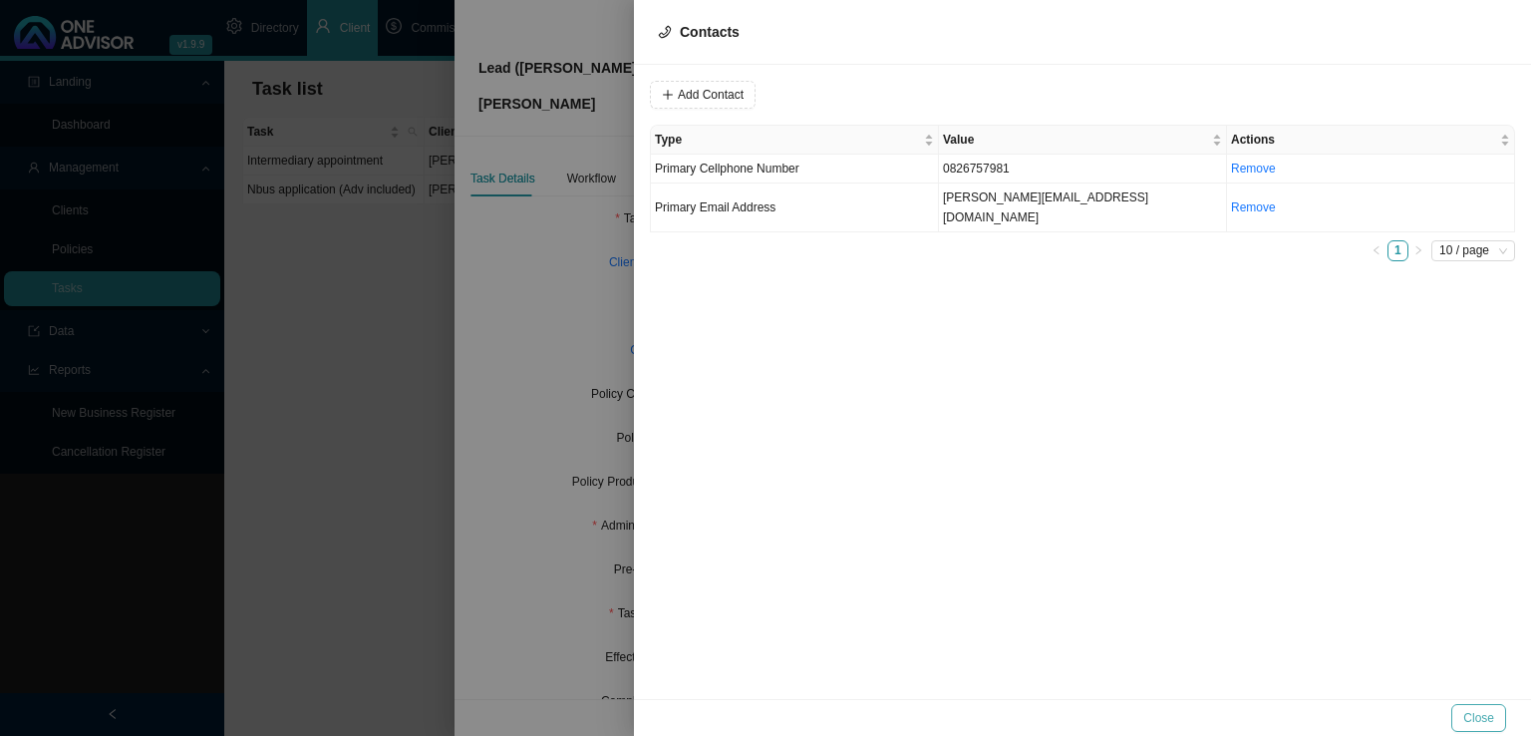
click at [1468, 704] on button "Close" at bounding box center [1478, 718] width 55 height 28
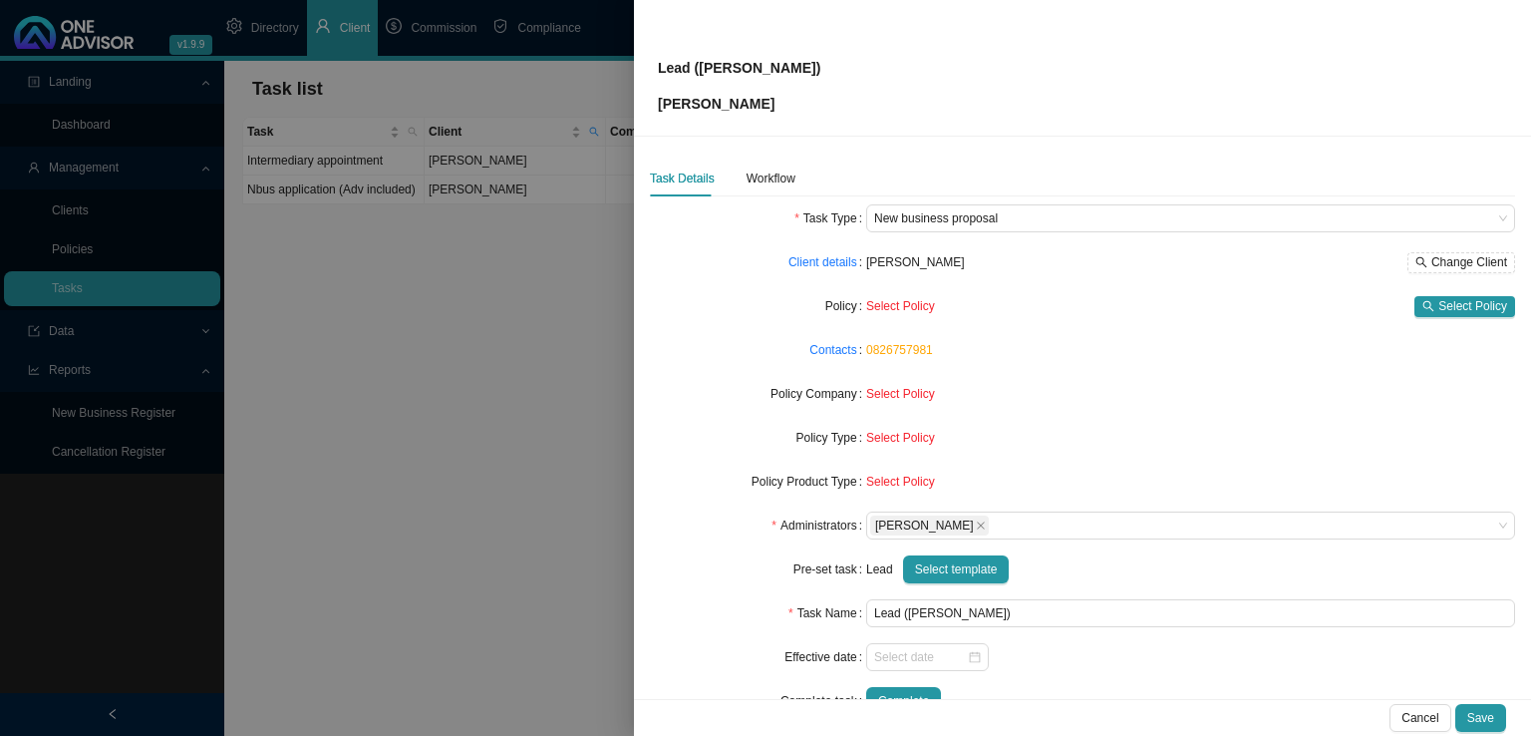
click at [987, 408] on form "Task Type New business proposal Client details [PERSON_NAME] Change Client Poli…" at bounding box center [1082, 459] width 865 height 510
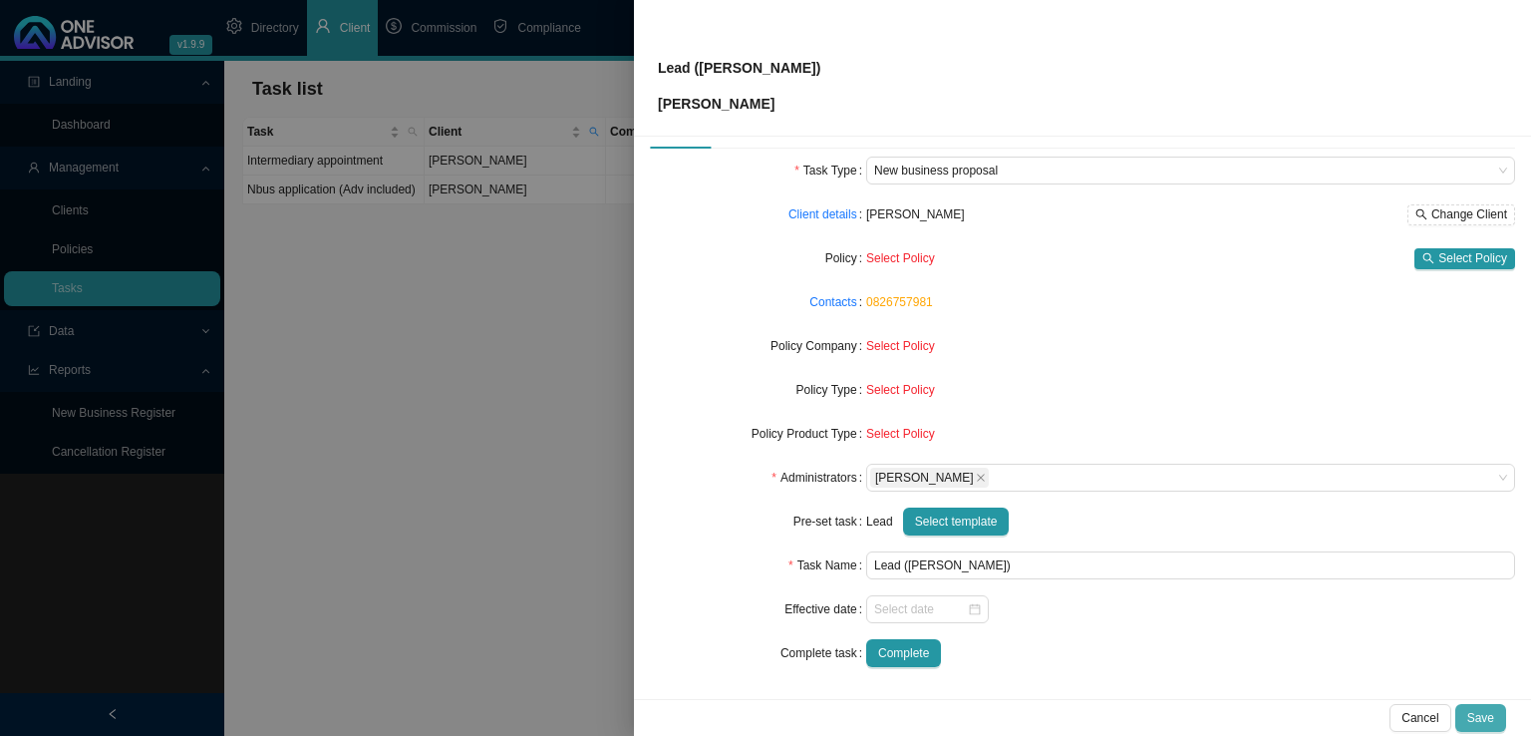
click at [1481, 720] on span "Save" at bounding box center [1480, 718] width 27 height 20
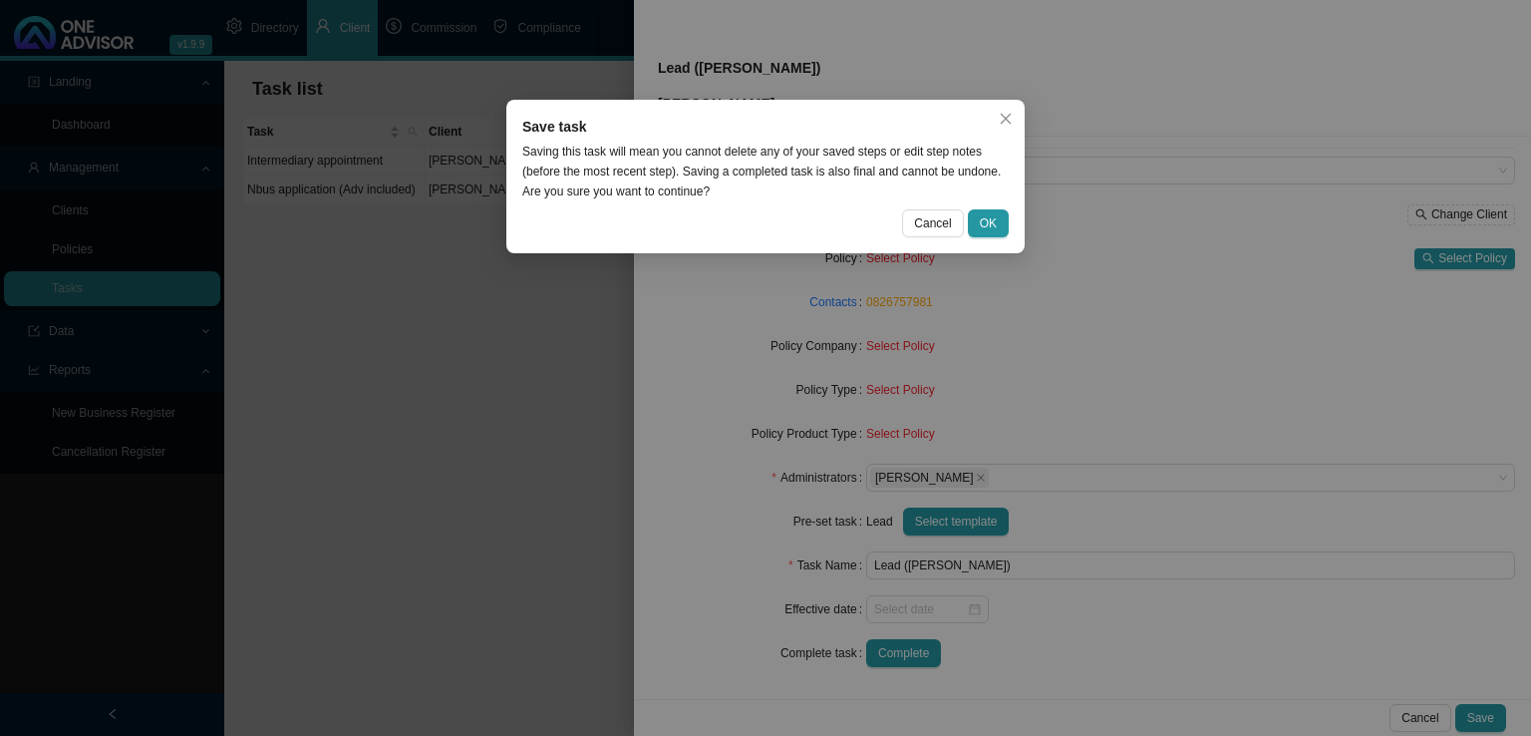
click at [893, 216] on div "Cancel OK" at bounding box center [765, 223] width 486 height 28
click at [929, 215] on span "Cancel" at bounding box center [932, 223] width 37 height 20
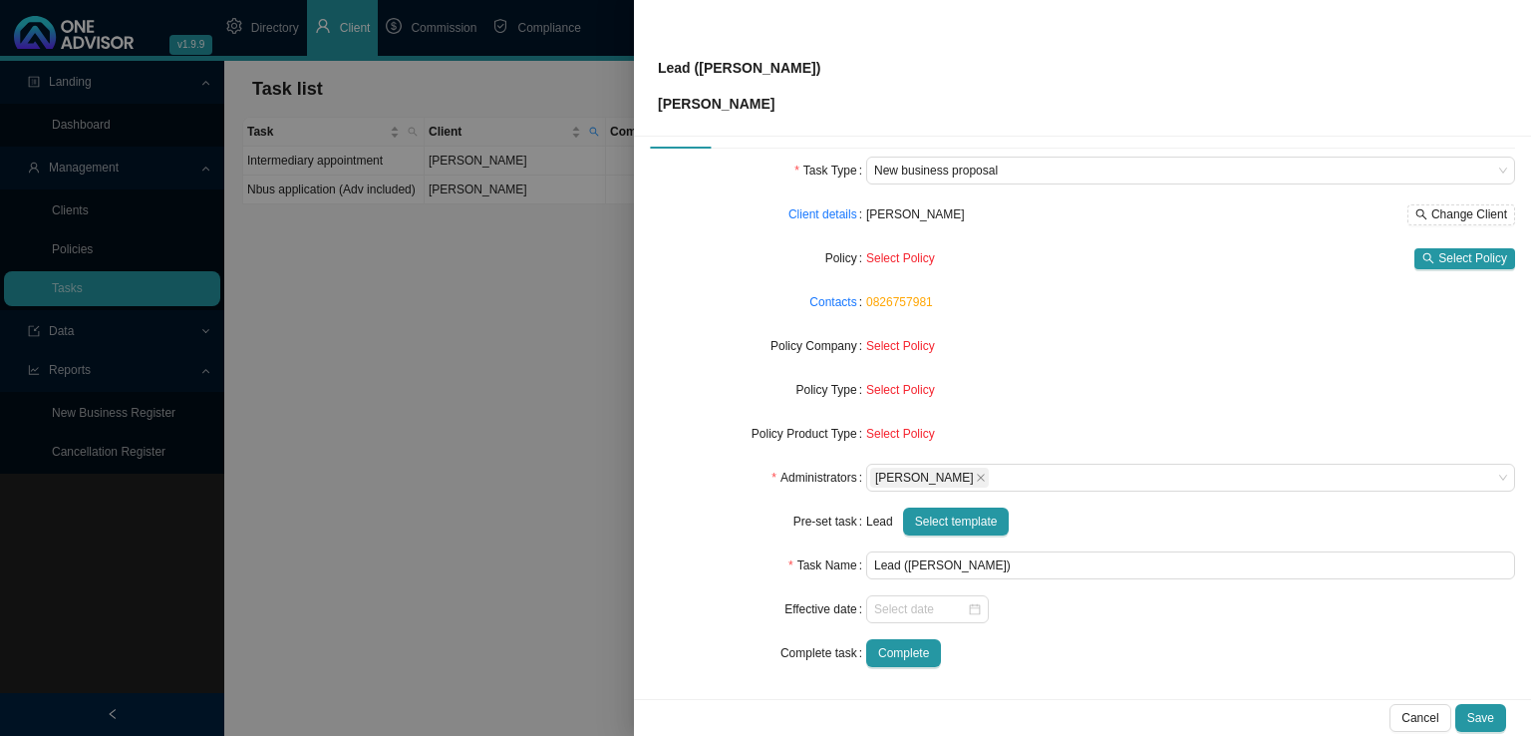
scroll to position [0, 0]
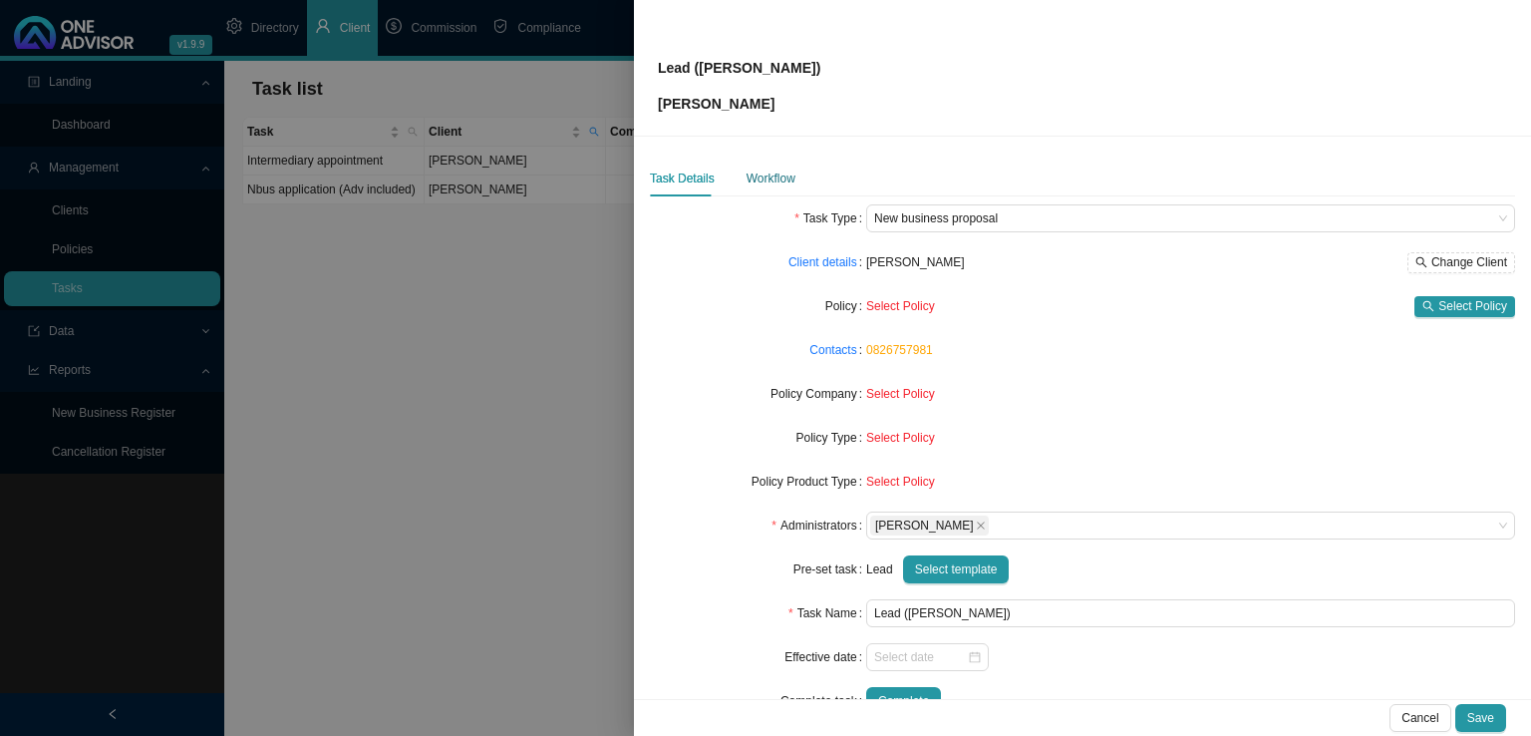
click at [773, 180] on div "Workflow" at bounding box center [771, 178] width 49 height 20
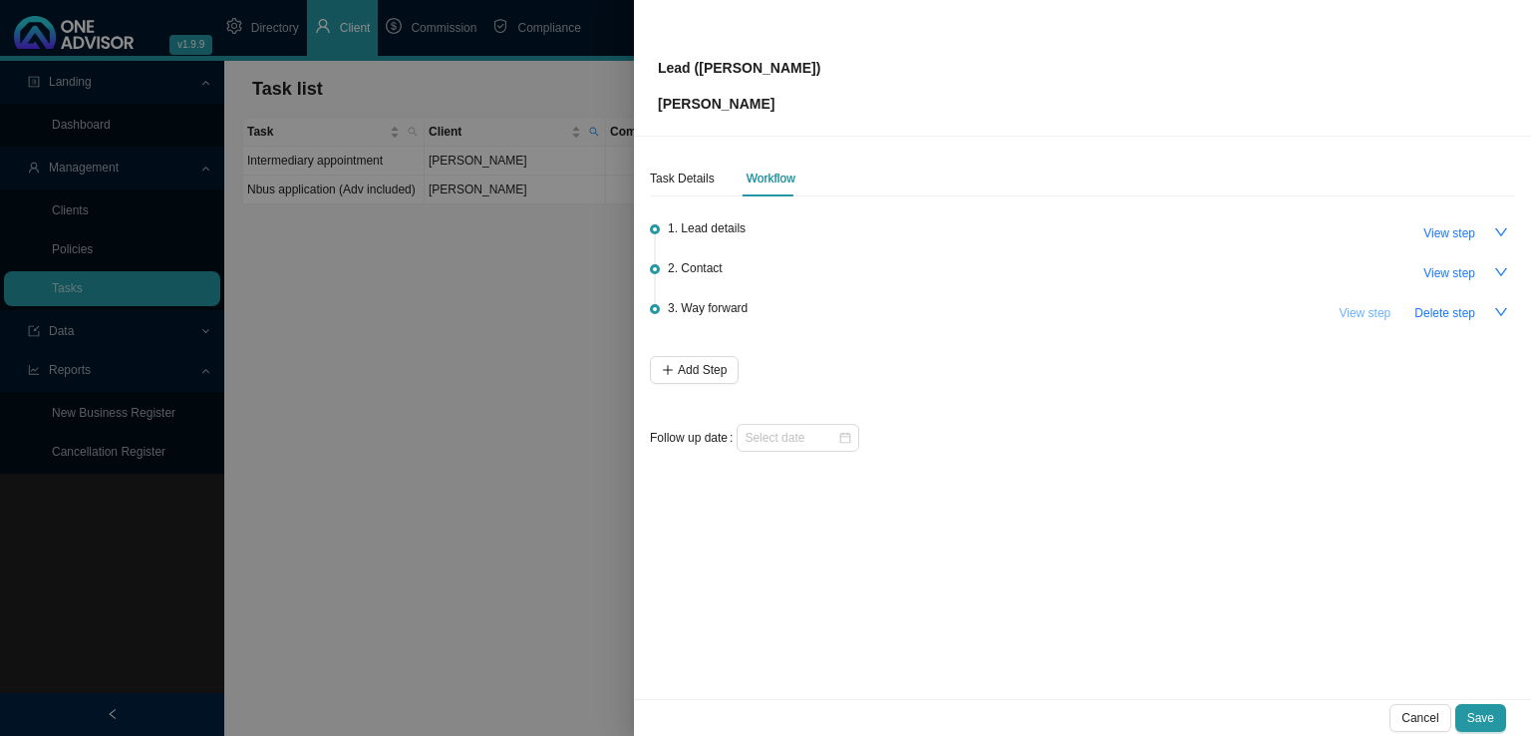
click at [1360, 308] on span "View step" at bounding box center [1365, 313] width 52 height 20
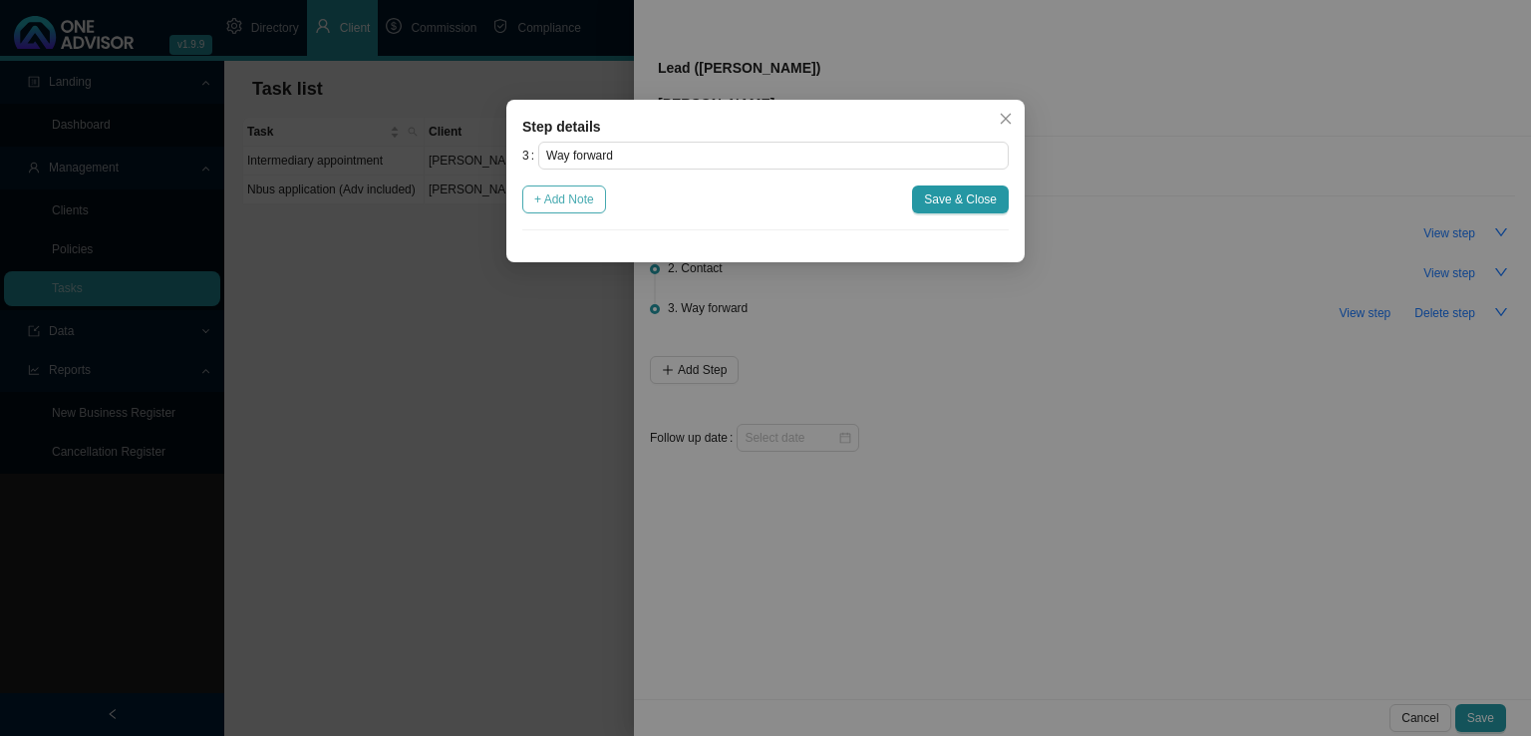
click at [542, 200] on span "+ Add Note" at bounding box center [564, 199] width 60 height 20
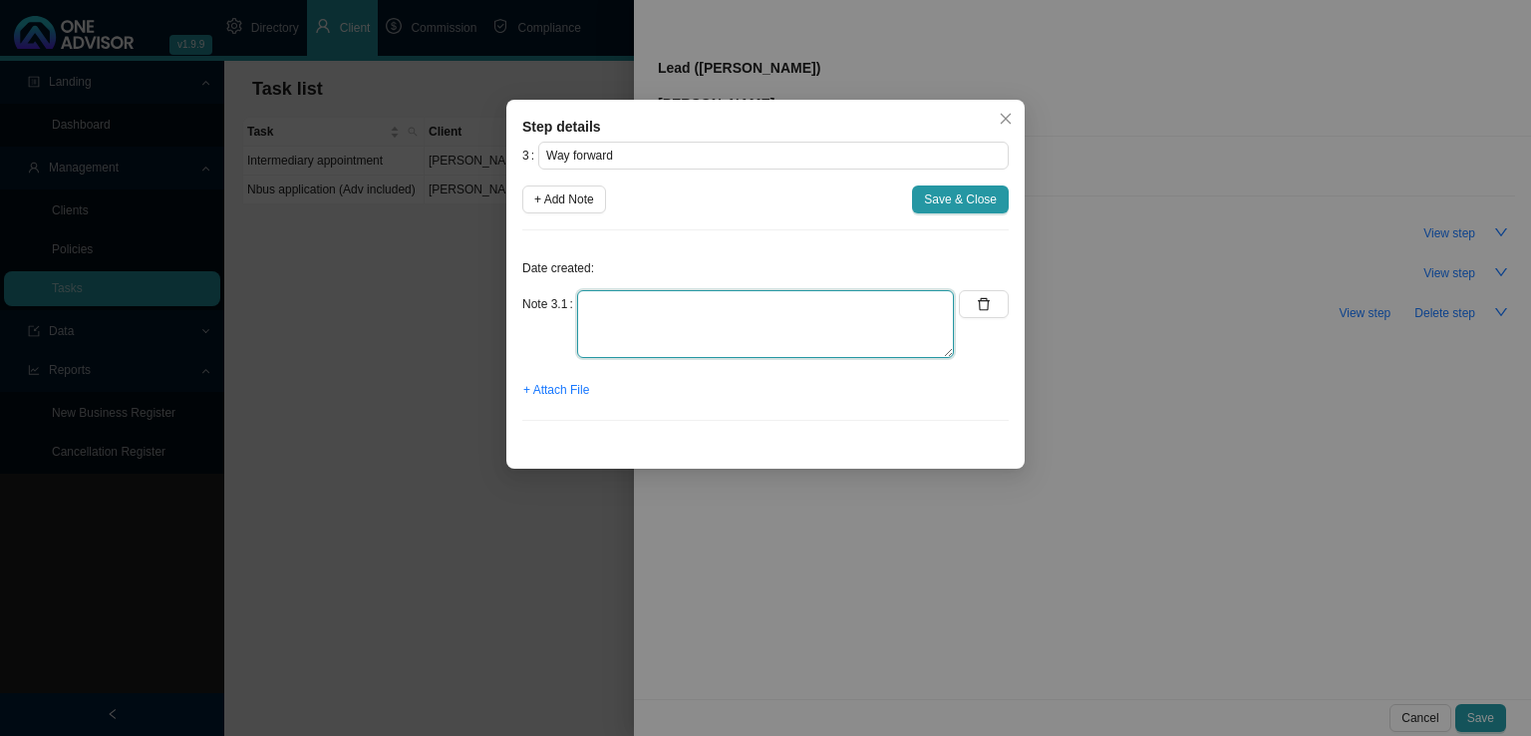
drag, startPoint x: 631, startPoint y: 319, endPoint x: 654, endPoint y: 319, distance: 22.9
click at [632, 319] on textarea at bounding box center [765, 324] width 377 height 68
type textarea "O"
type textarea "Told her to stay on Discovery Health and not to move lower than Coastal Saver. …"
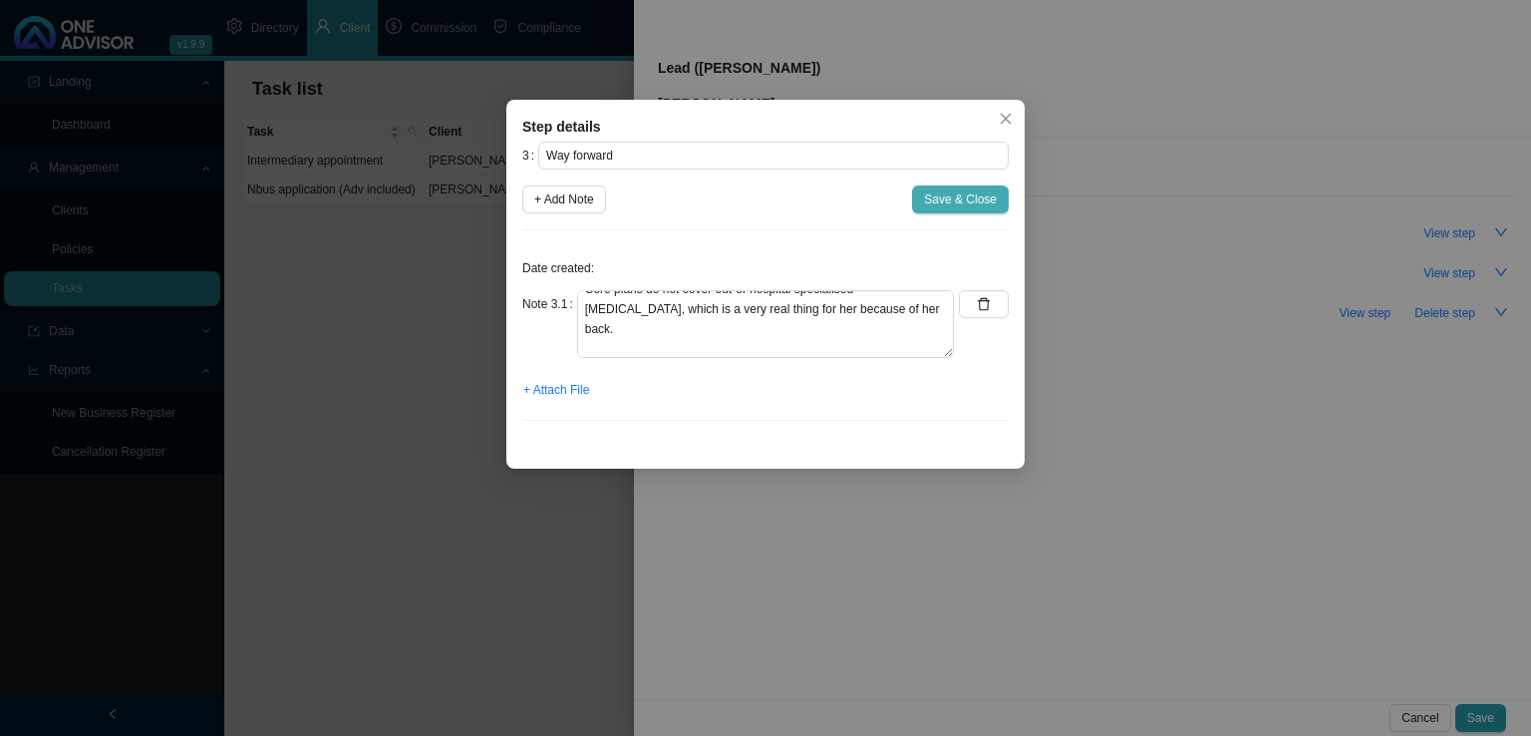
click at [993, 195] on span "Save & Close" at bounding box center [960, 199] width 73 height 20
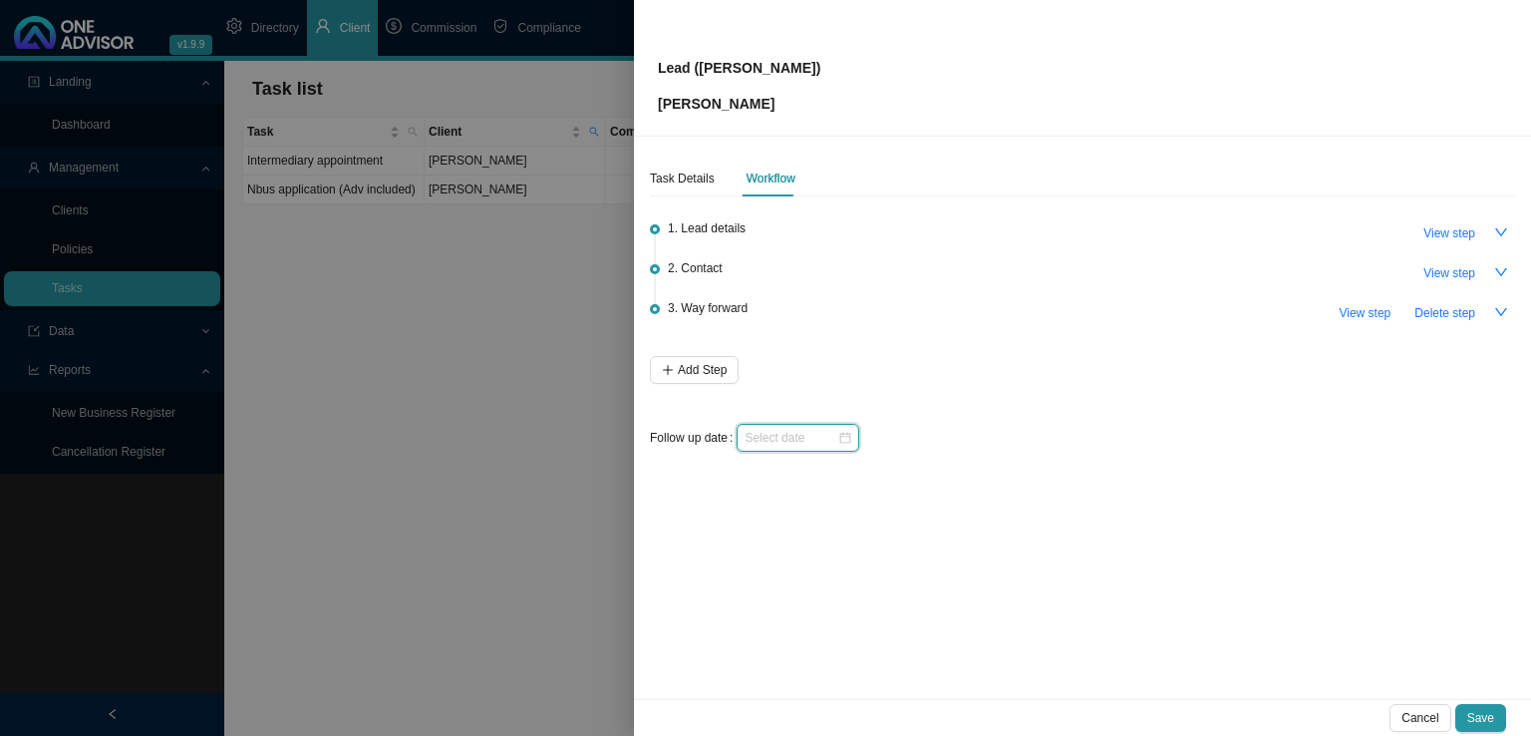
click at [778, 440] on input at bounding box center [791, 438] width 93 height 20
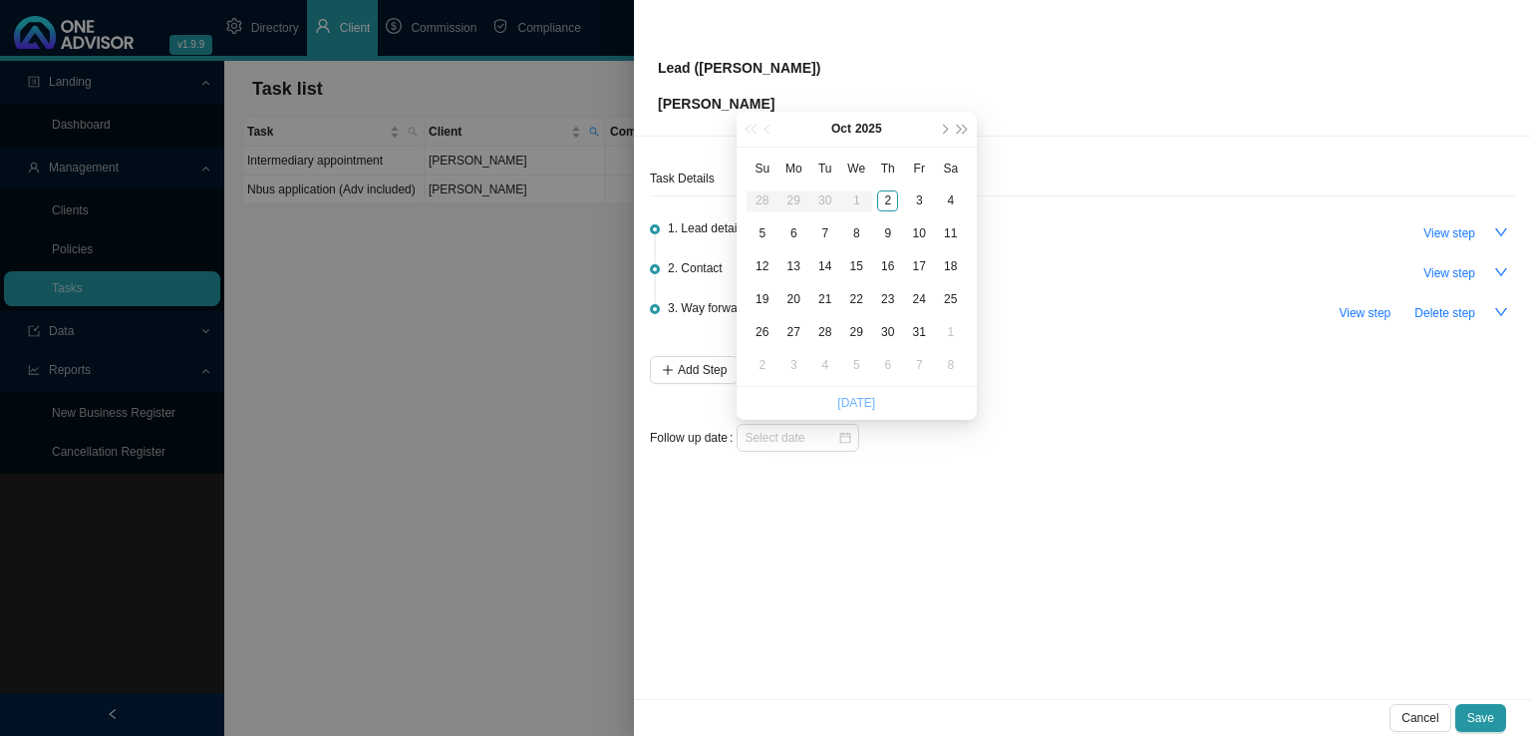
click at [869, 397] on link "[DATE]" at bounding box center [856, 403] width 38 height 14
type input "[DATE]"
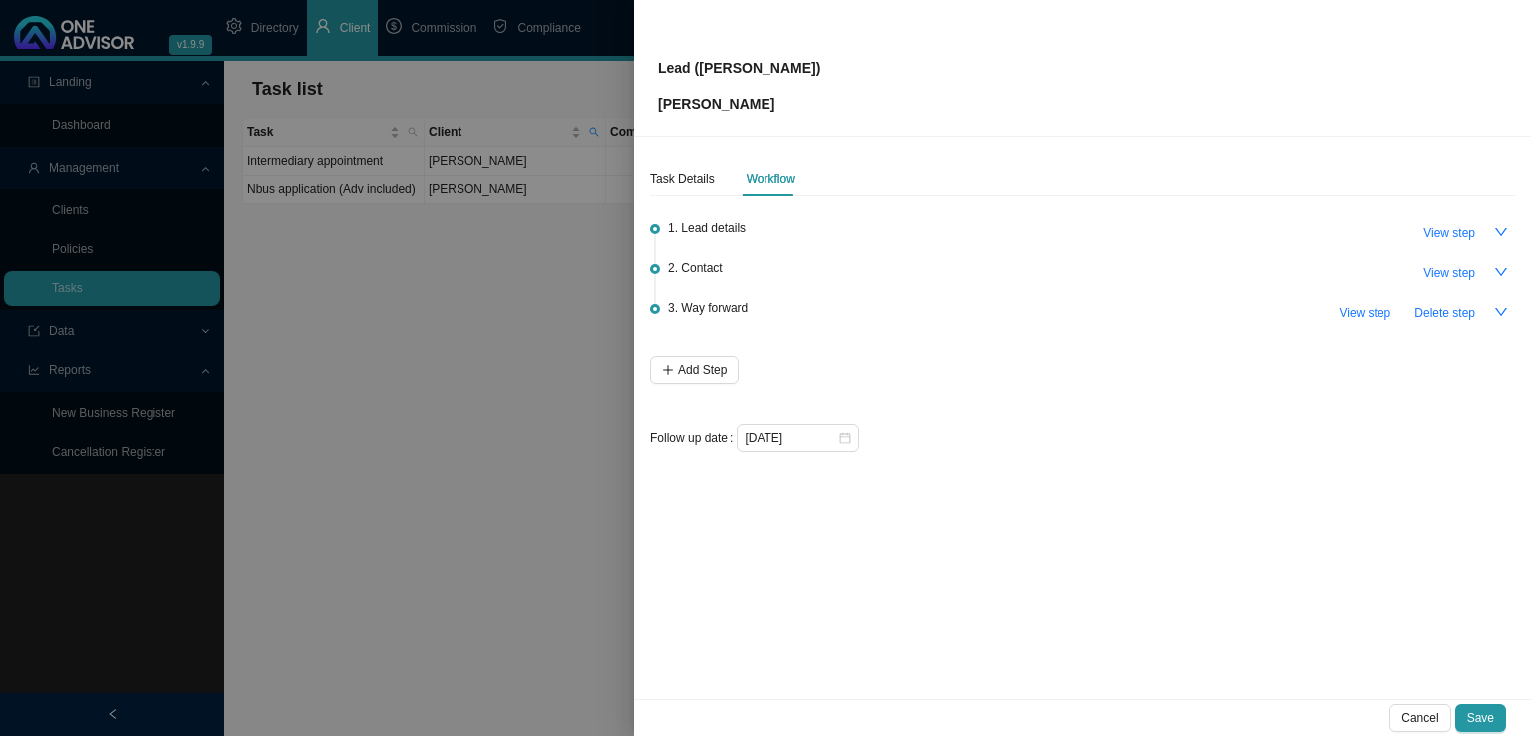
click at [1476, 720] on span "Save" at bounding box center [1480, 718] width 27 height 20
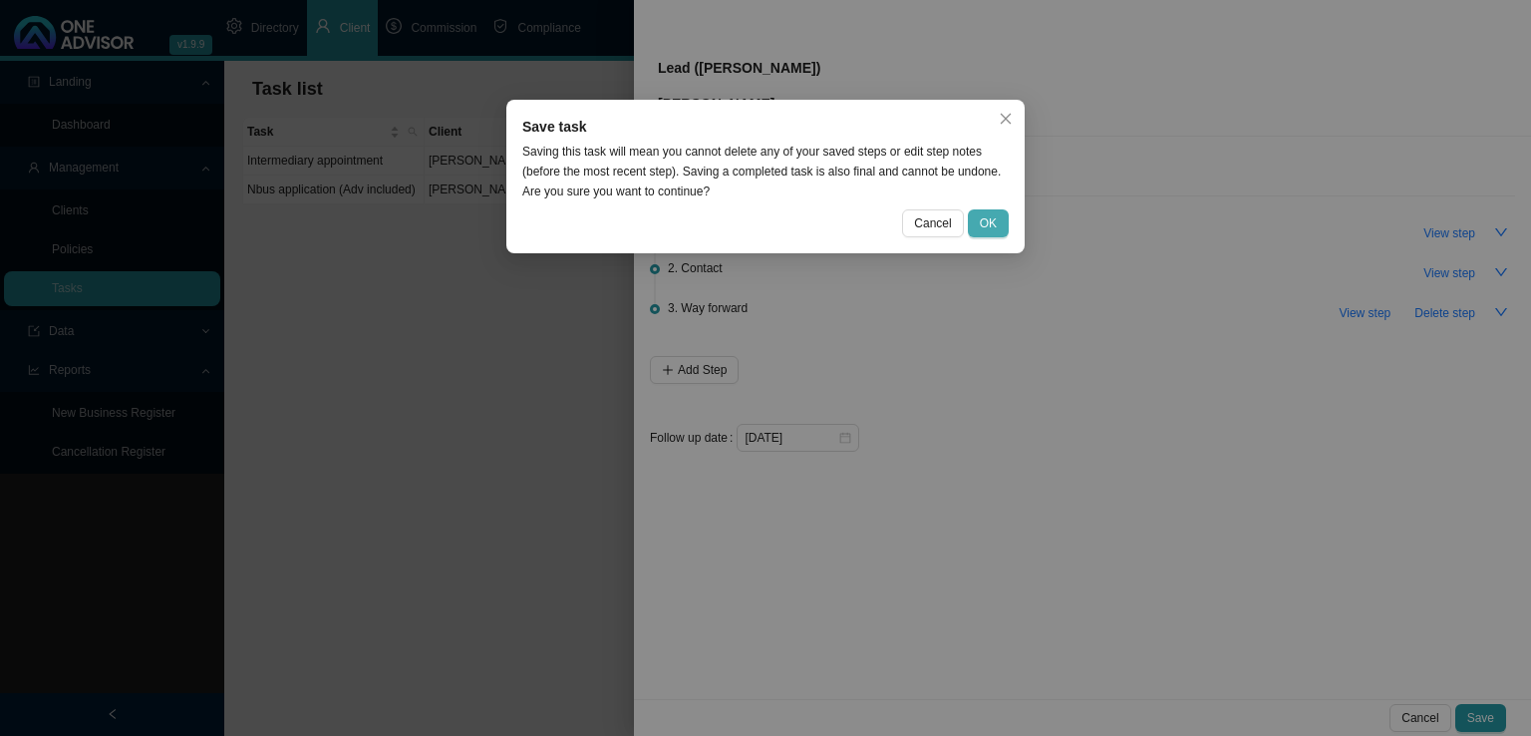
click at [981, 227] on span "OK" at bounding box center [988, 223] width 17 height 20
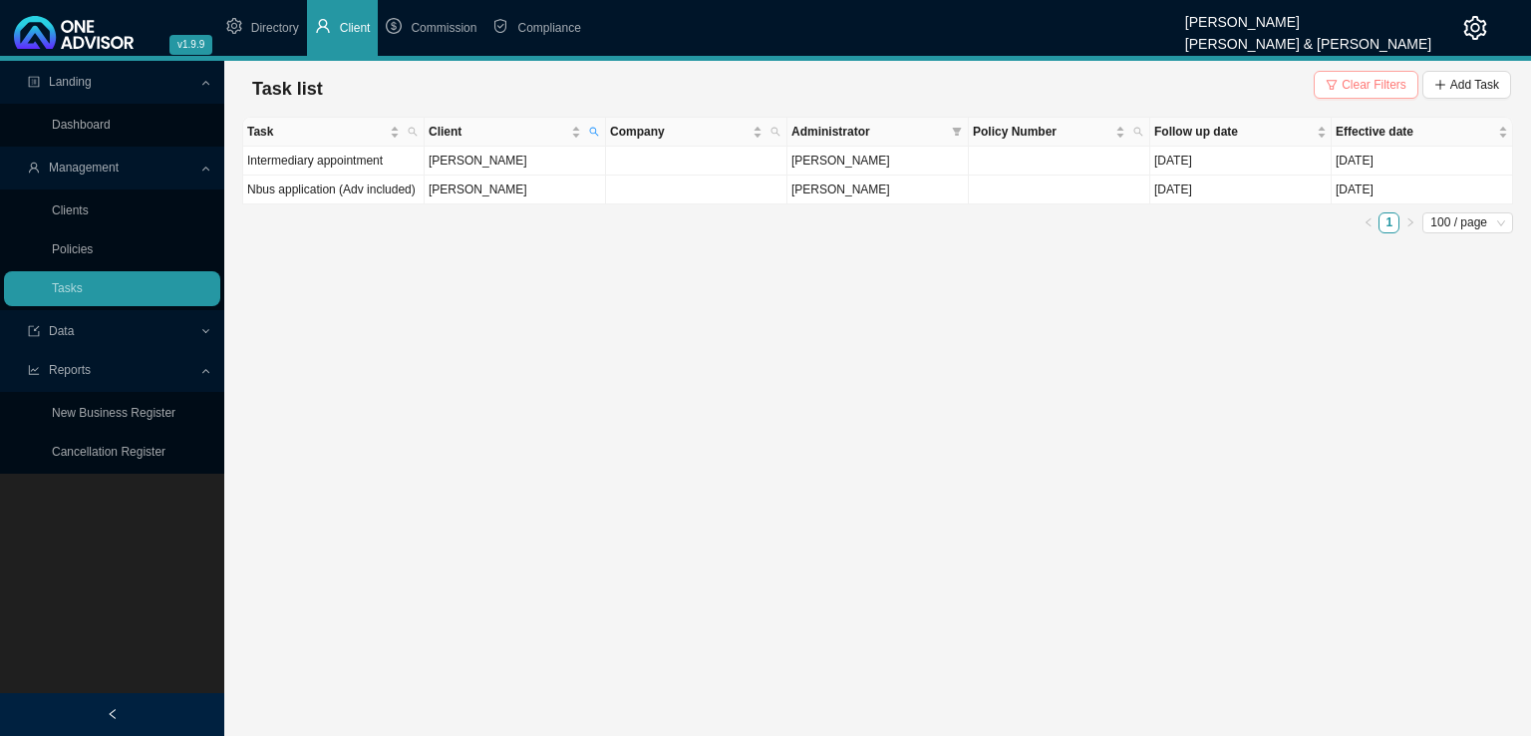
click at [1391, 89] on span "Clear Filters" at bounding box center [1374, 85] width 65 height 20
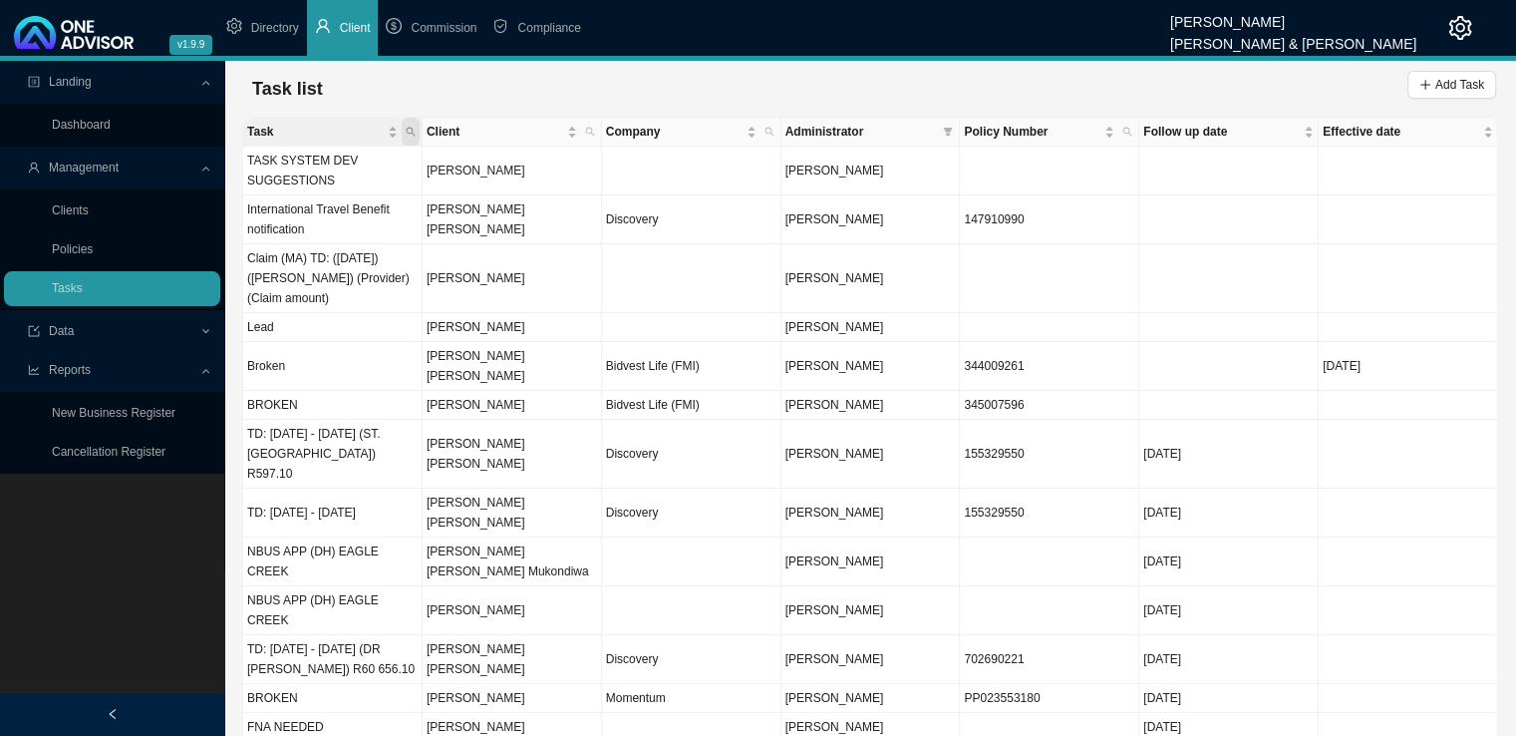
click at [410, 137] on span "Task" at bounding box center [411, 132] width 18 height 28
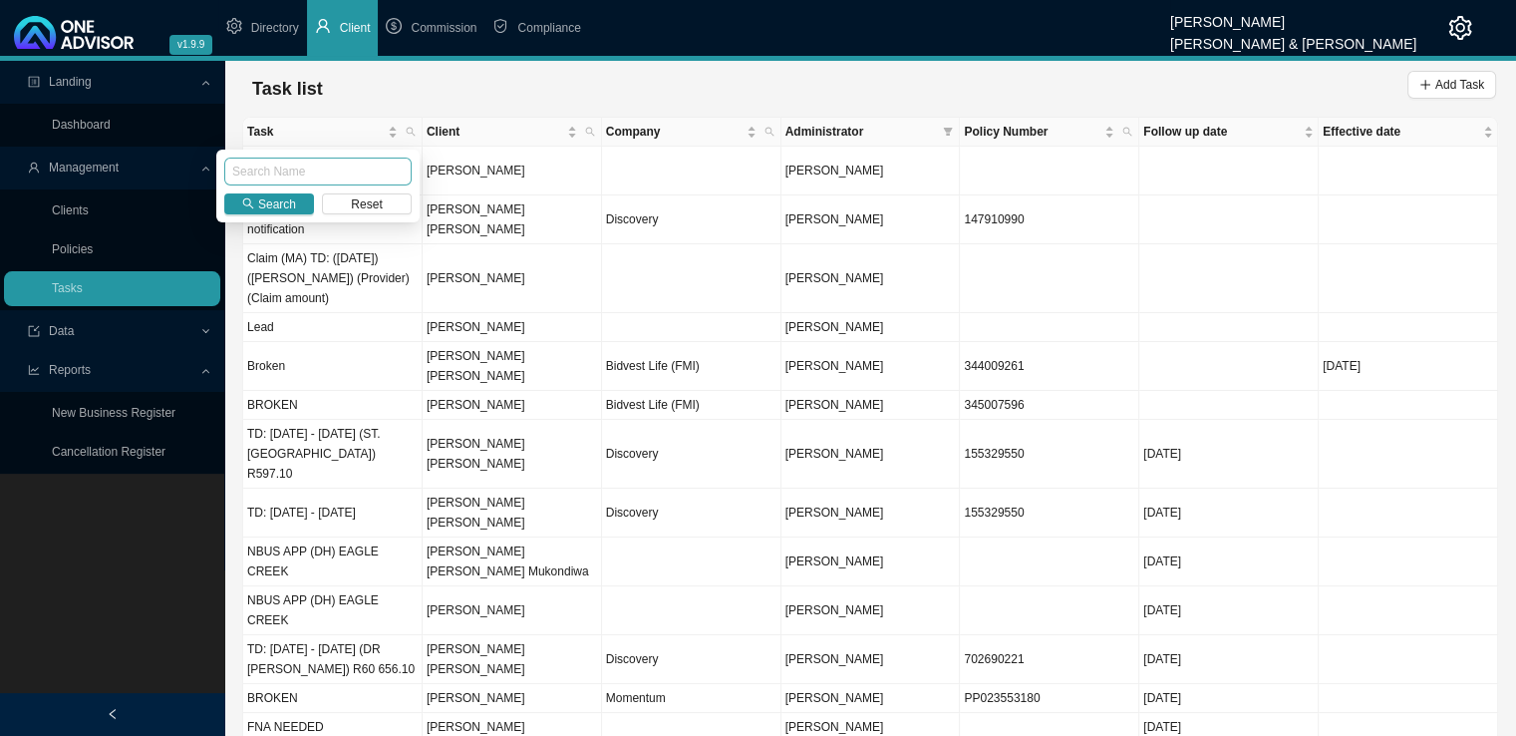
click at [332, 168] on input "text" at bounding box center [317, 172] width 187 height 28
type input "lead"
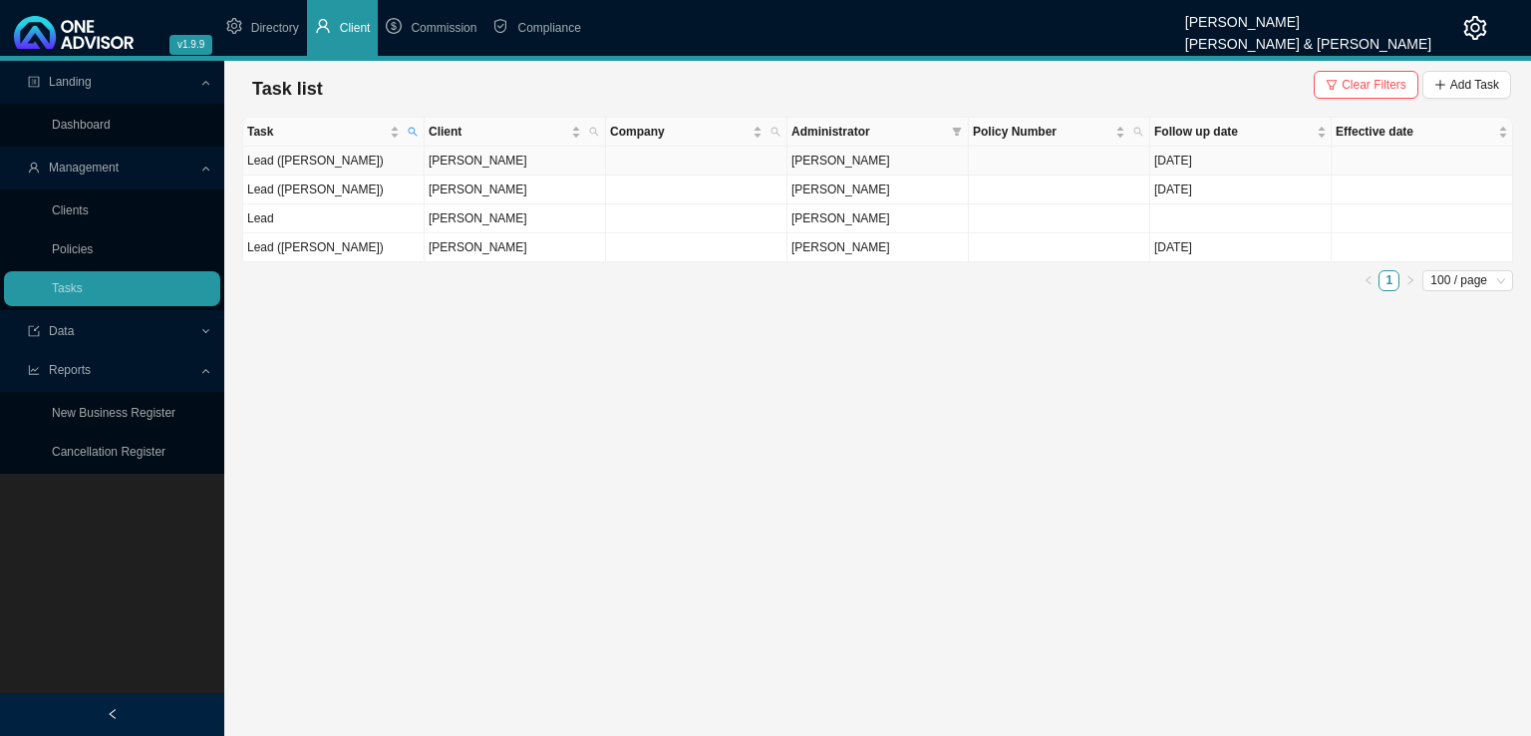
click at [561, 165] on td "[PERSON_NAME]" at bounding box center [515, 161] width 181 height 29
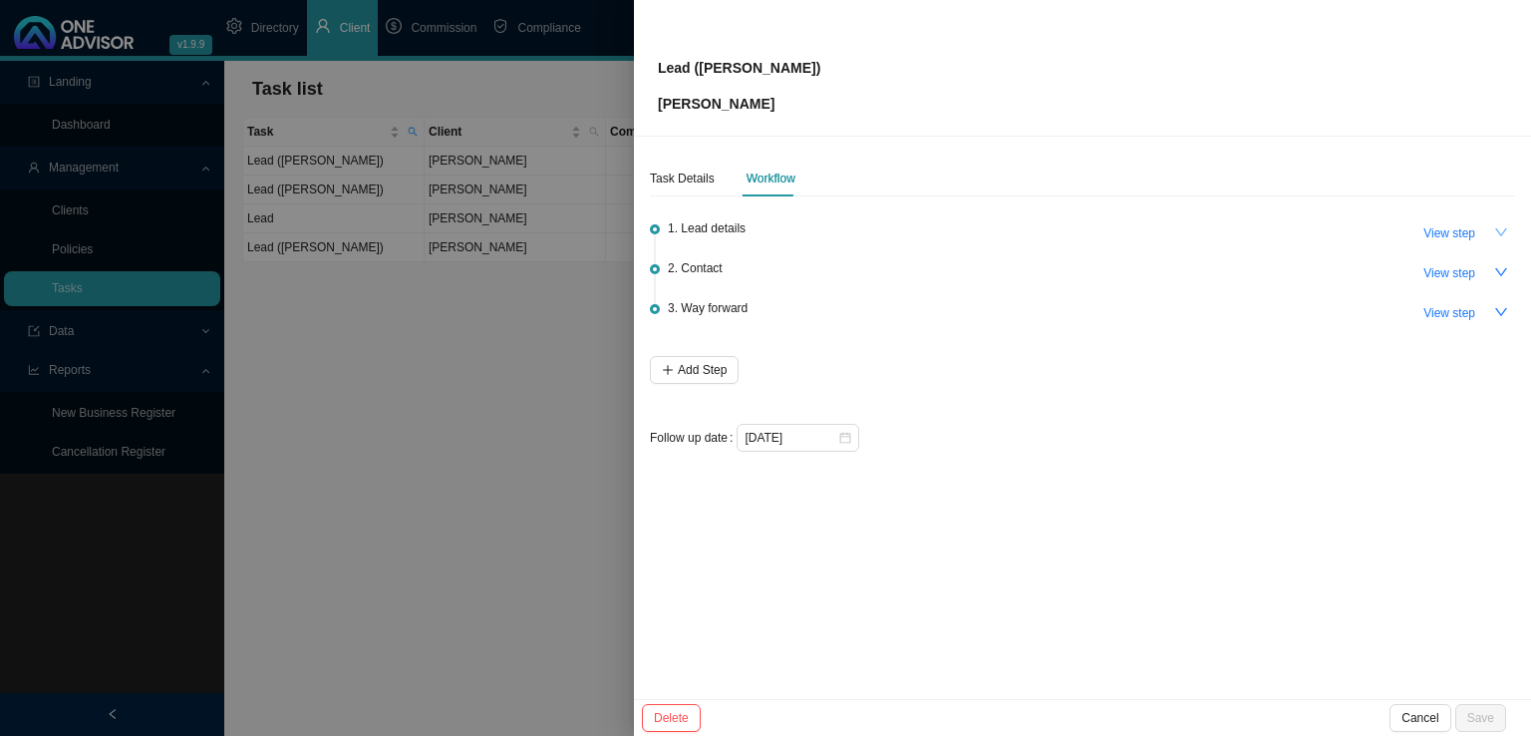
click at [1491, 232] on button "button" at bounding box center [1501, 232] width 28 height 28
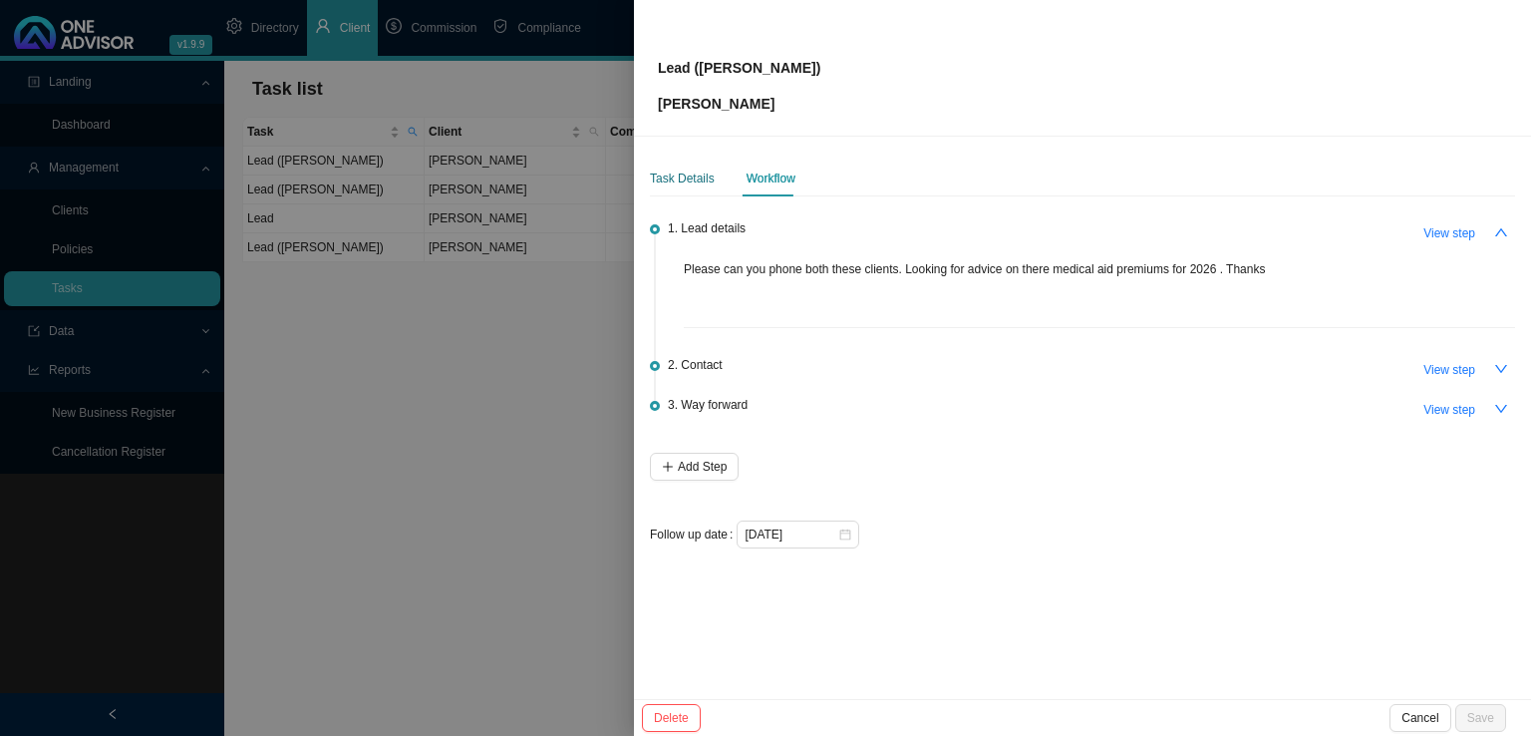
click at [672, 182] on div "Task Details" at bounding box center [682, 178] width 65 height 20
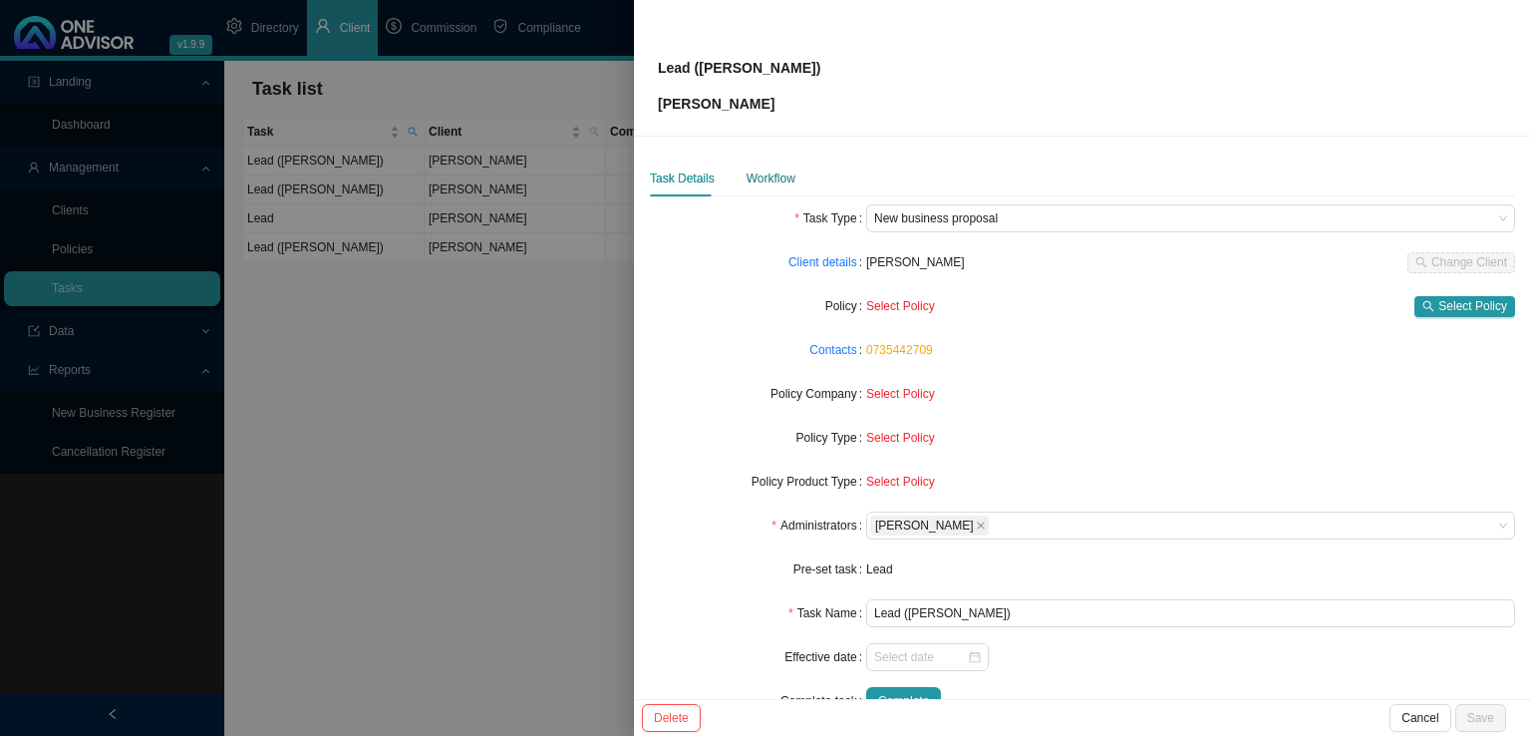
click at [759, 171] on div "Workflow" at bounding box center [771, 178] width 49 height 20
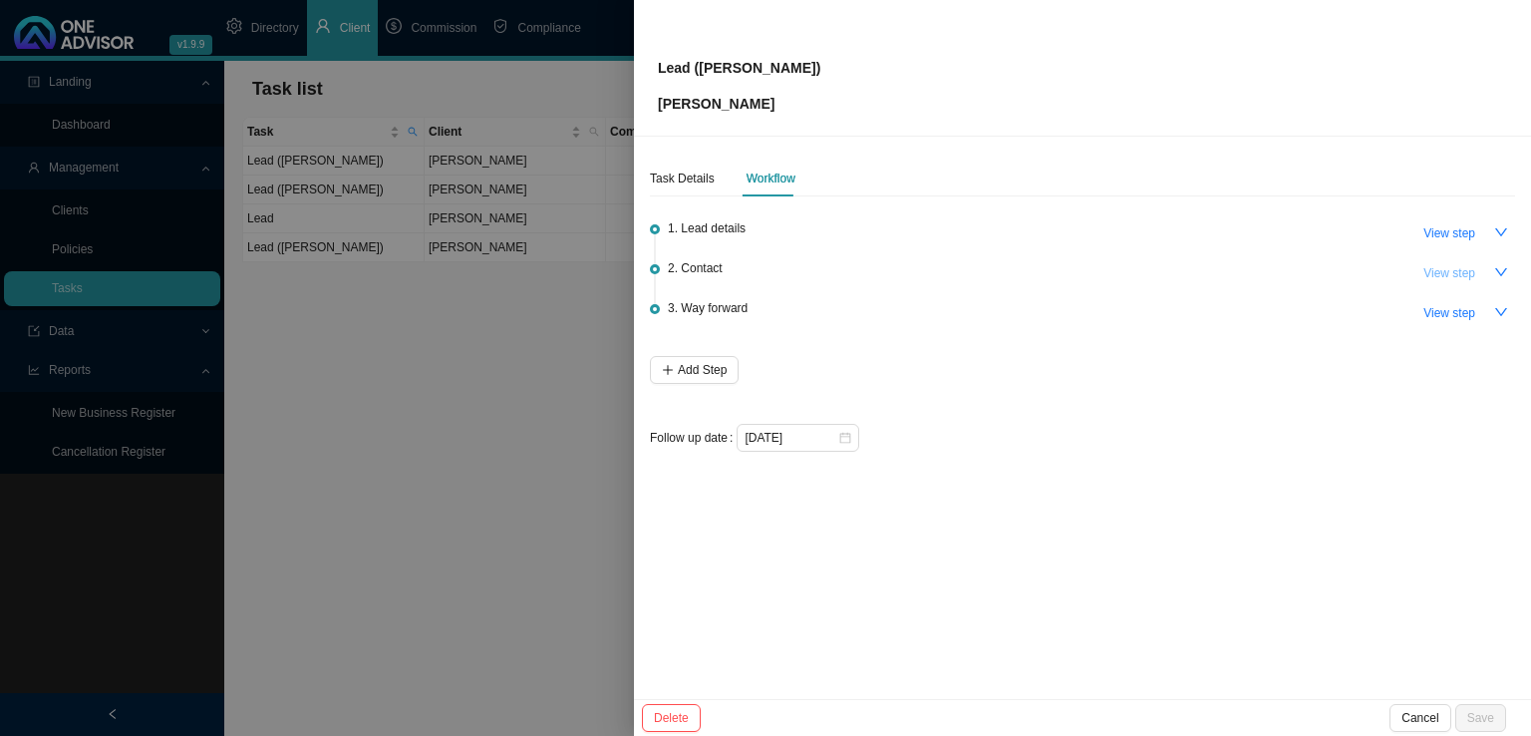
click at [1452, 263] on span "View step" at bounding box center [1450, 273] width 52 height 20
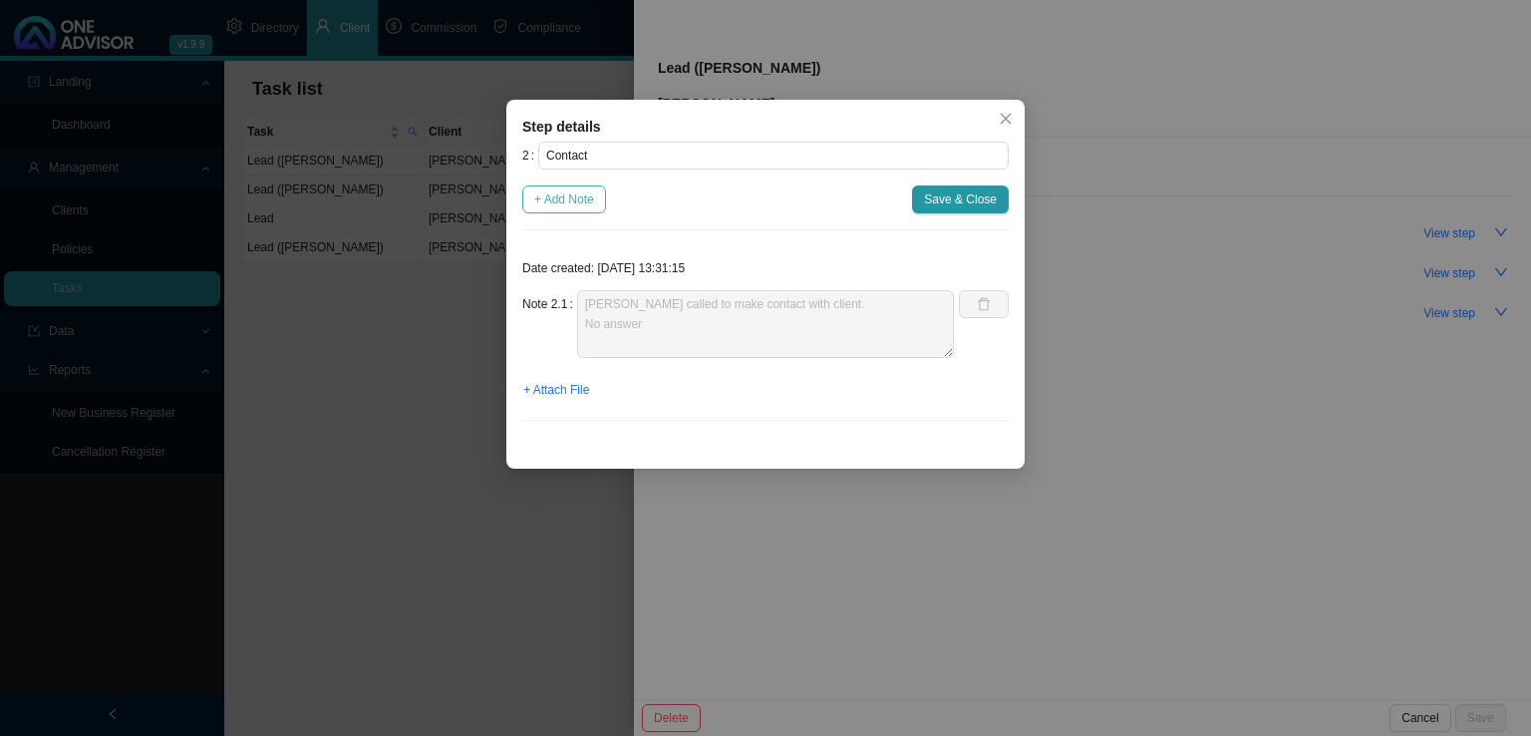
click at [591, 206] on span "+ Add Note" at bounding box center [564, 199] width 60 height 20
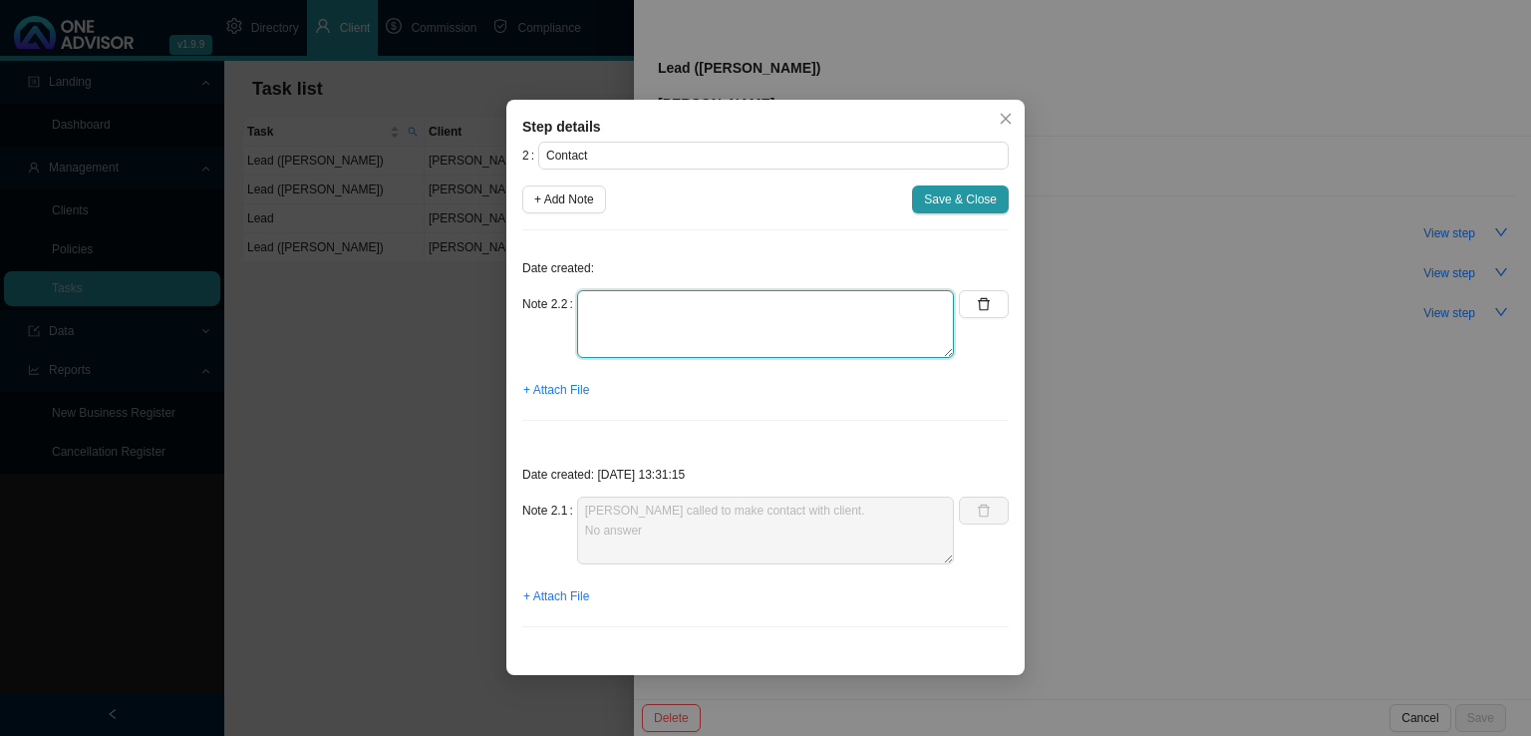
click at [665, 301] on textarea at bounding box center [765, 324] width 377 height 68
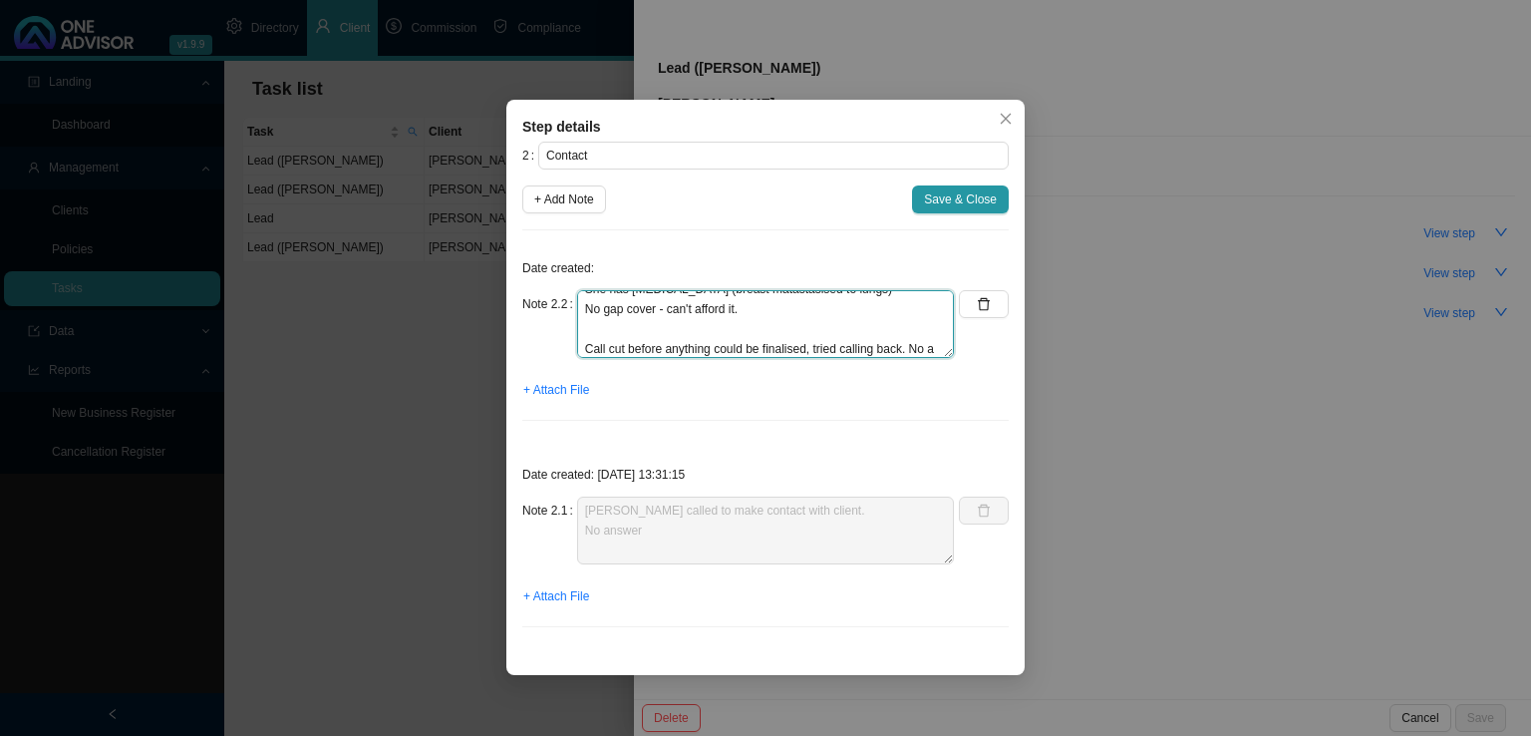
scroll to position [174, 0]
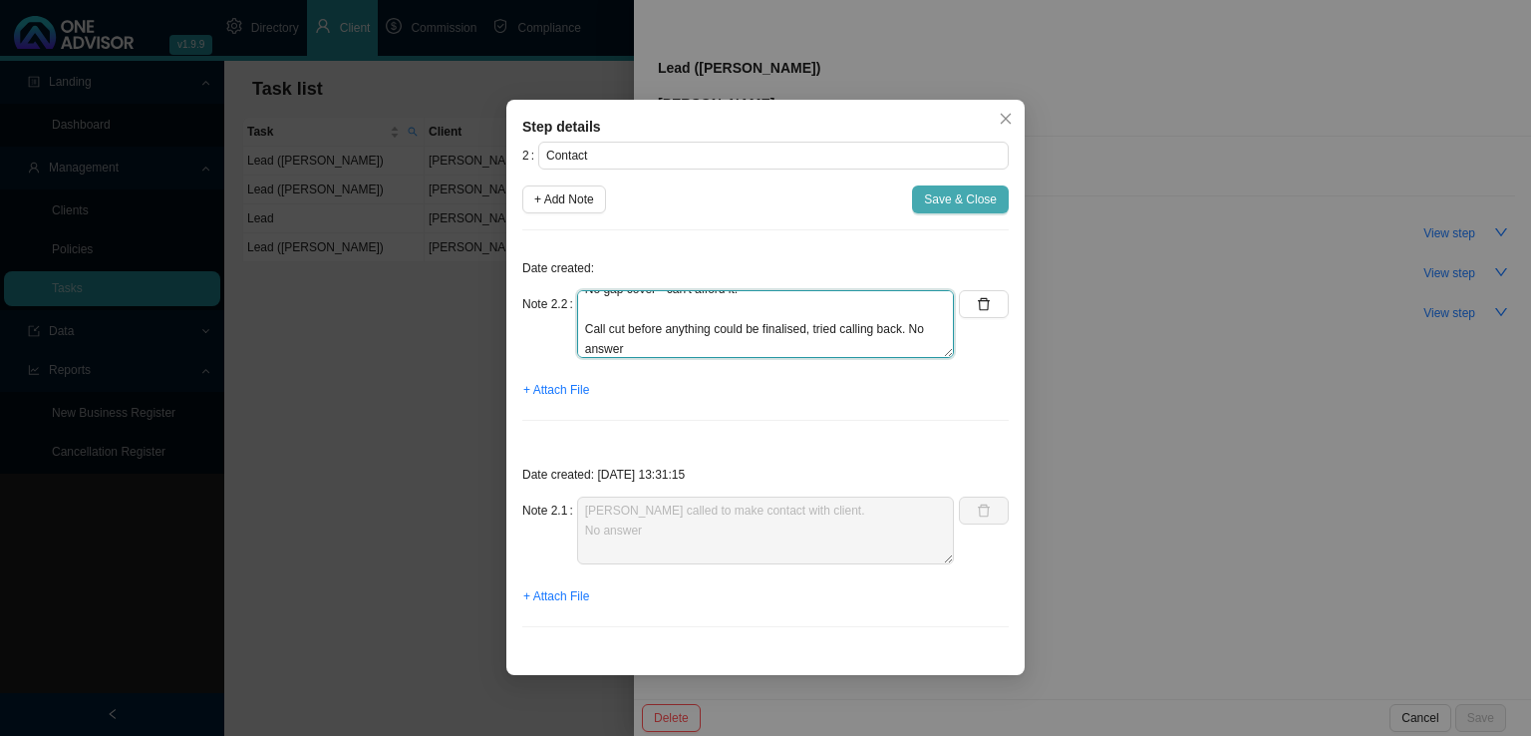
type textarea "Tried calling again. Can't afford her current option. Discovery Coastal Core. M…"
click at [941, 199] on span "Save & Close" at bounding box center [960, 199] width 73 height 20
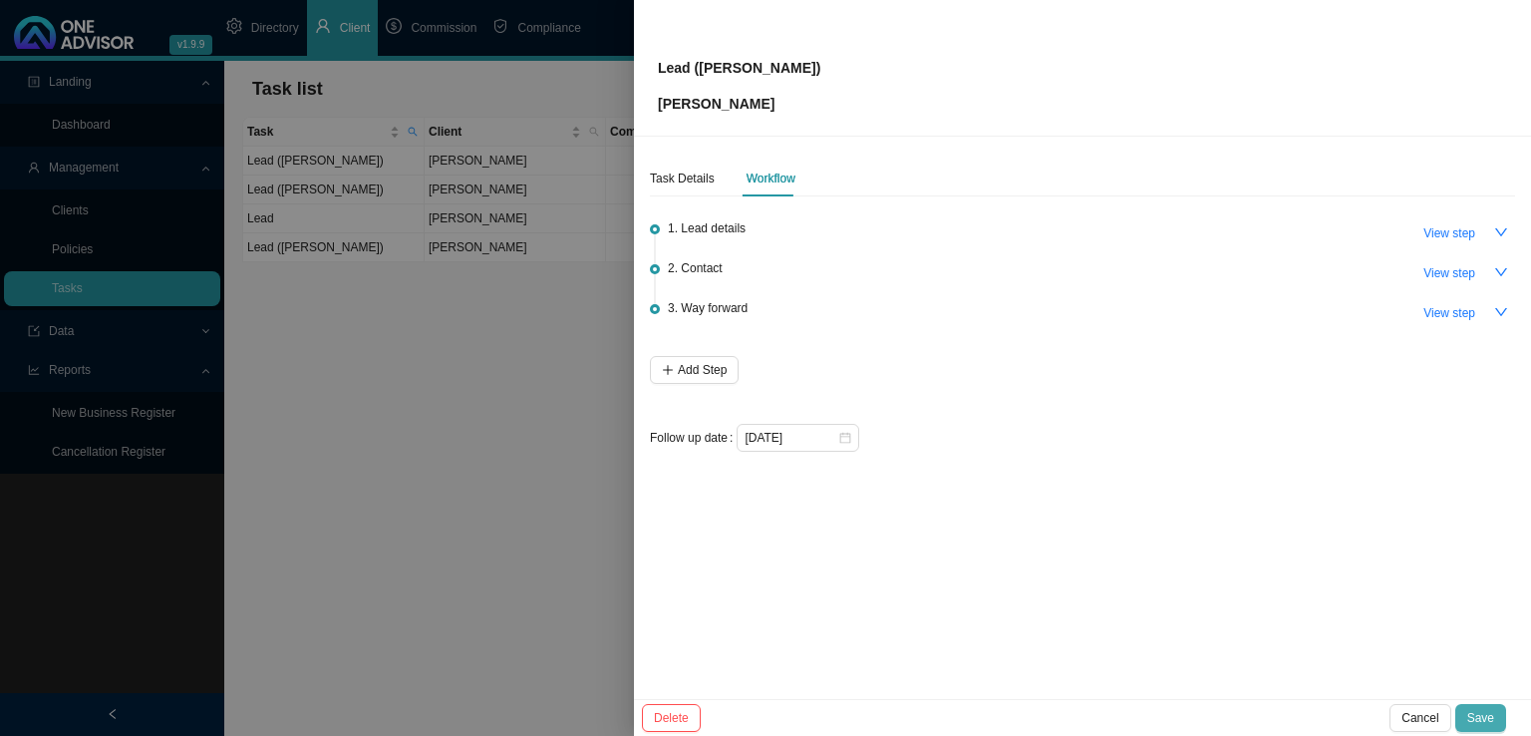
click at [1466, 715] on button "Save" at bounding box center [1480, 718] width 51 height 28
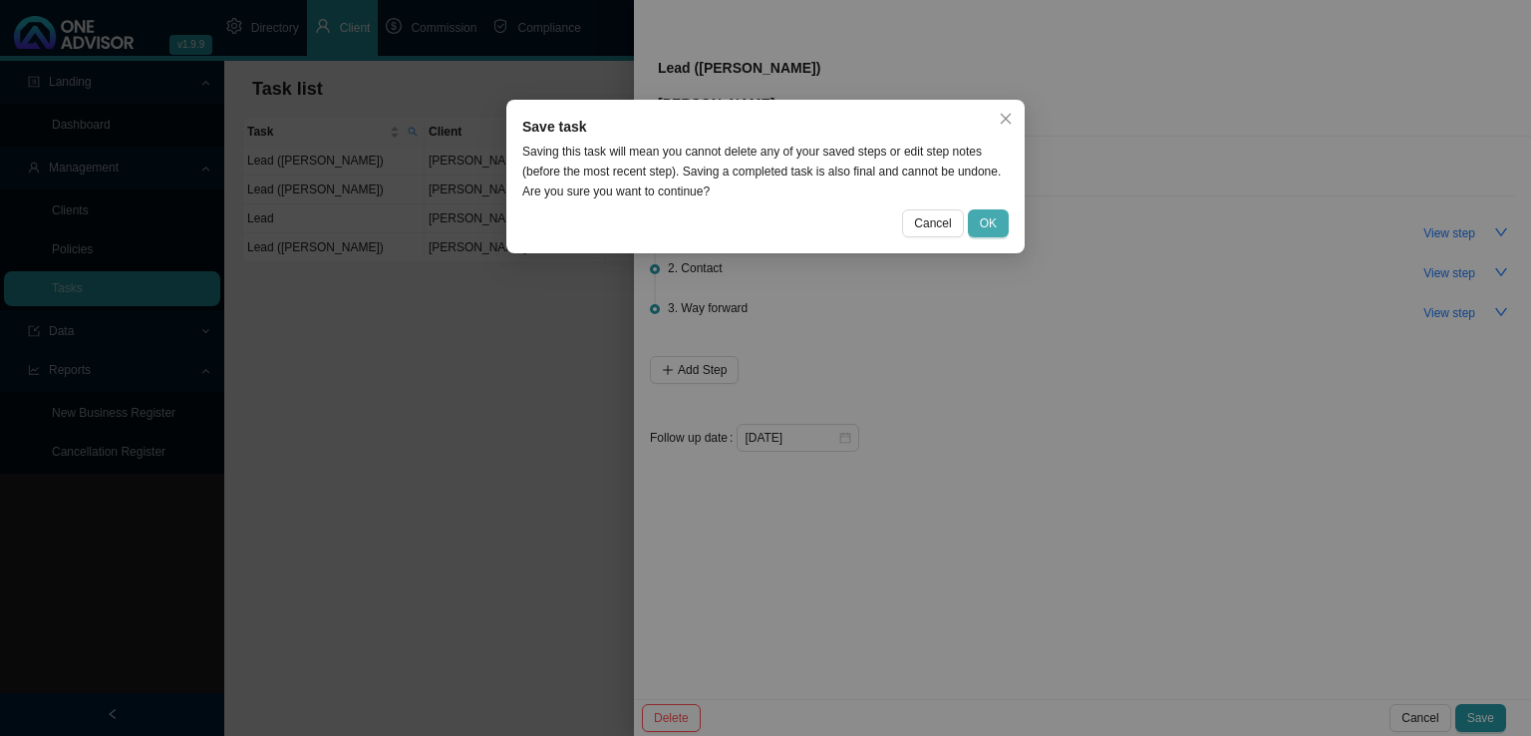
click at [985, 217] on span "OK" at bounding box center [988, 223] width 17 height 20
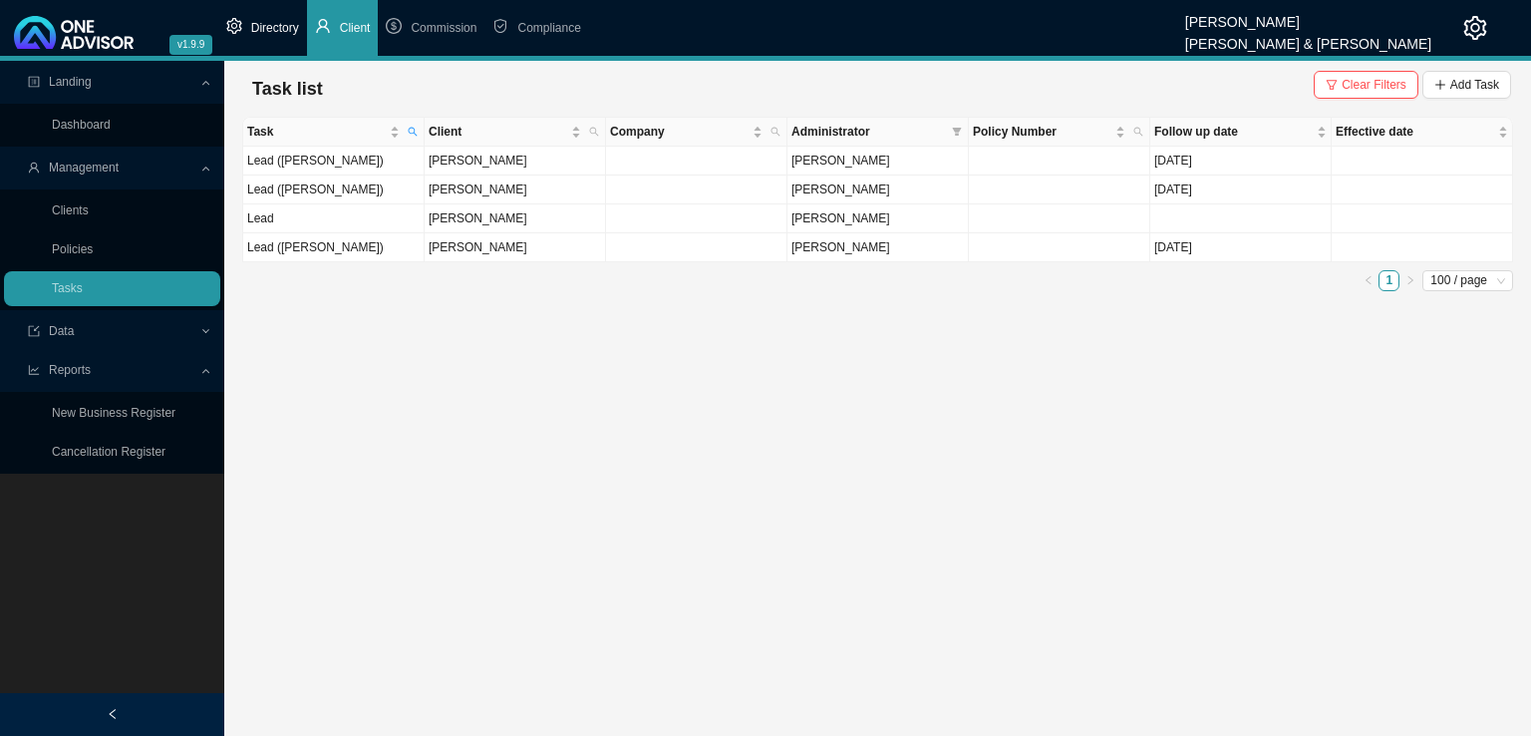
click at [268, 29] on span "Directory" at bounding box center [275, 28] width 48 height 14
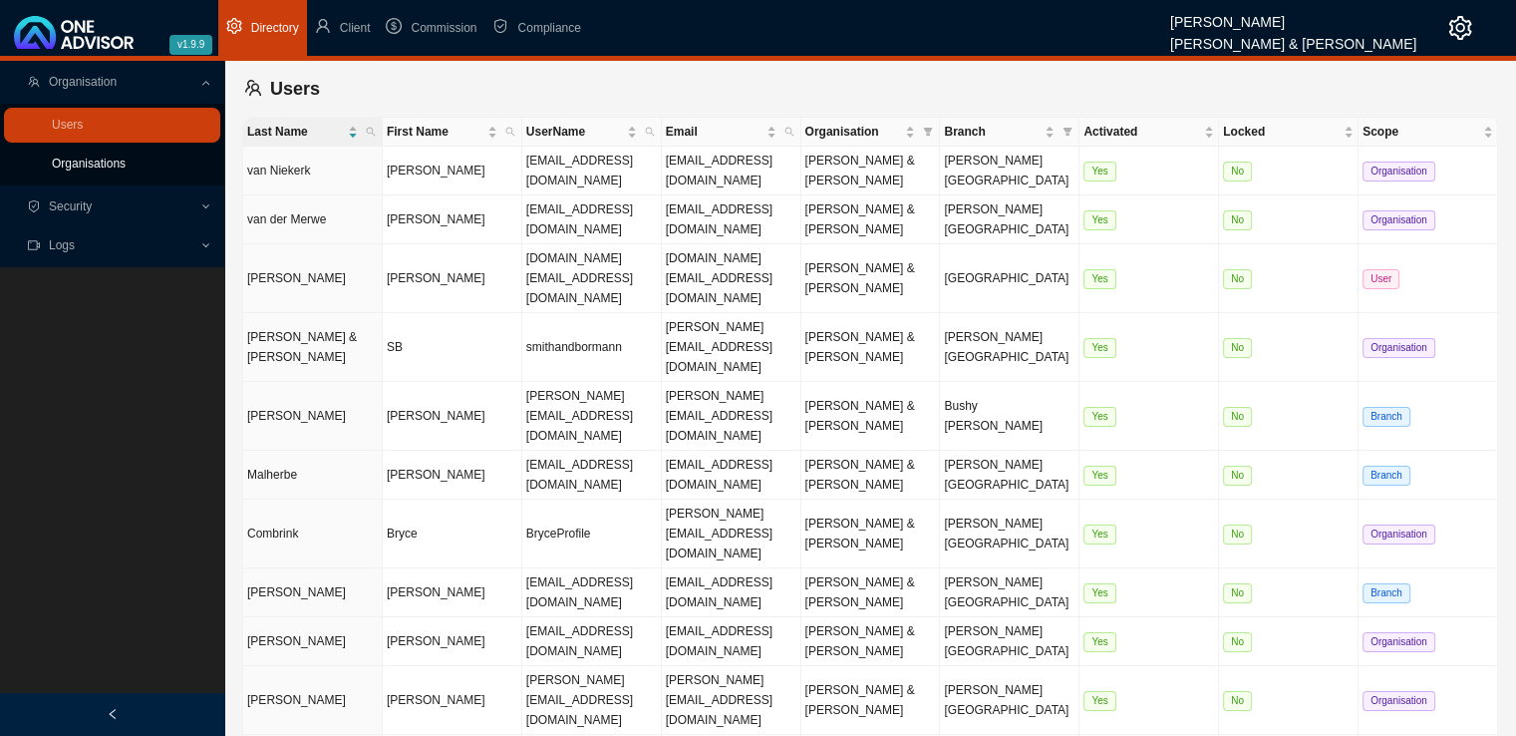
click at [89, 167] on link "Organisations" at bounding box center [89, 164] width 74 height 14
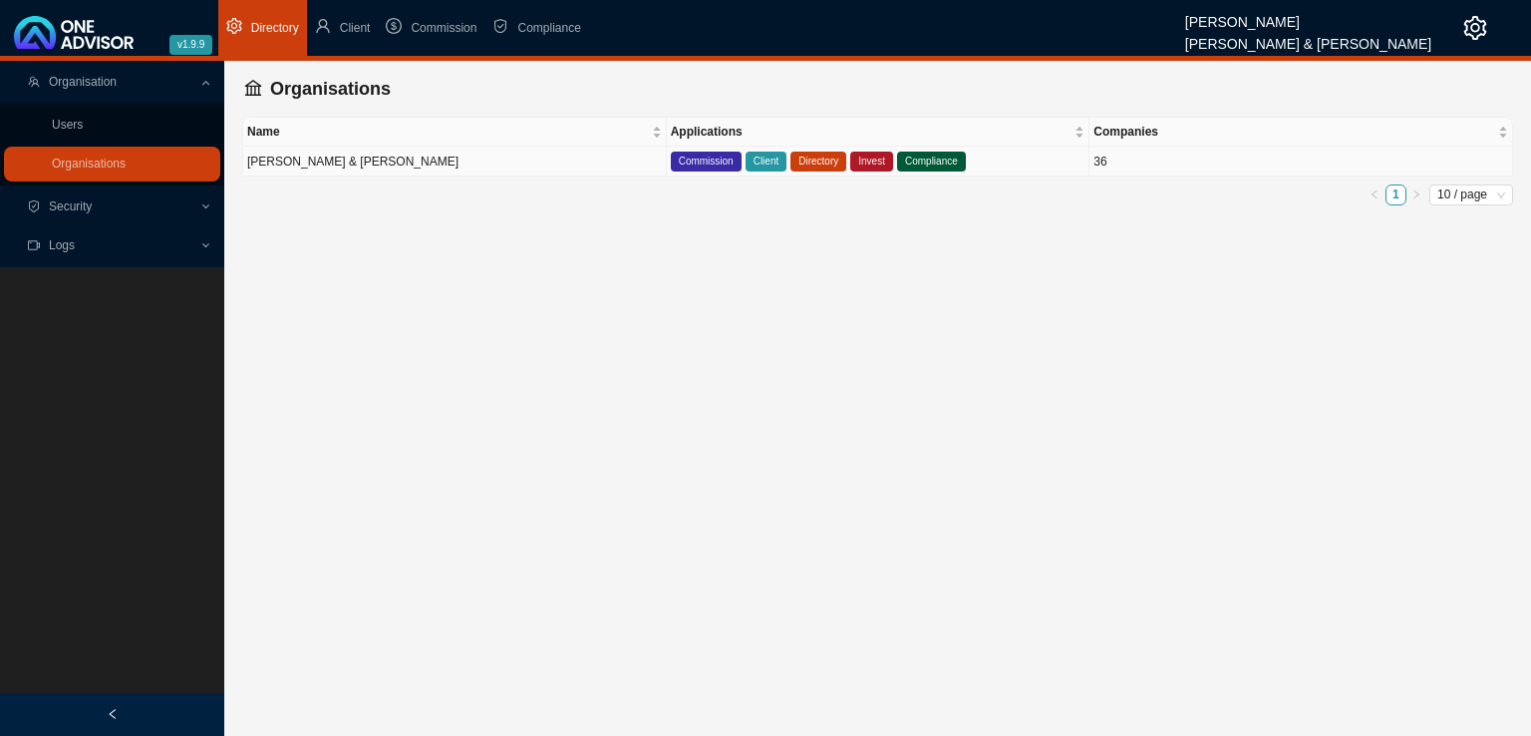
click at [455, 156] on td "[PERSON_NAME] & [PERSON_NAME]" at bounding box center [455, 162] width 424 height 30
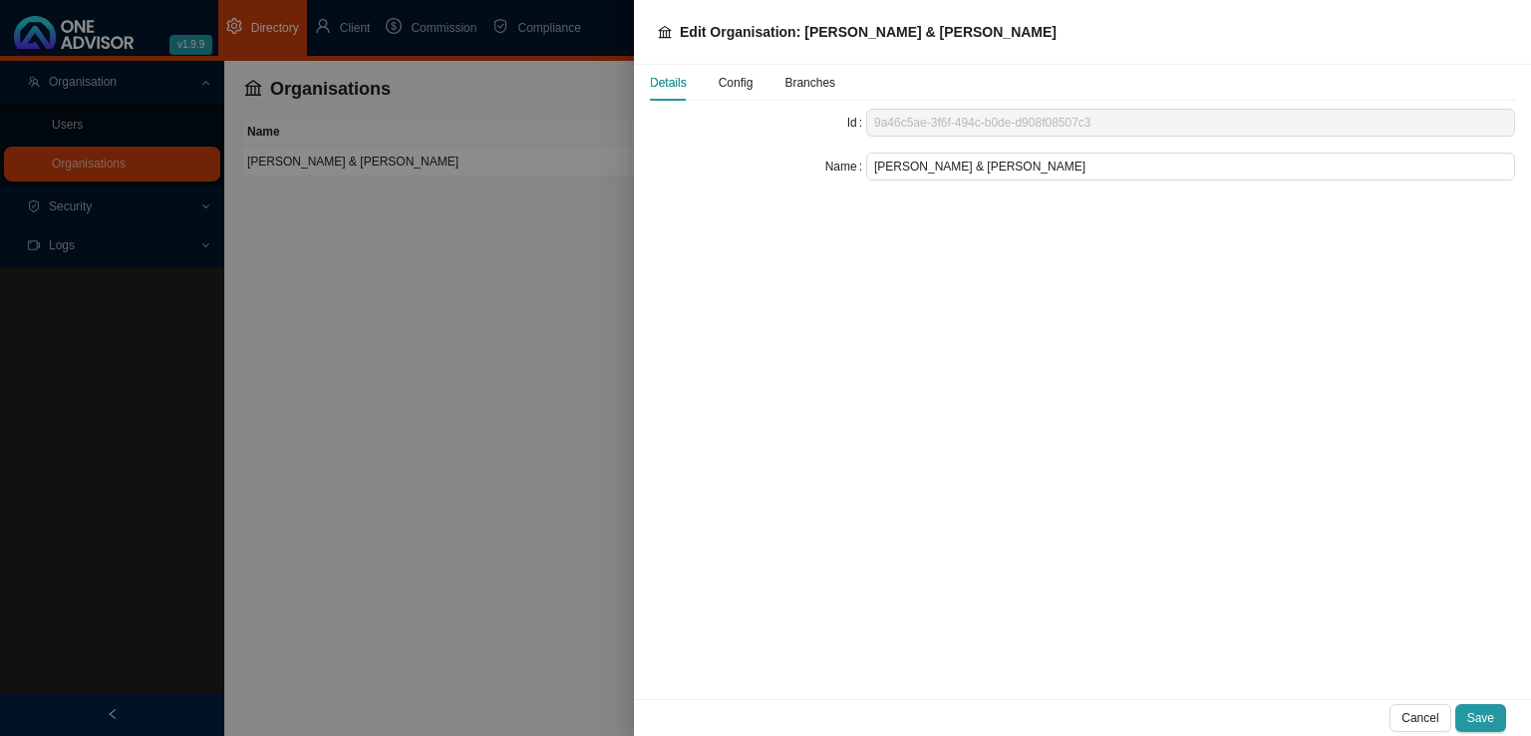
click at [748, 85] on span "Config" at bounding box center [736, 83] width 35 height 12
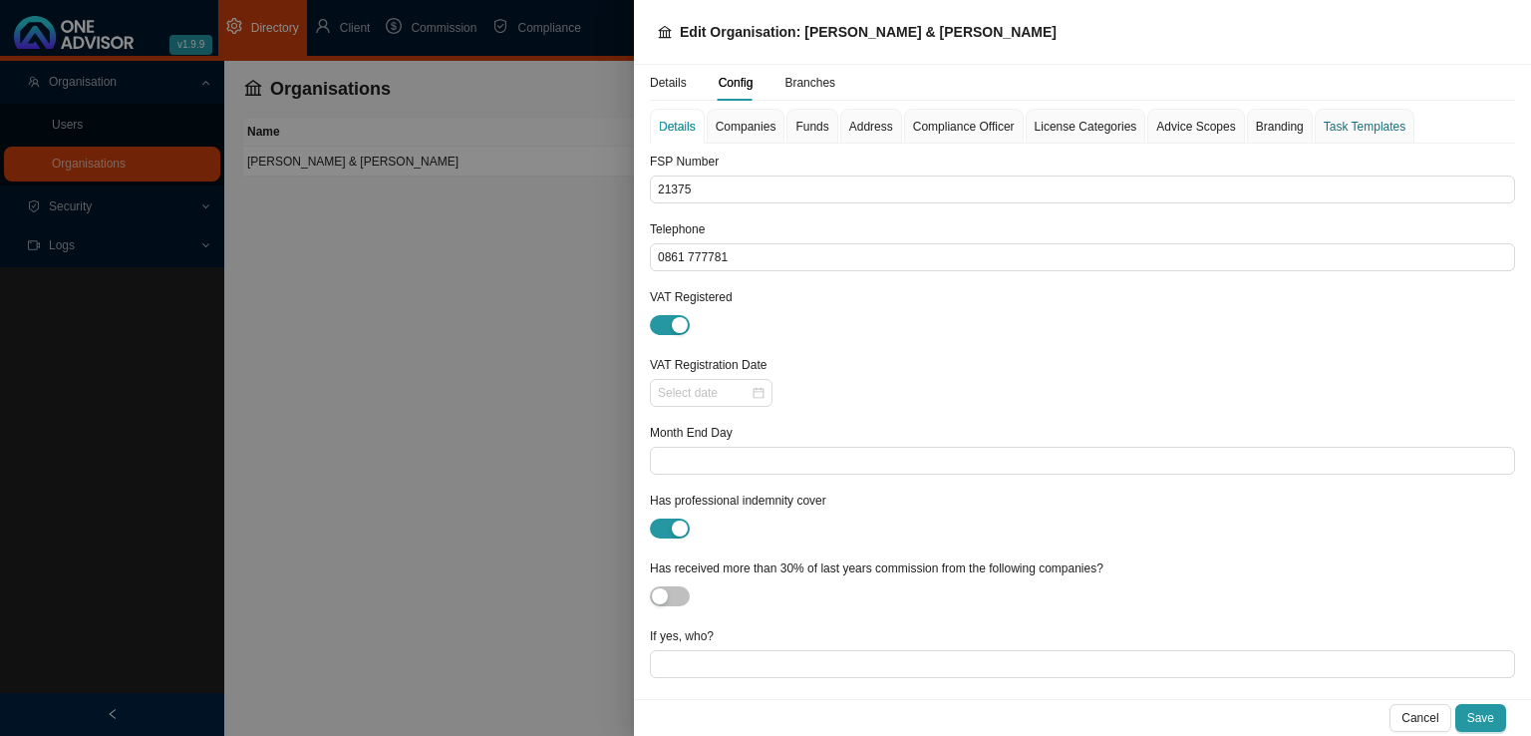
click at [1336, 125] on div "Task Templates" at bounding box center [1365, 127] width 82 height 20
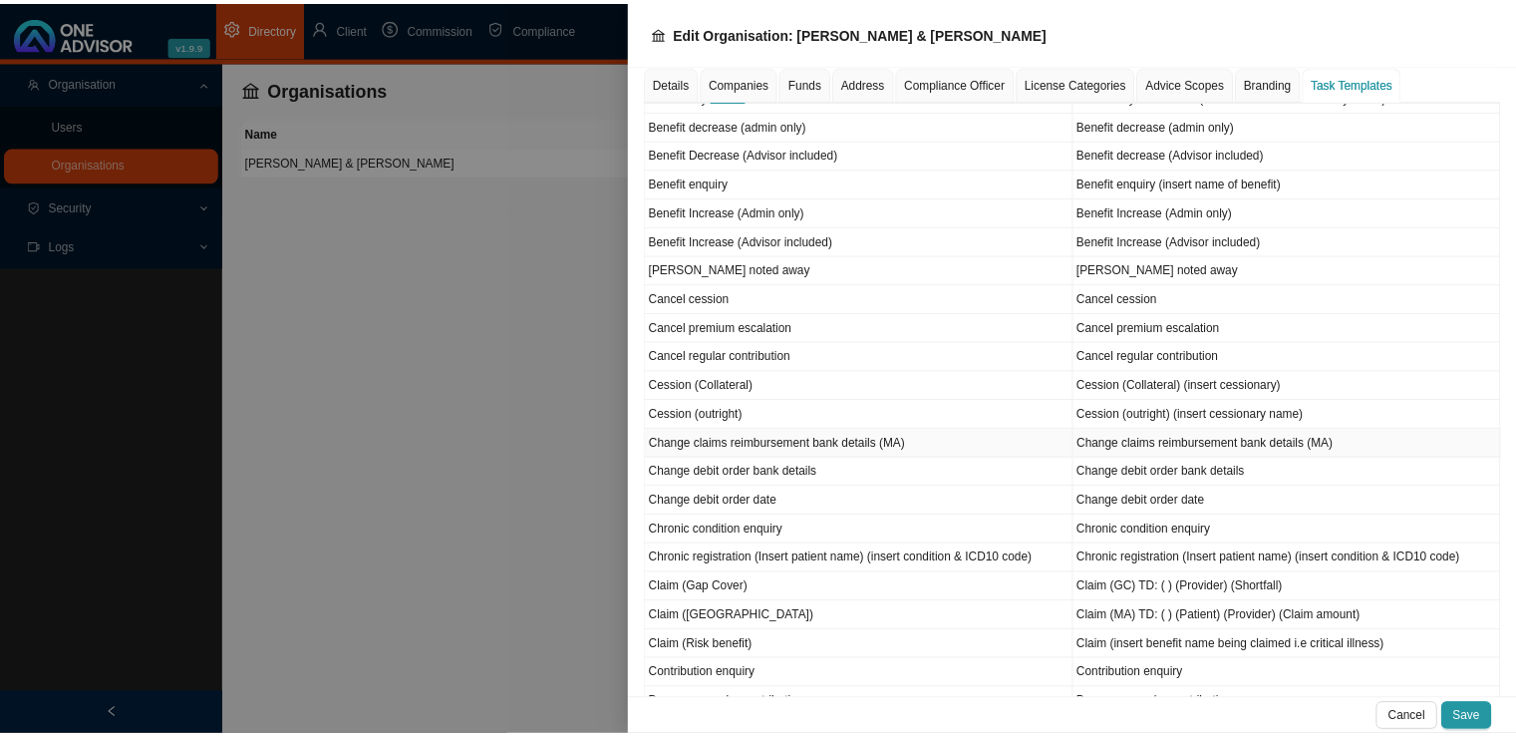
scroll to position [399, 0]
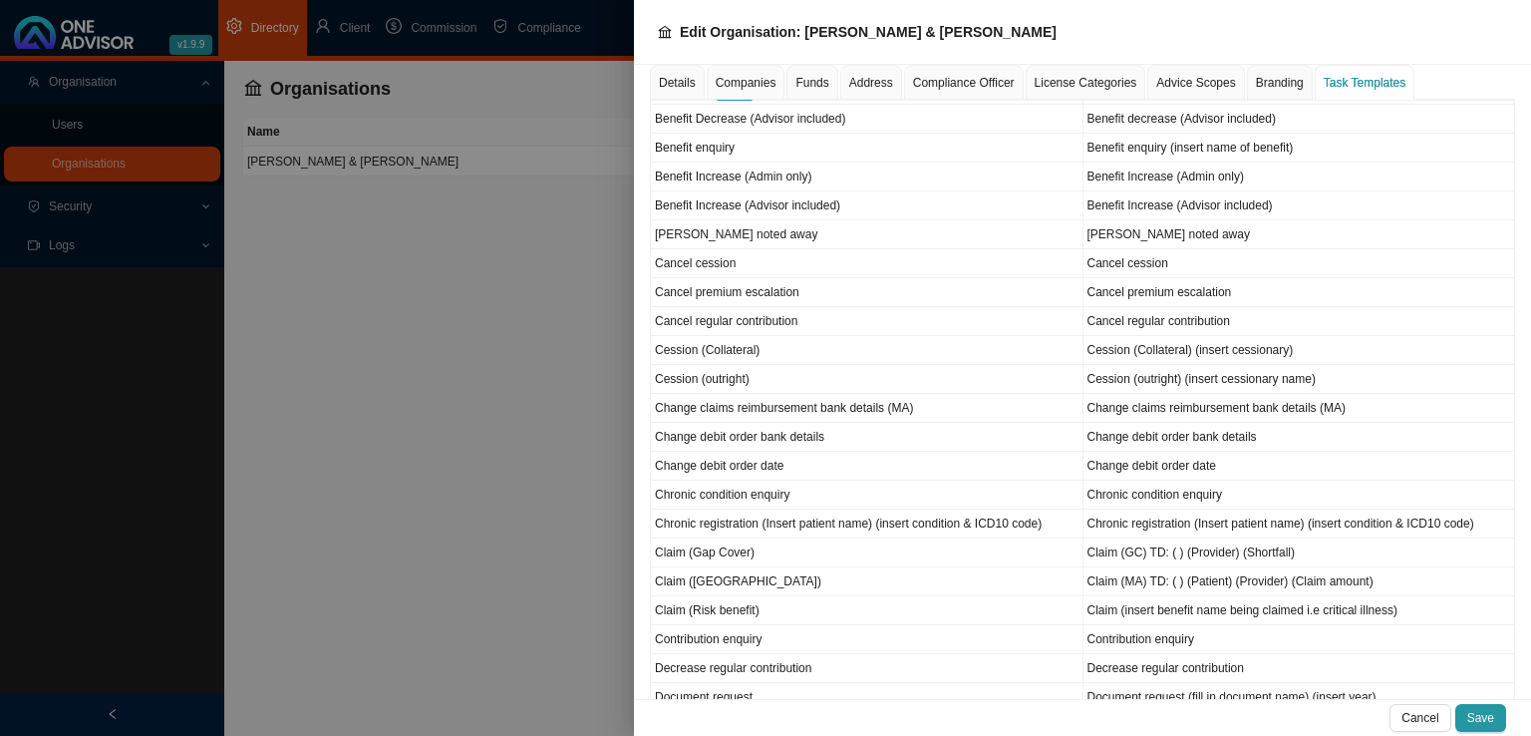
drag, startPoint x: 435, startPoint y: 384, endPoint x: 455, endPoint y: 418, distance: 39.3
click at [435, 386] on div at bounding box center [765, 368] width 1531 height 736
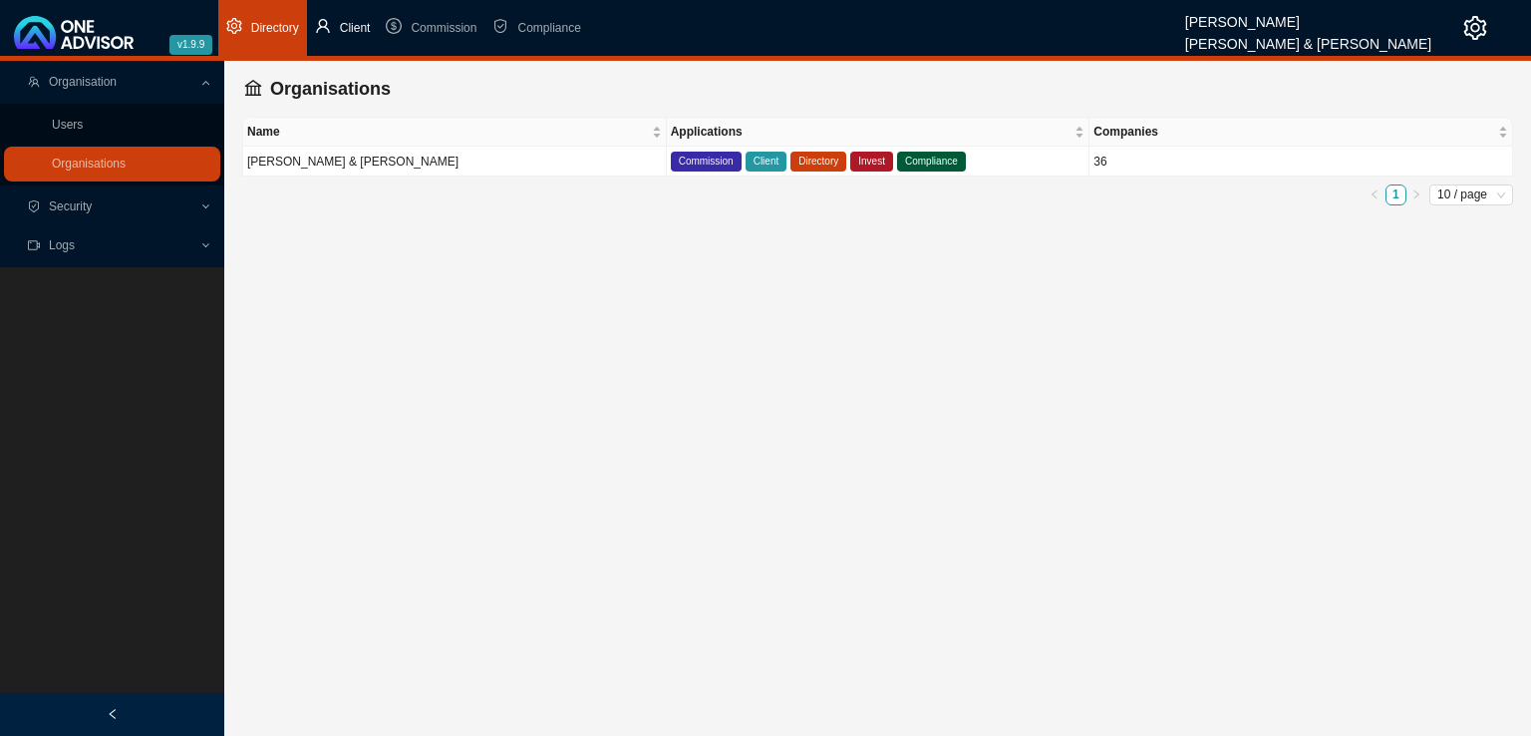
click at [358, 29] on span "Client" at bounding box center [355, 28] width 31 height 14
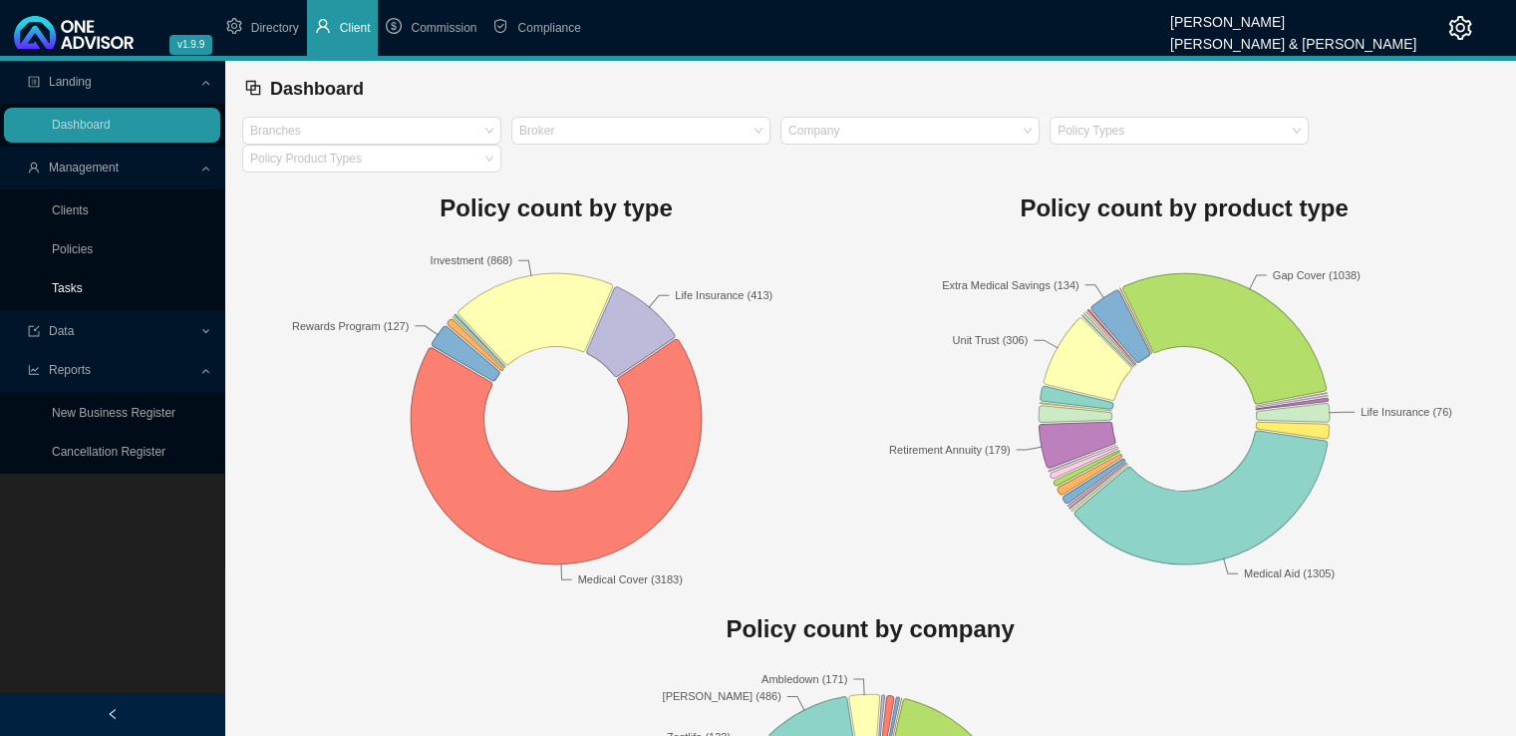
click at [81, 283] on link "Tasks" at bounding box center [67, 288] width 31 height 14
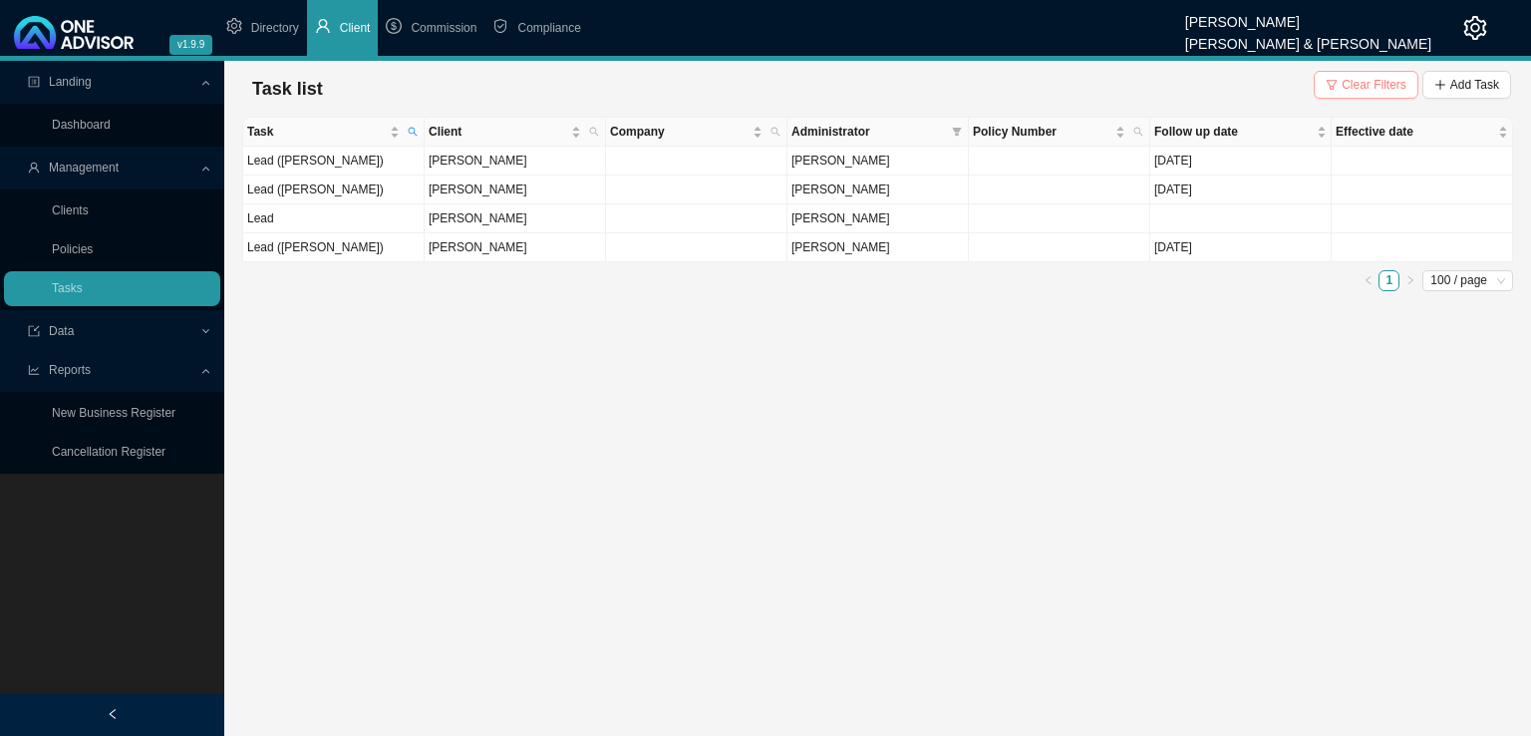
click at [1338, 88] on icon "filter" at bounding box center [1332, 85] width 11 height 10
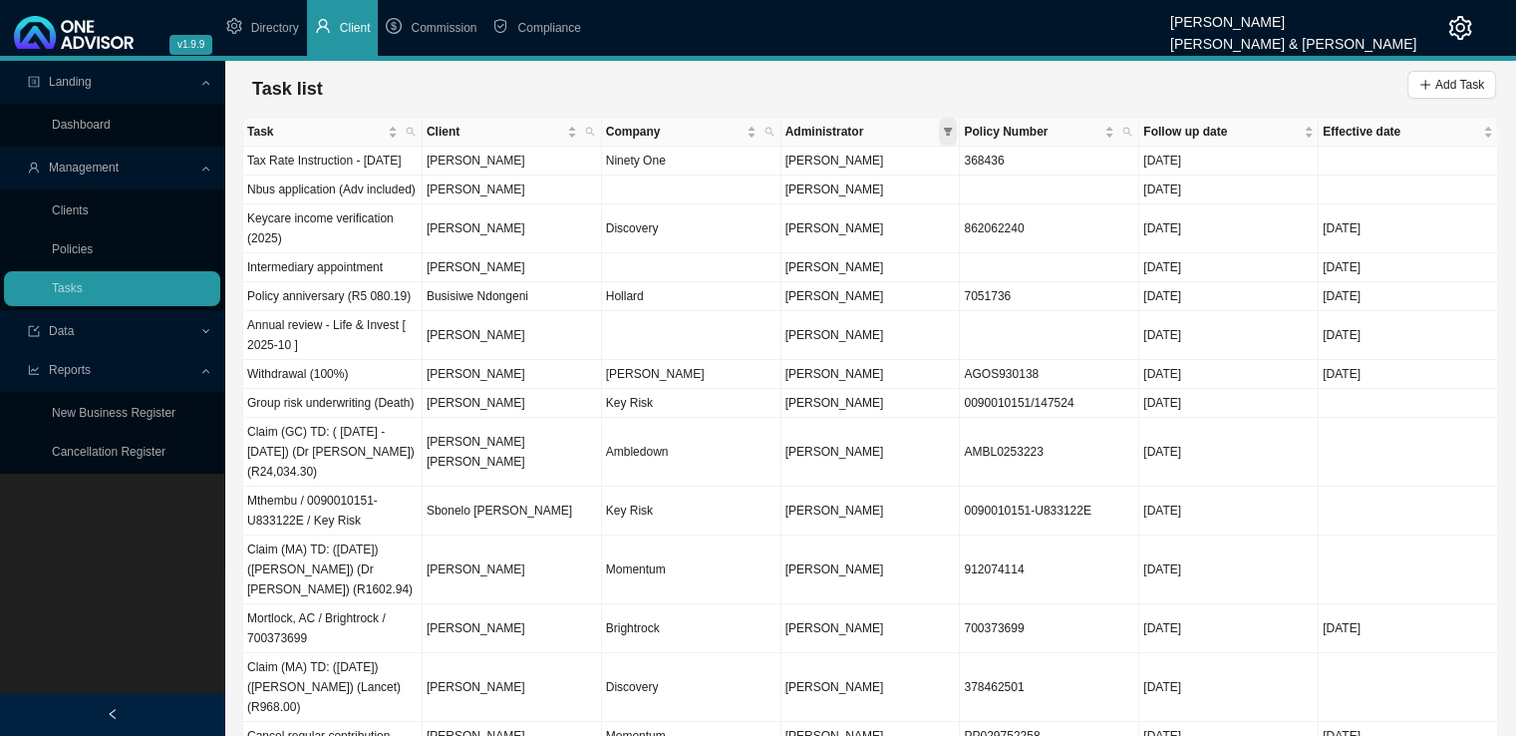
click at [952, 132] on icon "filter" at bounding box center [948, 132] width 10 height 10
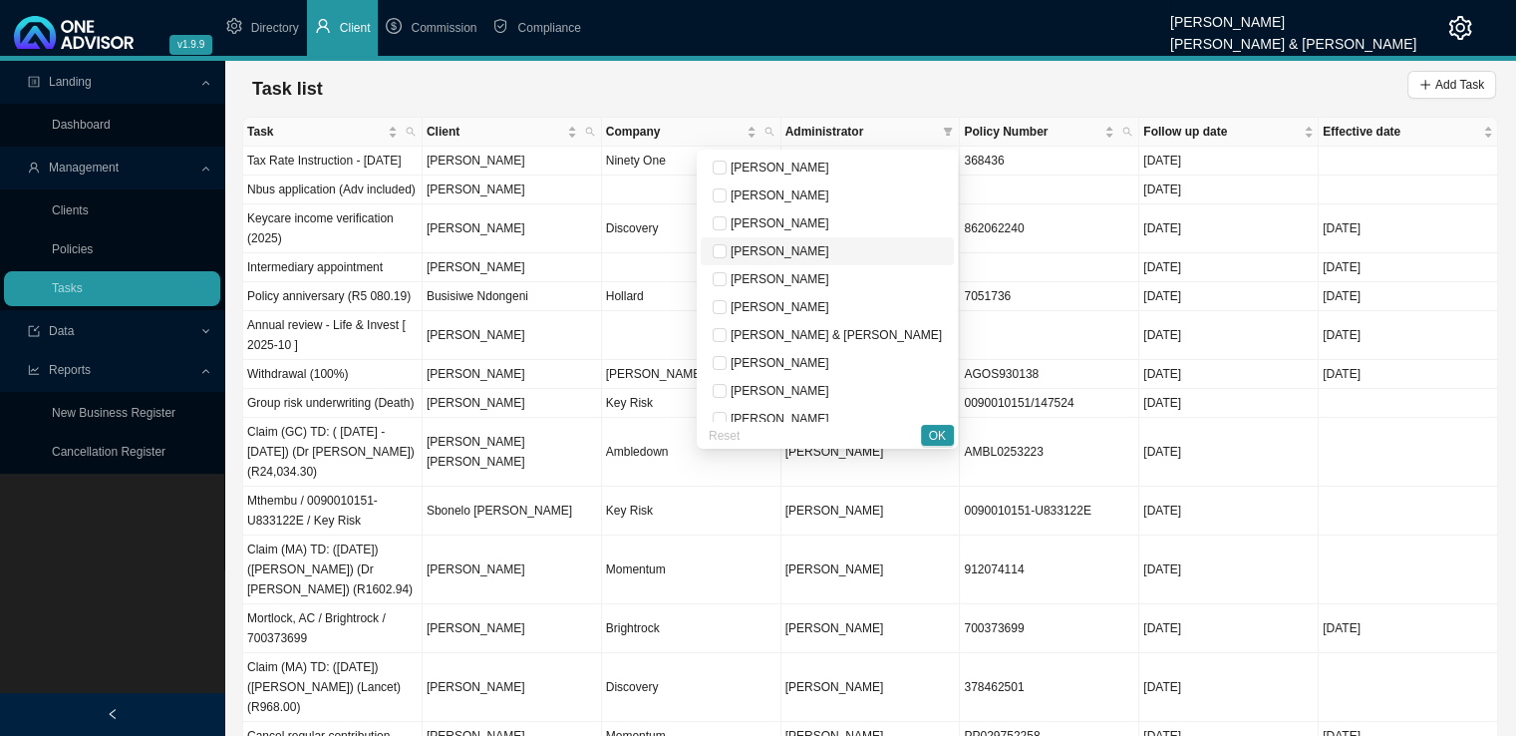
click at [829, 249] on span "[PERSON_NAME]" at bounding box center [778, 251] width 103 height 14
checkbox input "true"
click at [930, 438] on span "OK" at bounding box center [937, 436] width 17 height 20
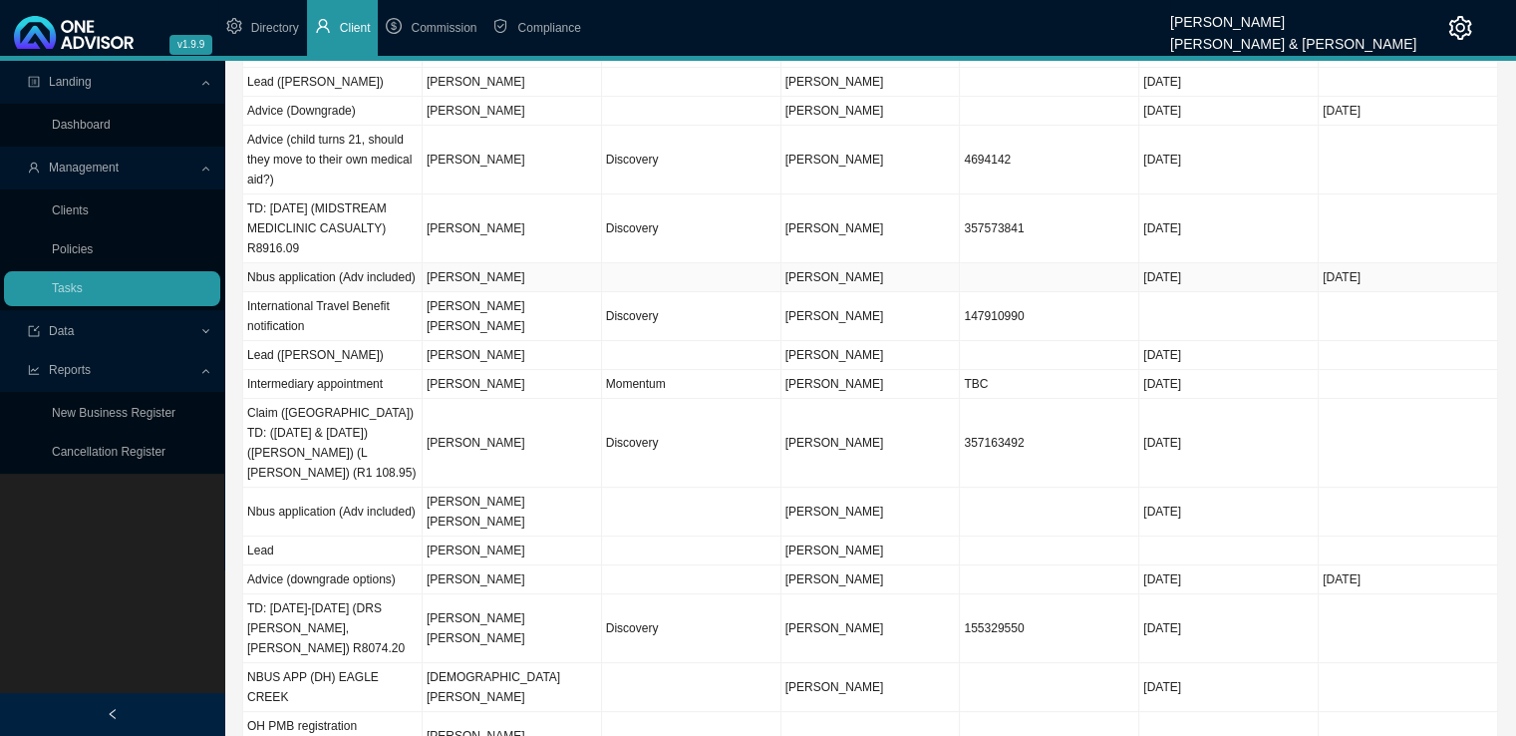
scroll to position [590, 0]
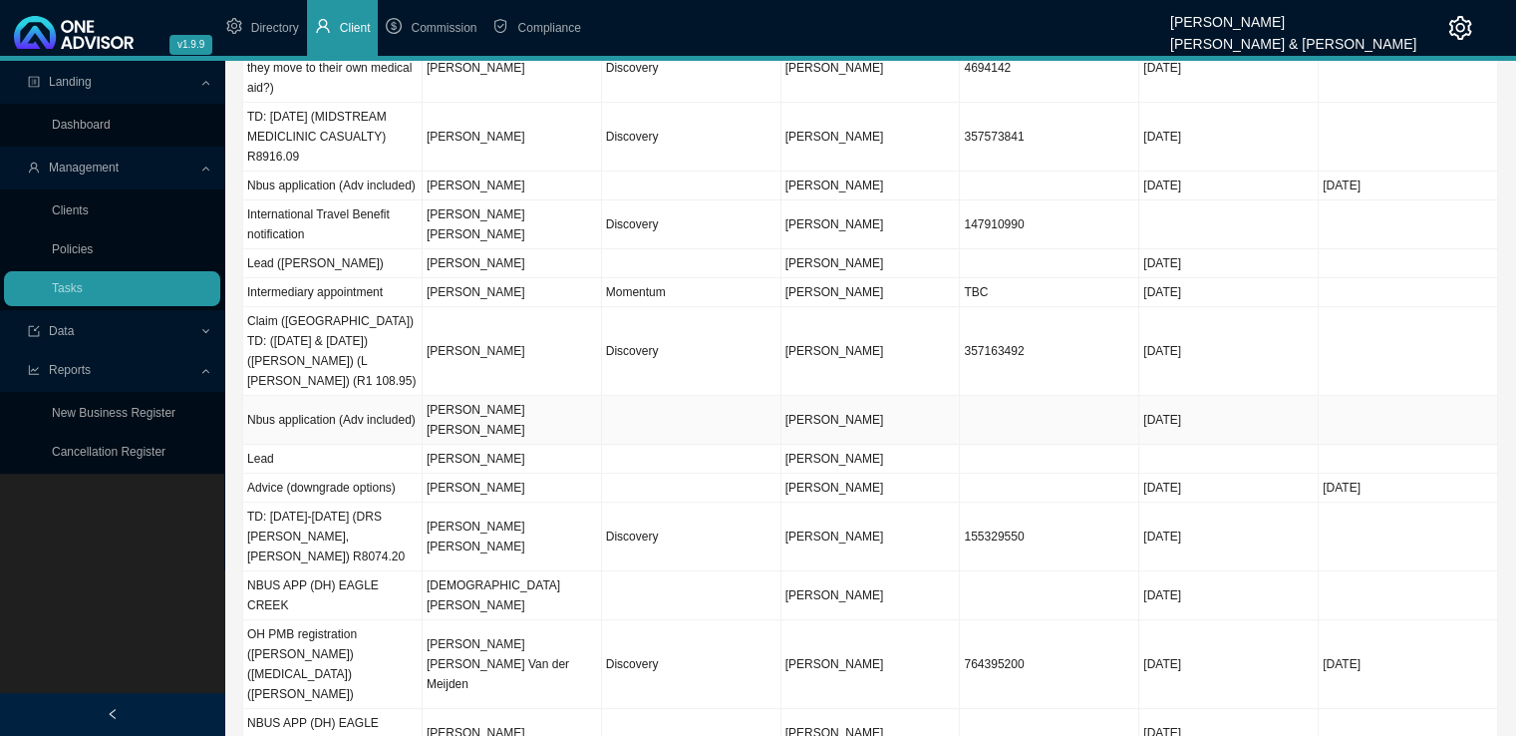
click at [480, 396] on td "[PERSON_NAME] [PERSON_NAME]" at bounding box center [512, 420] width 179 height 49
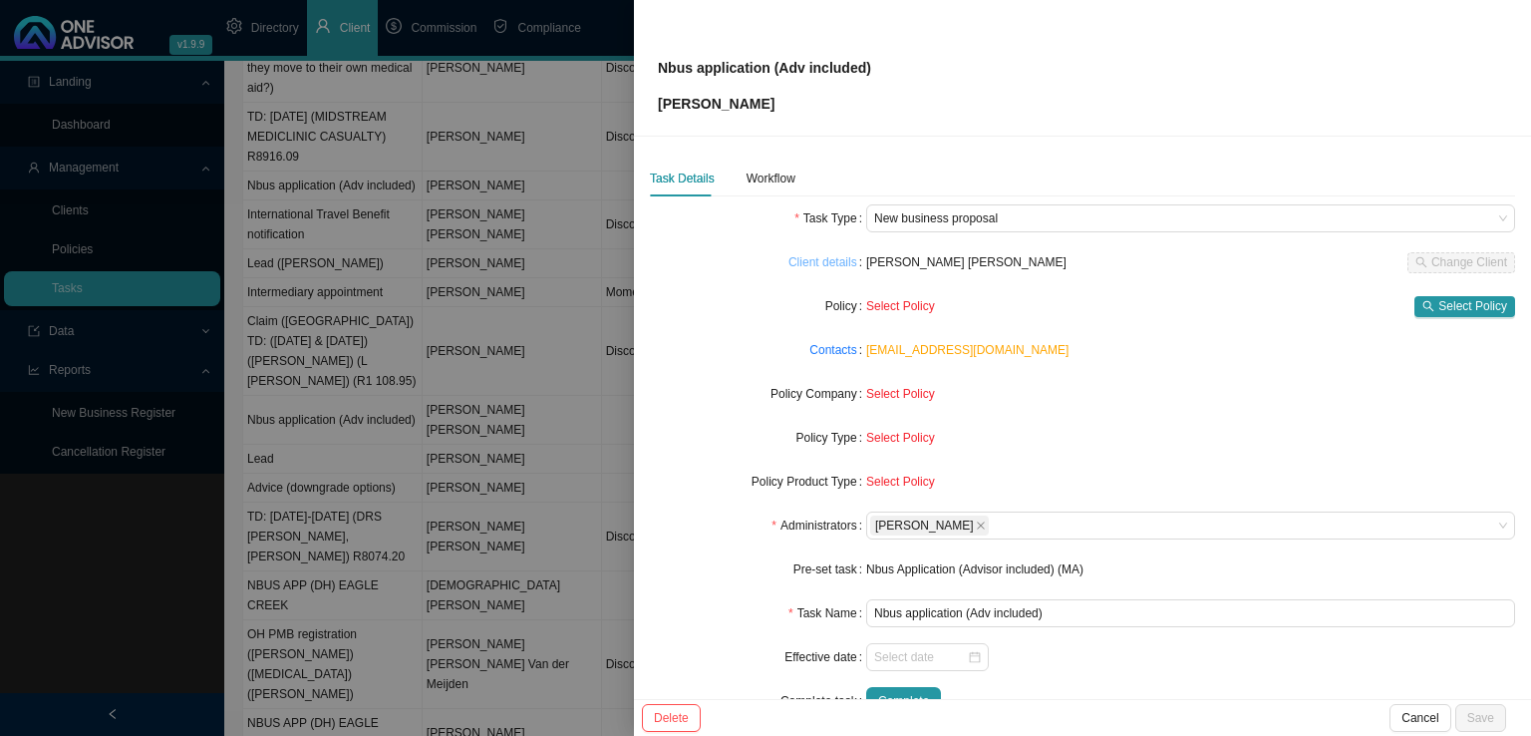
click at [811, 267] on link "Client details" at bounding box center [823, 262] width 69 height 20
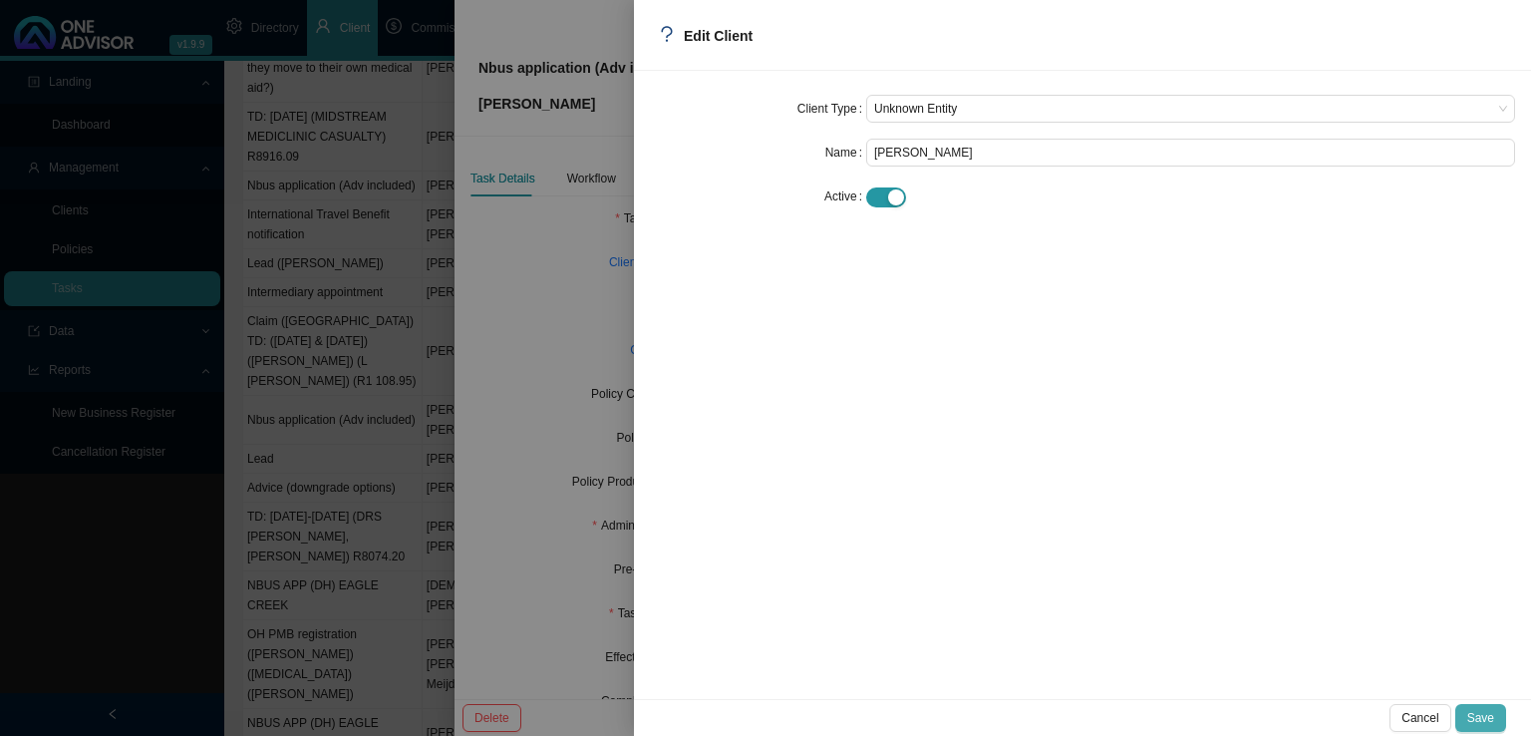
click at [1474, 712] on span "Save" at bounding box center [1480, 718] width 27 height 20
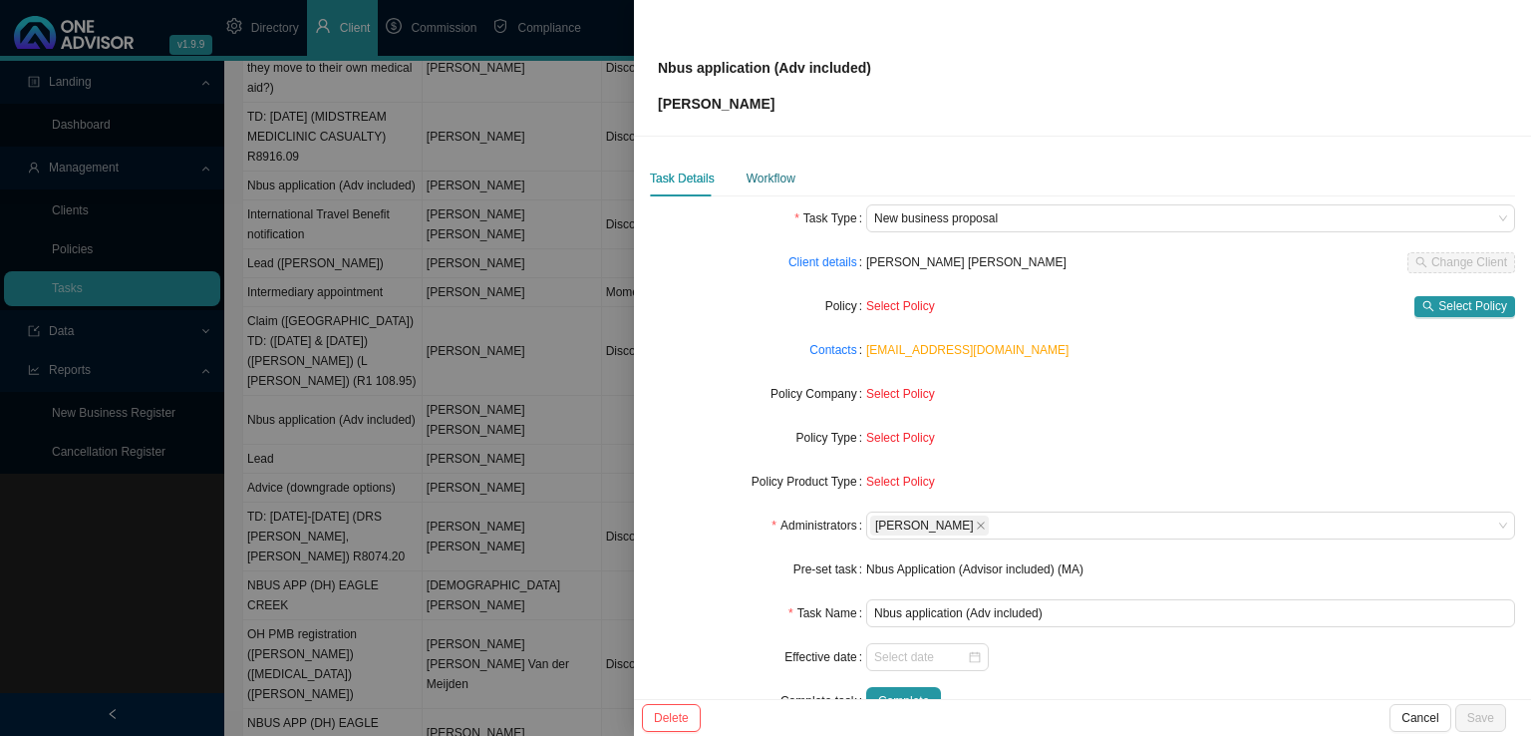
click at [776, 181] on div "Workflow" at bounding box center [771, 178] width 49 height 20
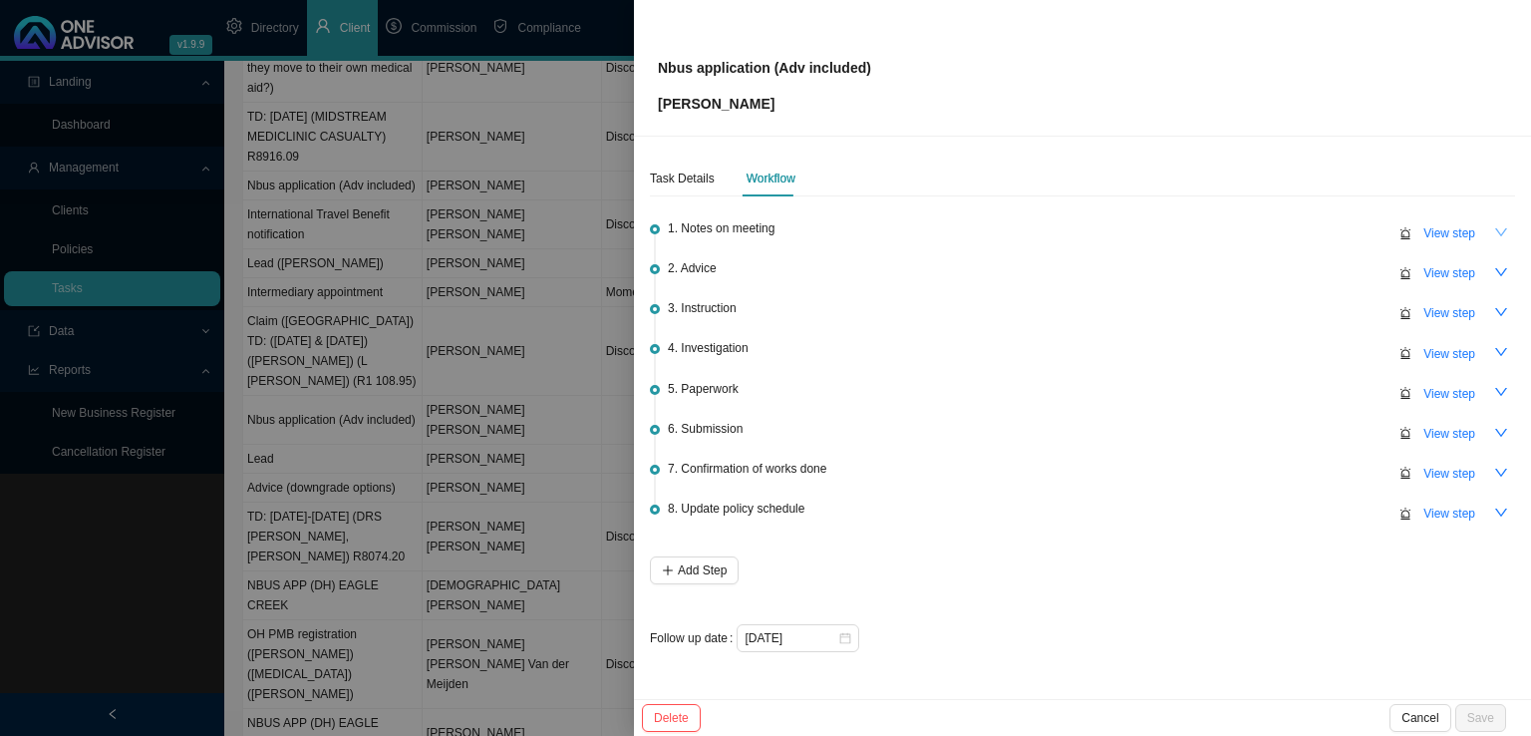
click at [1499, 231] on icon "down" at bounding box center [1501, 232] width 14 height 14
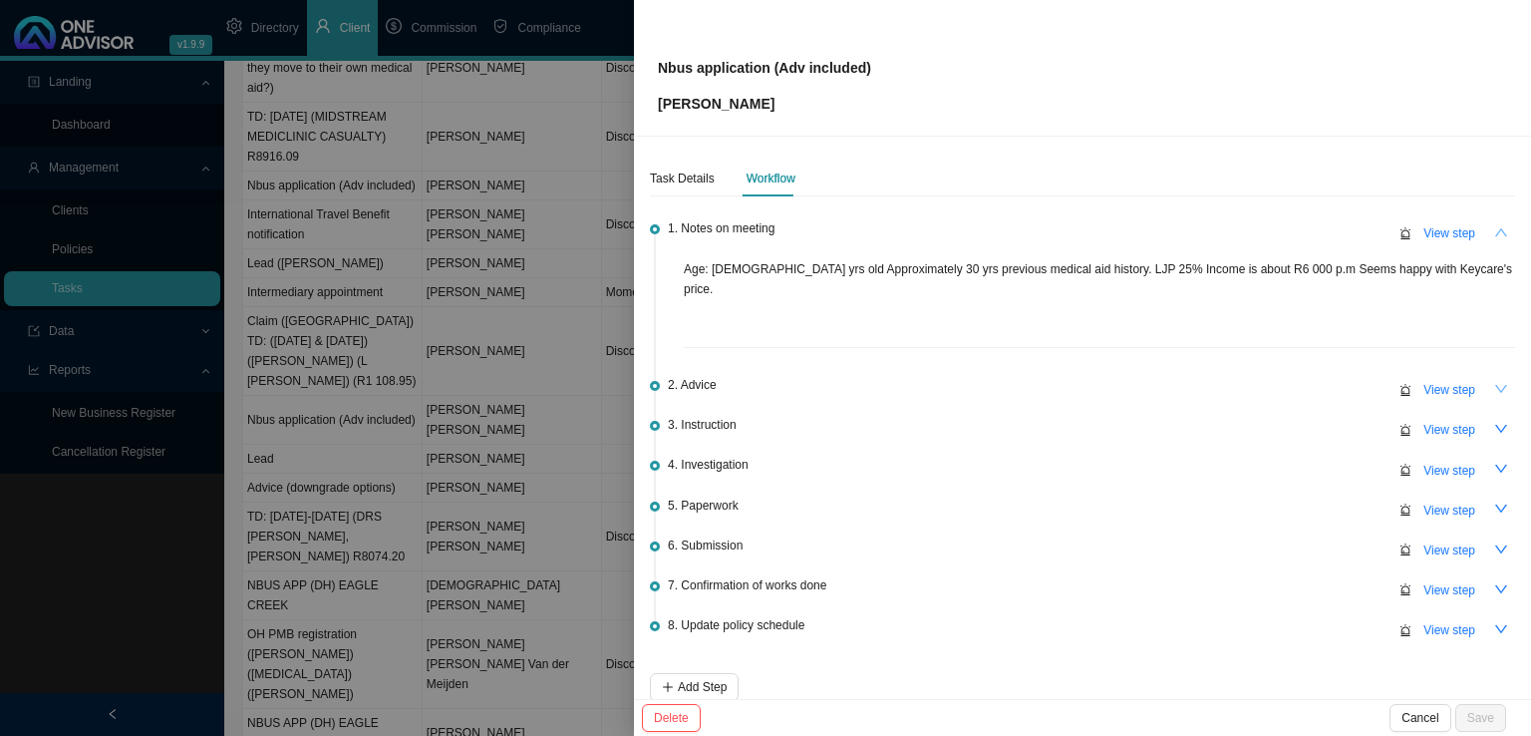
click at [1495, 385] on icon "down" at bounding box center [1501, 389] width 12 height 8
click at [1495, 385] on icon "up" at bounding box center [1501, 389] width 12 height 8
click at [1424, 718] on span "Cancel" at bounding box center [1420, 718] width 37 height 20
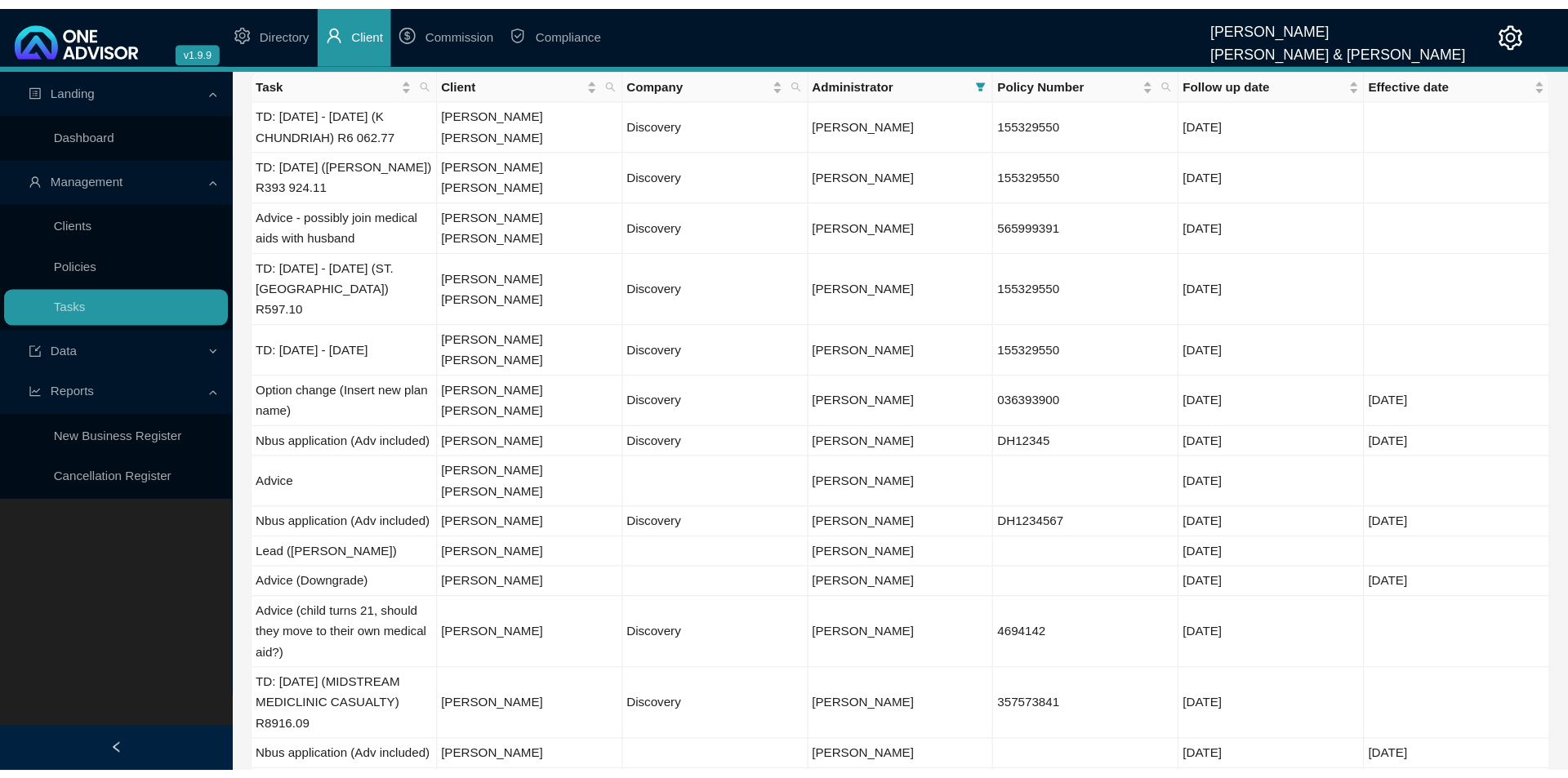
scroll to position [0, 0]
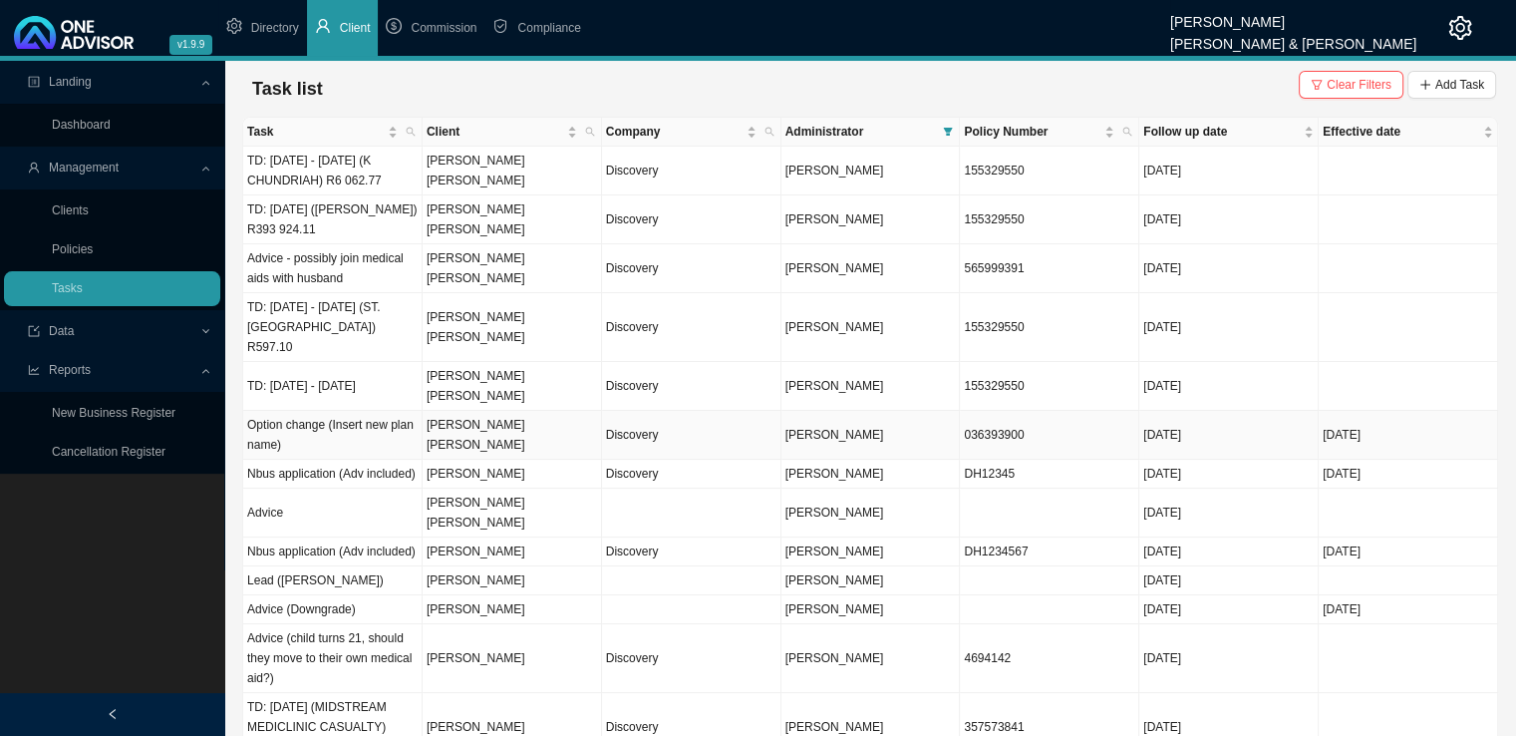
click at [505, 411] on td "[PERSON_NAME] [PERSON_NAME]" at bounding box center [512, 435] width 179 height 49
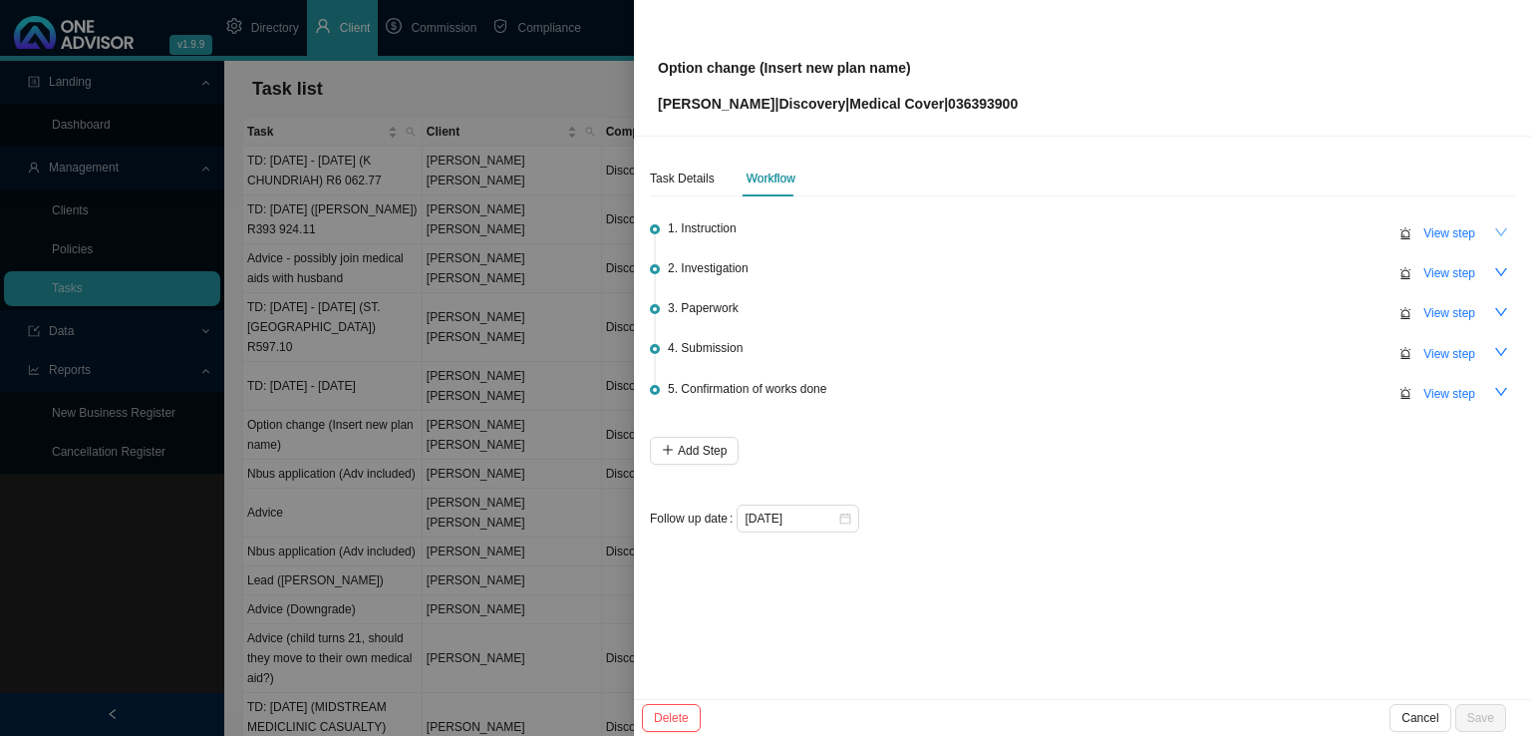
click at [1503, 231] on icon "down" at bounding box center [1501, 232] width 14 height 14
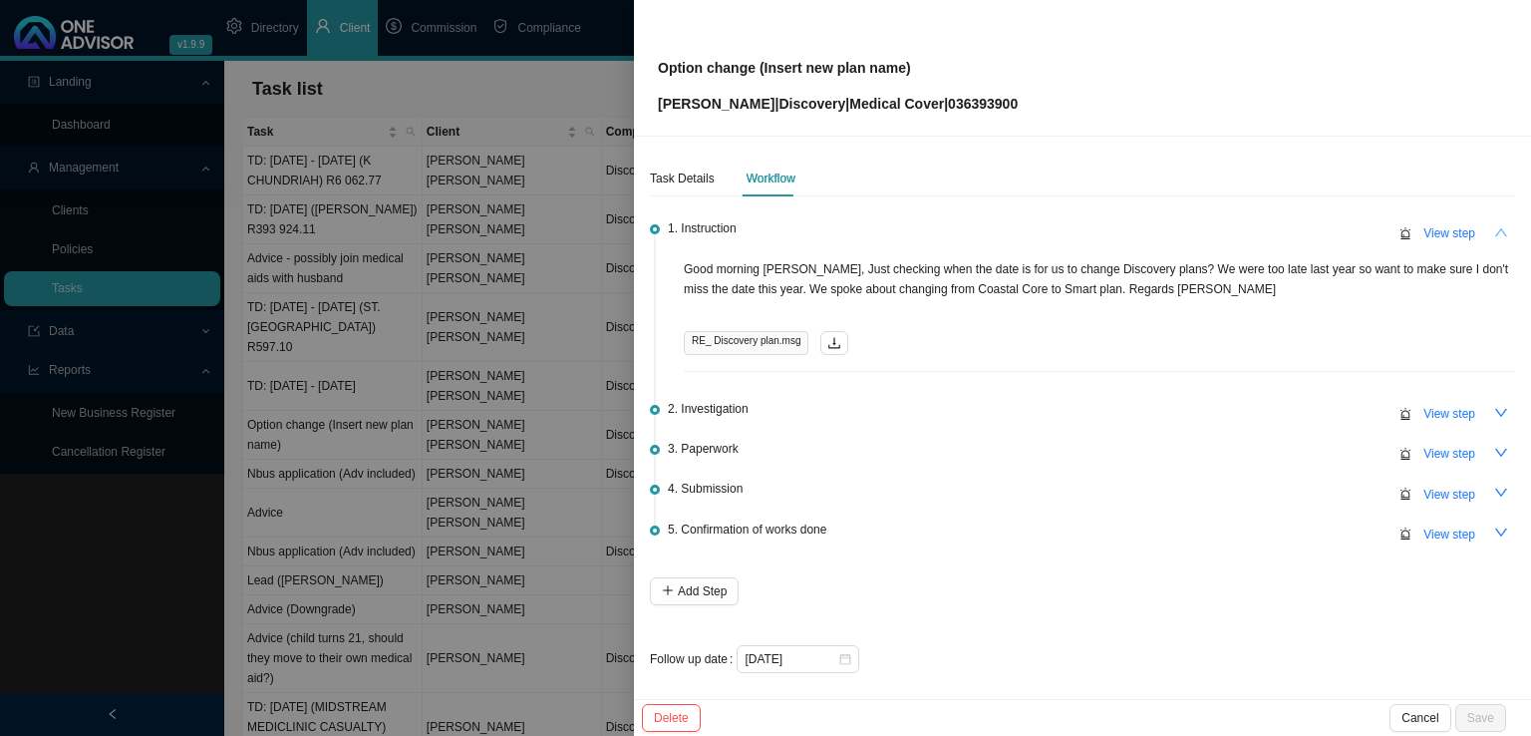
click at [1494, 231] on icon "up" at bounding box center [1501, 232] width 14 height 14
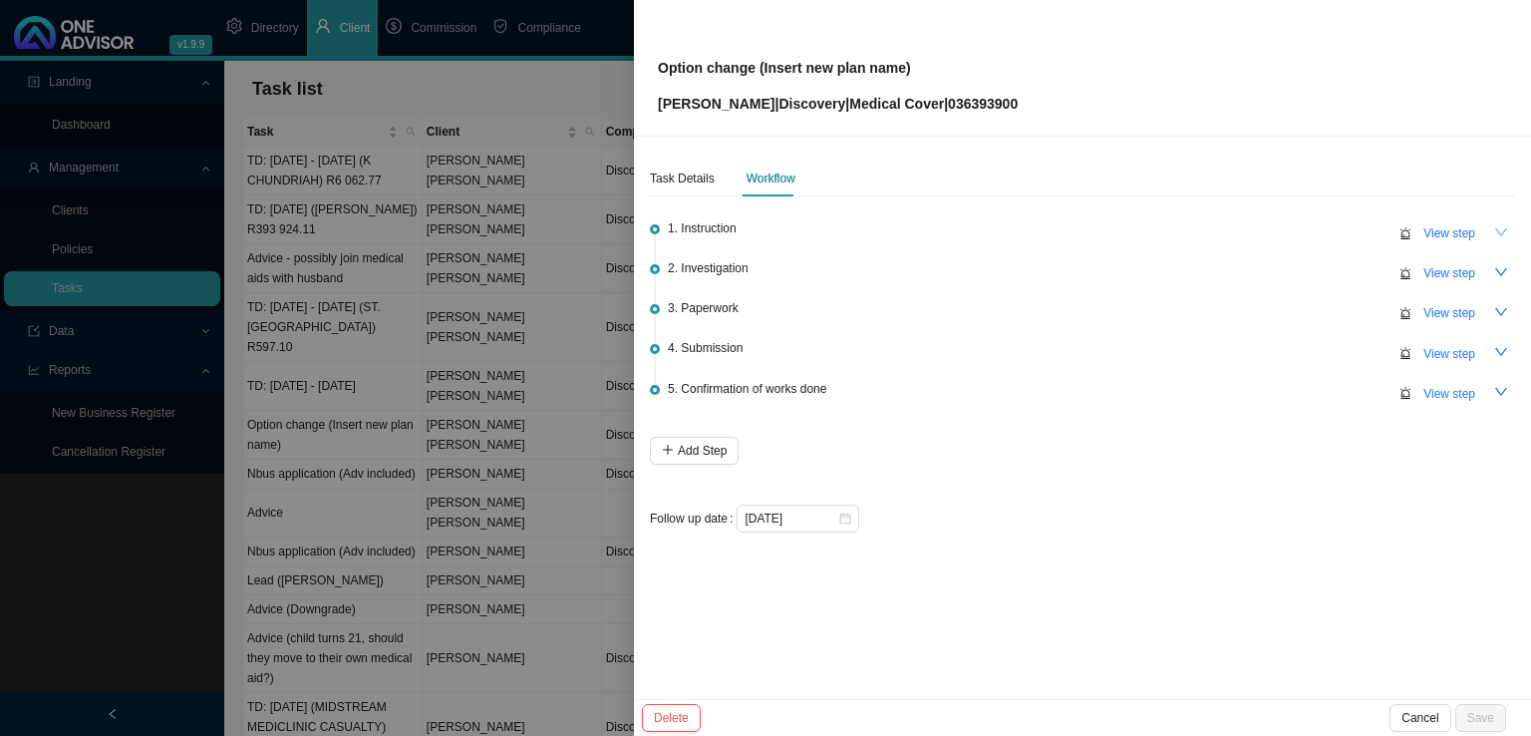
click at [534, 308] on div at bounding box center [765, 368] width 1531 height 736
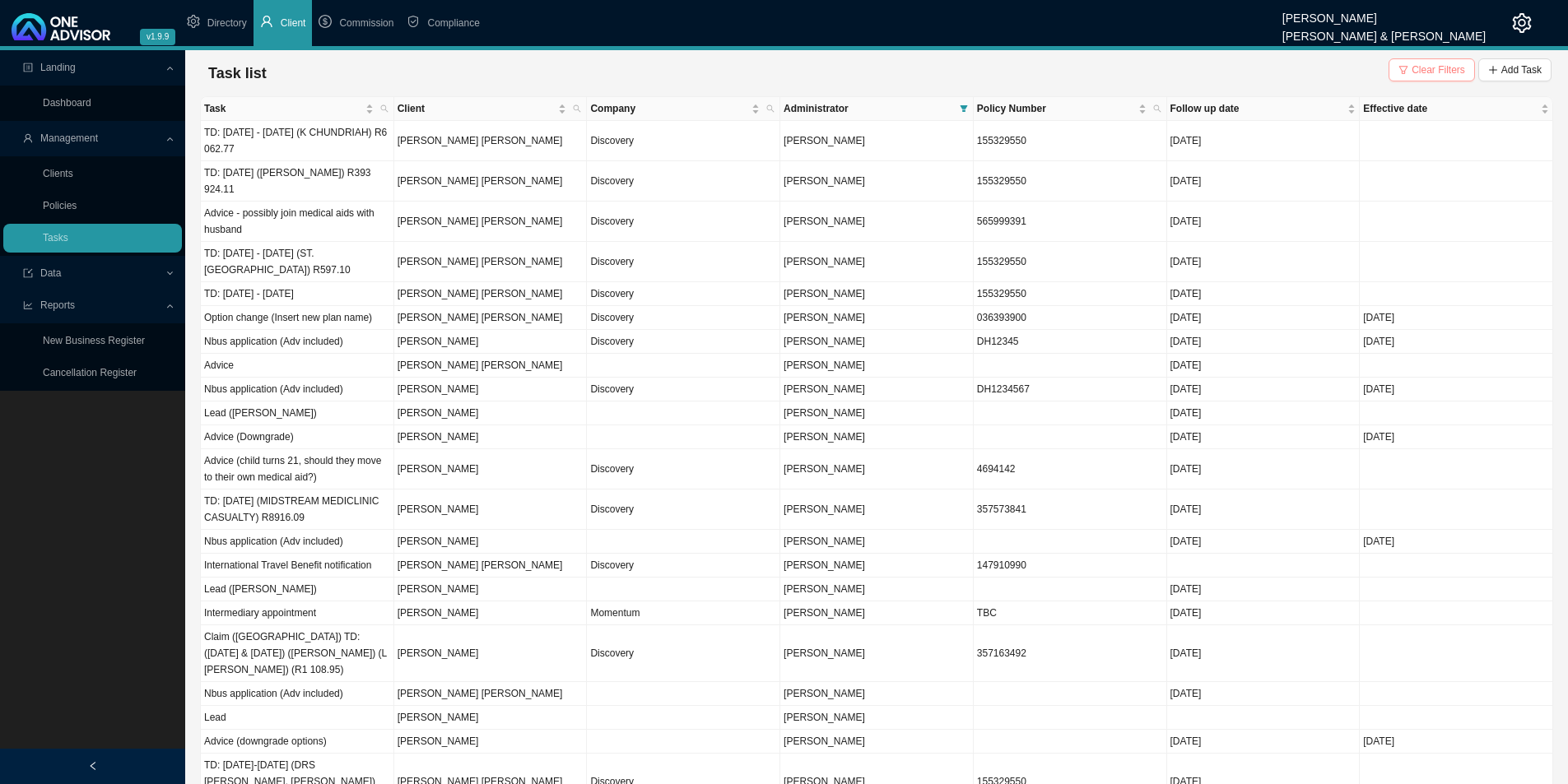
click at [1251, 65] on span "Clear Filters" at bounding box center [1438, 70] width 54 height 17
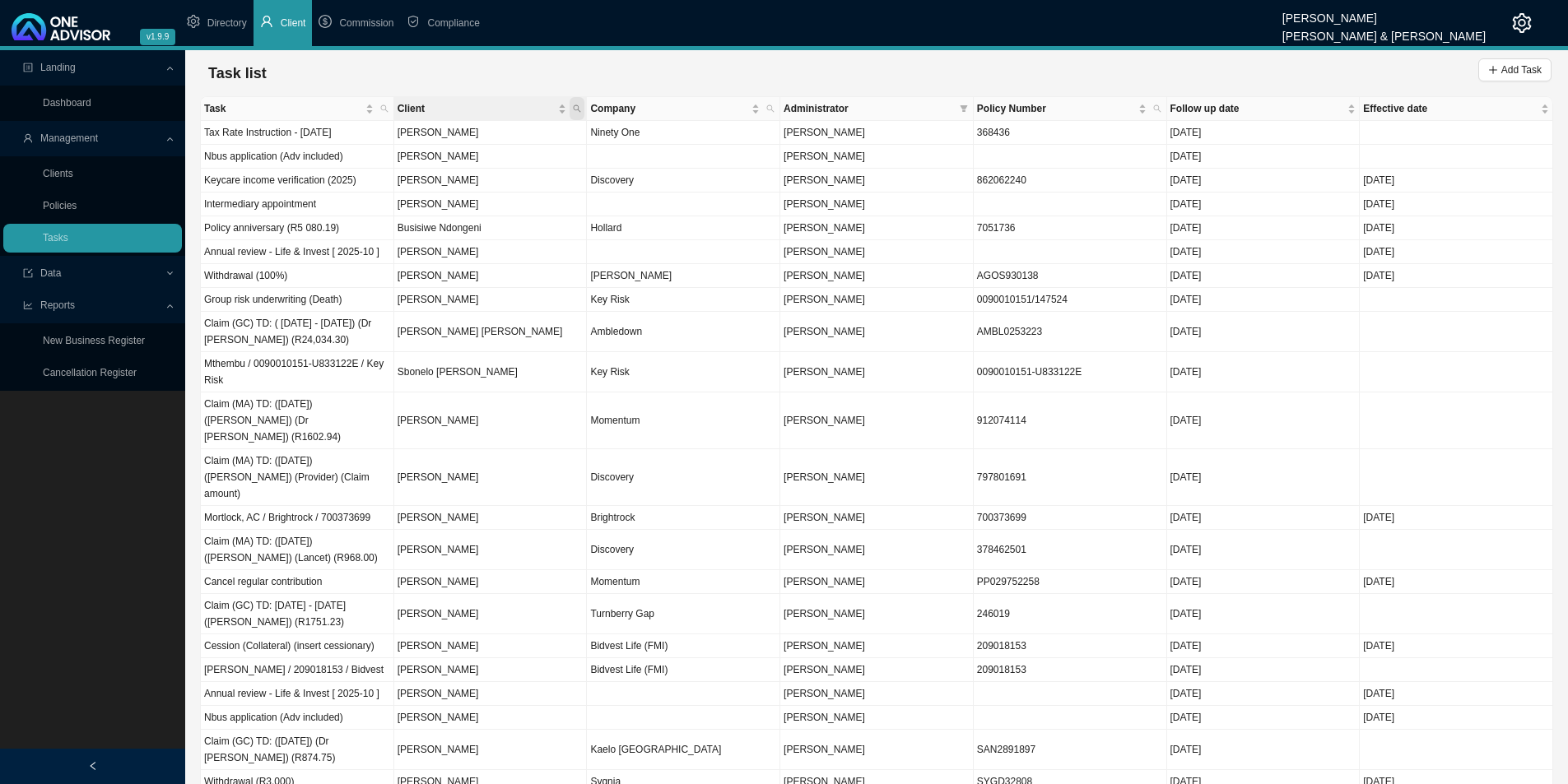
click at [580, 110] on icon "search" at bounding box center [577, 109] width 8 height 8
type input "[PERSON_NAME]"
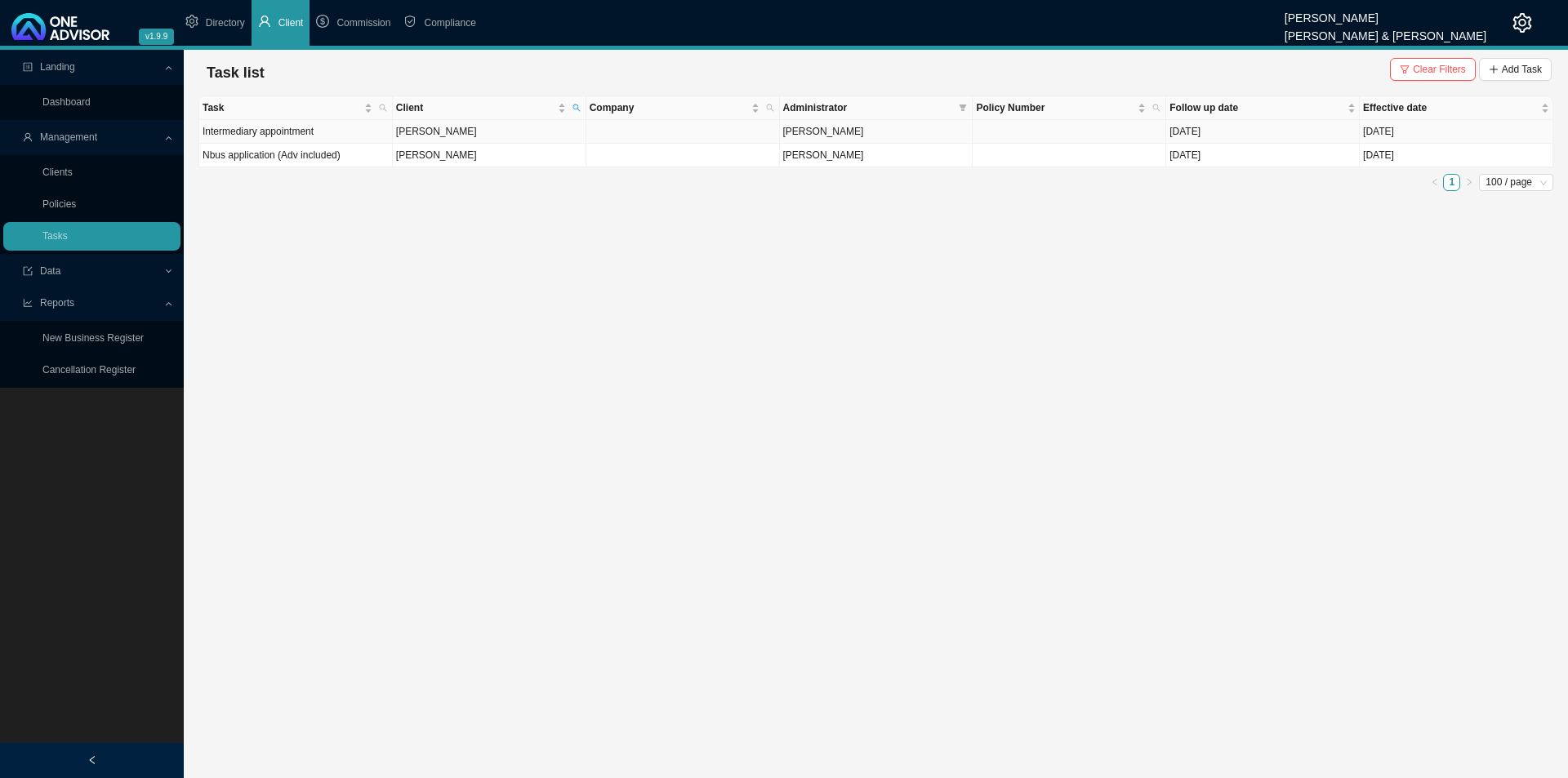
click at [553, 127] on td "[PERSON_NAME]" at bounding box center [489, 132] width 193 height 24
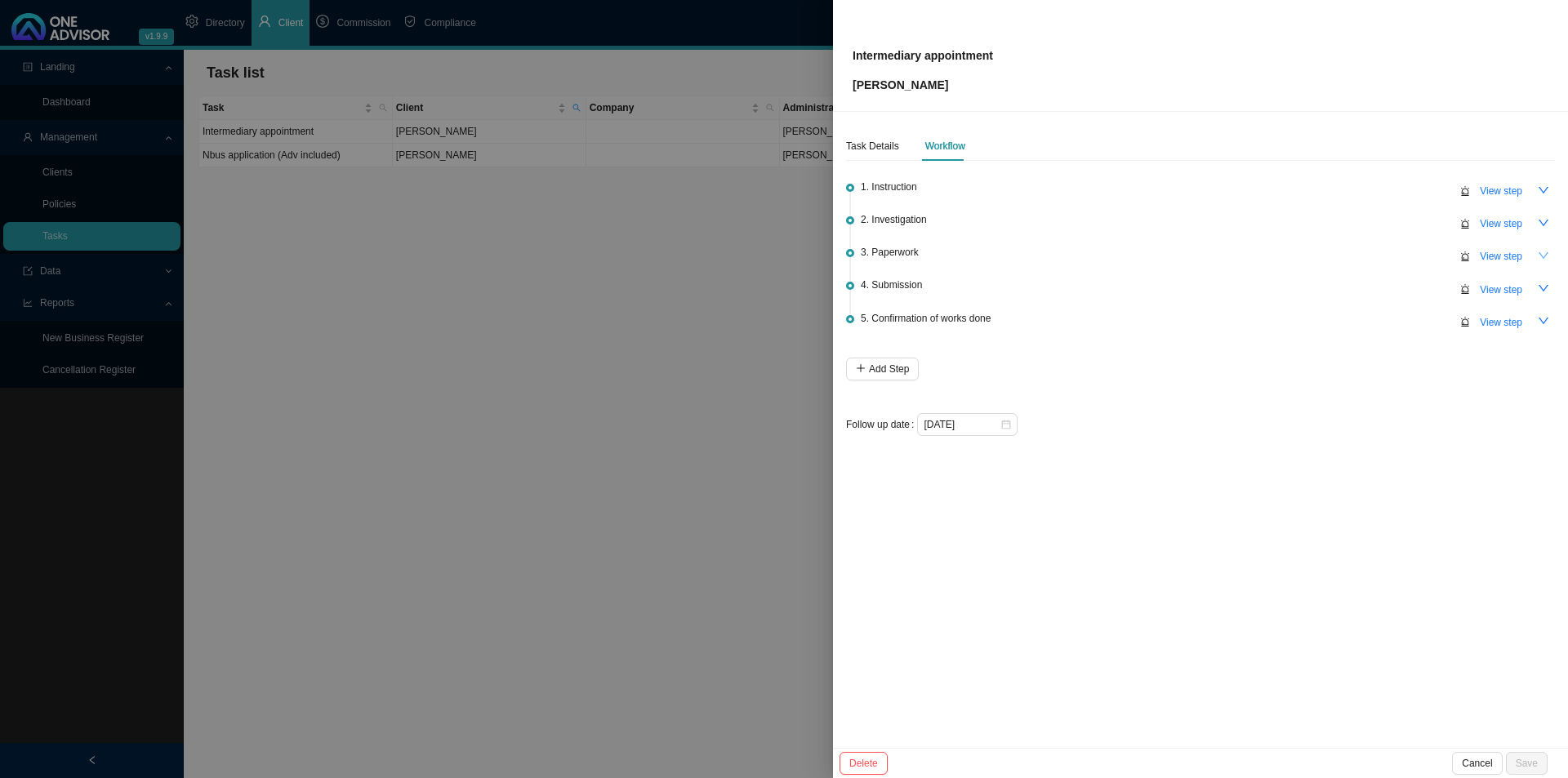
click at [1241, 251] on icon "down" at bounding box center [1543, 256] width 11 height 11
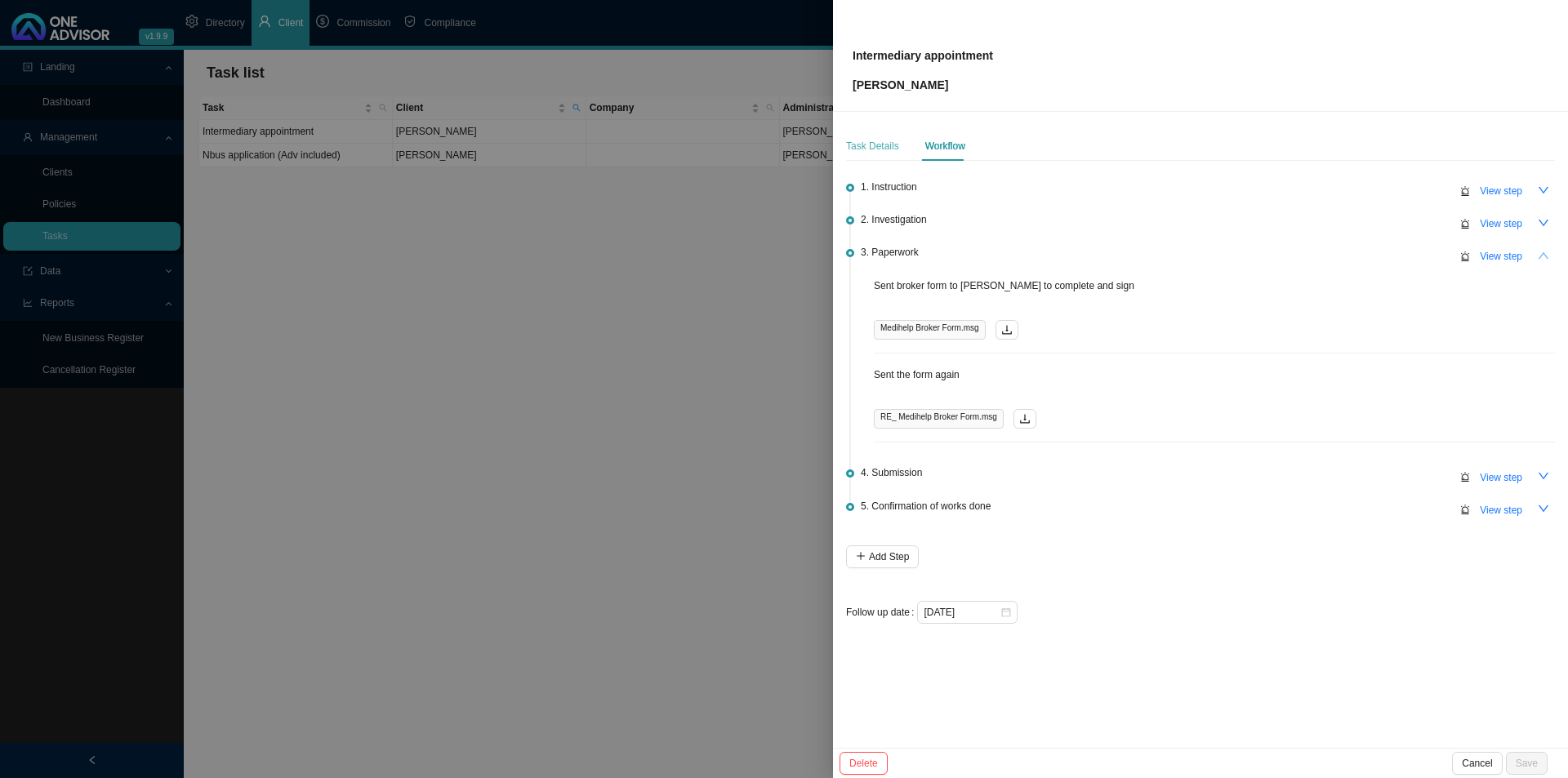
click at [873, 136] on div "Task Details" at bounding box center [872, 146] width 53 height 29
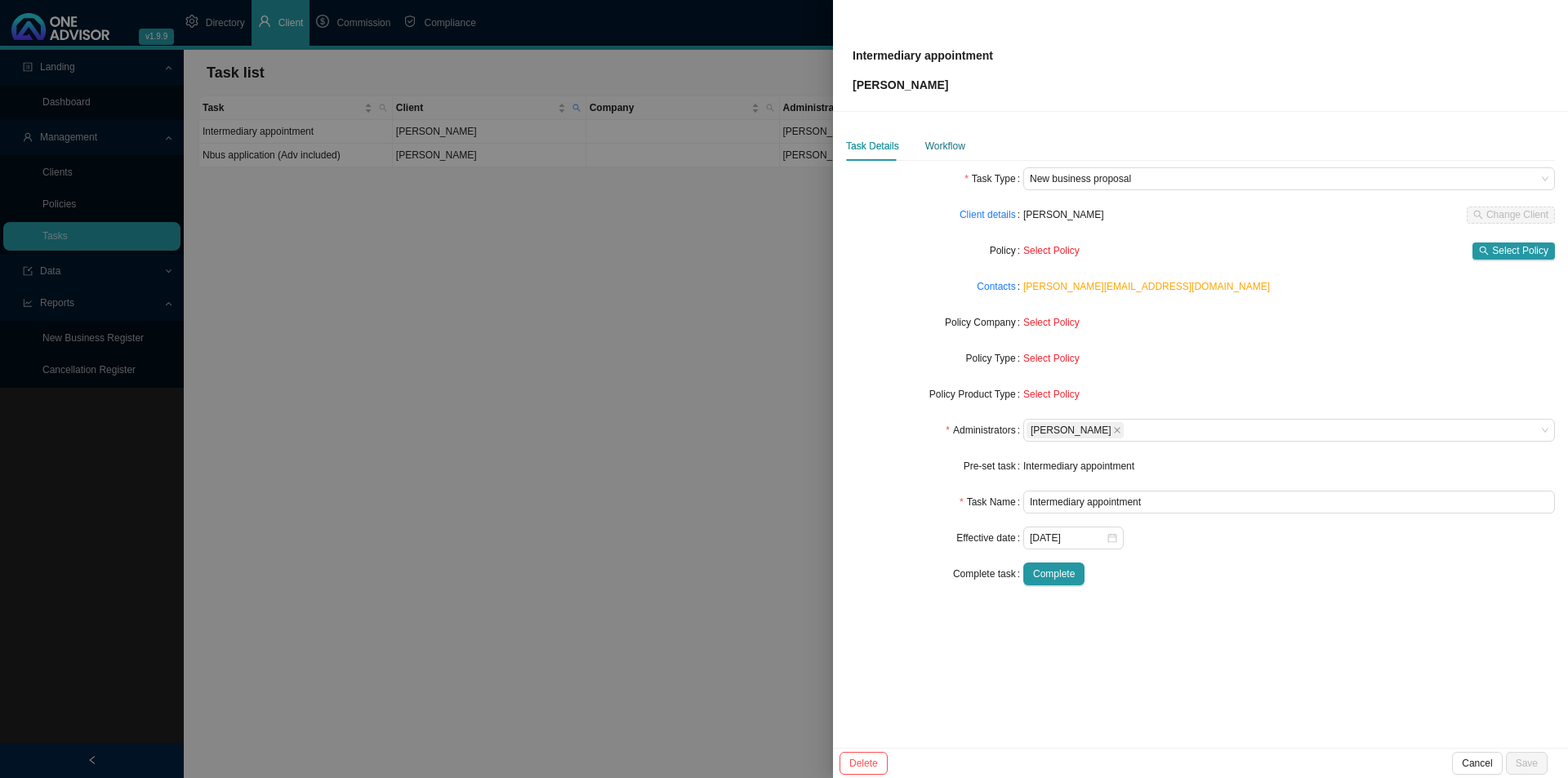
click at [949, 145] on div "Workflow" at bounding box center [945, 146] width 40 height 16
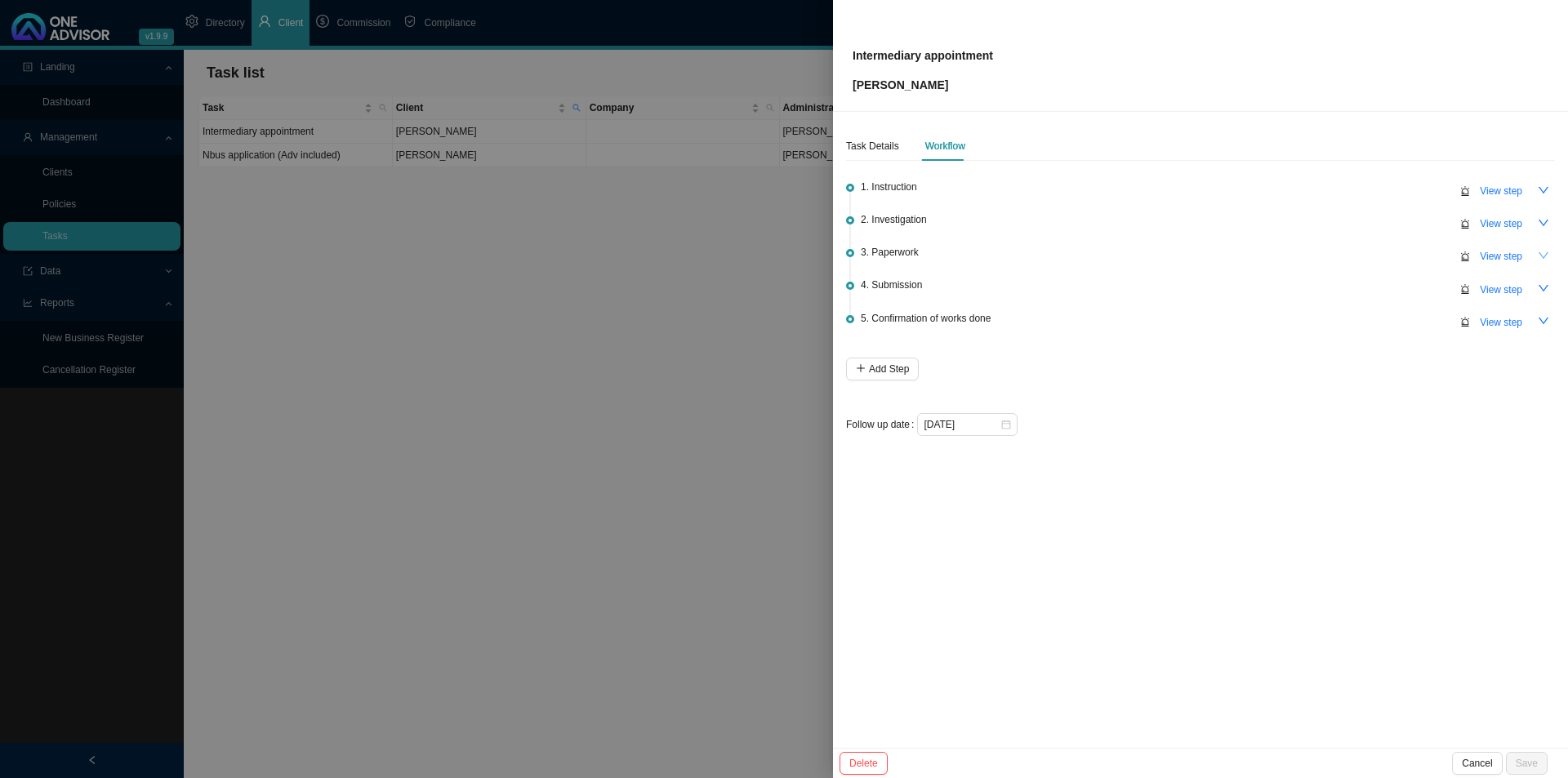
click at [1241, 253] on icon "down" at bounding box center [1543, 256] width 11 height 11
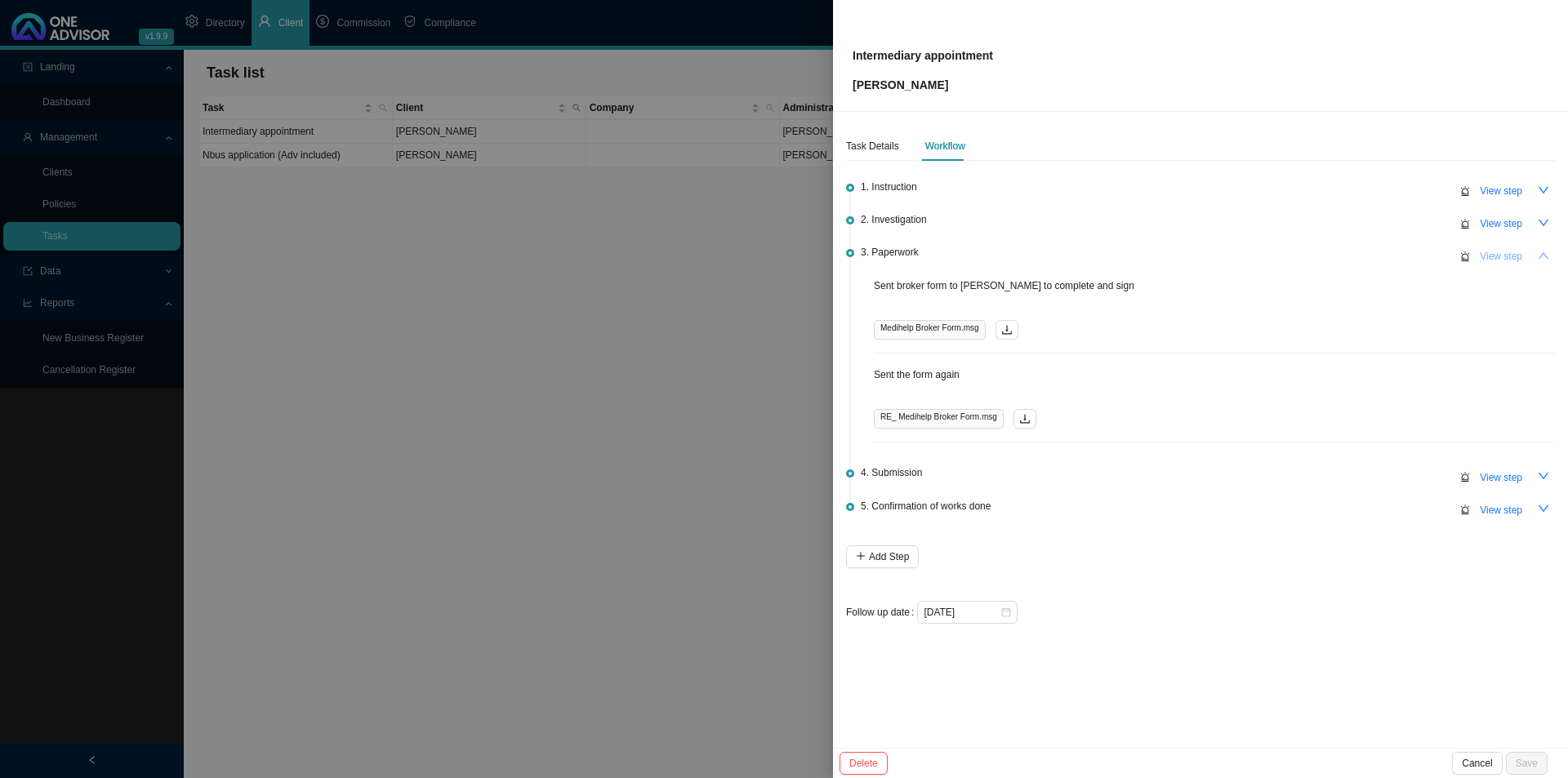
click at [1241, 258] on span "View step" at bounding box center [1501, 256] width 43 height 16
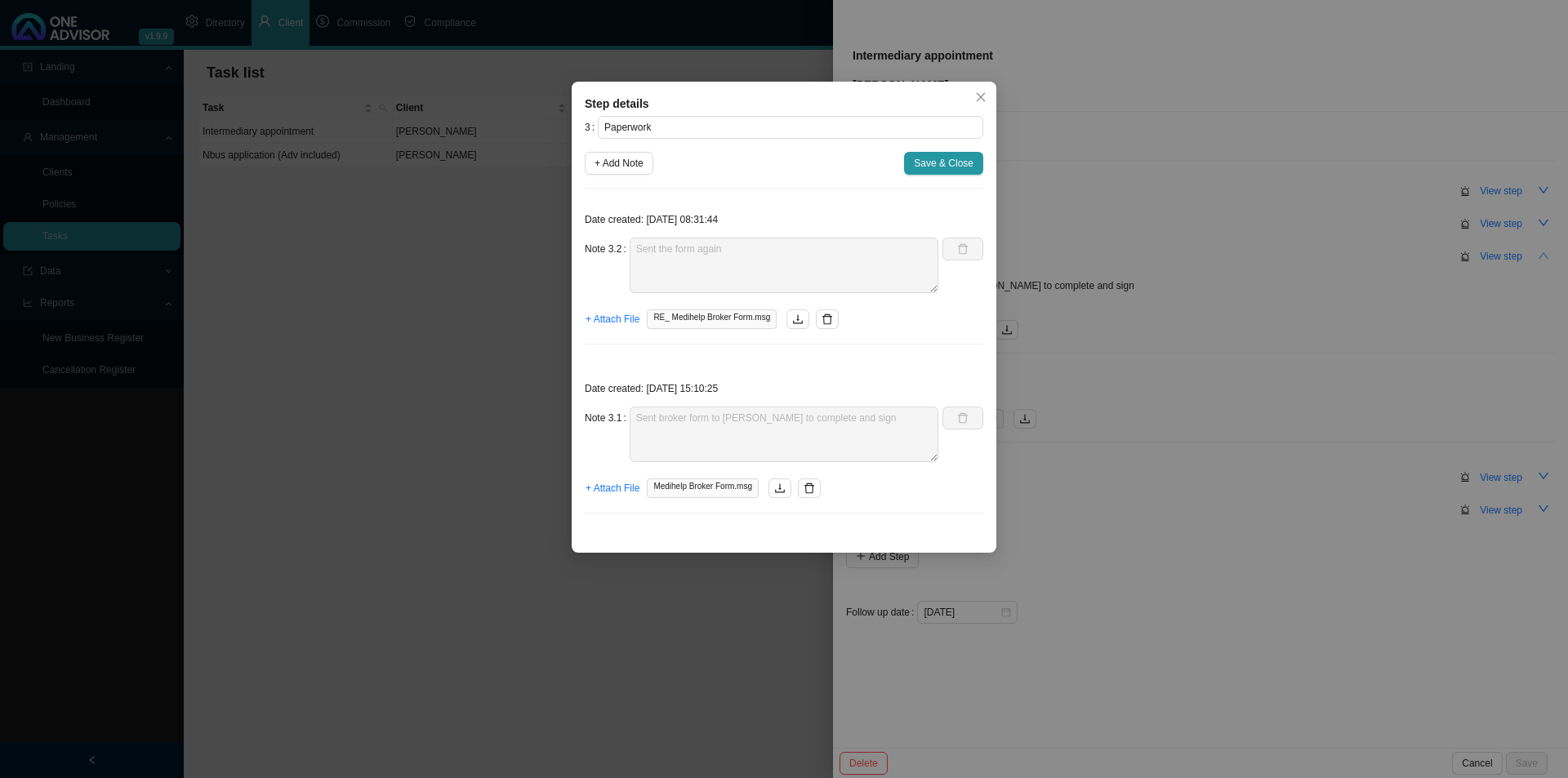
drag, startPoint x: 974, startPoint y: 87, endPoint x: 975, endPoint y: 97, distance: 10.0
click at [974, 87] on button "Close" at bounding box center [981, 97] width 23 height 23
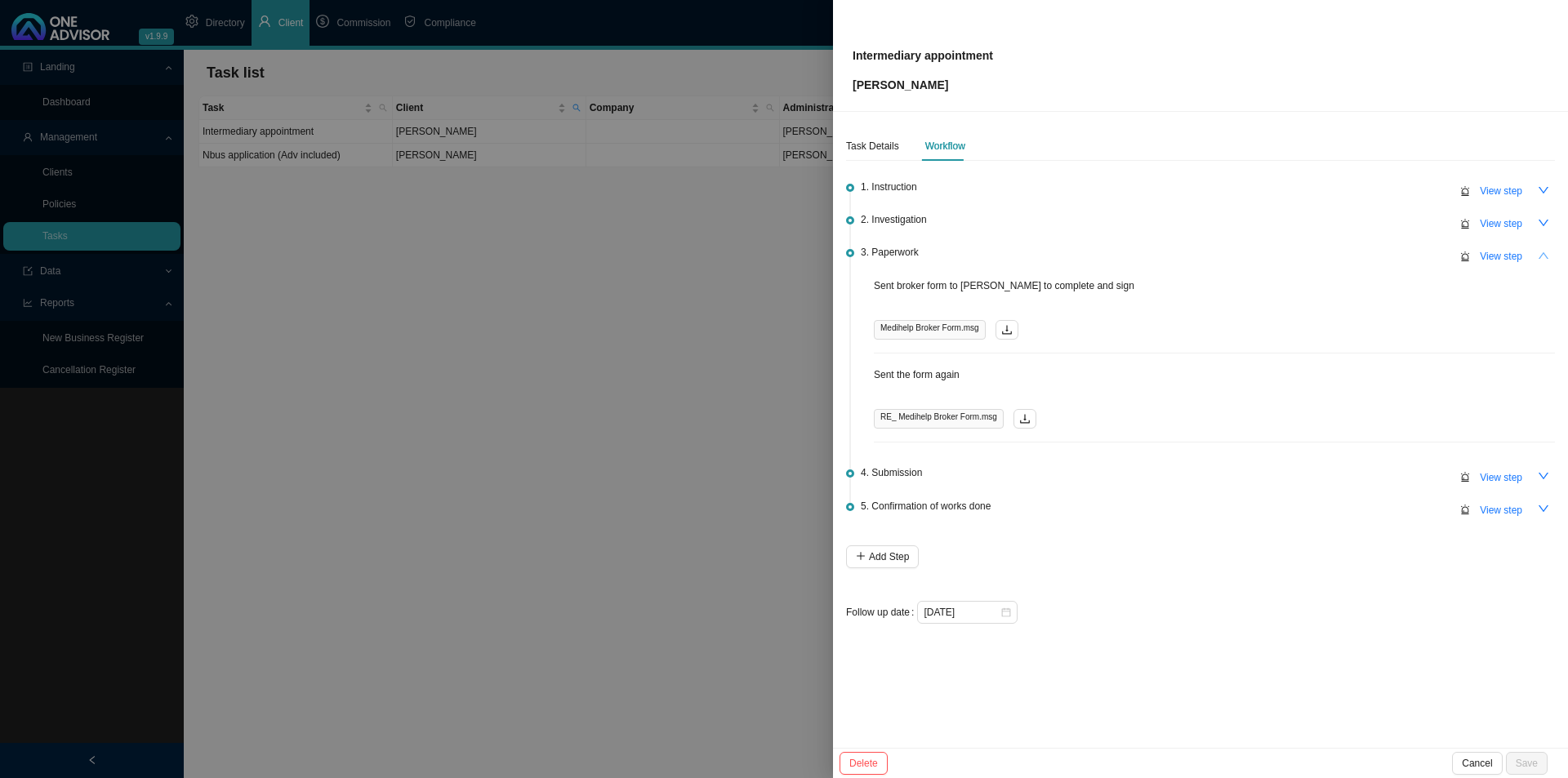
click at [403, 311] on div at bounding box center [784, 389] width 1568 height 778
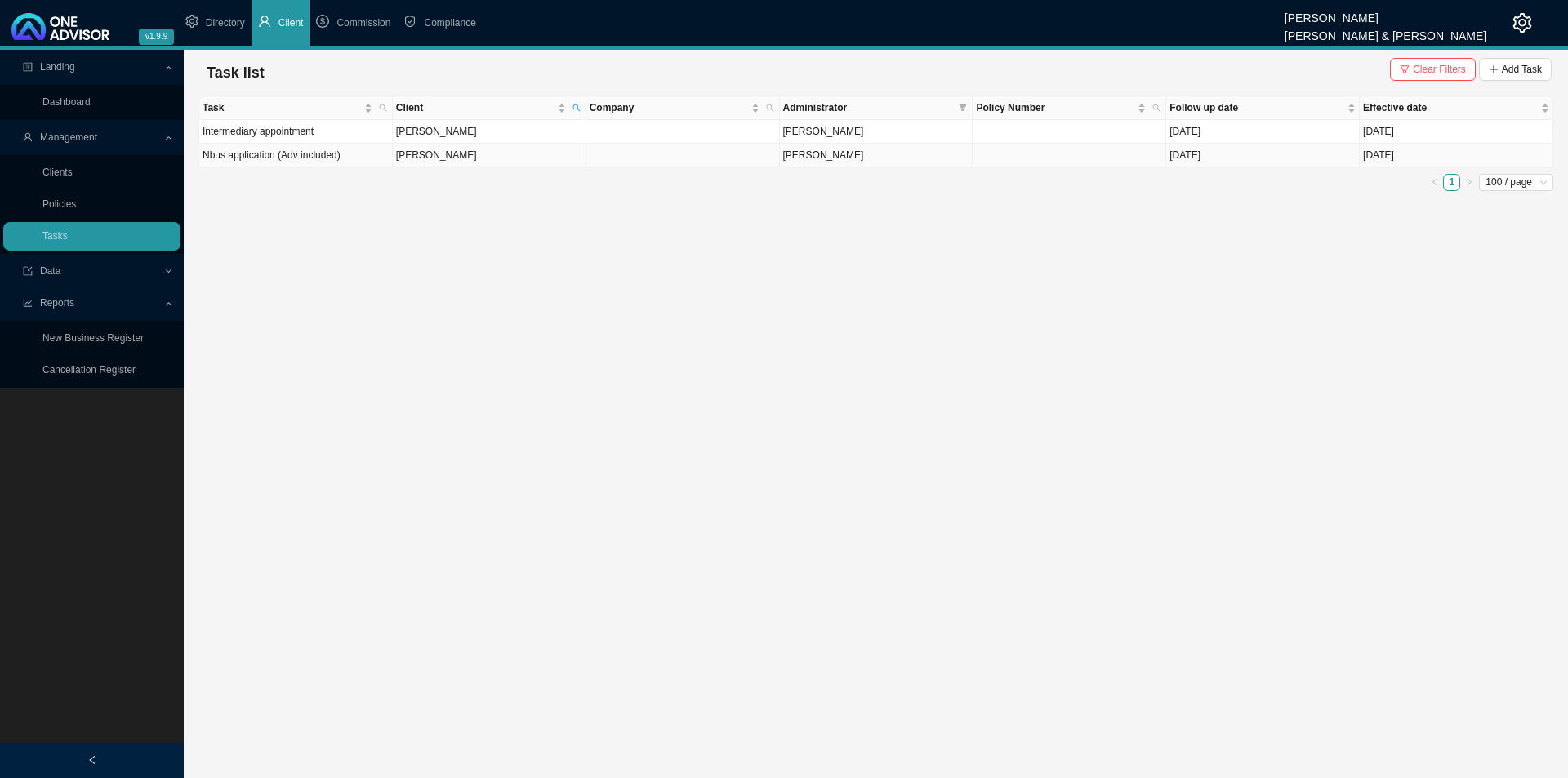
click at [474, 158] on td "[PERSON_NAME]" at bounding box center [489, 155] width 193 height 24
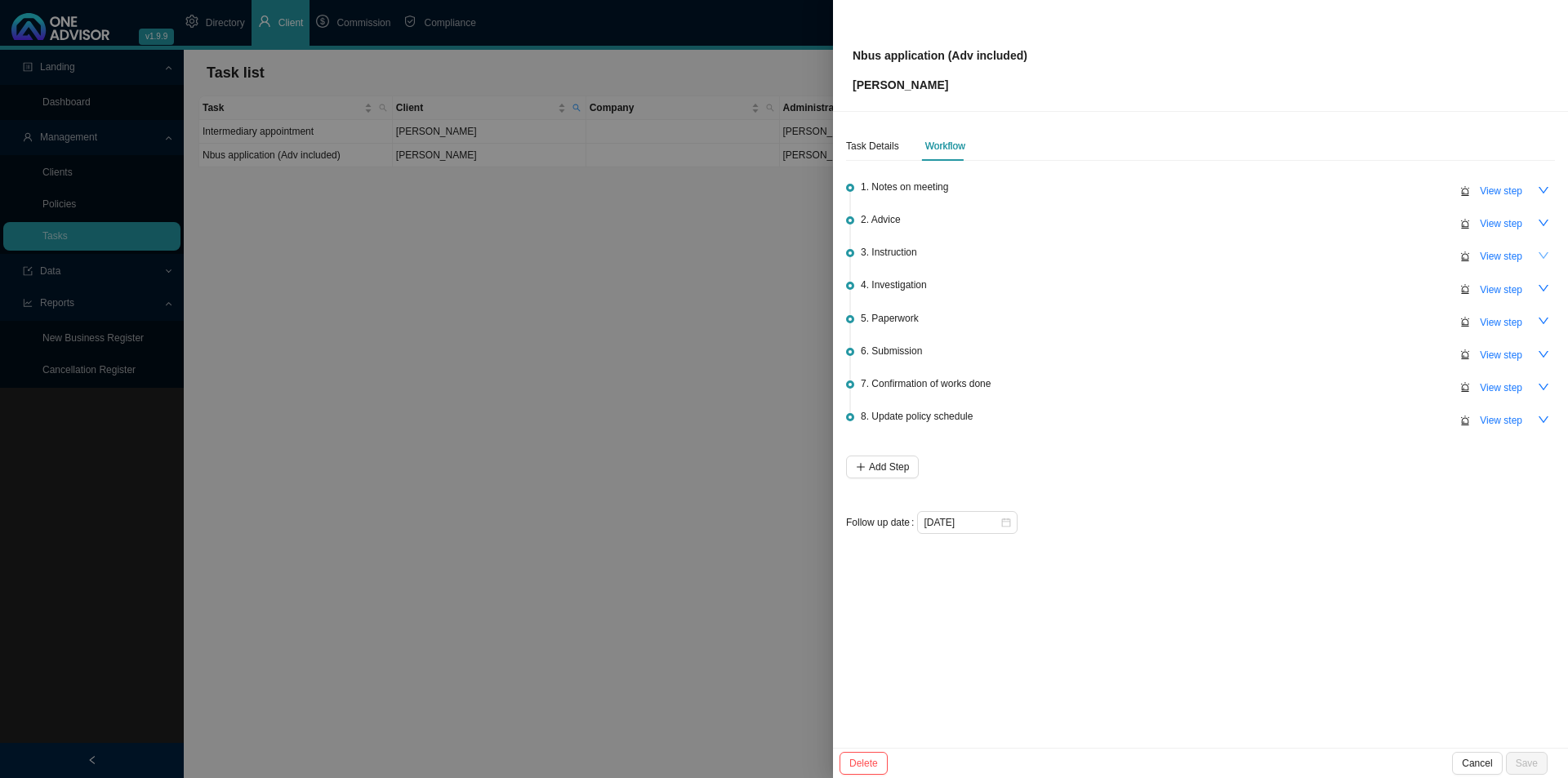
click at [1241, 251] on button "button" at bounding box center [1543, 256] width 23 height 23
click at [1241, 255] on span "View step" at bounding box center [1501, 256] width 43 height 16
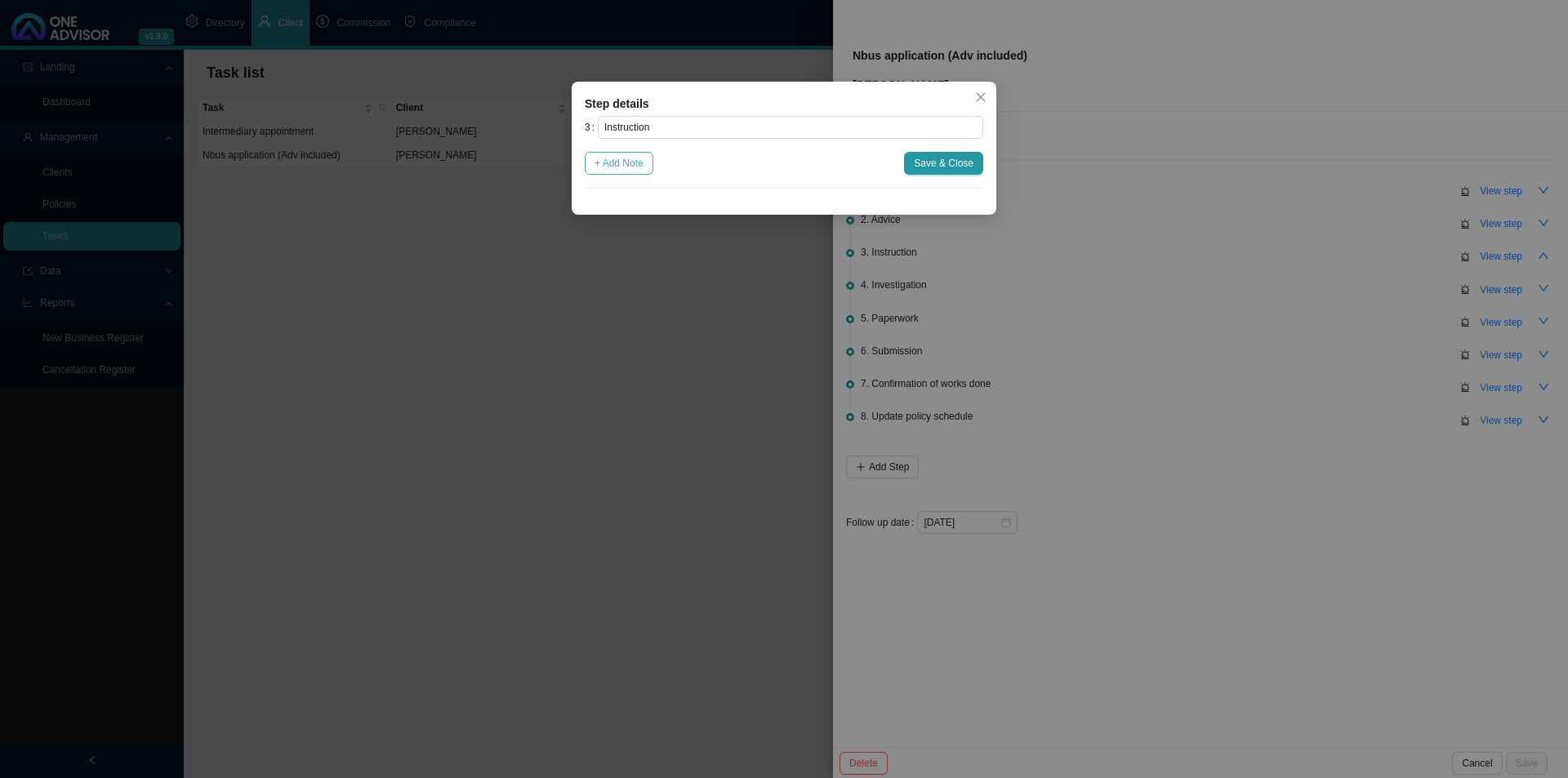
click at [640, 158] on span "+ Add Note" at bounding box center [619, 163] width 49 height 16
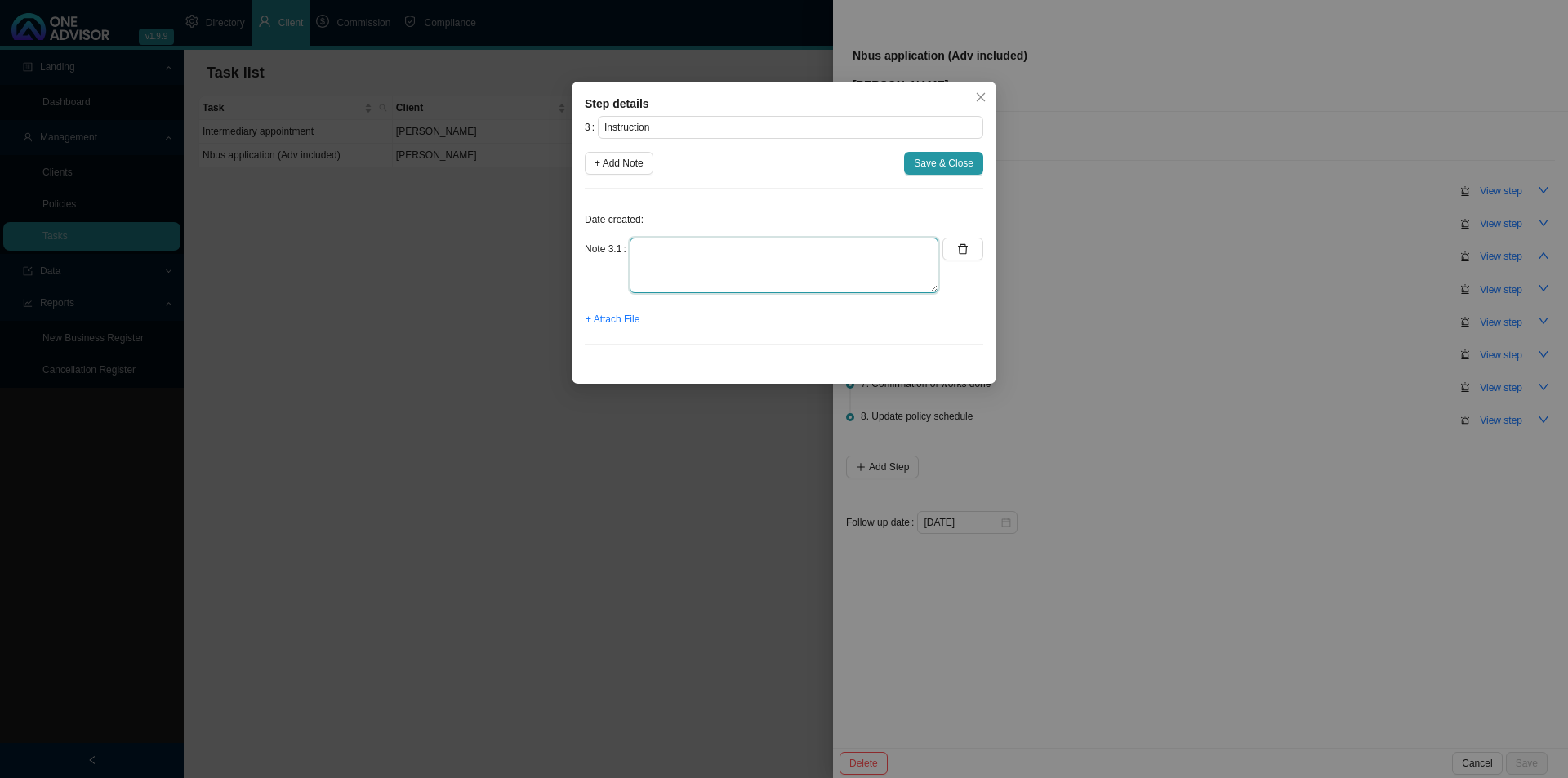
click at [677, 283] on textarea at bounding box center [784, 265] width 309 height 56
type textarea "Received the go ahead from [PERSON_NAME]. She would like to move herself and [P…"
click at [596, 332] on div "Date created: Note 3.1 Received the go ahead from [PERSON_NAME]. She would like…" at bounding box center [784, 279] width 398 height 156
click at [605, 323] on span "+ Attach File" at bounding box center [613, 319] width 54 height 16
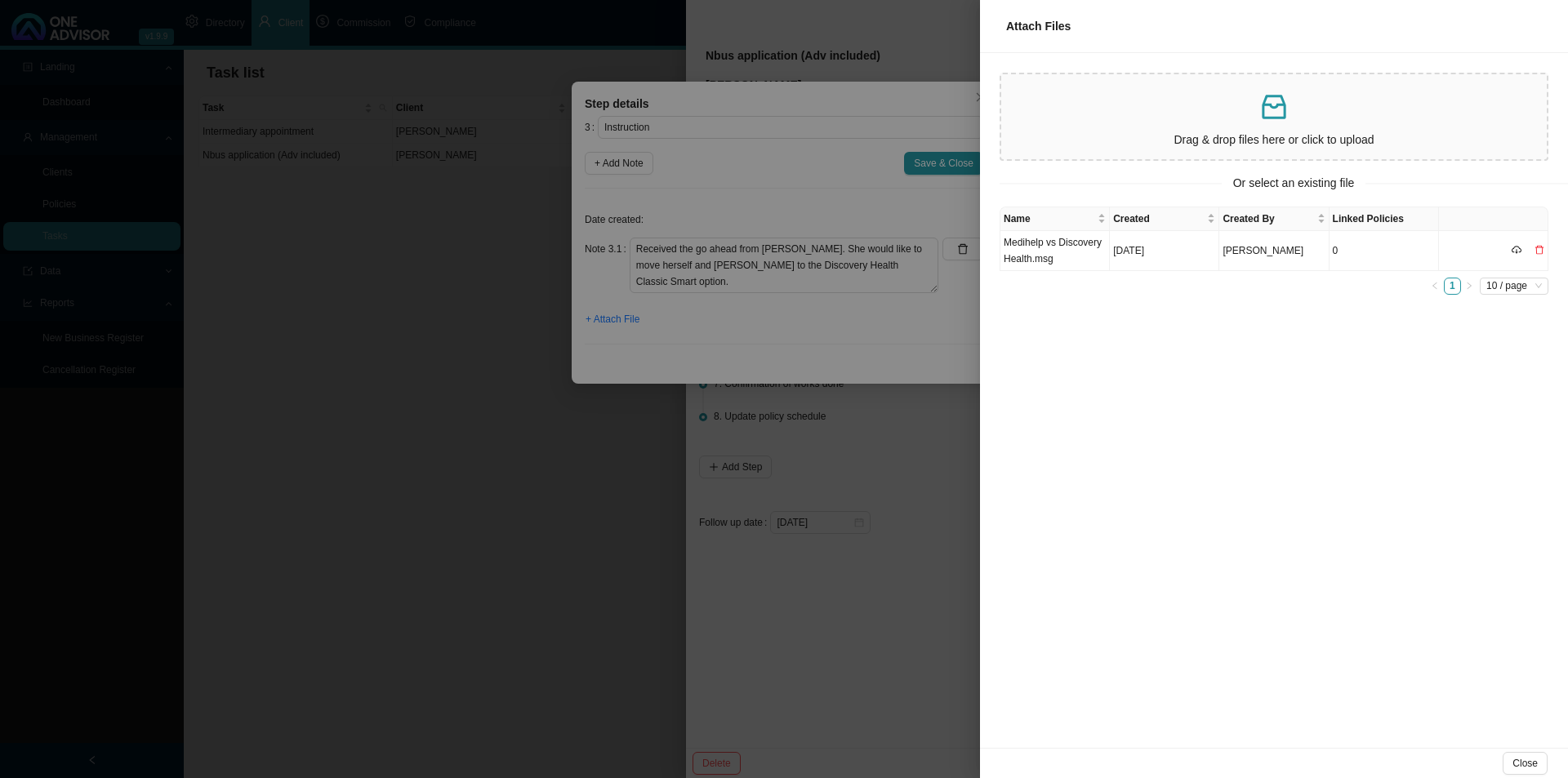
click at [1171, 366] on div "Name Created Created By Linked Policies Medihelp vs Discovery Health.msg [DATE]…" at bounding box center [1274, 477] width 588 height 541
click at [1241, 602] on button "Close" at bounding box center [1525, 763] width 45 height 23
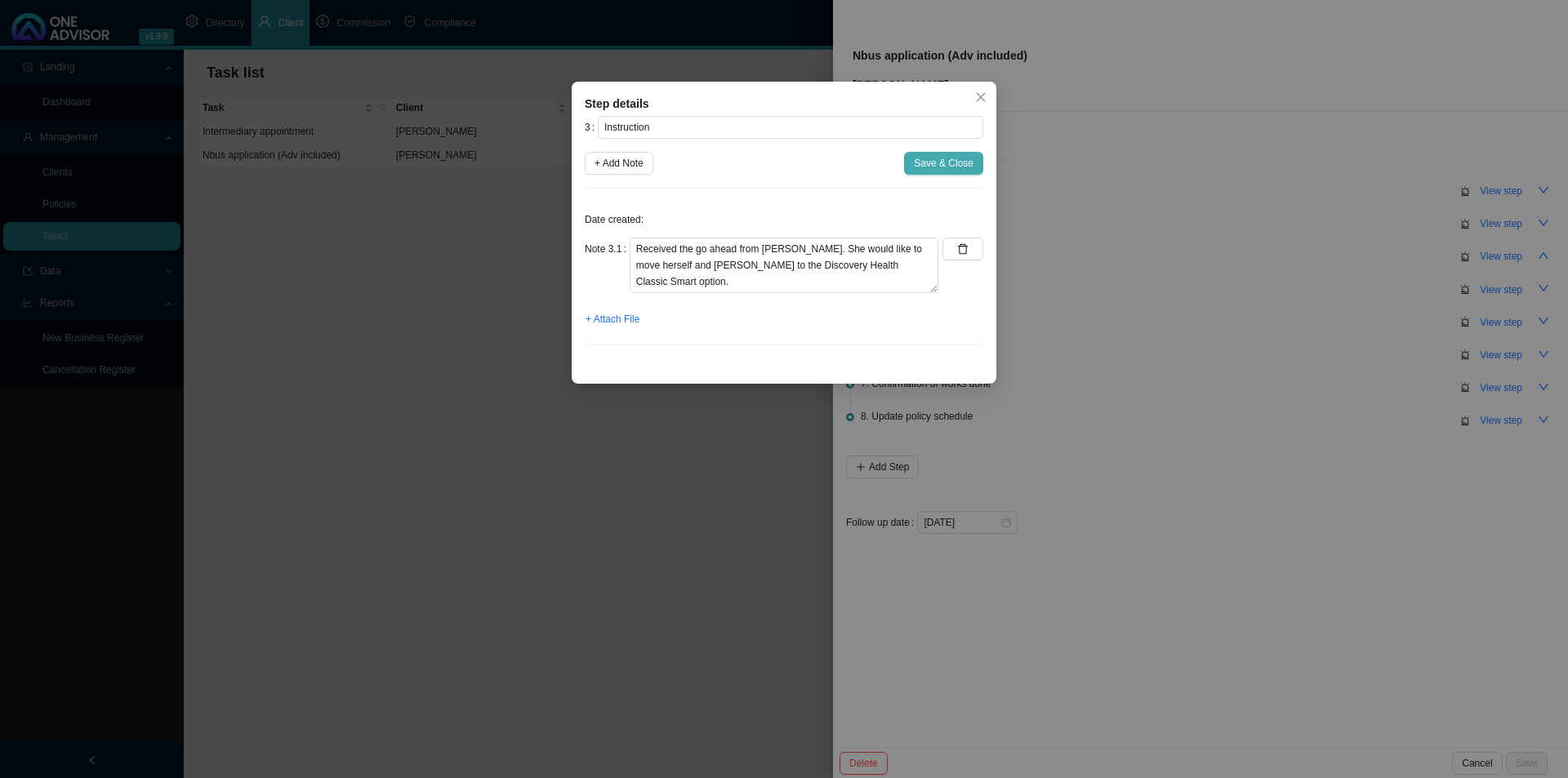
click at [946, 158] on span "Save & Close" at bounding box center [943, 163] width 60 height 16
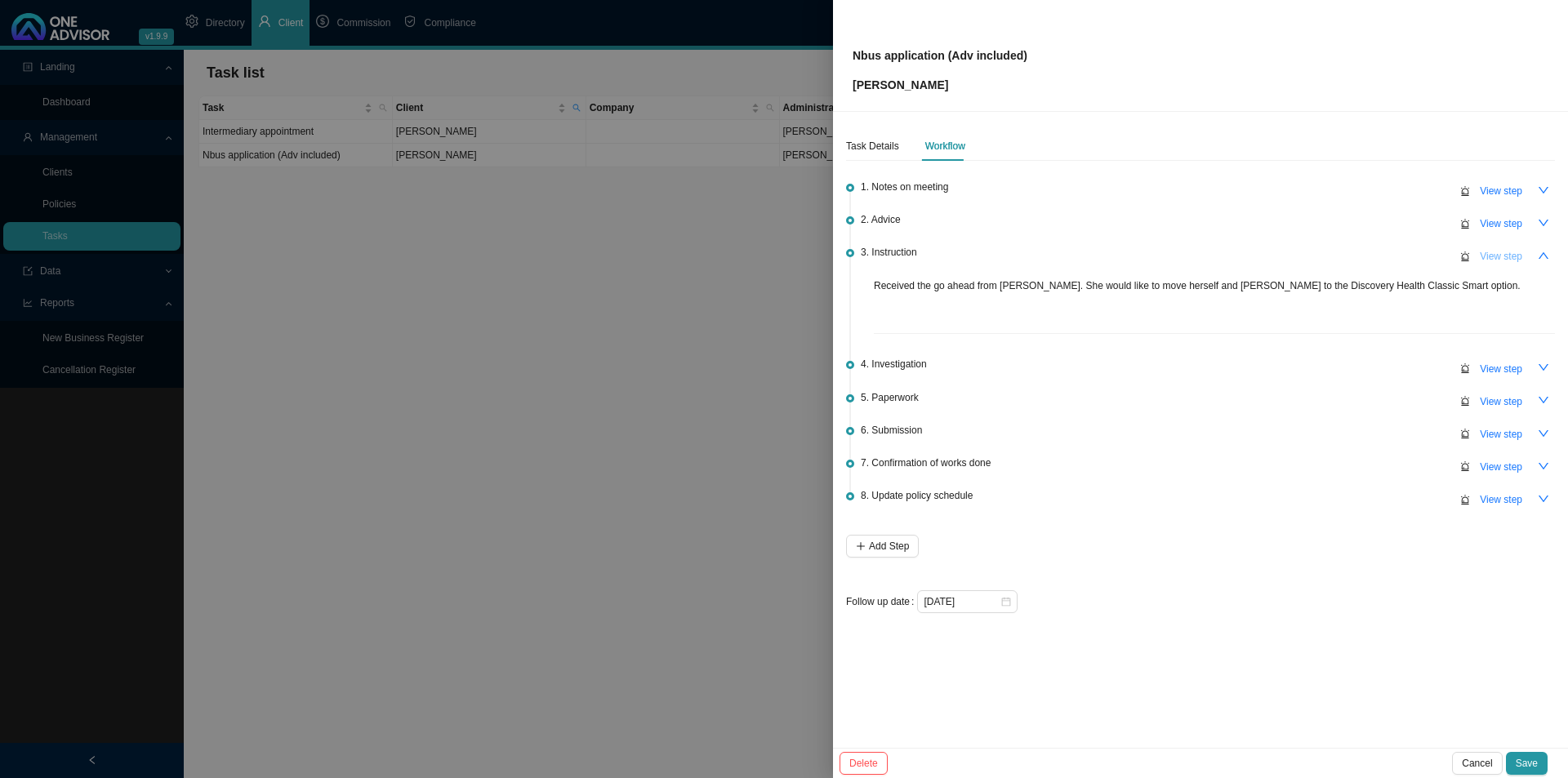
click at [1241, 256] on span "View step" at bounding box center [1501, 256] width 43 height 16
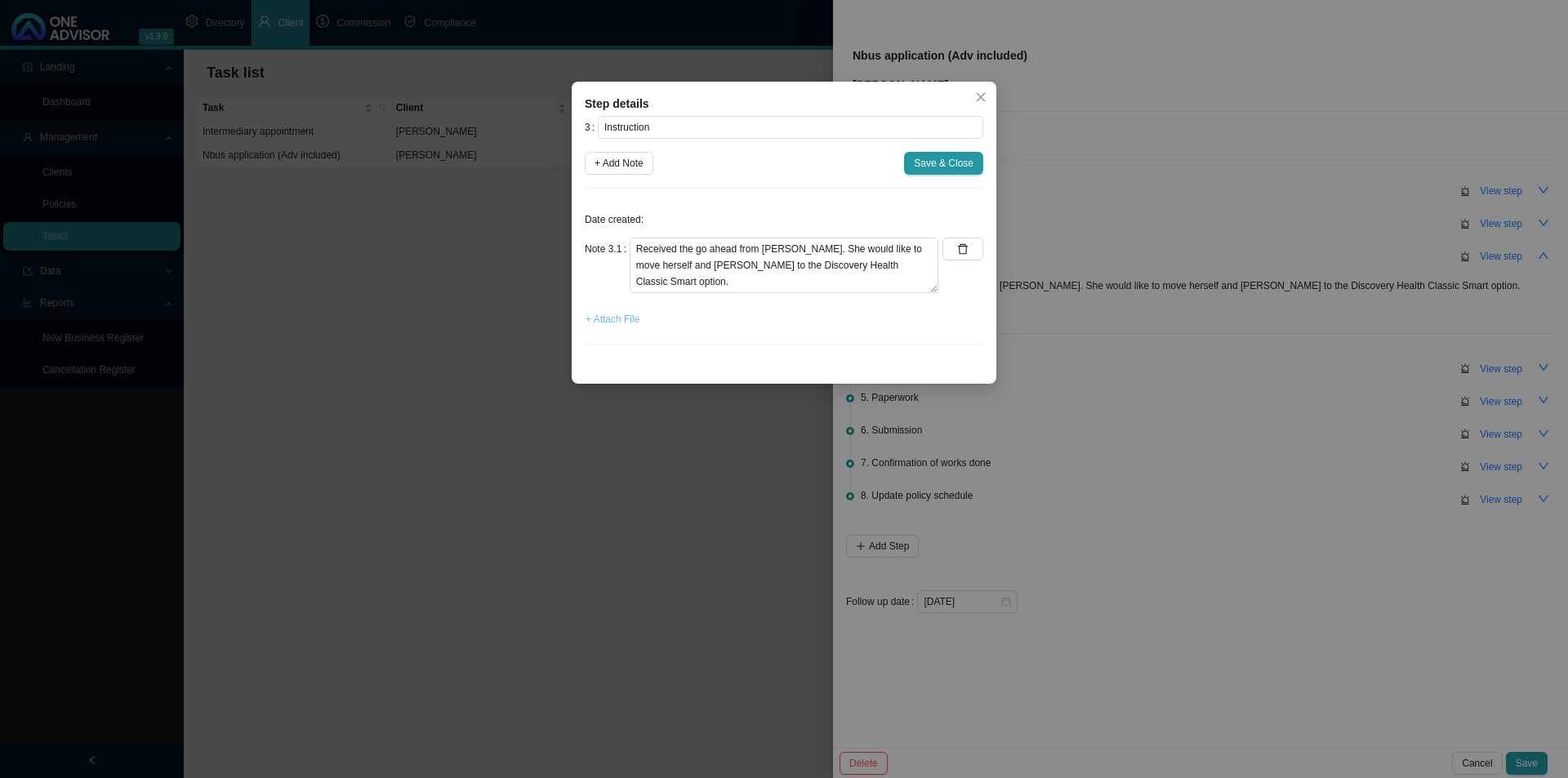
click at [626, 323] on span "+ Attach File" at bounding box center [613, 319] width 54 height 16
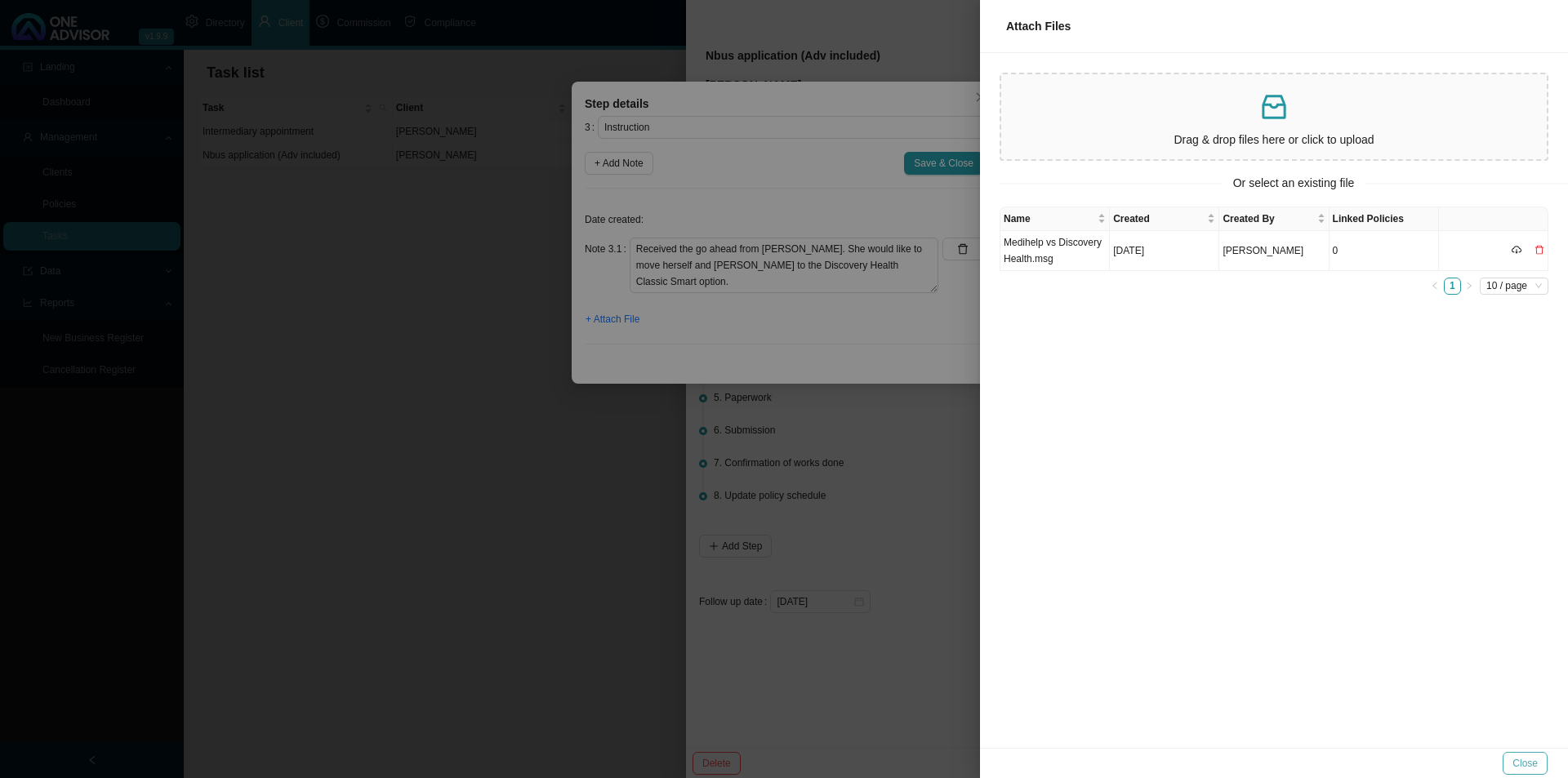
click at [1241, 602] on span "Close" at bounding box center [1525, 763] width 25 height 16
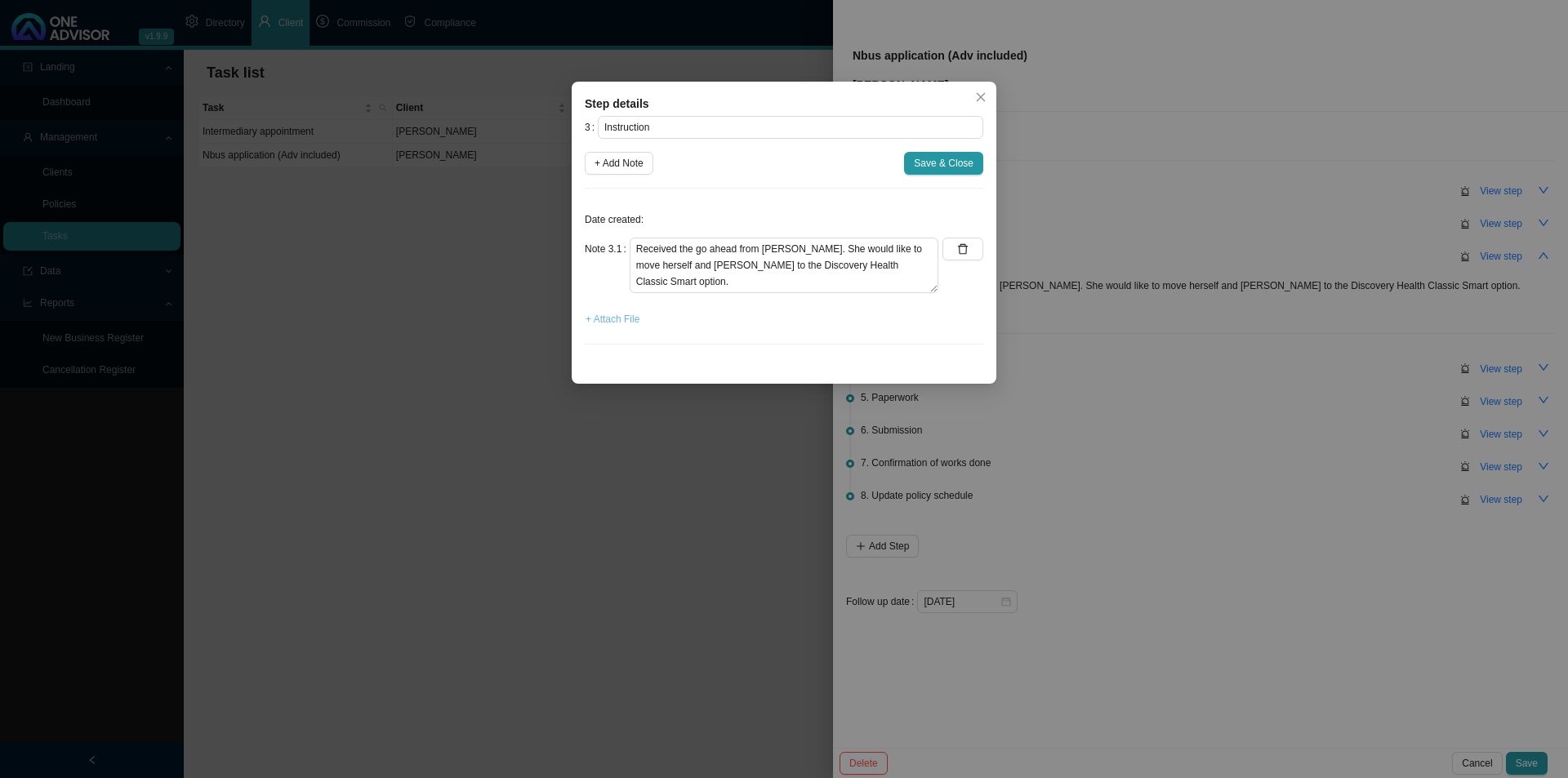
click at [619, 317] on span "+ Attach File" at bounding box center [613, 319] width 54 height 16
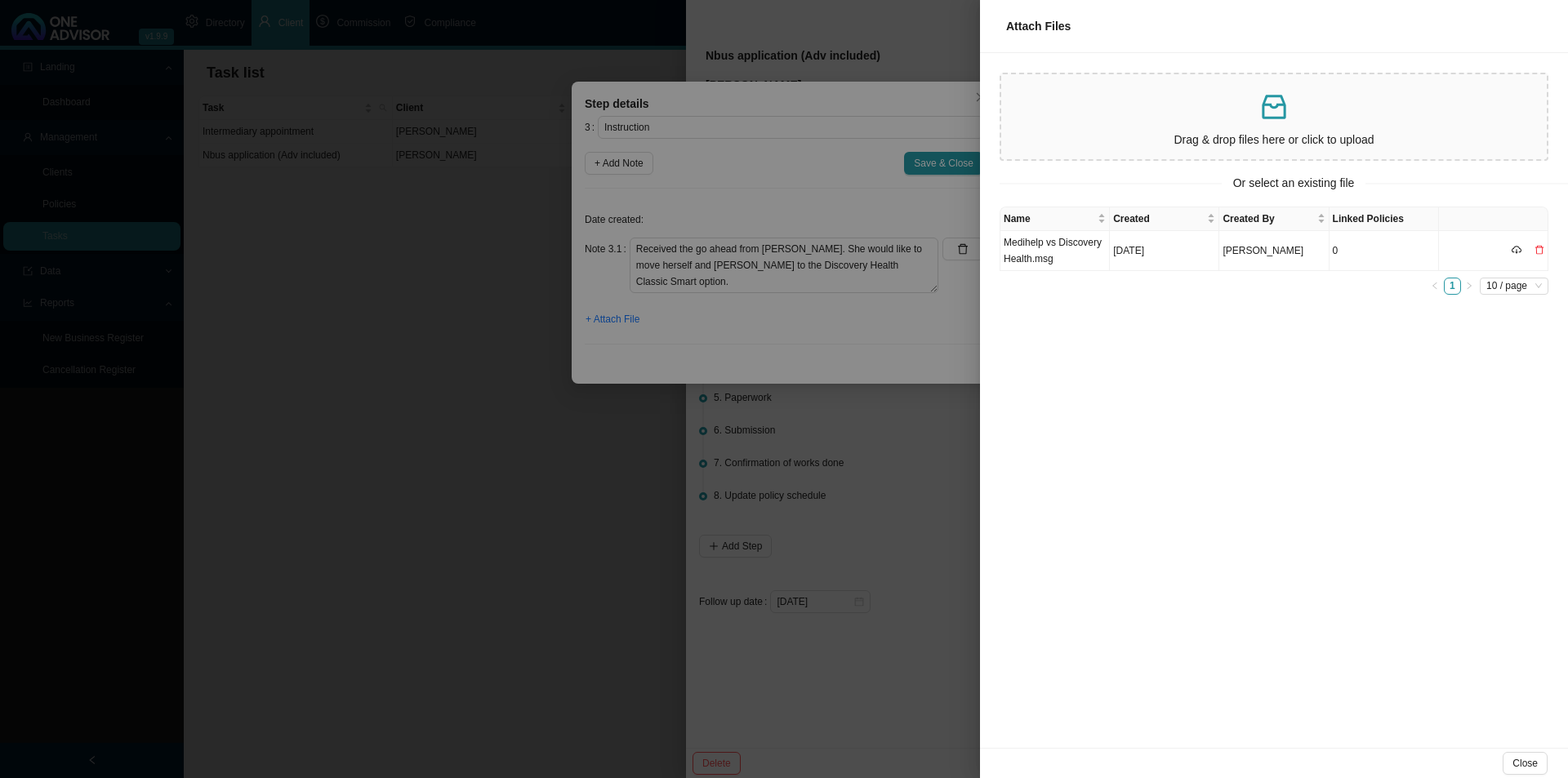
click at [1241, 120] on icon "inbox" at bounding box center [1274, 107] width 33 height 33
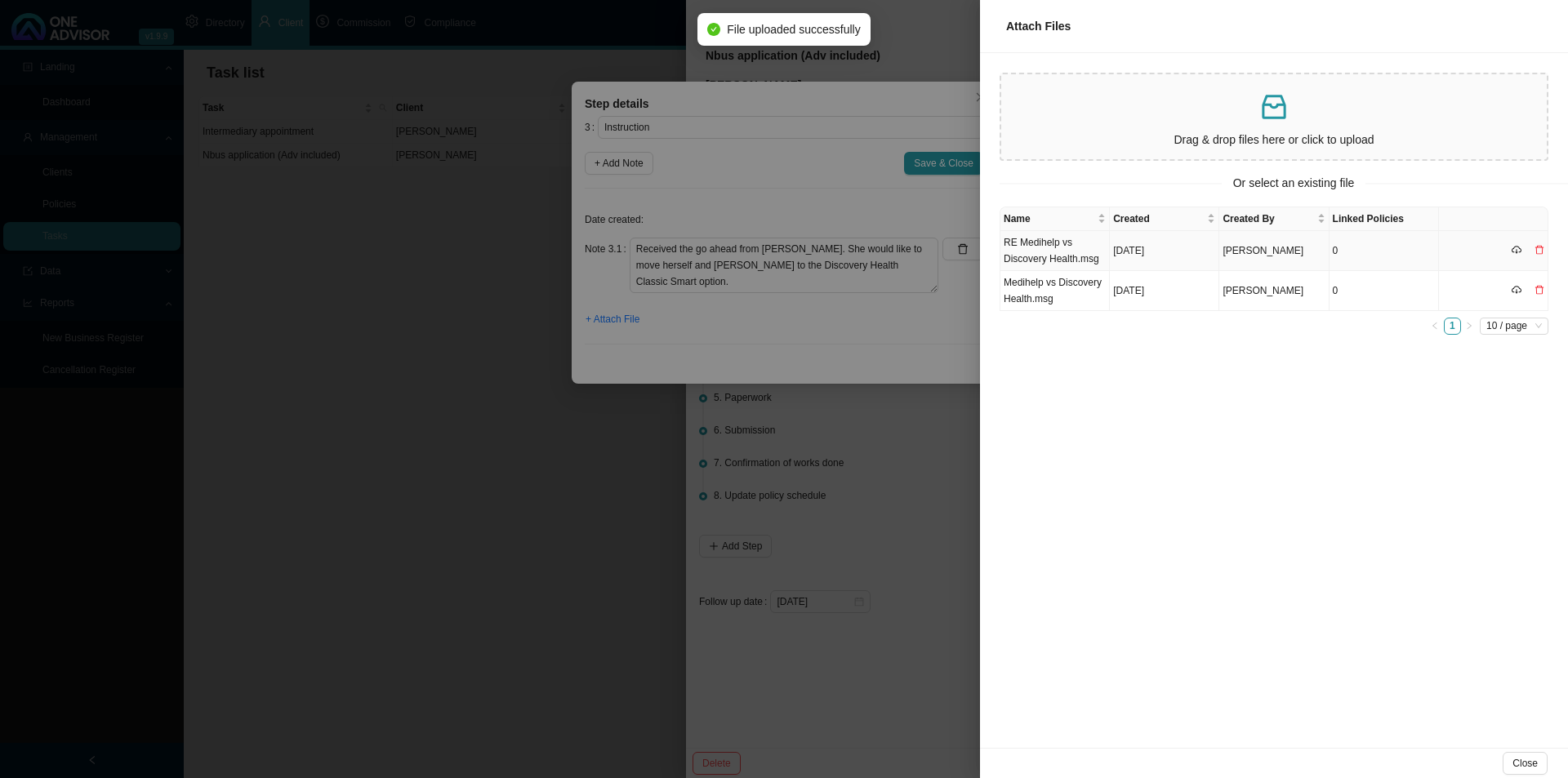
click at [1069, 247] on td "RE Medihelp vs Discovery Health.msg" at bounding box center [1055, 251] width 110 height 40
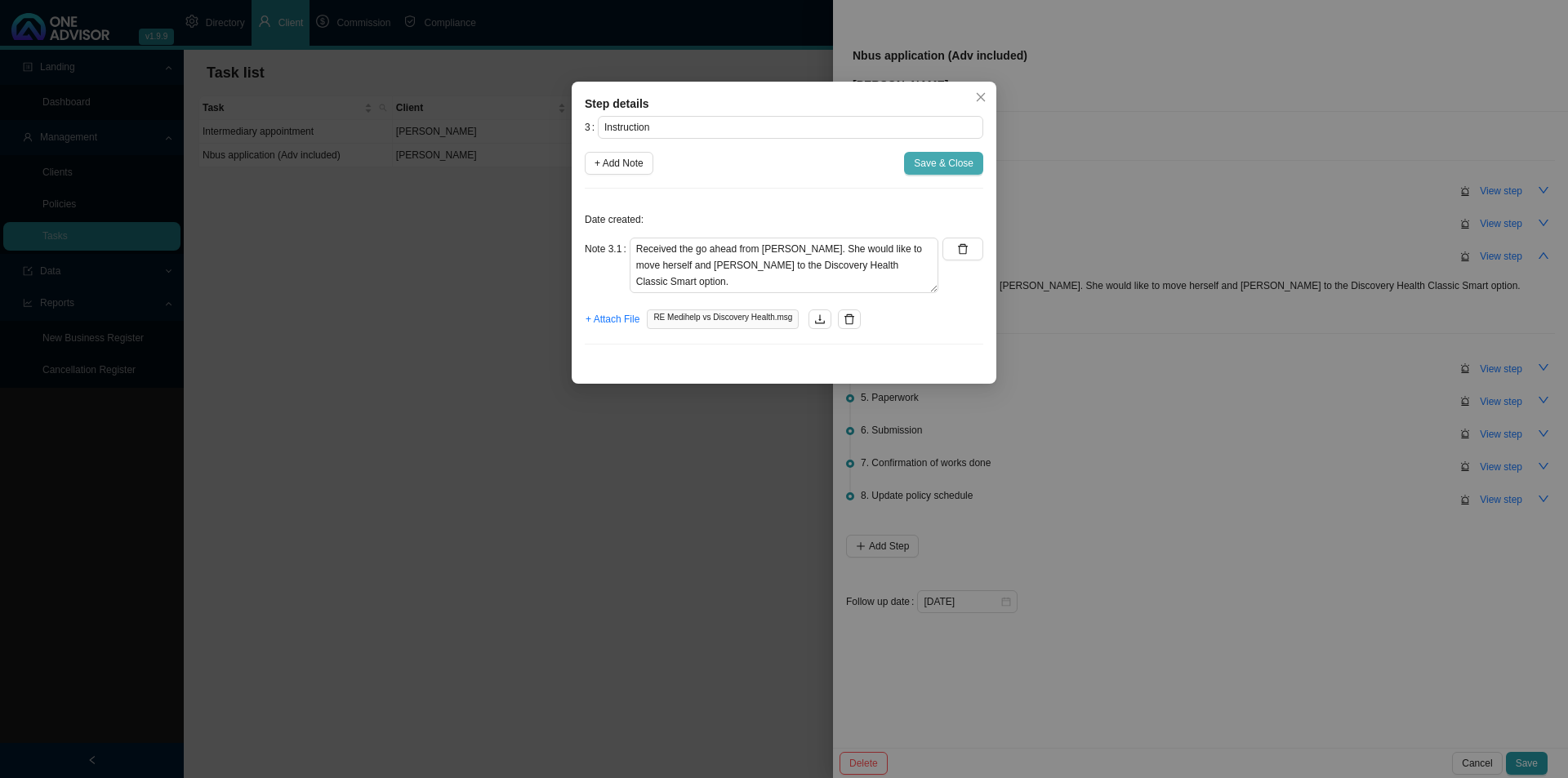
click at [945, 160] on span "Save & Close" at bounding box center [943, 163] width 60 height 16
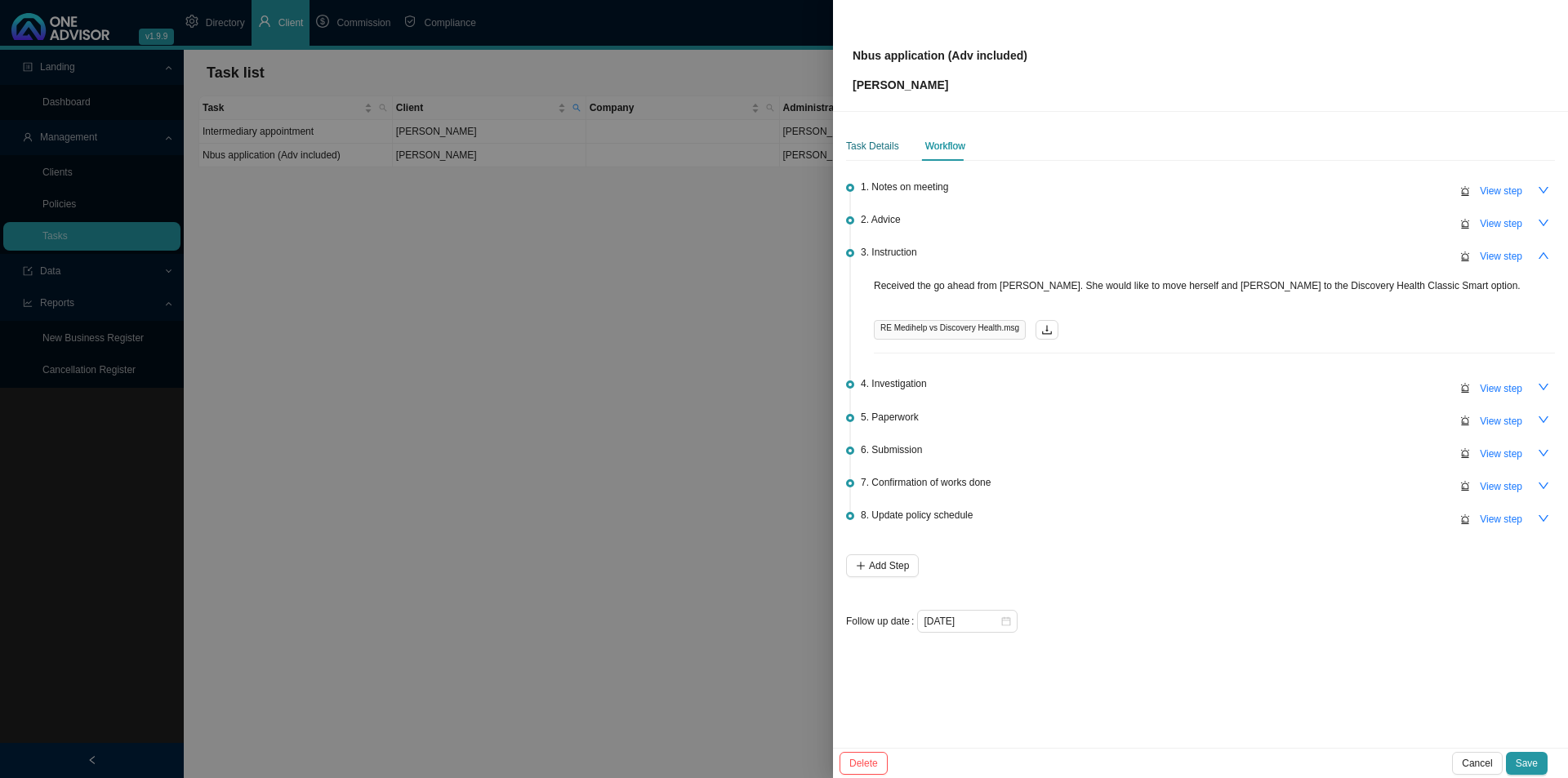
click at [878, 140] on div "Task Details" at bounding box center [872, 146] width 53 height 16
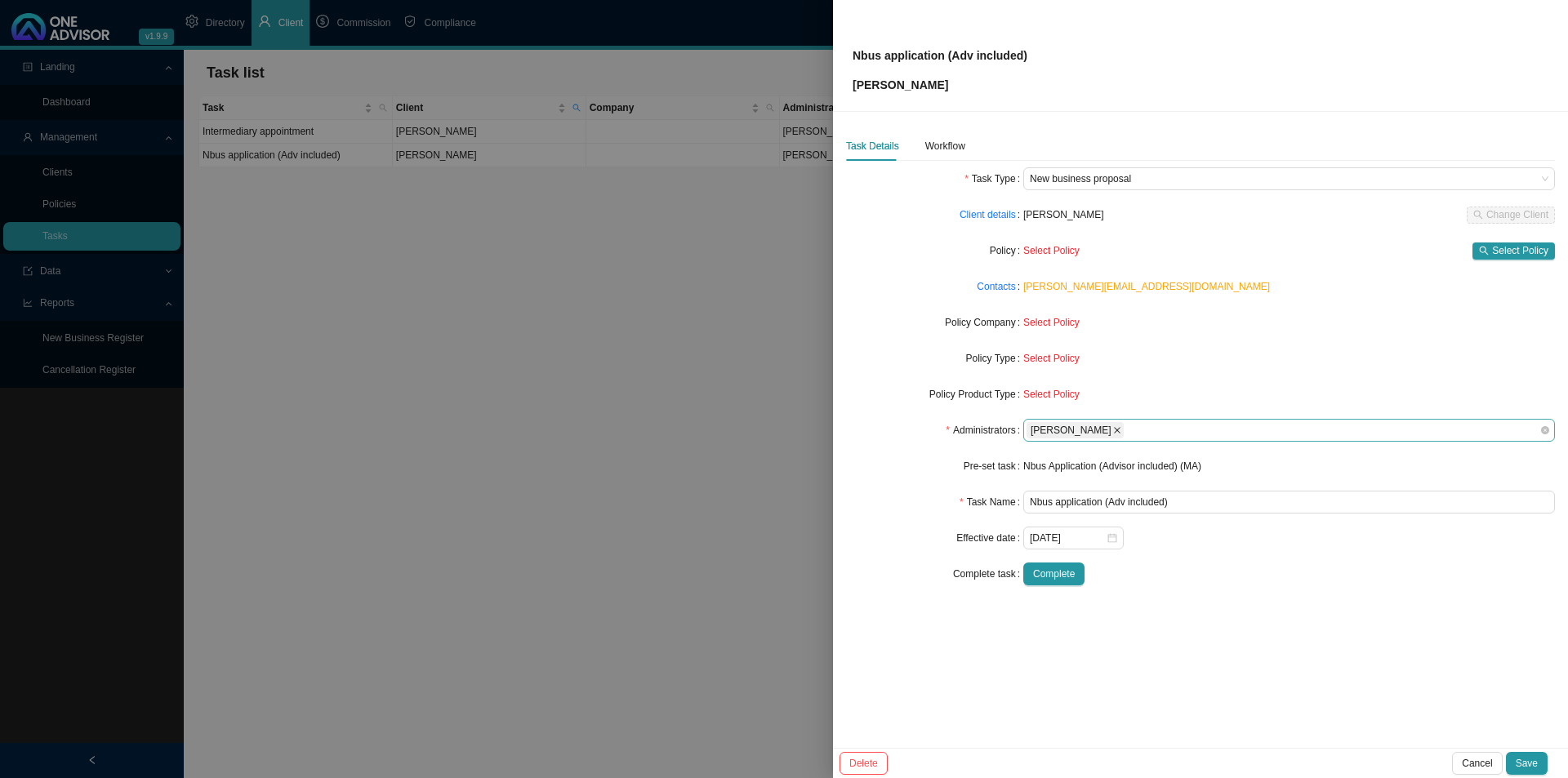
click at [1114, 431] on icon "close" at bounding box center [1117, 430] width 7 height 7
click at [1078, 429] on div at bounding box center [1281, 430] width 510 height 12
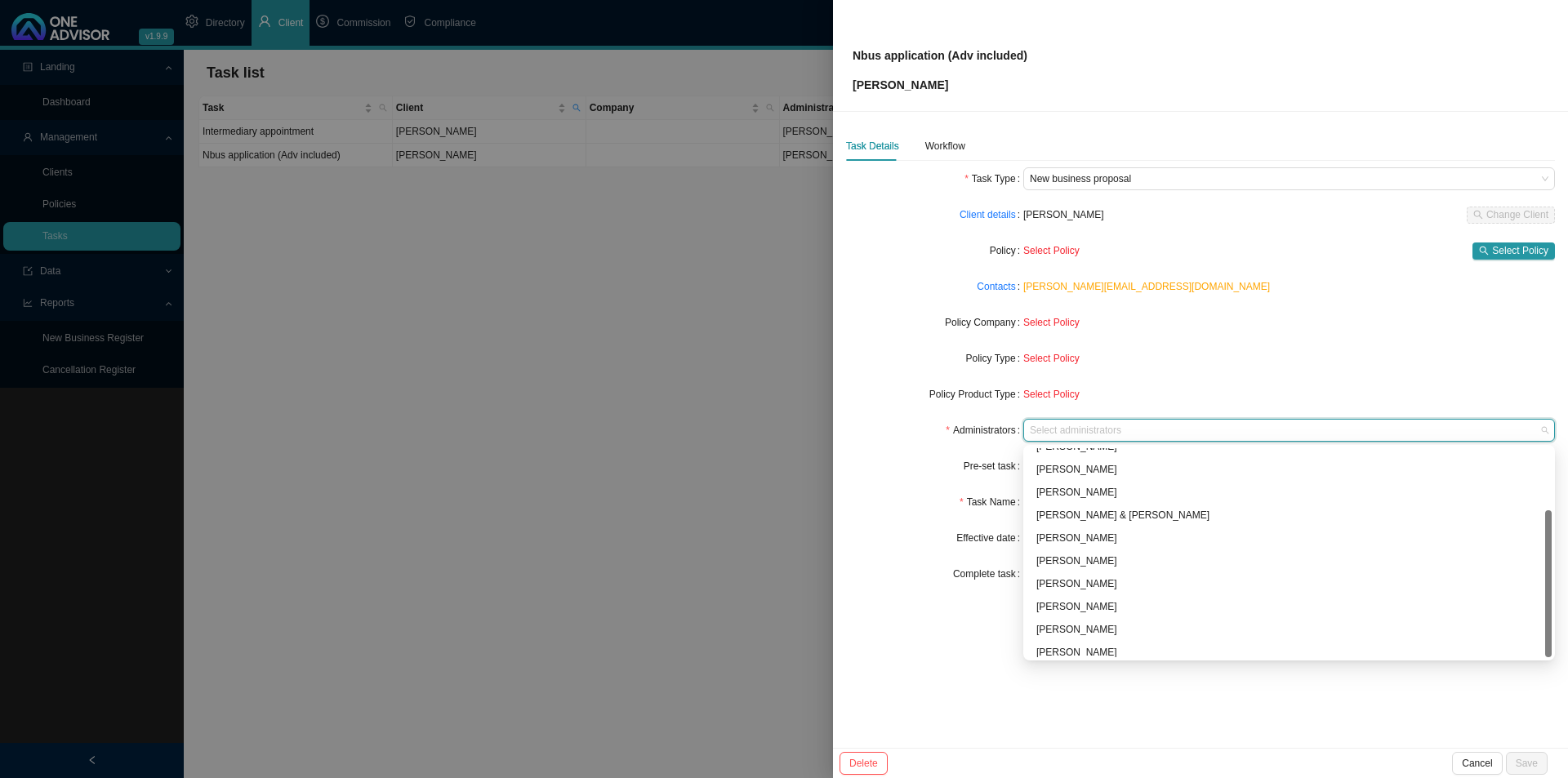
scroll to position [88, 0]
click at [1097, 602] on div "[PERSON_NAME]" at bounding box center [1289, 623] width 525 height 23
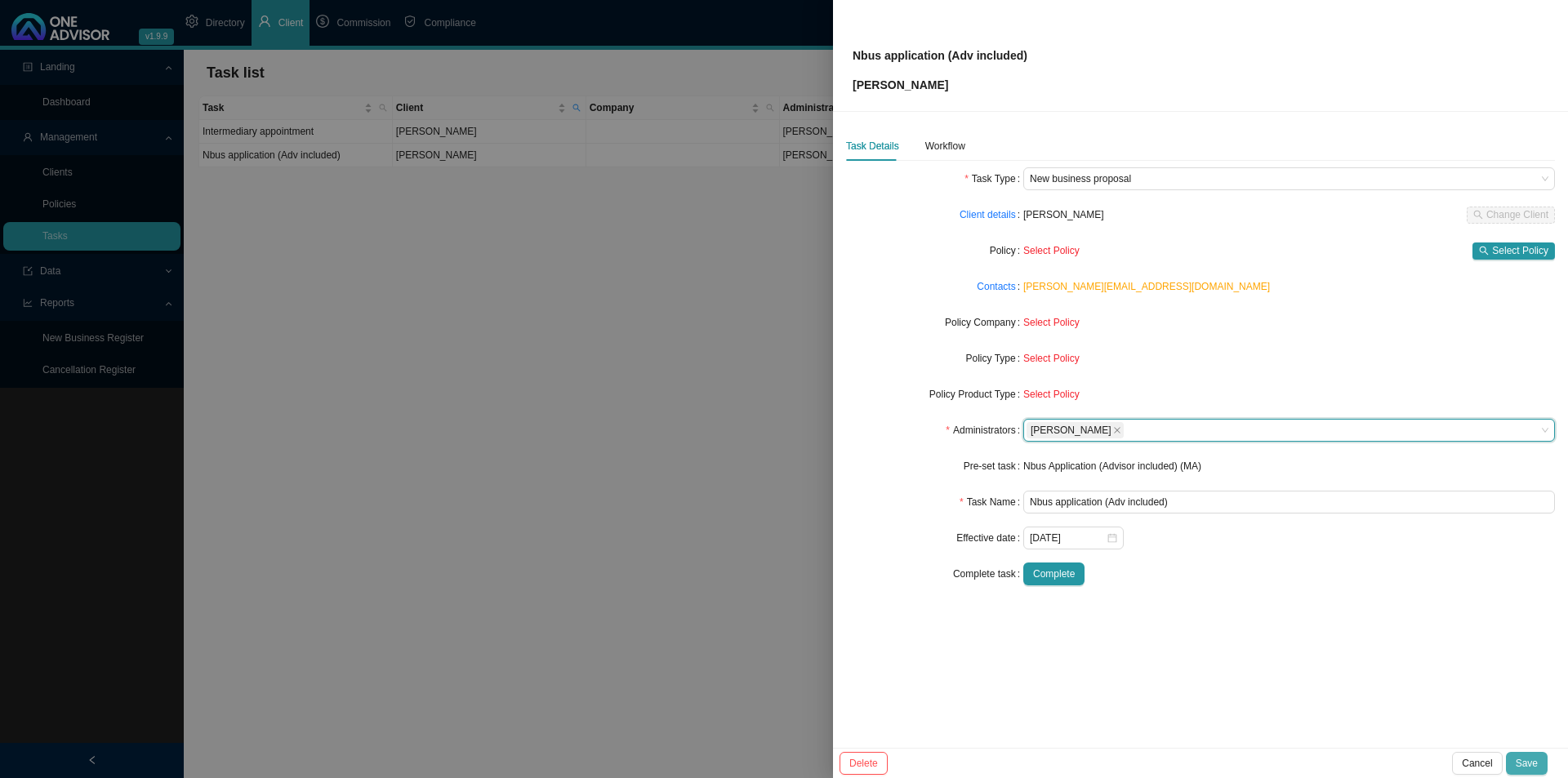
click at [1241, 602] on button "Save" at bounding box center [1526, 763] width 42 height 23
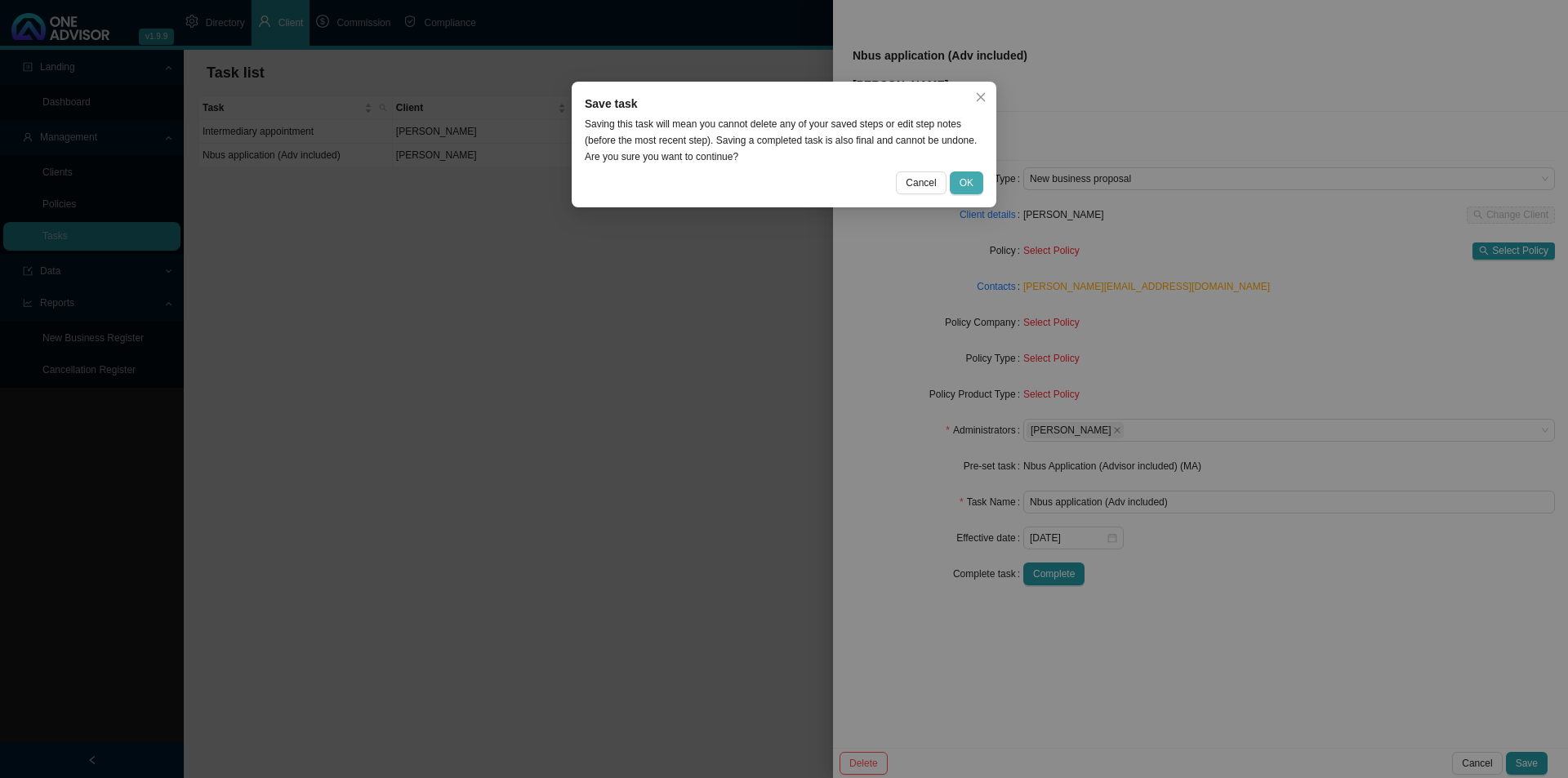
click at [965, 185] on span "OK" at bounding box center [966, 183] width 14 height 16
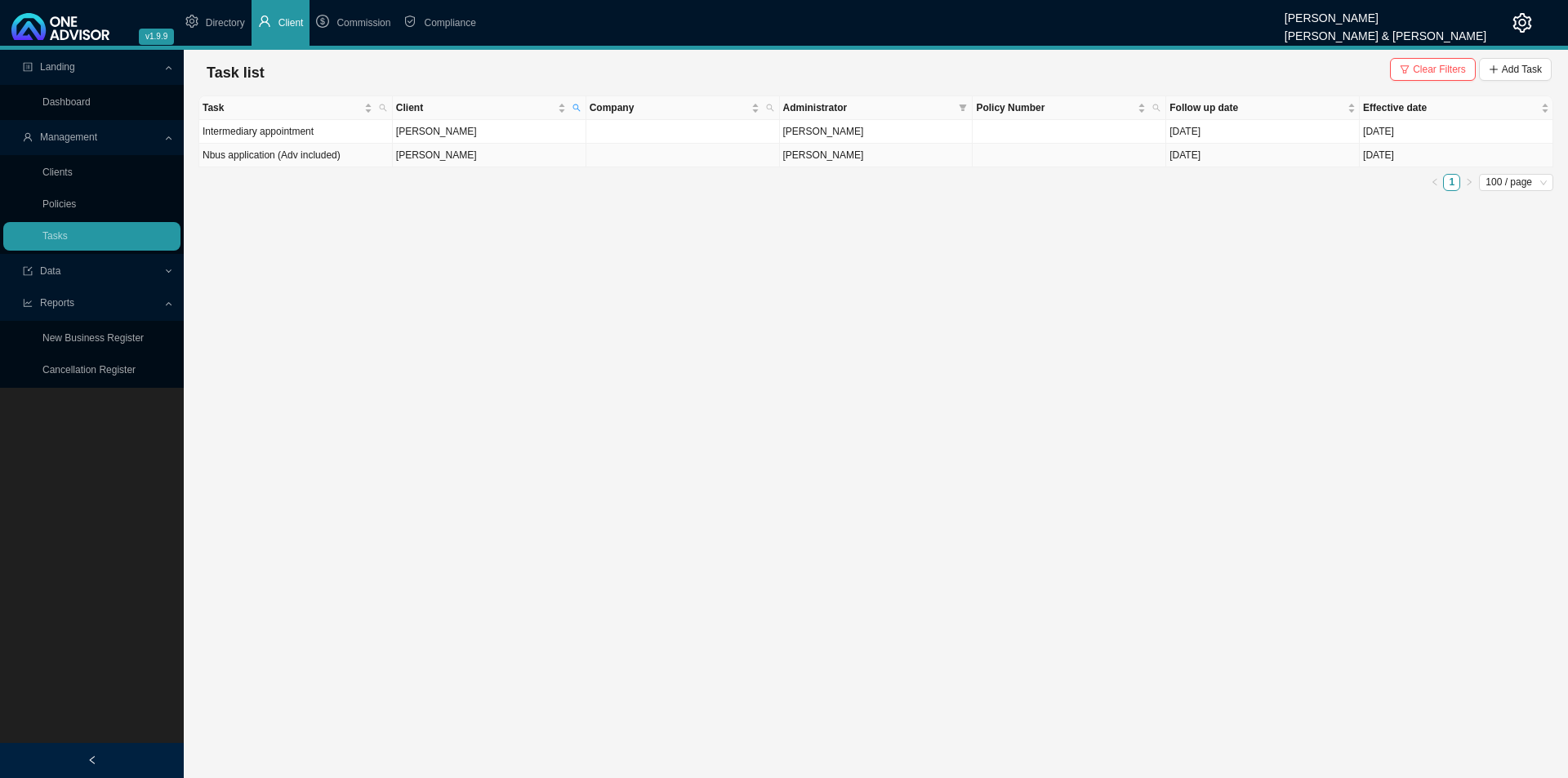
click at [496, 156] on td "[PERSON_NAME]" at bounding box center [489, 155] width 193 height 24
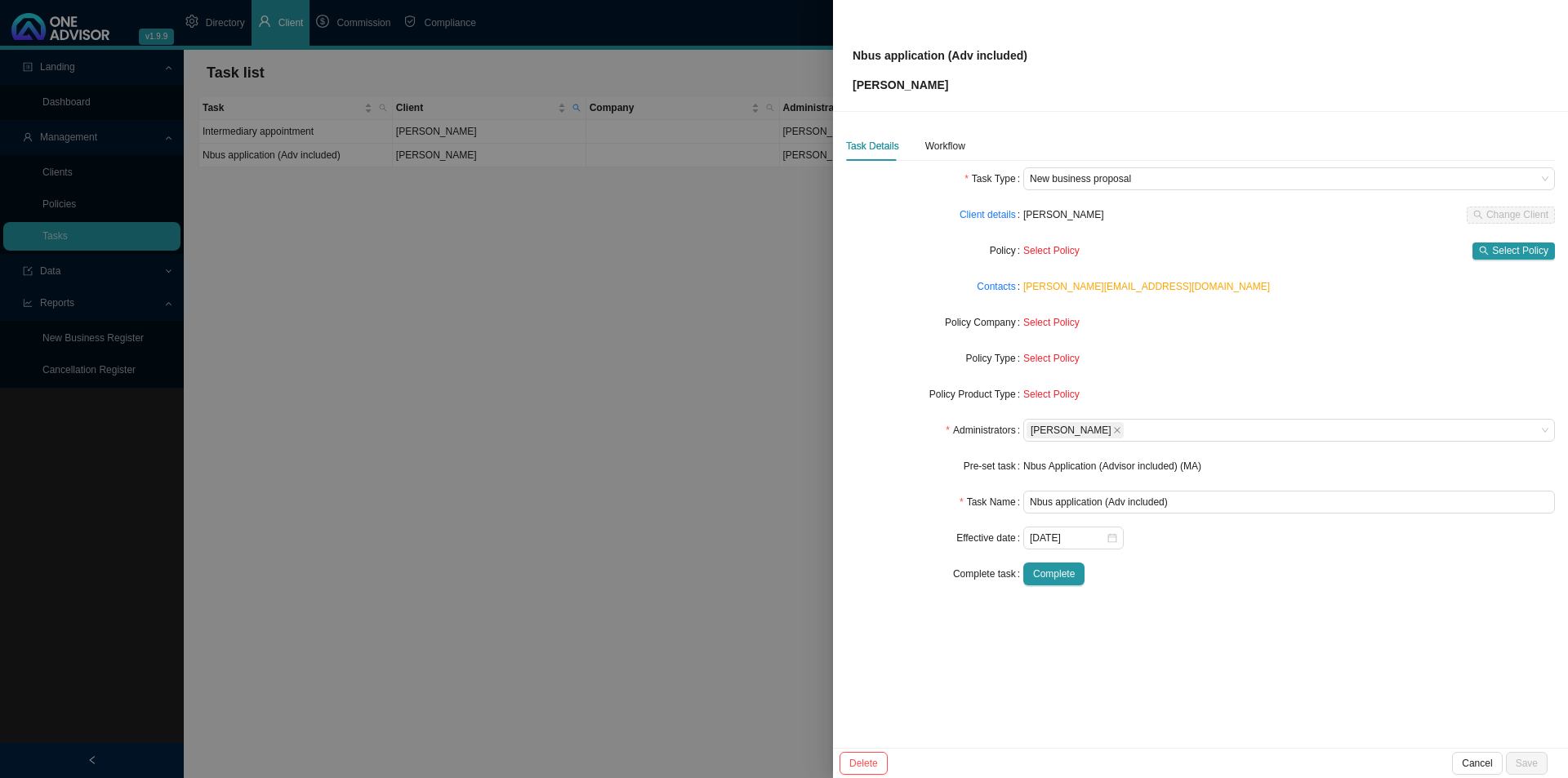
click at [963, 138] on div "Task Details Workflow" at bounding box center [1200, 146] width 709 height 29
click at [952, 150] on div "Workflow" at bounding box center [945, 146] width 40 height 16
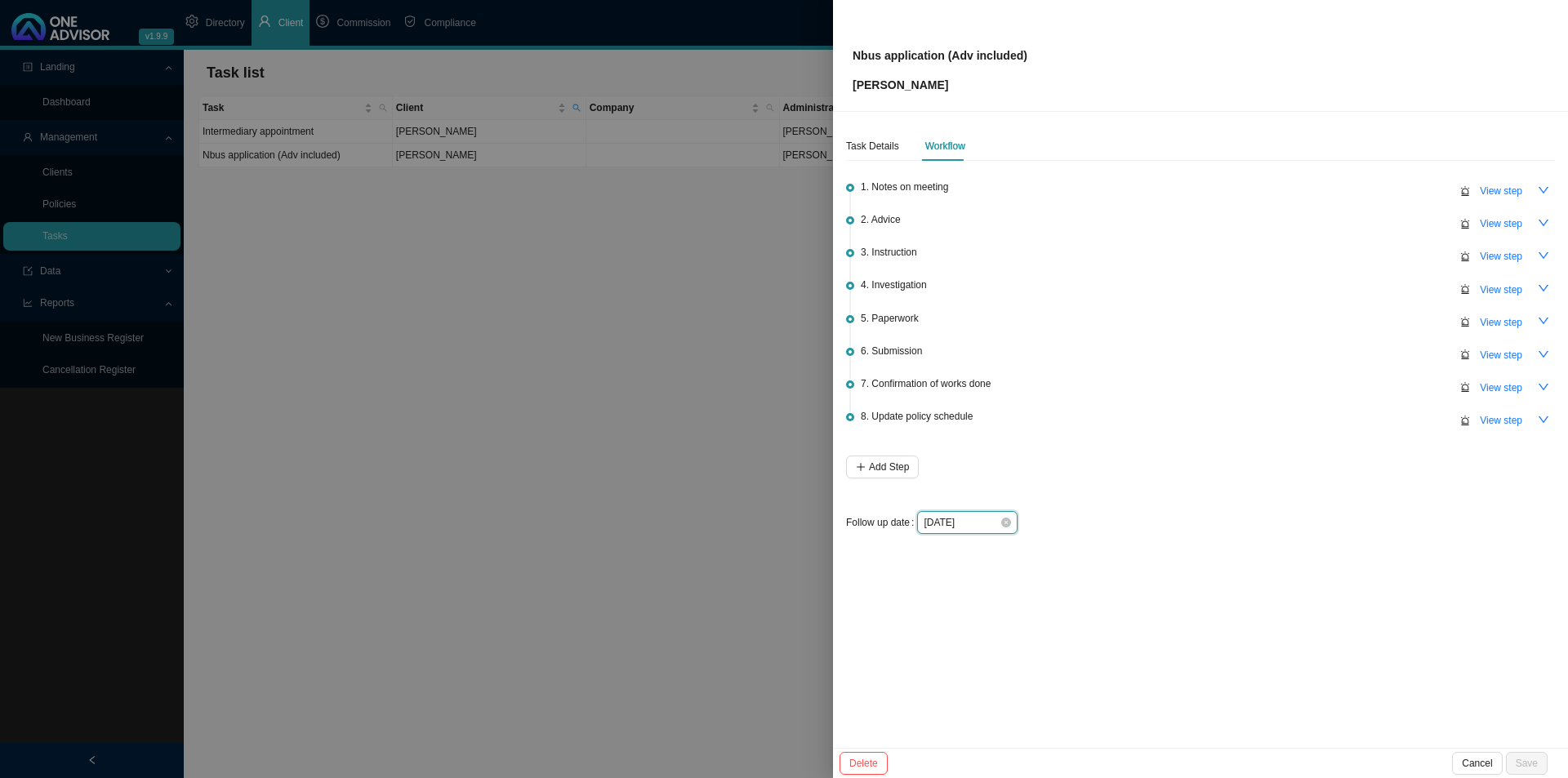
click at [961, 514] on input "[DATE]" at bounding box center [961, 522] width 76 height 16
type input "[DATE]"
click at [1042, 323] on div "2" at bounding box center [1040, 323] width 17 height 17
click at [1241, 314] on span "View step" at bounding box center [1501, 323] width 43 height 16
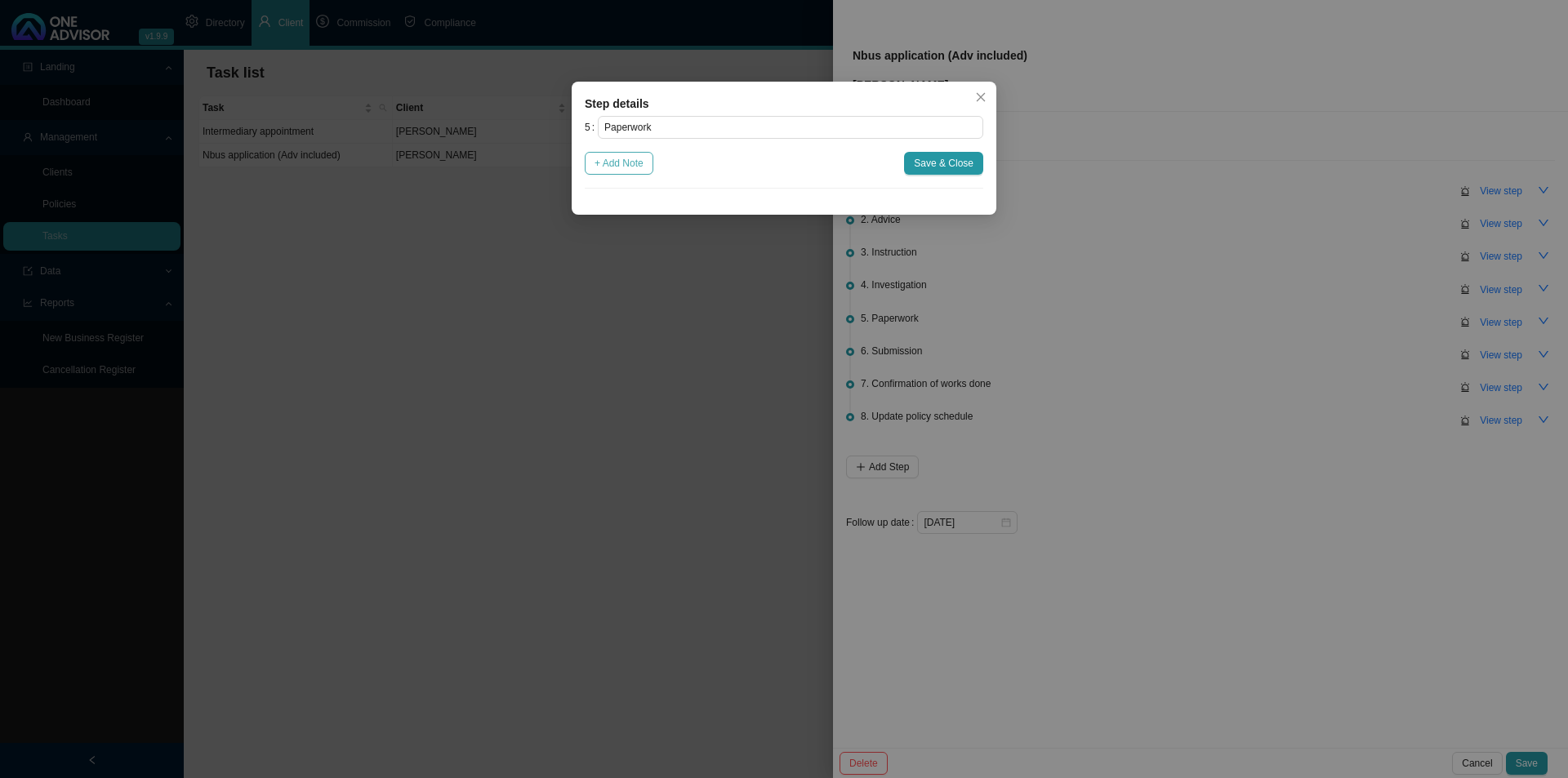
click at [647, 159] on button "+ Add Note" at bounding box center [619, 163] width 69 height 23
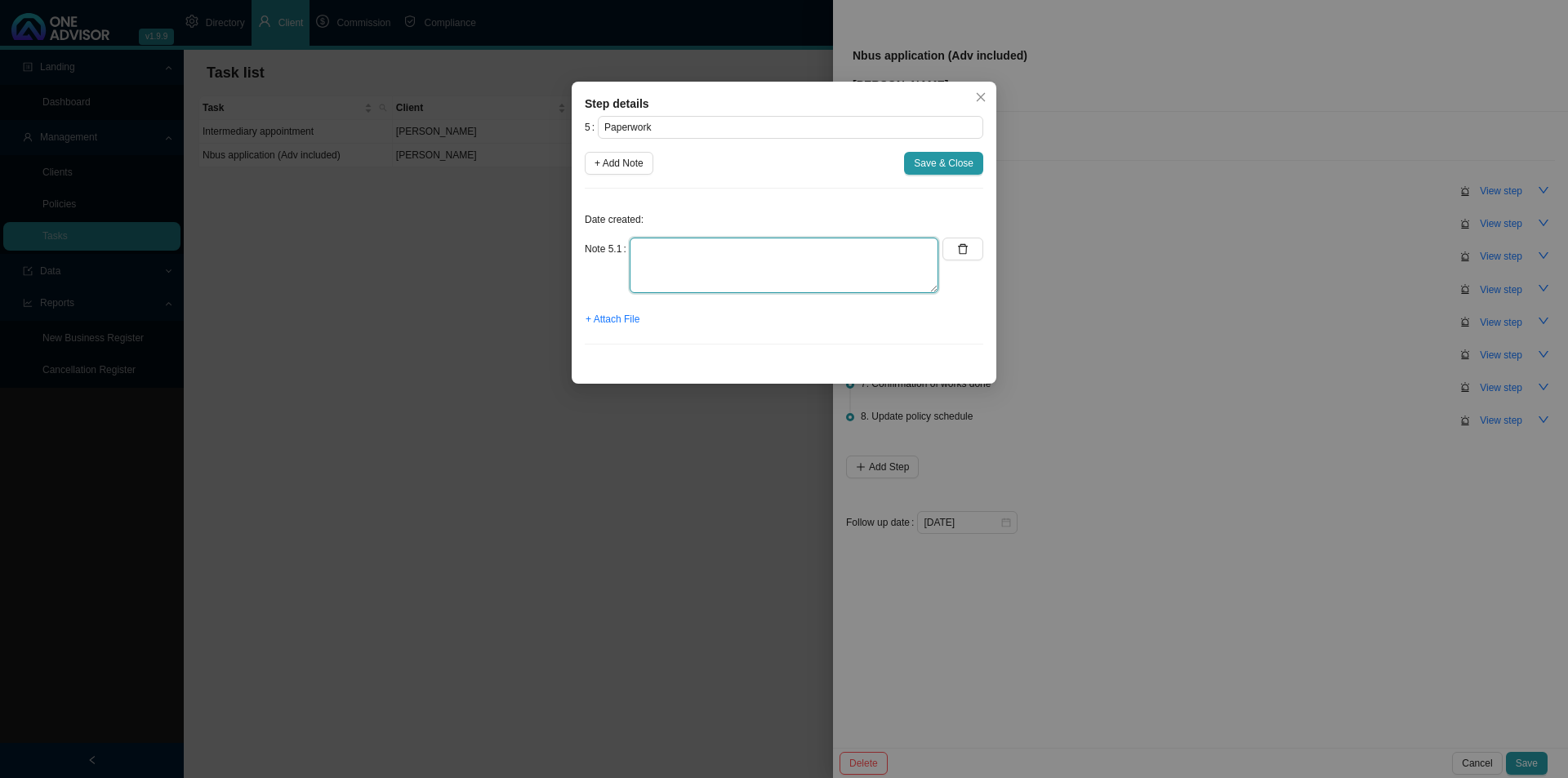
drag, startPoint x: 662, startPoint y: 256, endPoint x: 668, endPoint y: 269, distance: 14.3
click at [663, 256] on textarea at bounding box center [784, 265] width 309 height 56
type textarea "[PERSON_NAME] please send [PERSON_NAME] a DH nbus application form. Start date …"
click at [930, 163] on span "Save & Close" at bounding box center [943, 163] width 60 height 16
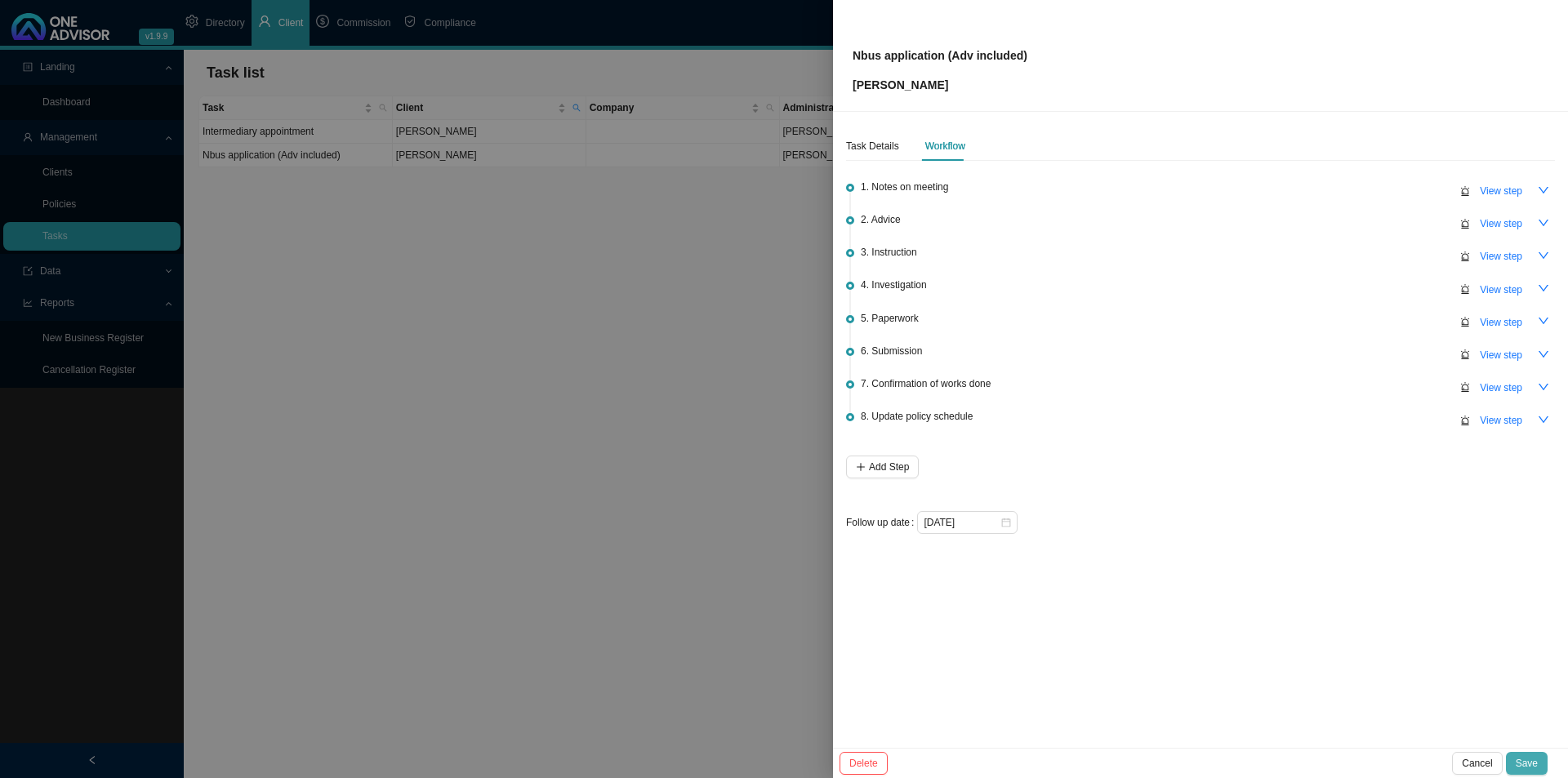
click at [1241, 602] on span "Save" at bounding box center [1526, 763] width 22 height 16
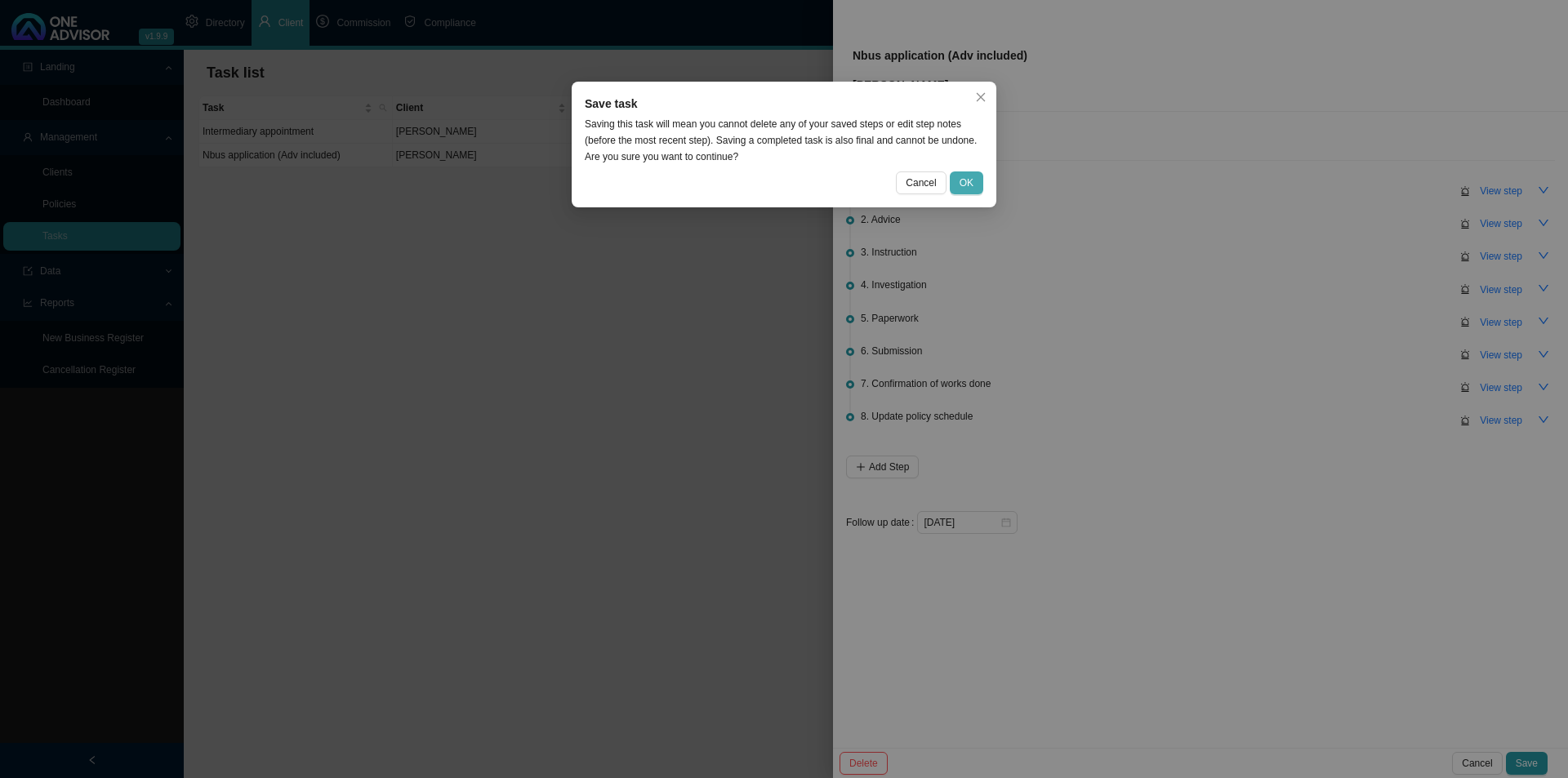
click at [965, 186] on span "OK" at bounding box center [966, 183] width 14 height 16
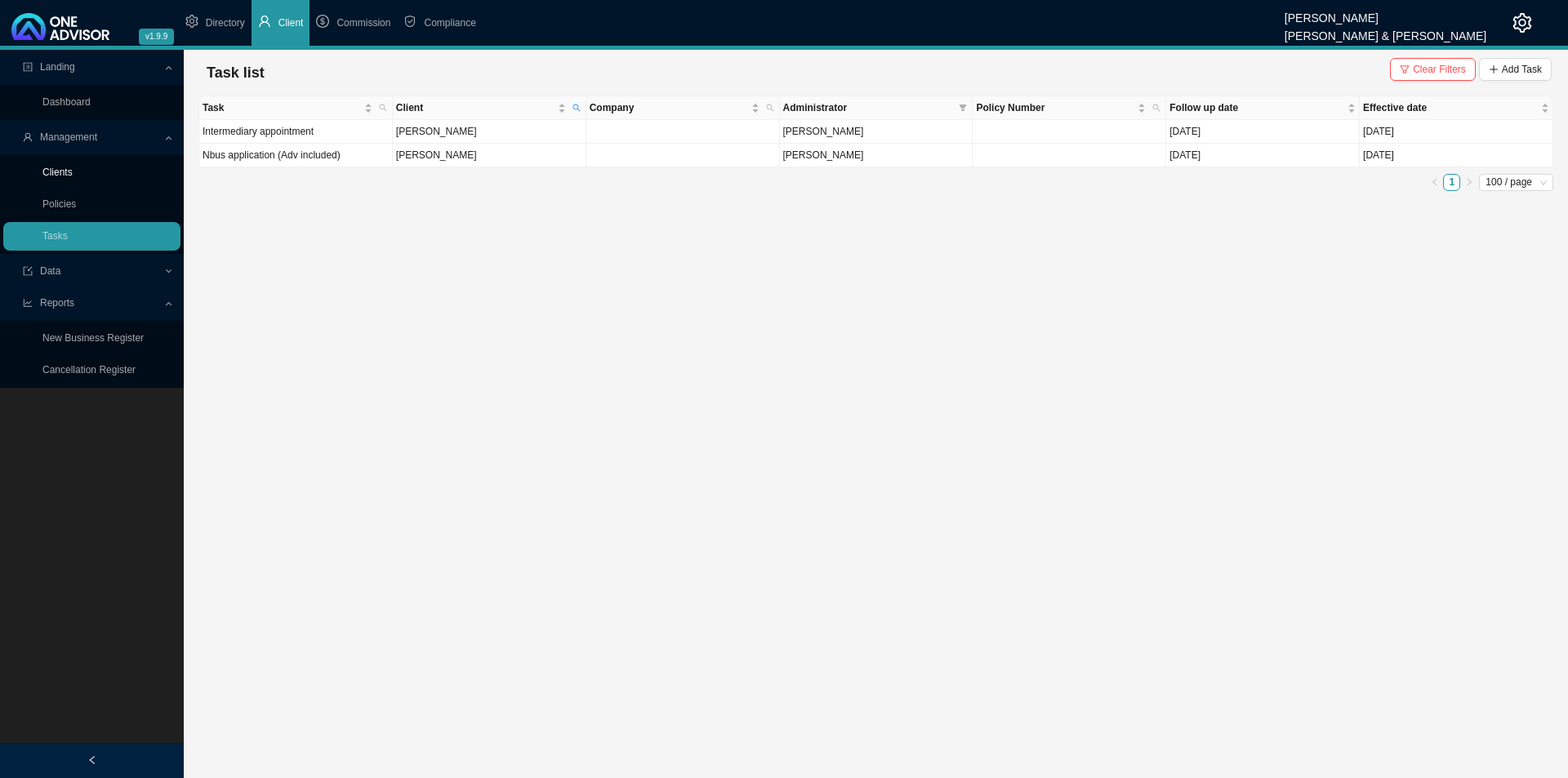
click at [73, 178] on link "Clients" at bounding box center [57, 172] width 30 height 11
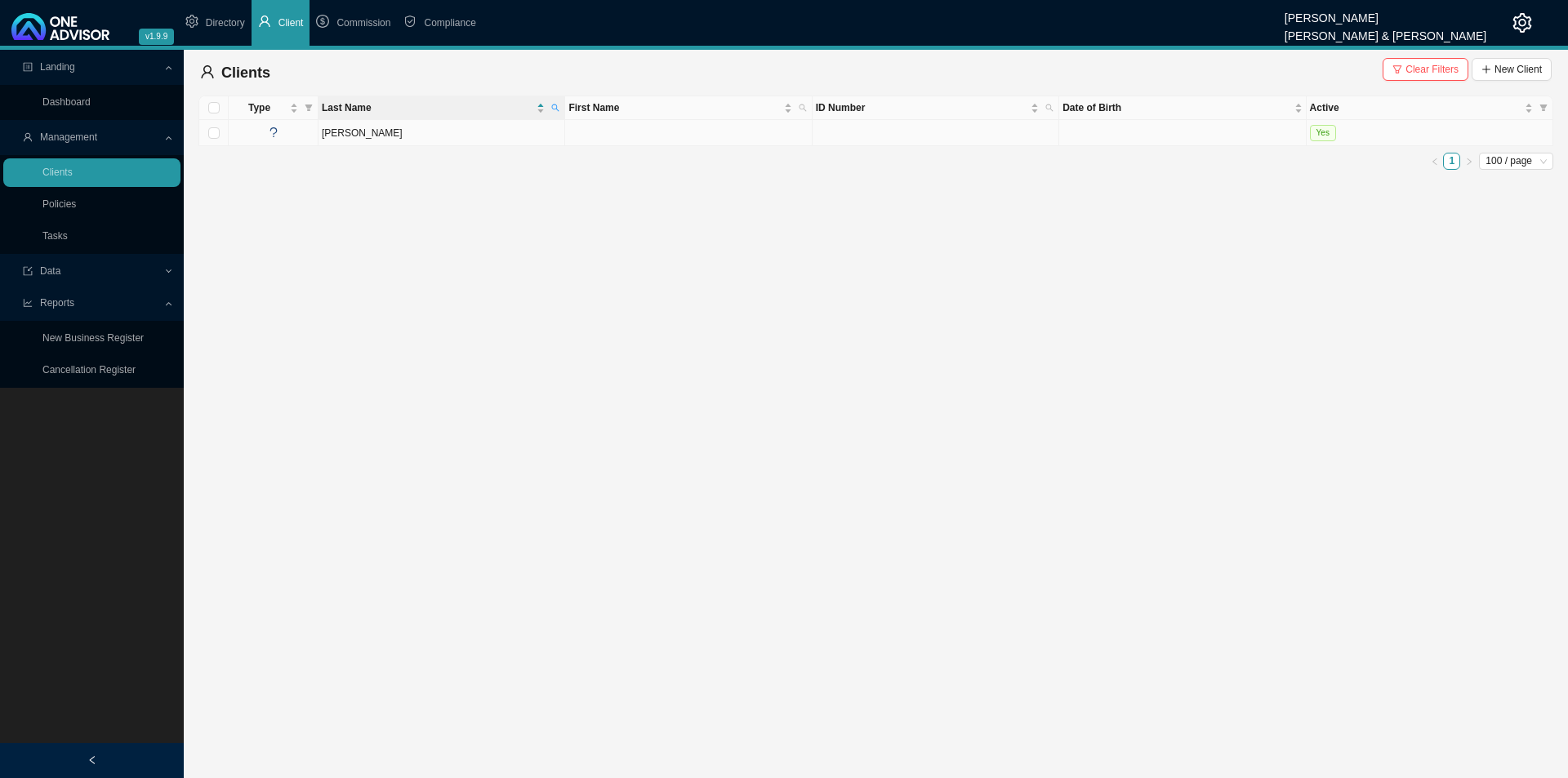
click at [382, 133] on td "[PERSON_NAME]" at bounding box center [442, 133] width 247 height 26
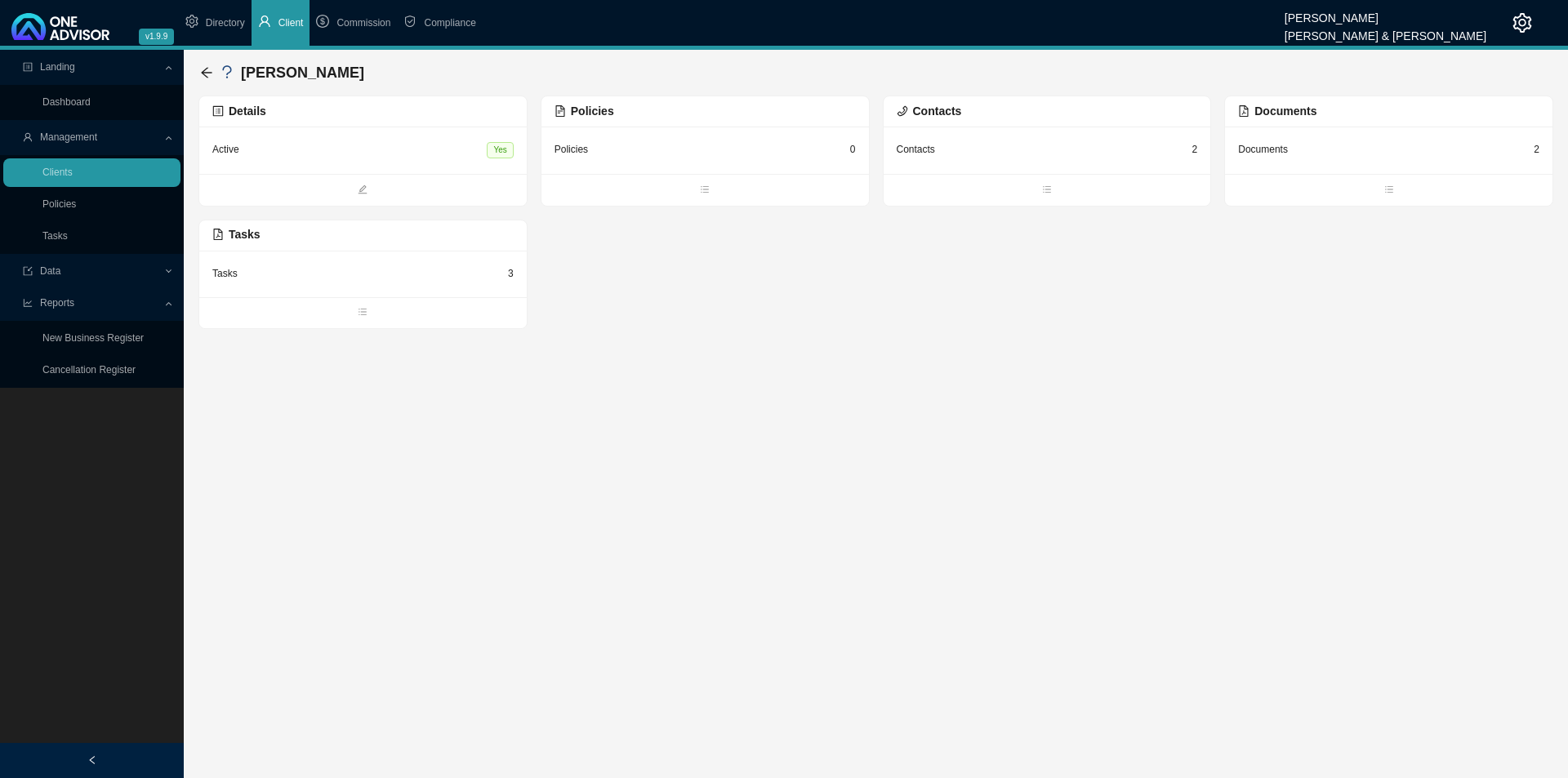
click at [362, 281] on div "Tasks 3" at bounding box center [363, 274] width 301 height 20
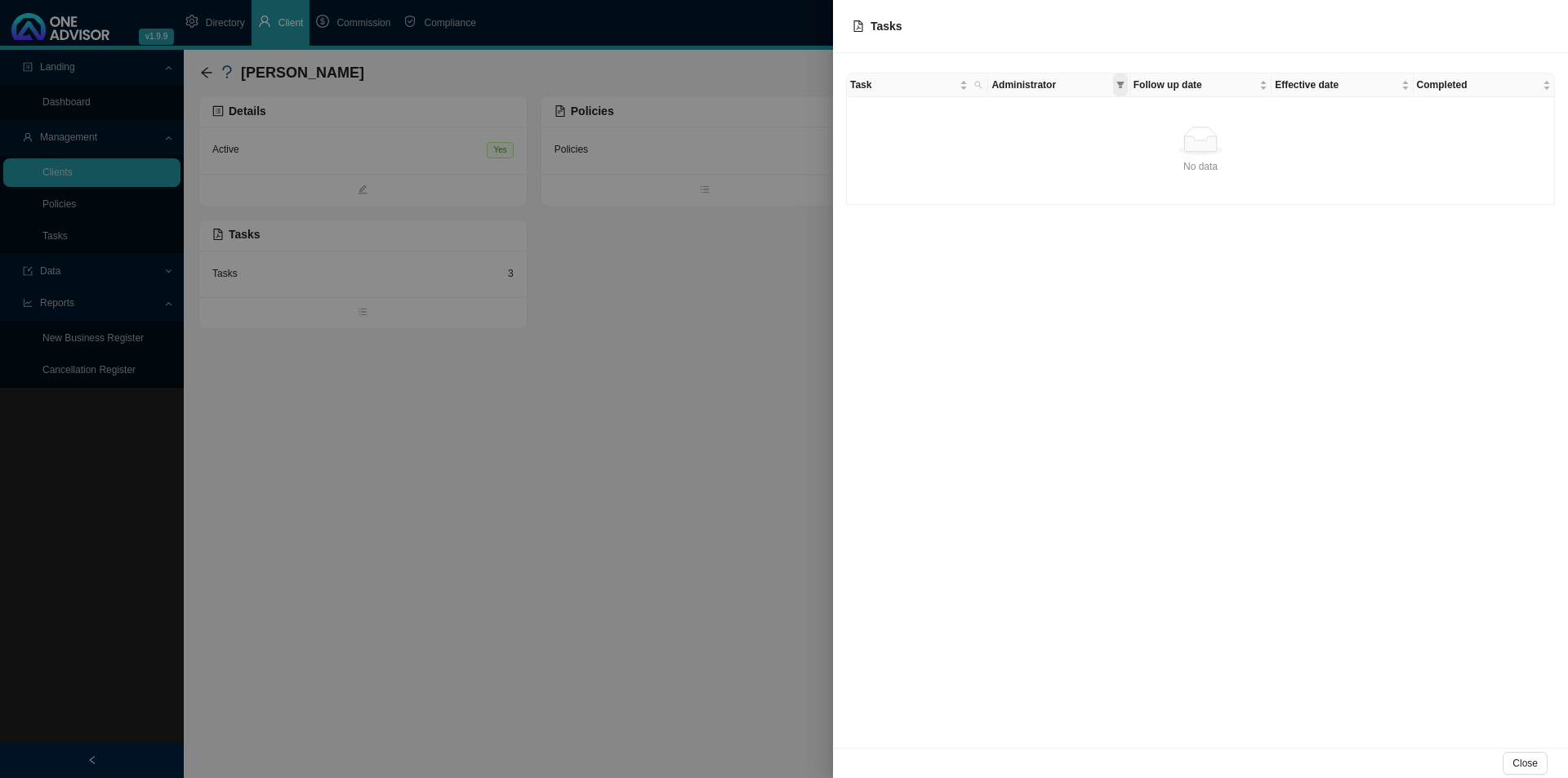
click at [1117, 86] on icon "filter" at bounding box center [1121, 85] width 8 height 8
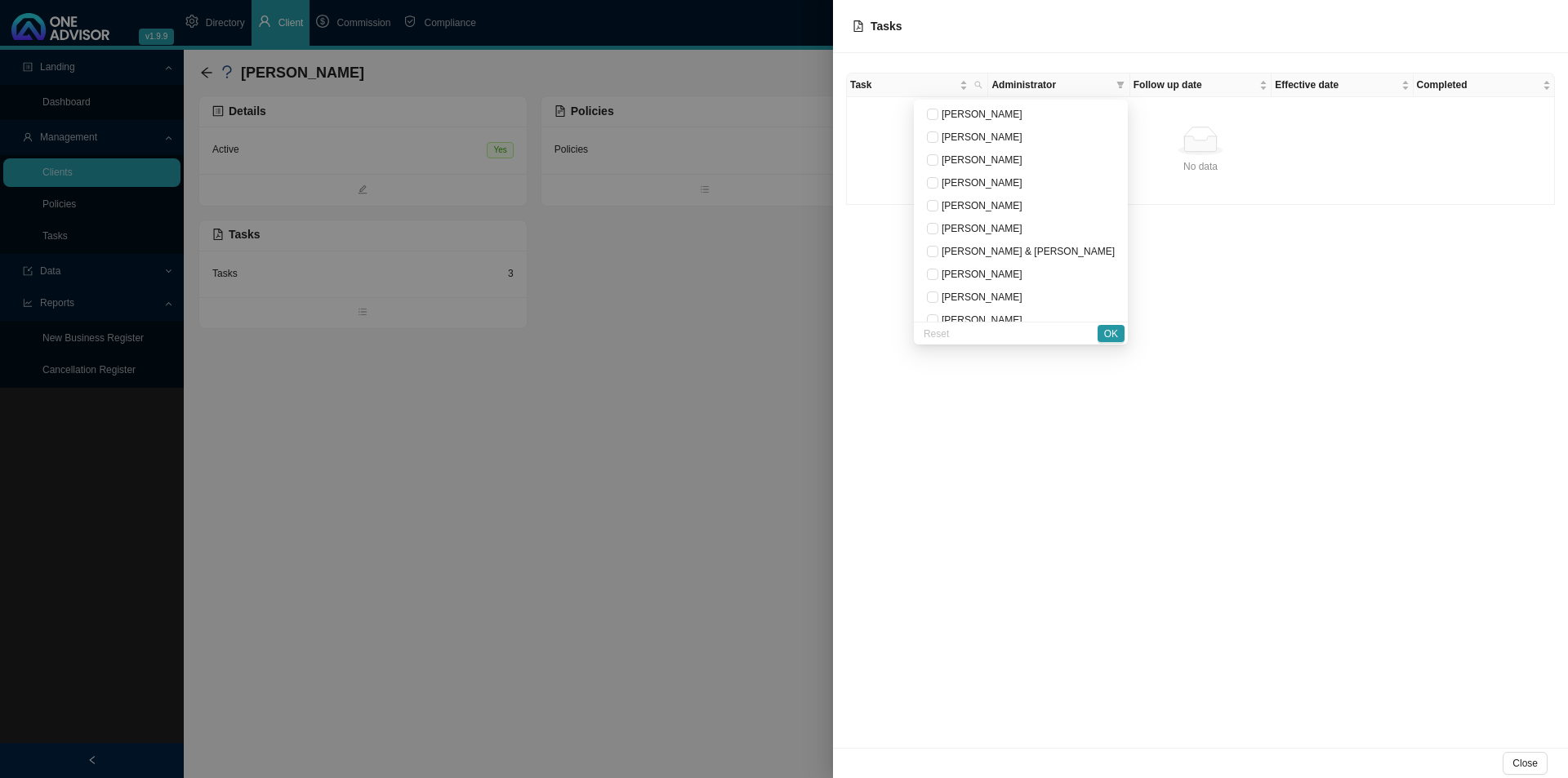
click at [1181, 122] on td "No data No data" at bounding box center [1201, 152] width 708 height 108
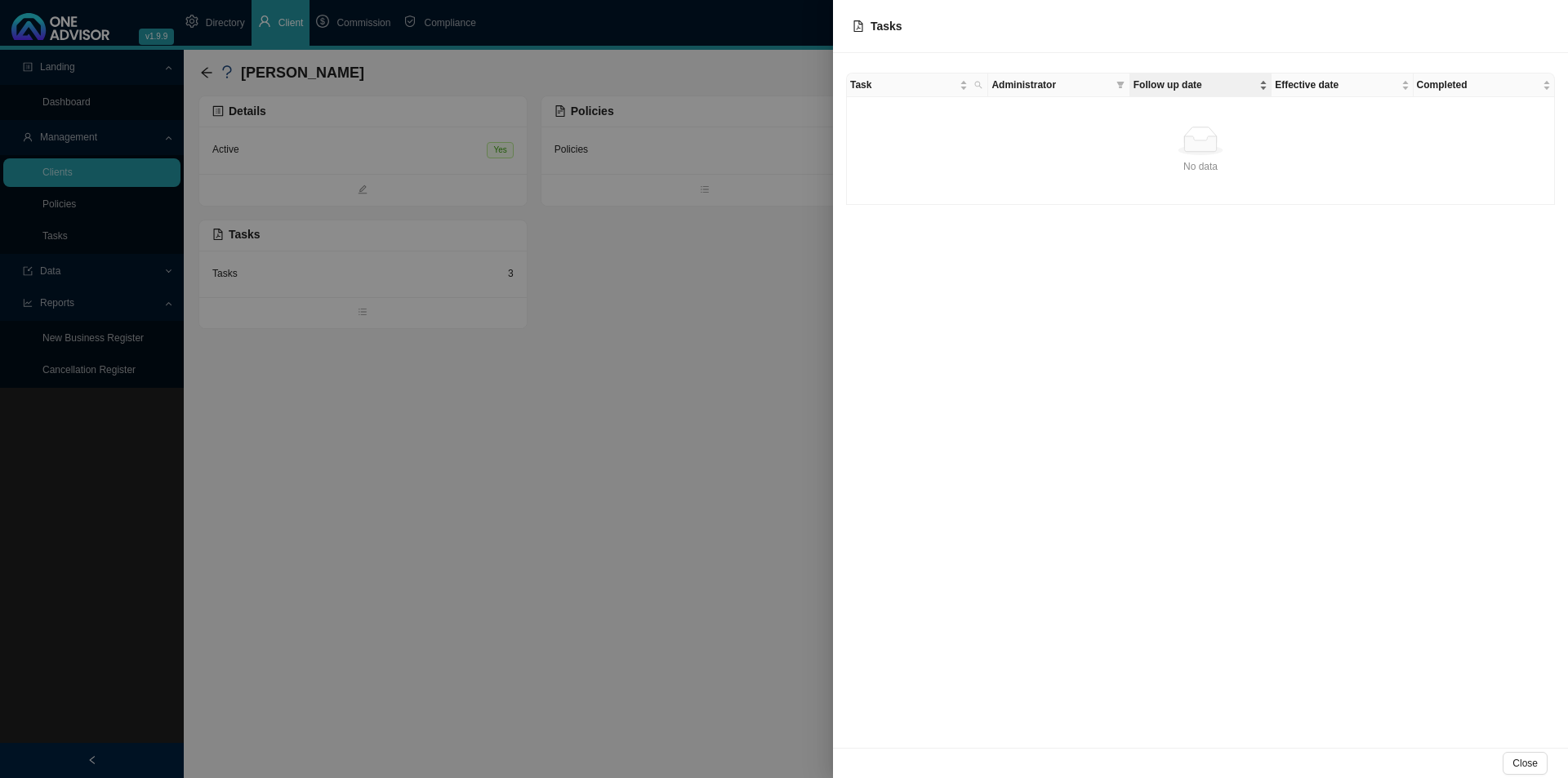
click at [1156, 82] on span "Follow up date" at bounding box center [1195, 85] width 123 height 16
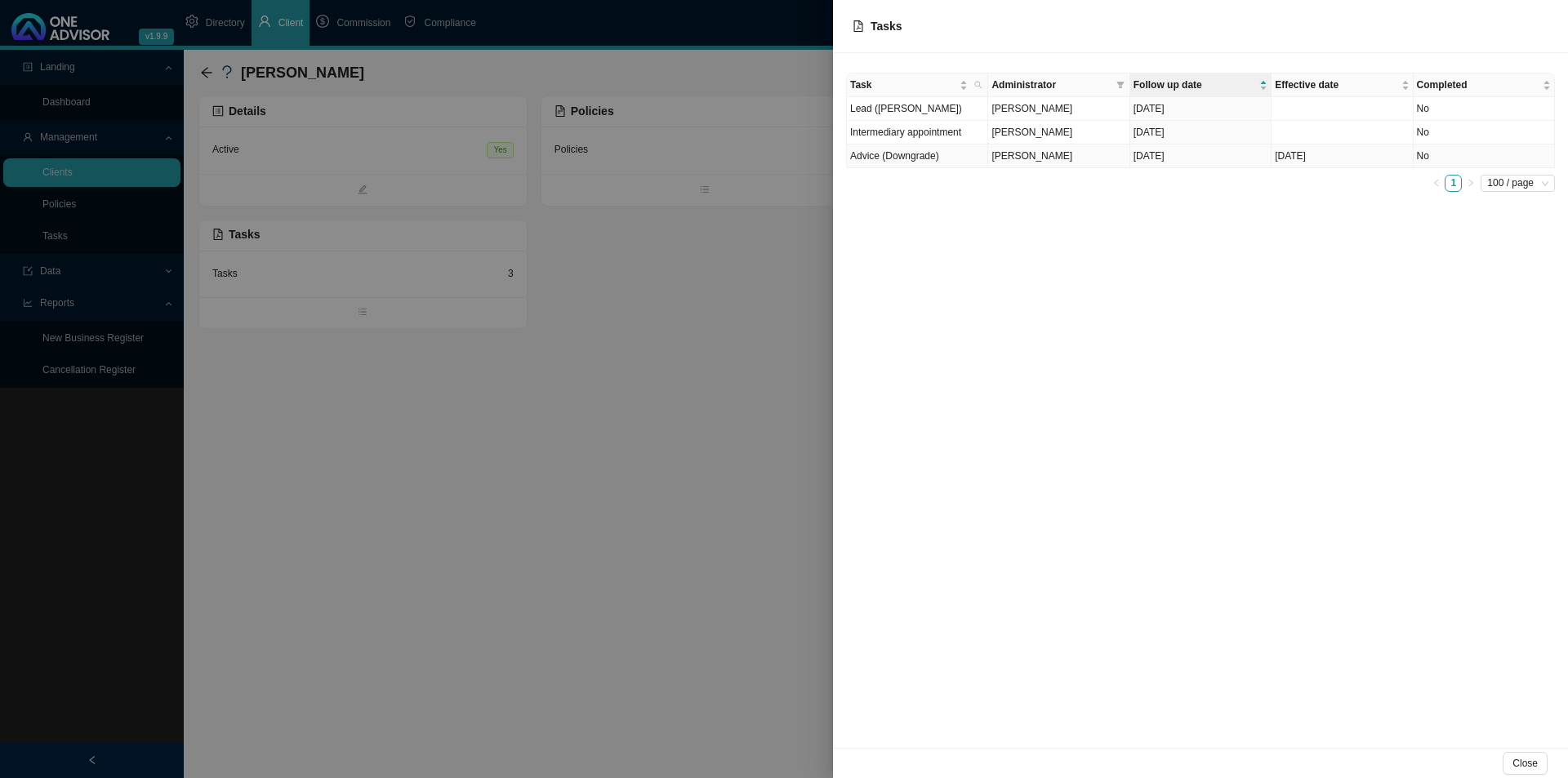
click at [916, 156] on td "Advice (Downgrade)" at bounding box center [918, 156] width 141 height 24
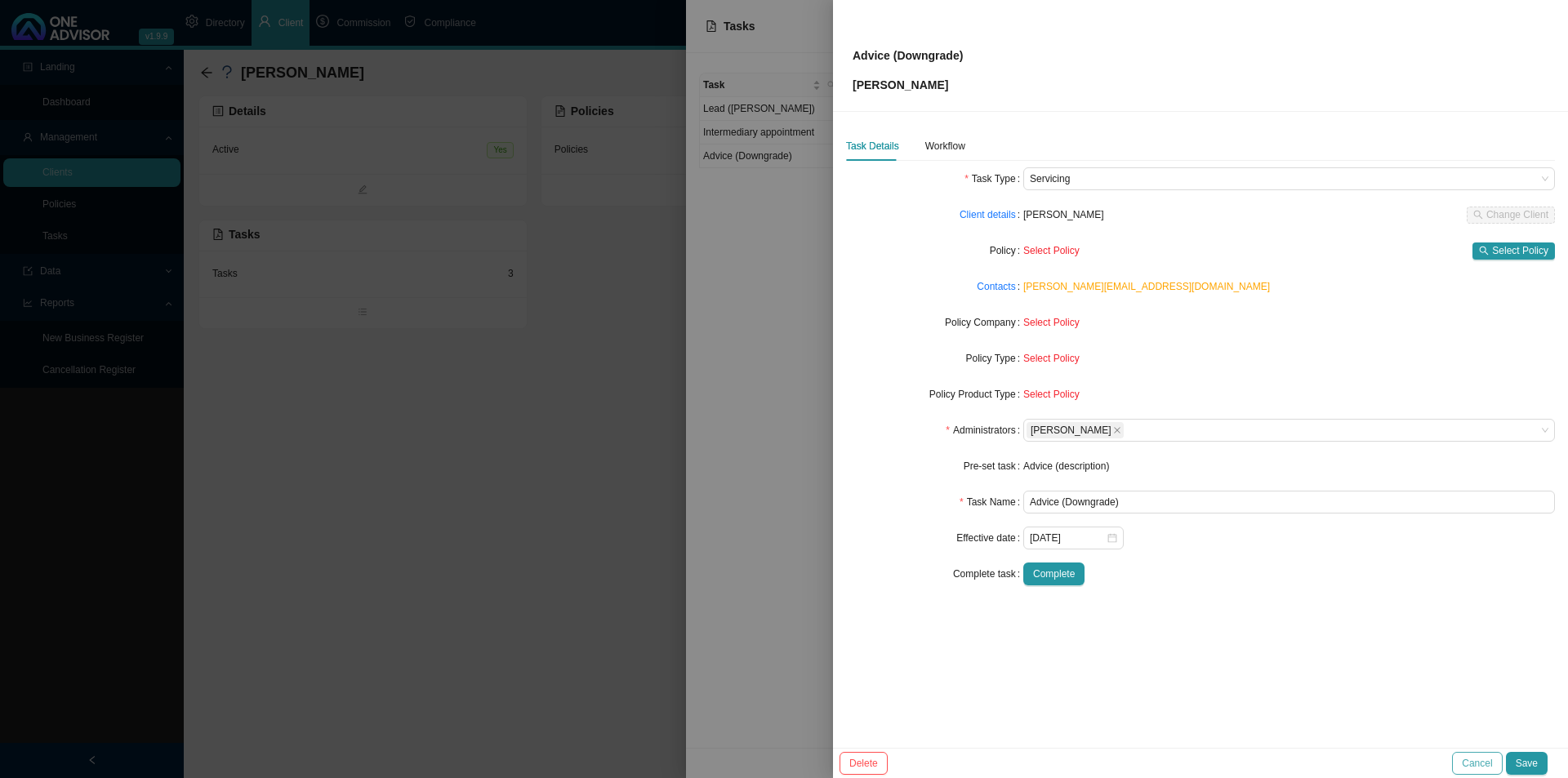
click at [1241, 602] on button "Cancel" at bounding box center [1476, 763] width 50 height 23
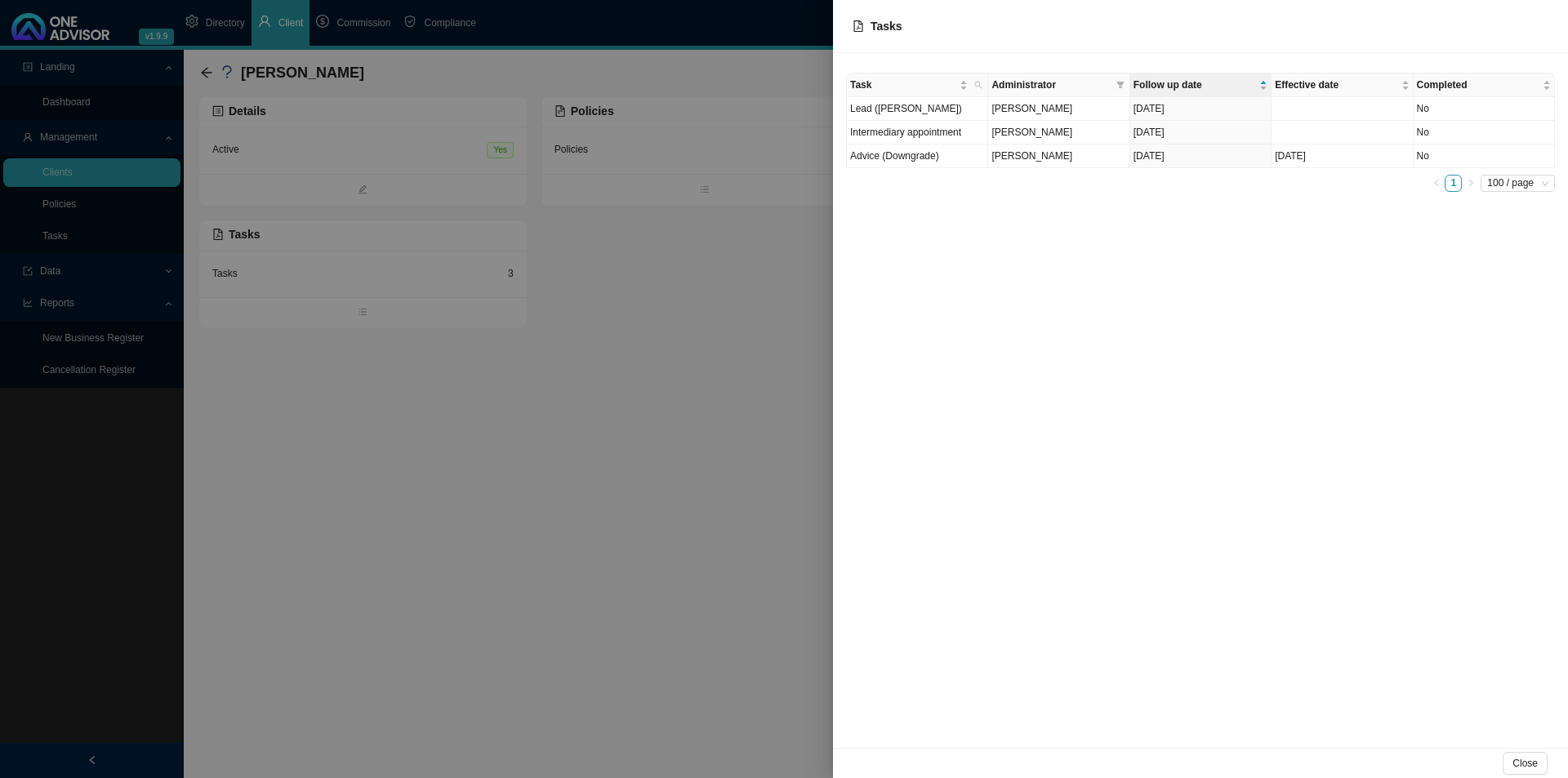
click at [985, 278] on div "Task Administrator Follow up date Effective date Completed Lead ([PERSON_NAME])…" at bounding box center [1200, 400] width 735 height 694
click at [922, 161] on td "Advice (Downgrade)" at bounding box center [918, 156] width 141 height 24
click at [925, 161] on td "Advice (Downgrade)" at bounding box center [918, 156] width 141 height 24
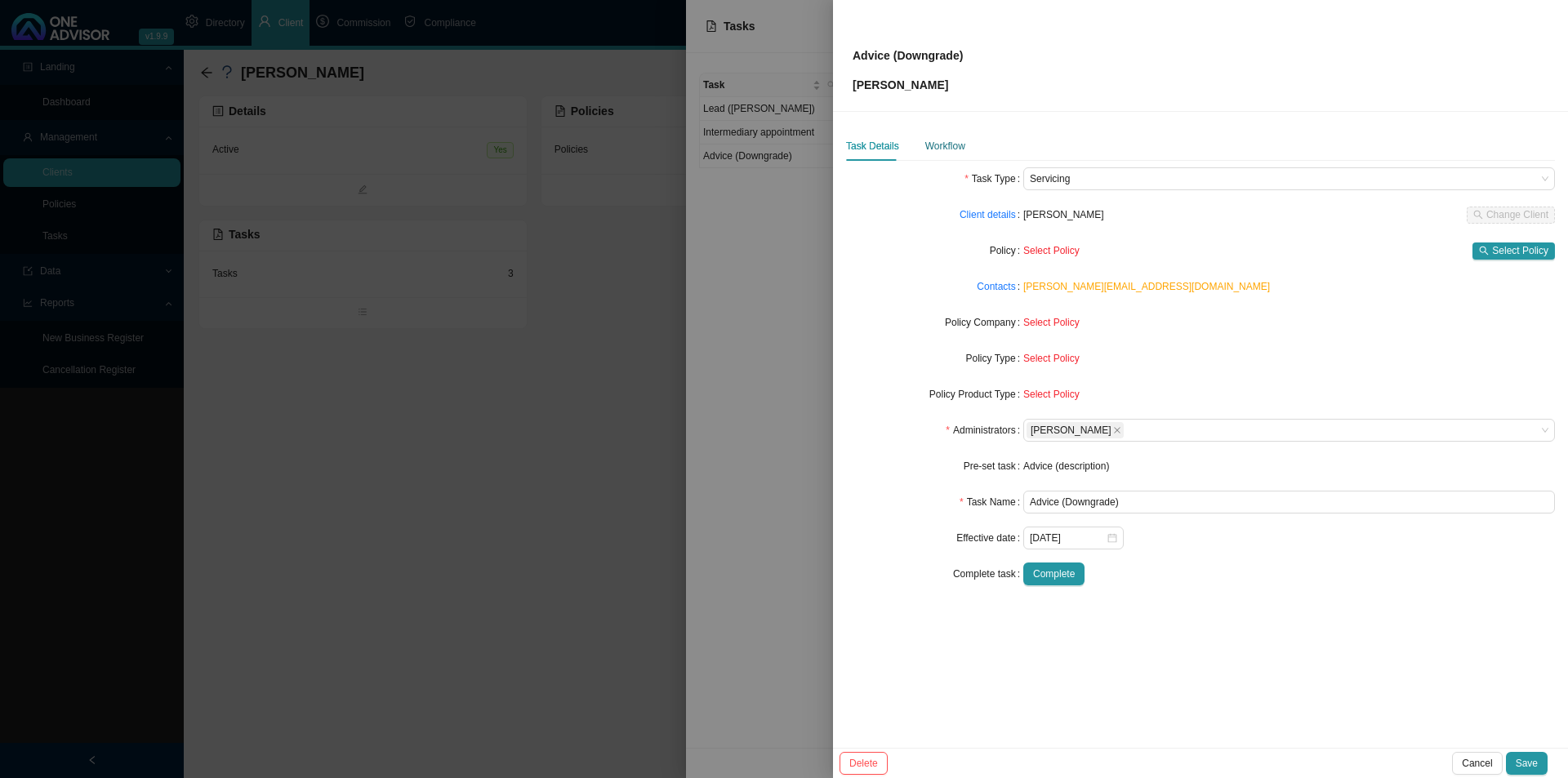
click at [945, 150] on div "Workflow" at bounding box center [945, 146] width 40 height 16
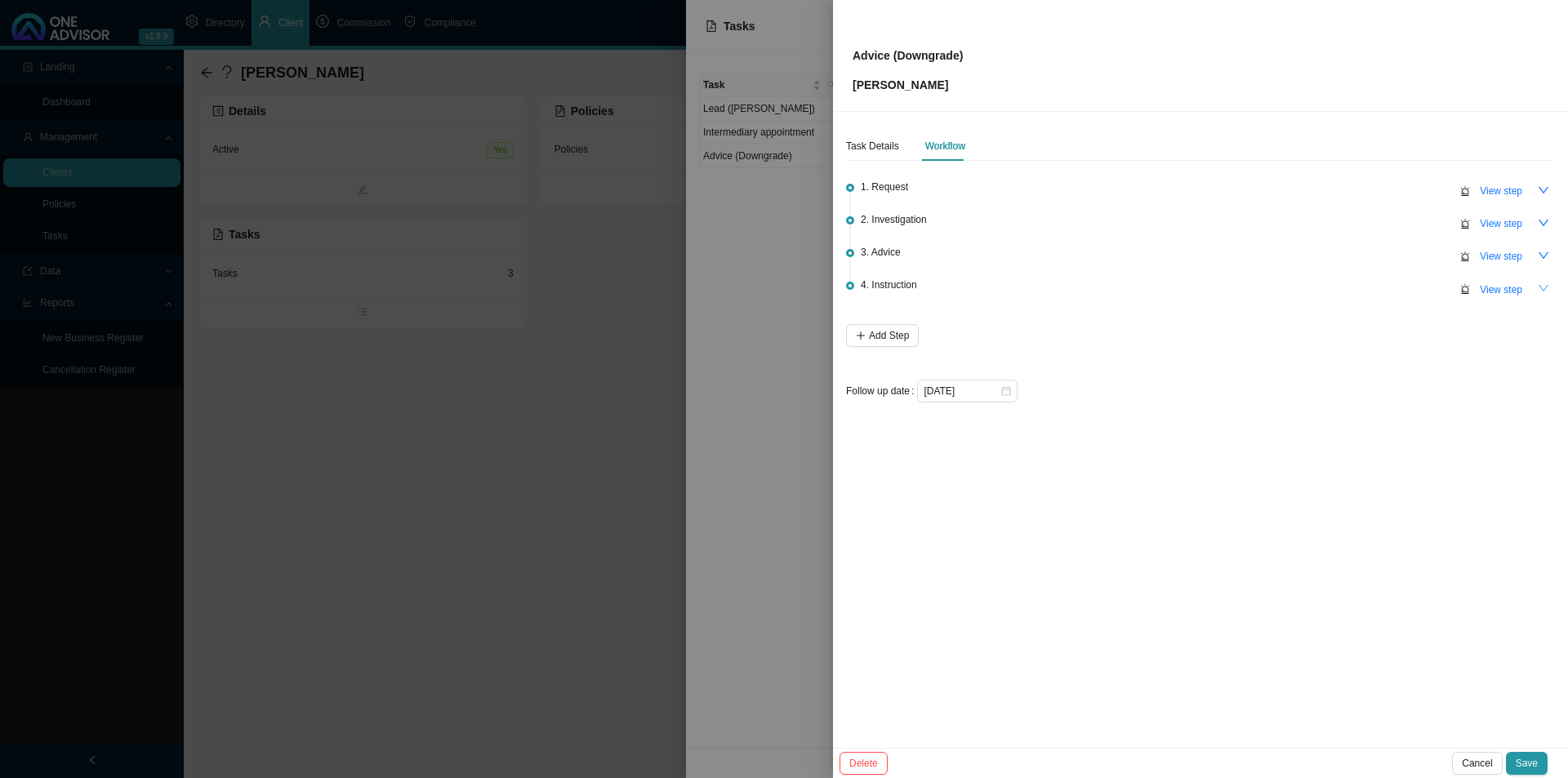
click at [1241, 283] on icon "down" at bounding box center [1543, 288] width 11 height 11
click at [1241, 252] on icon "down" at bounding box center [1543, 256] width 11 height 11
click at [1241, 264] on button "View step" at bounding box center [1501, 256] width 62 height 23
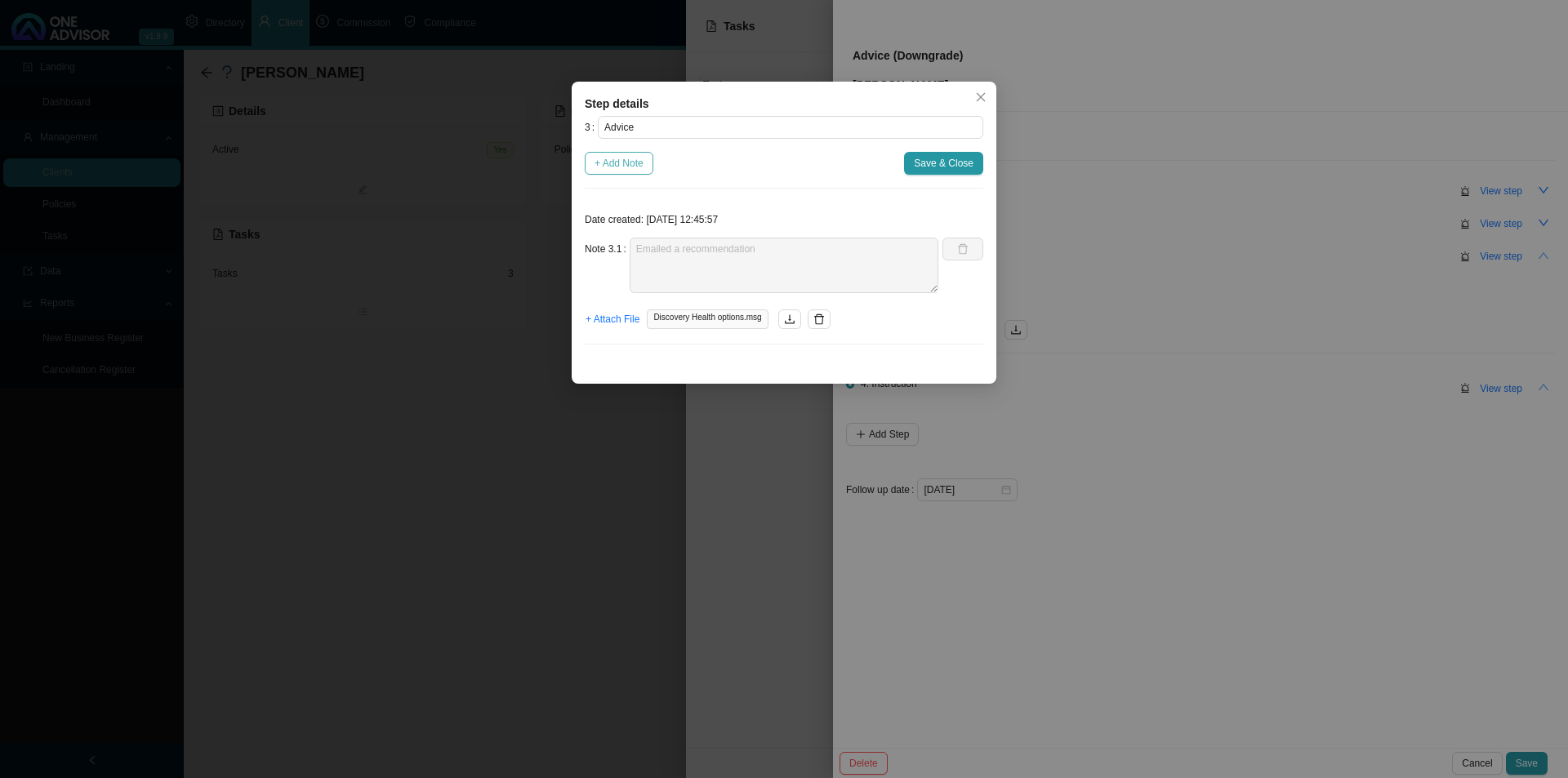
click at [640, 164] on span "+ Add Note" at bounding box center [619, 163] width 49 height 16
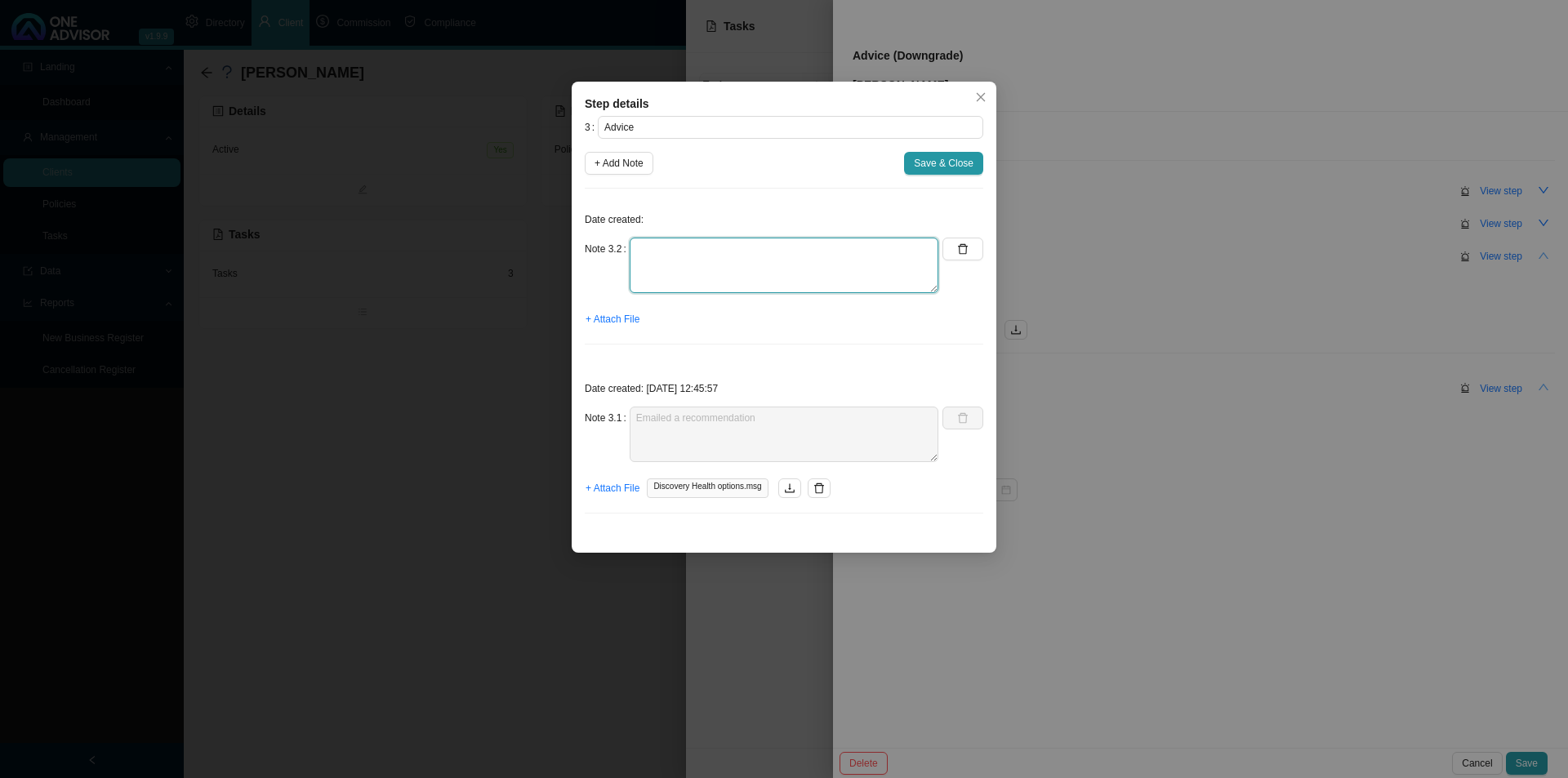
click at [699, 274] on textarea at bounding box center [784, 265] width 309 height 56
type textarea "Received an email back from her confirming receipt of my mail. She will speak t…"
click at [610, 320] on span "+ Attach File" at bounding box center [613, 319] width 54 height 16
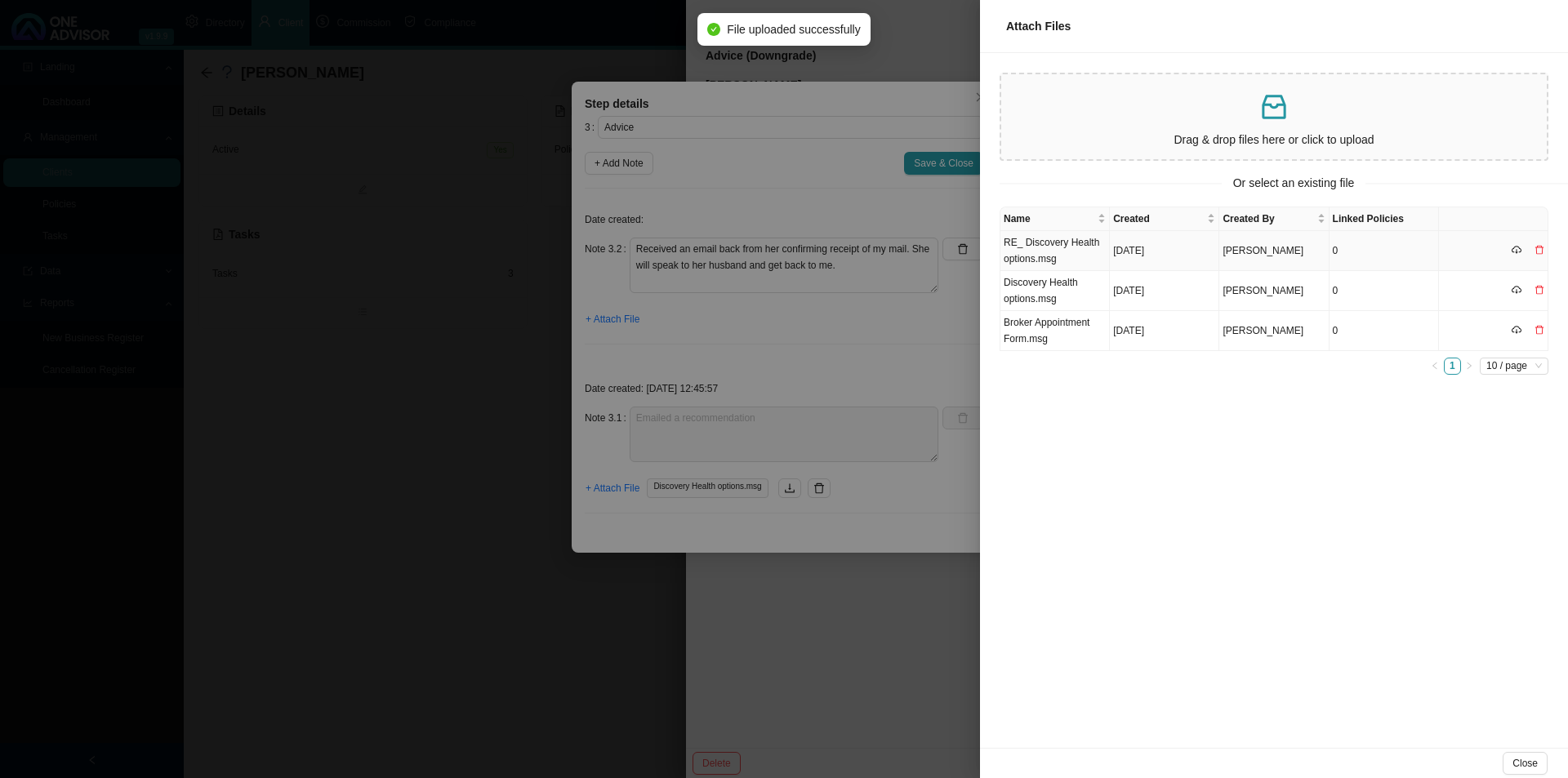
click at [1073, 249] on td "RE_ Discovery Health options.msg" at bounding box center [1055, 251] width 110 height 40
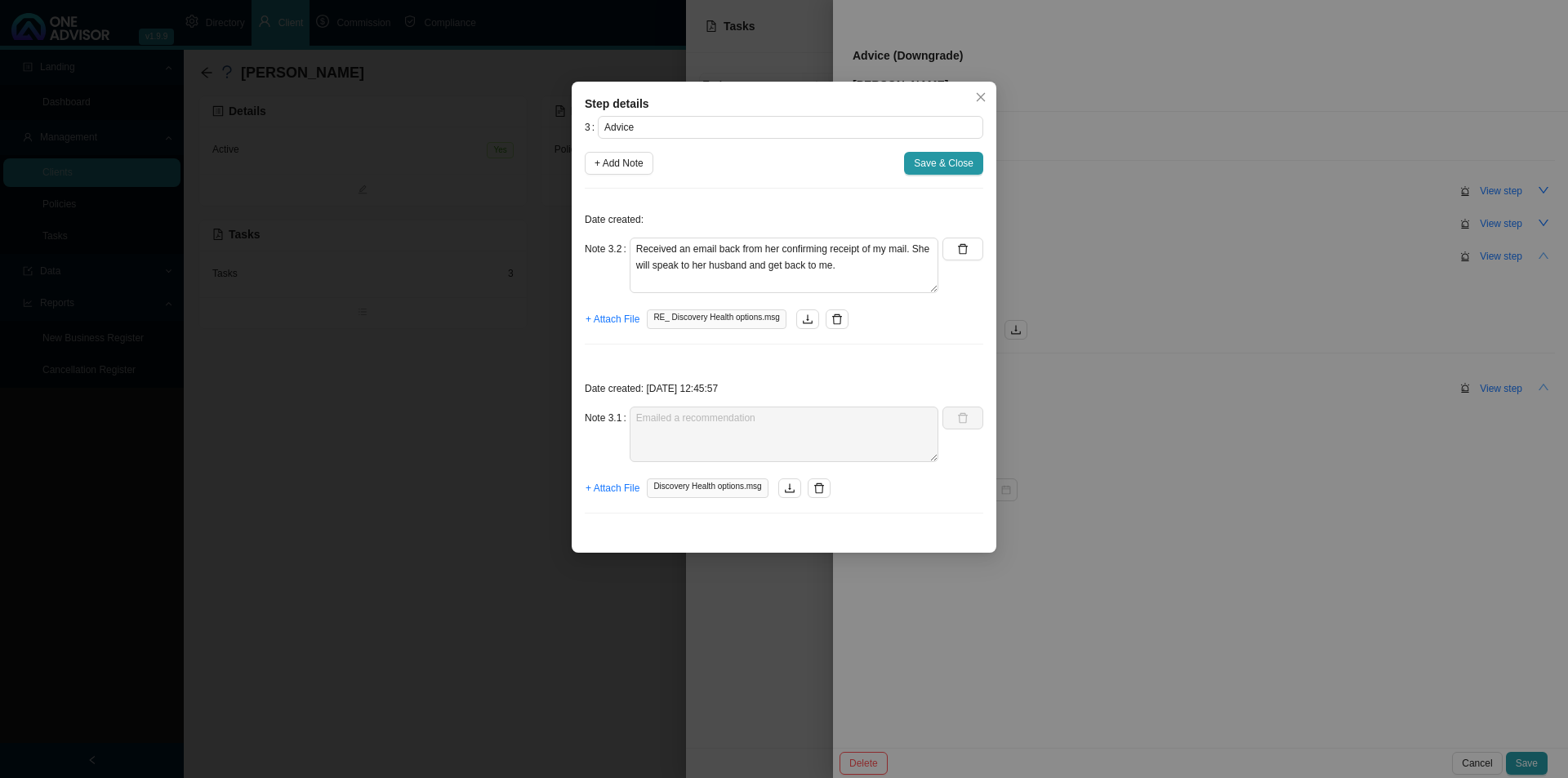
click at [948, 167] on span "Save & Close" at bounding box center [943, 163] width 60 height 16
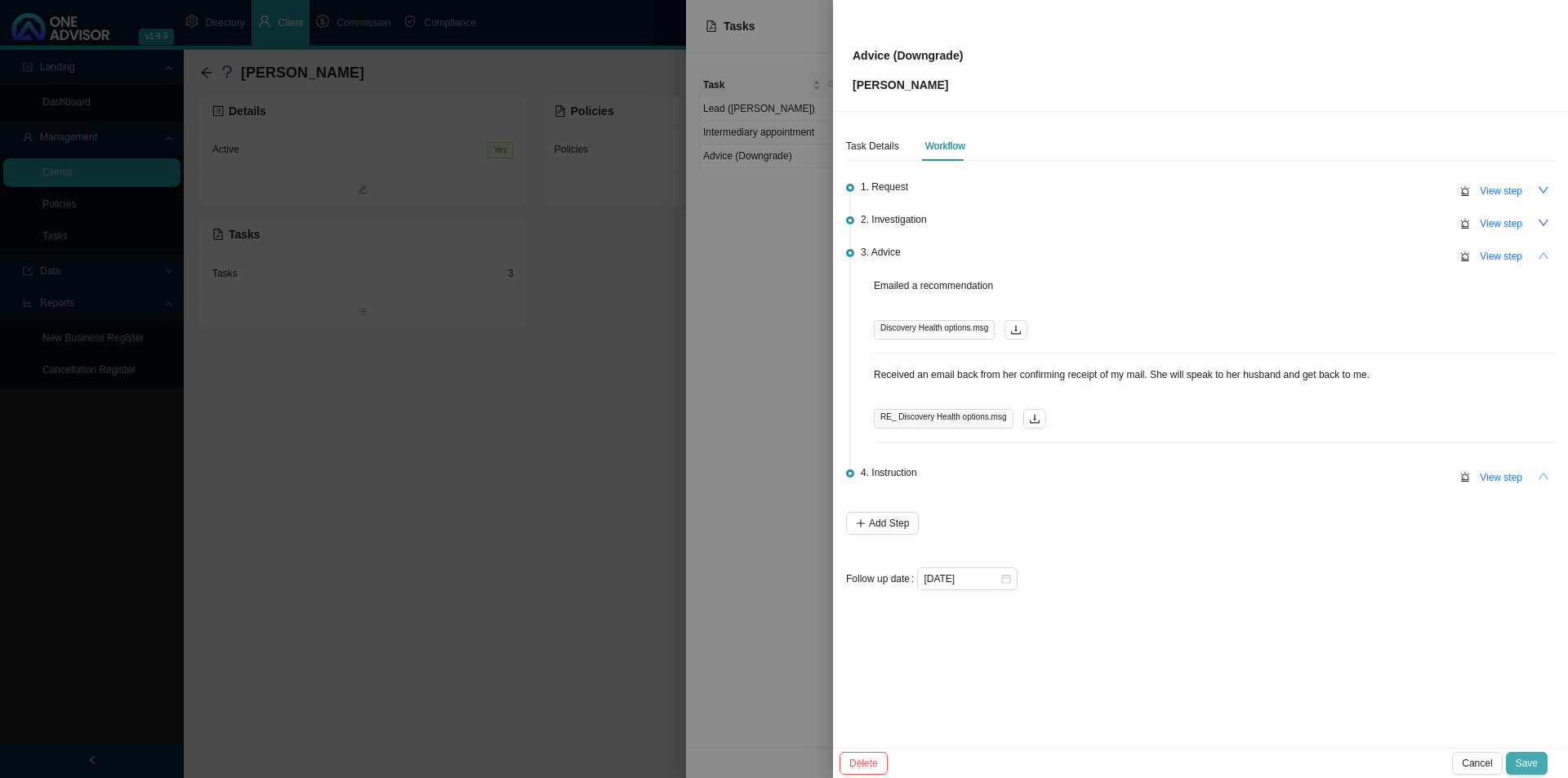
click at [1241, 602] on button "Save" at bounding box center [1526, 763] width 42 height 23
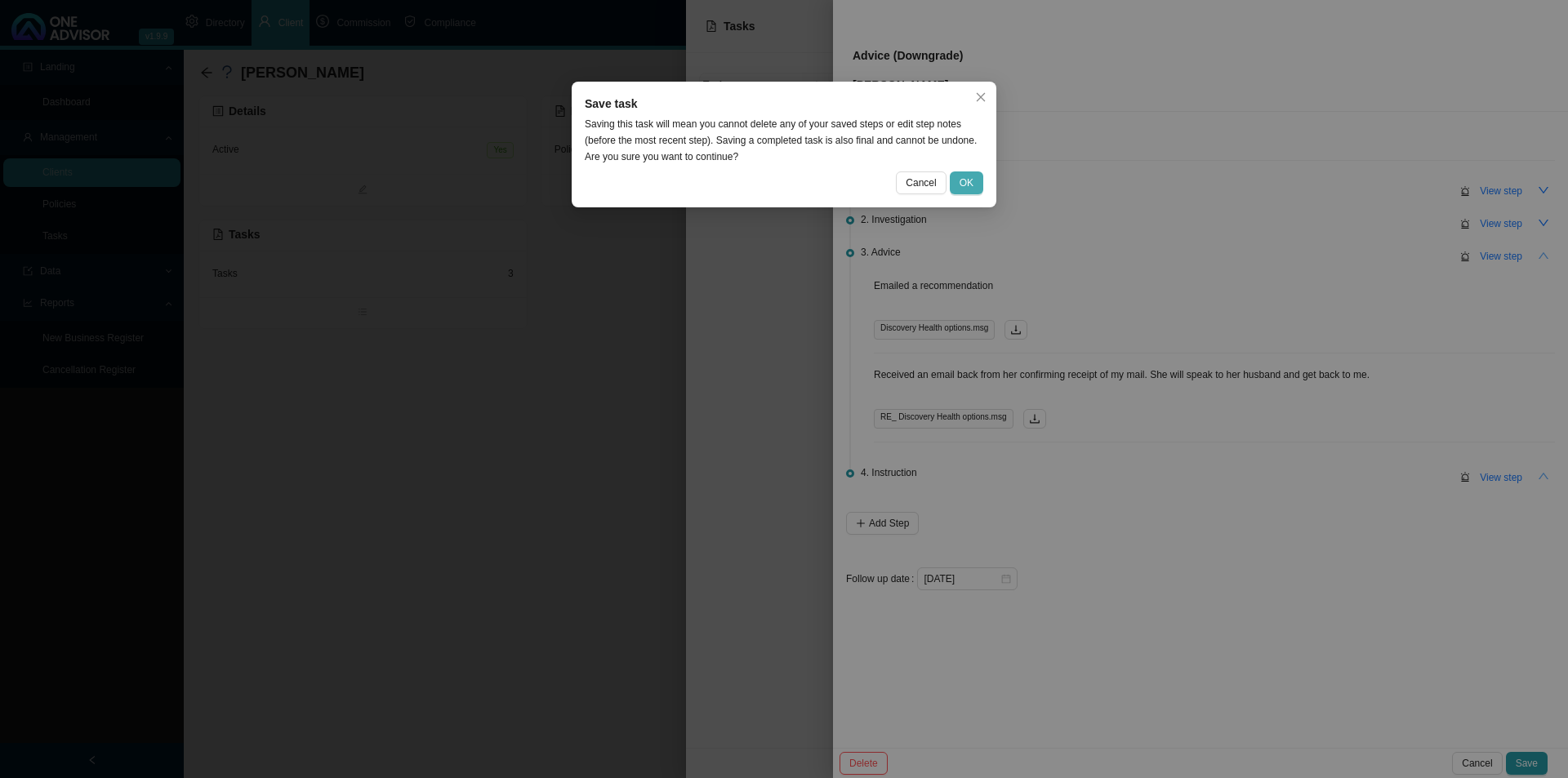
click at [961, 179] on span "OK" at bounding box center [966, 183] width 14 height 16
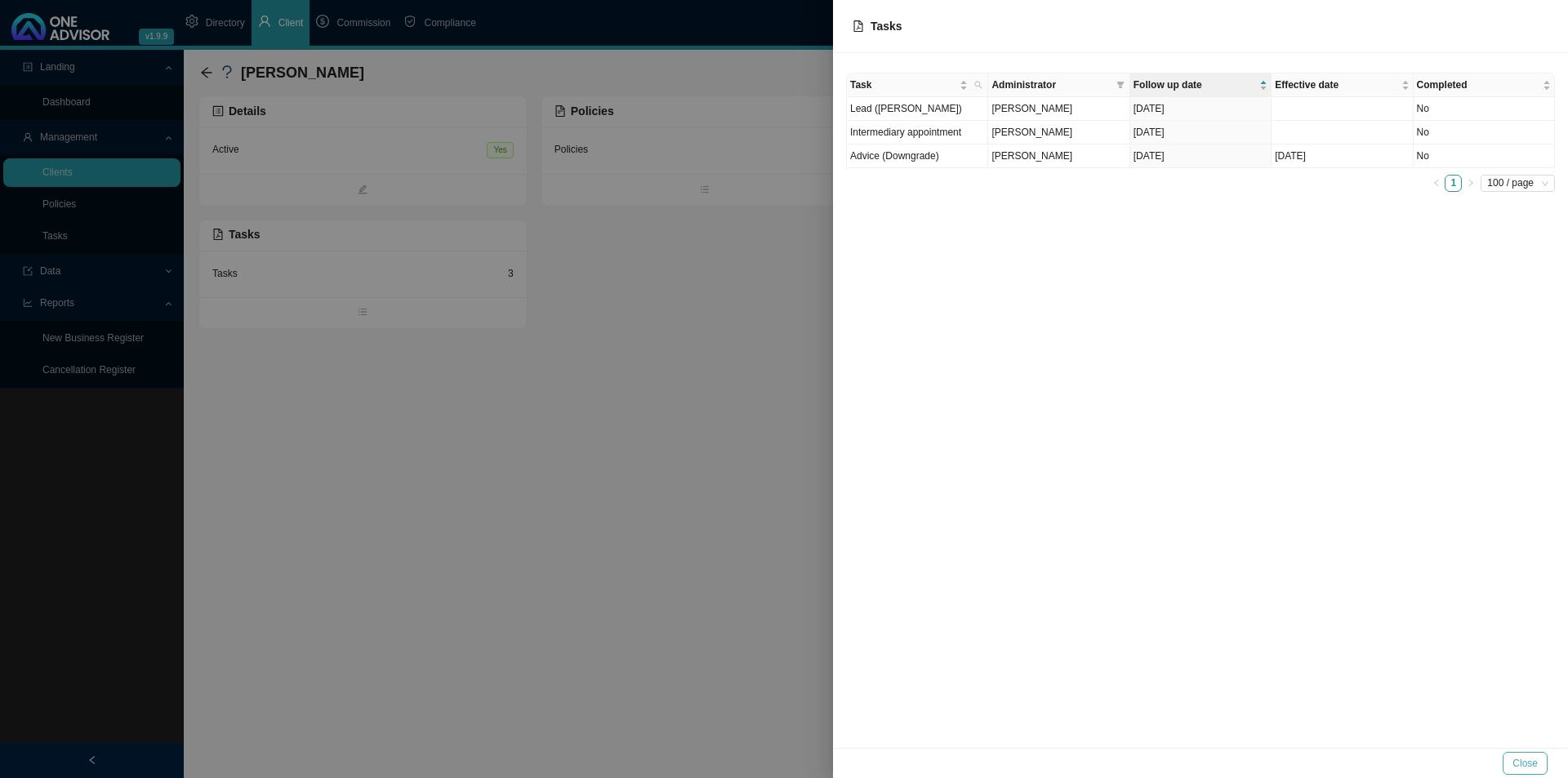
click at [1241, 602] on span "Close" at bounding box center [1525, 763] width 25 height 16
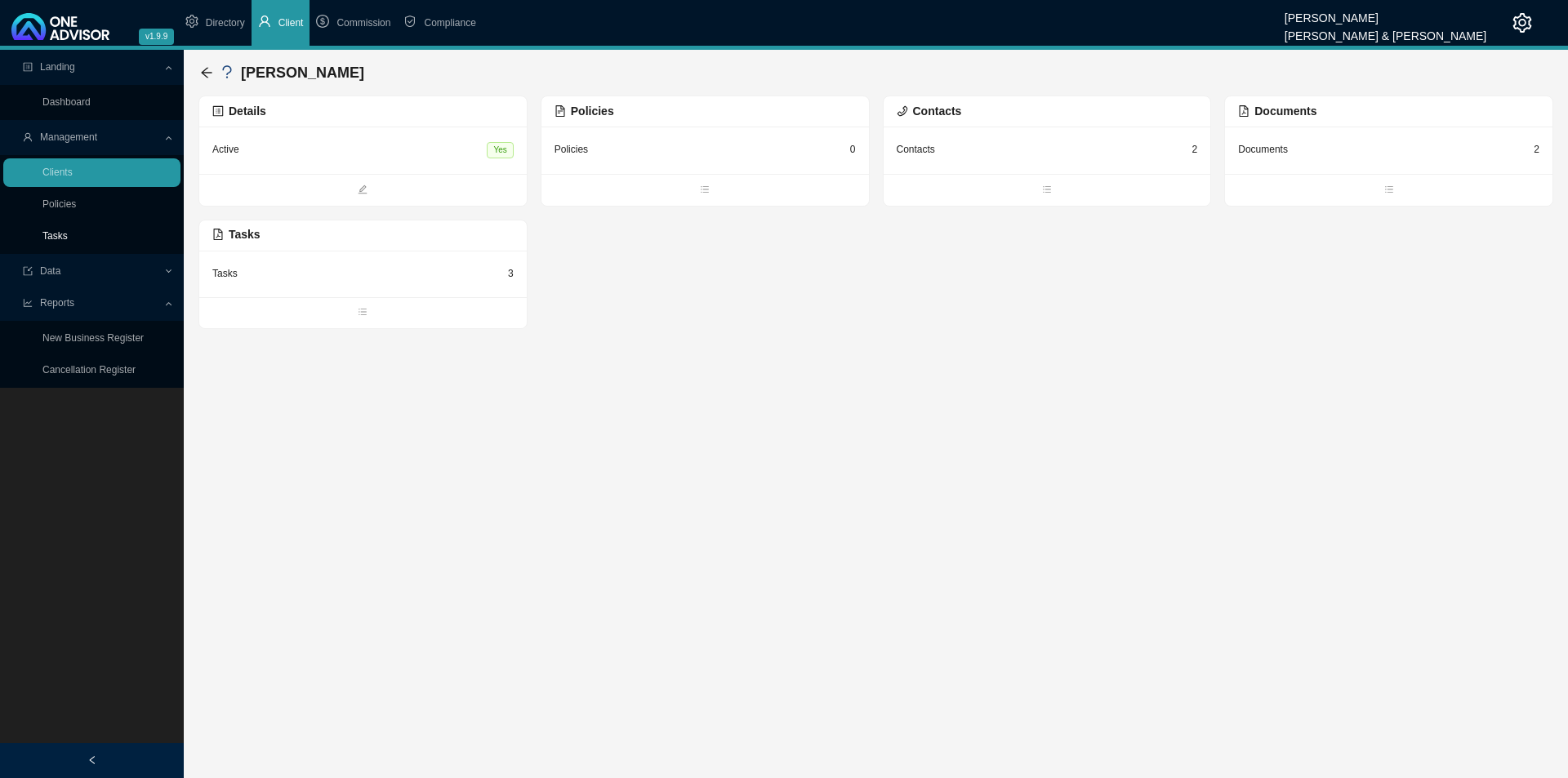
click at [58, 231] on link "Tasks" at bounding box center [55, 236] width 25 height 11
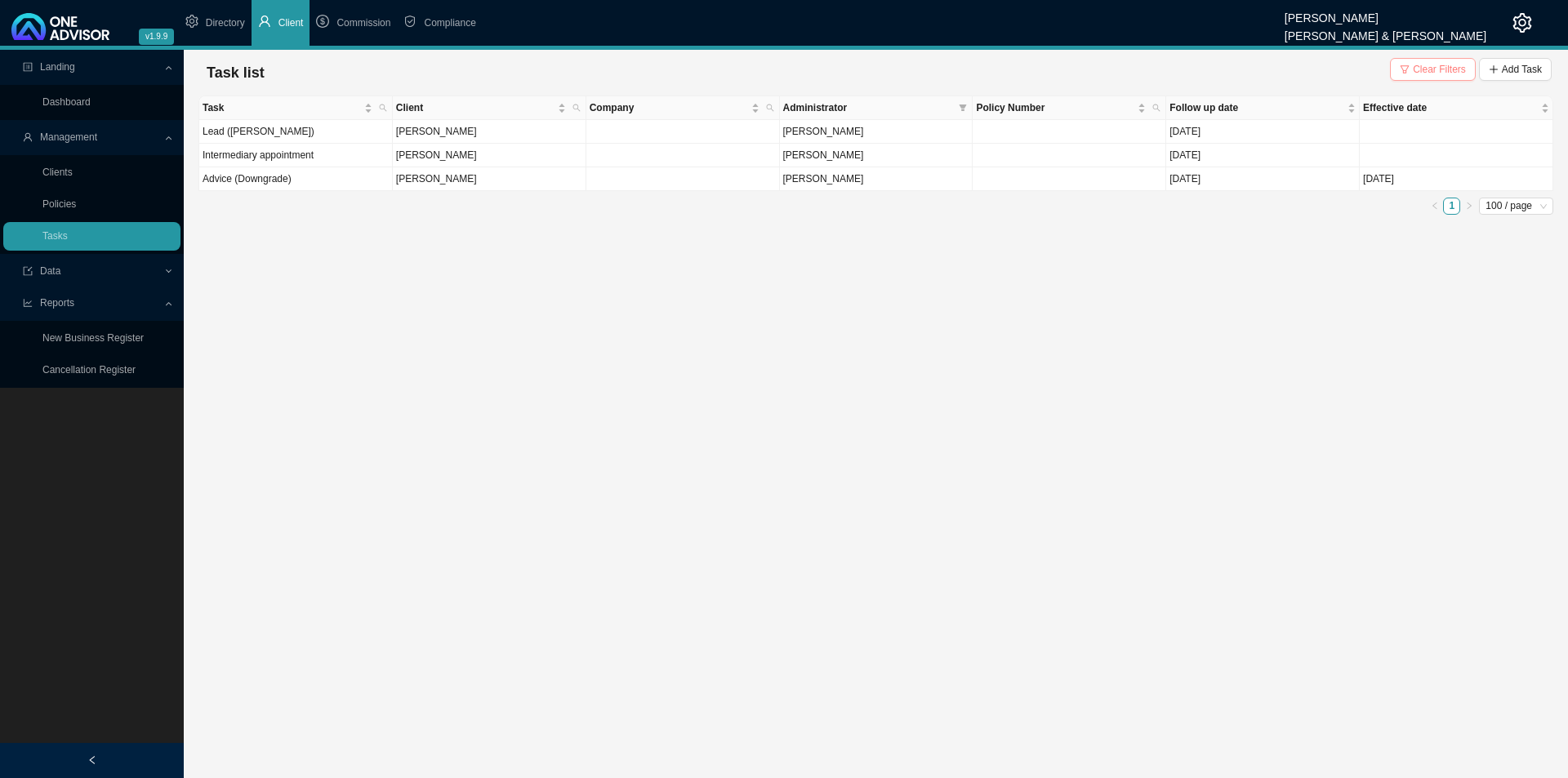
click at [1241, 66] on span "Clear Filters" at bounding box center [1439, 70] width 53 height 16
